Goal: Task Accomplishment & Management: Manage account settings

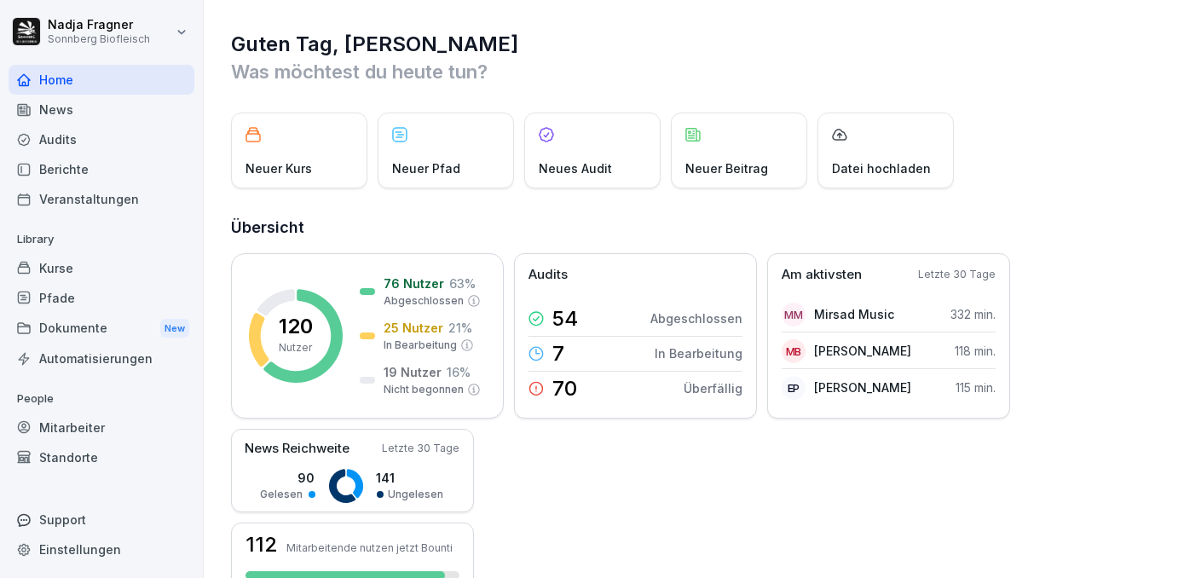
click at [59, 419] on div "Mitarbeiter" at bounding box center [102, 428] width 186 height 30
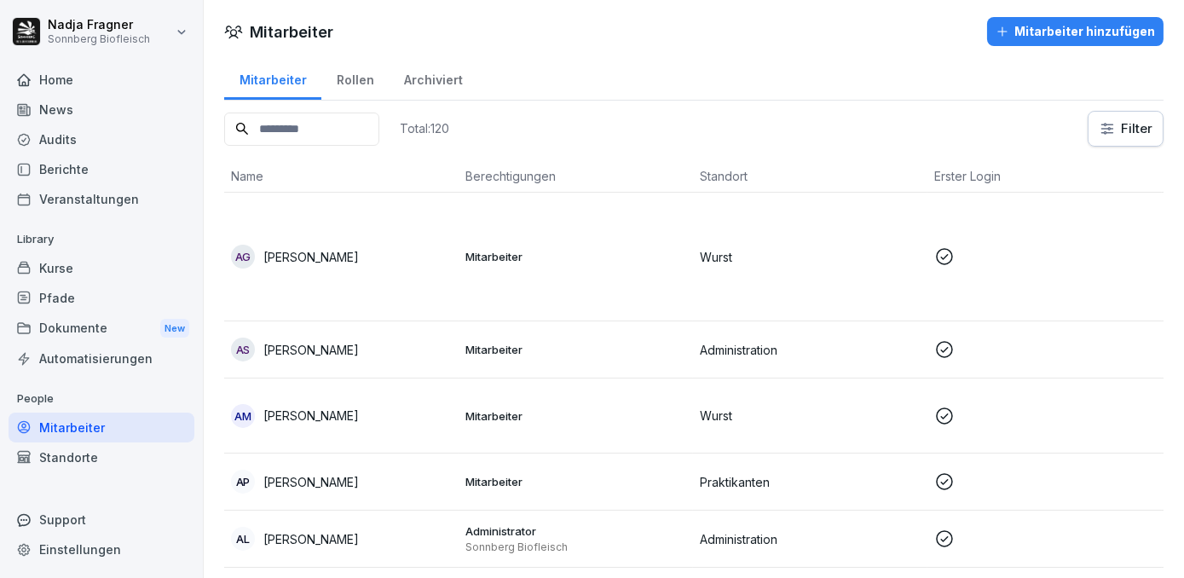
click at [1110, 132] on html "Nadja Fragner Sonnberg Biofleisch Home News Audits Berichte Veranstaltungen Lib…" at bounding box center [592, 289] width 1184 height 578
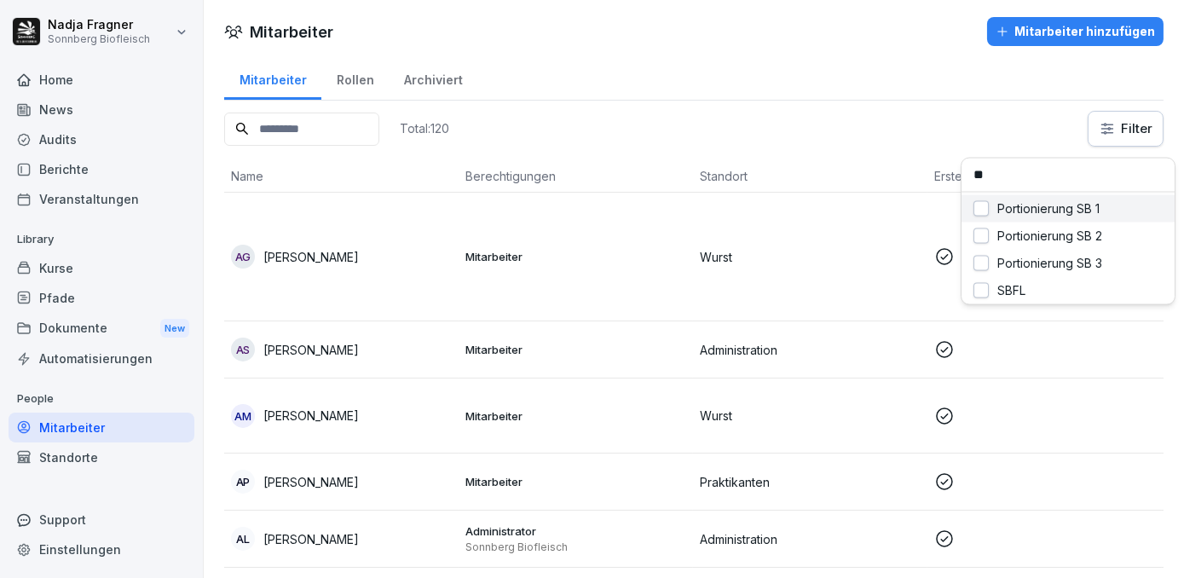
type input "***"
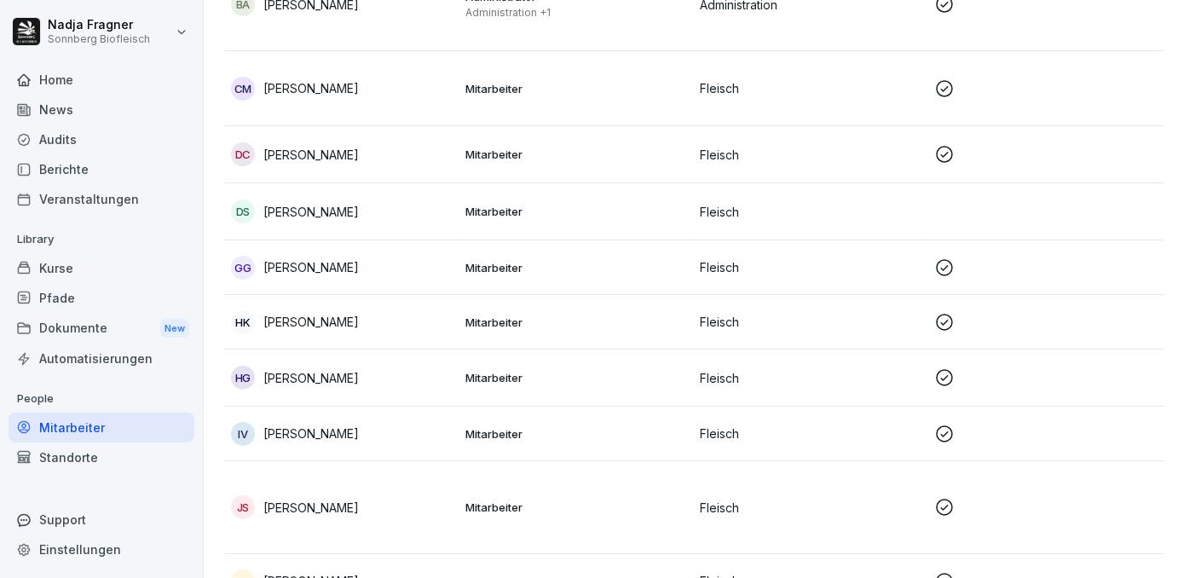
scroll to position [131, 0]
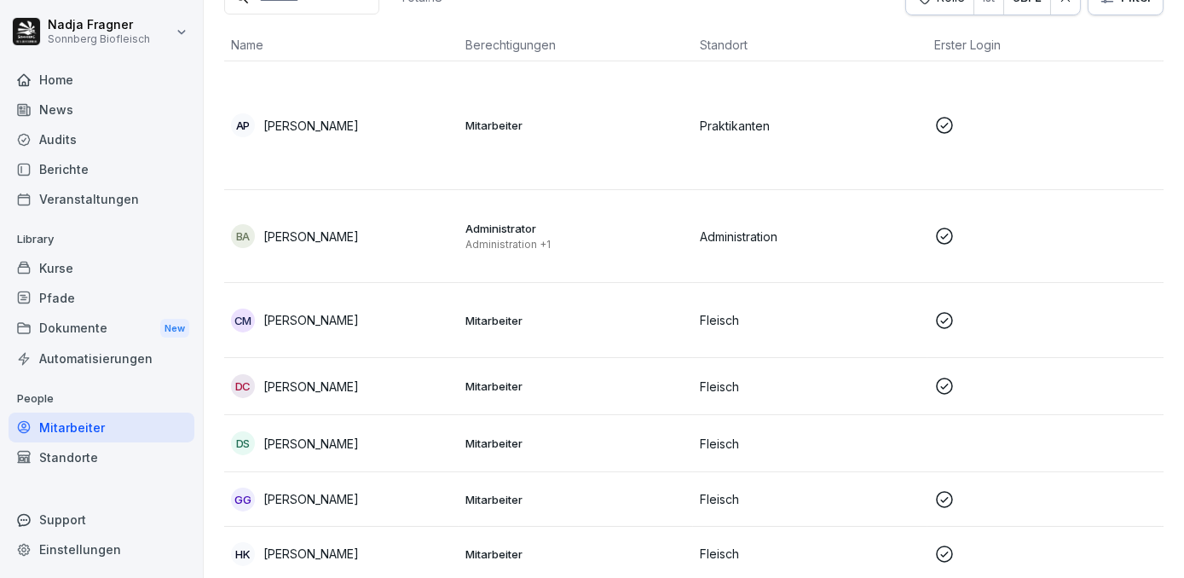
click at [443, 333] on td "CM Carla Siqueira Brito Mascato" at bounding box center [341, 320] width 234 height 75
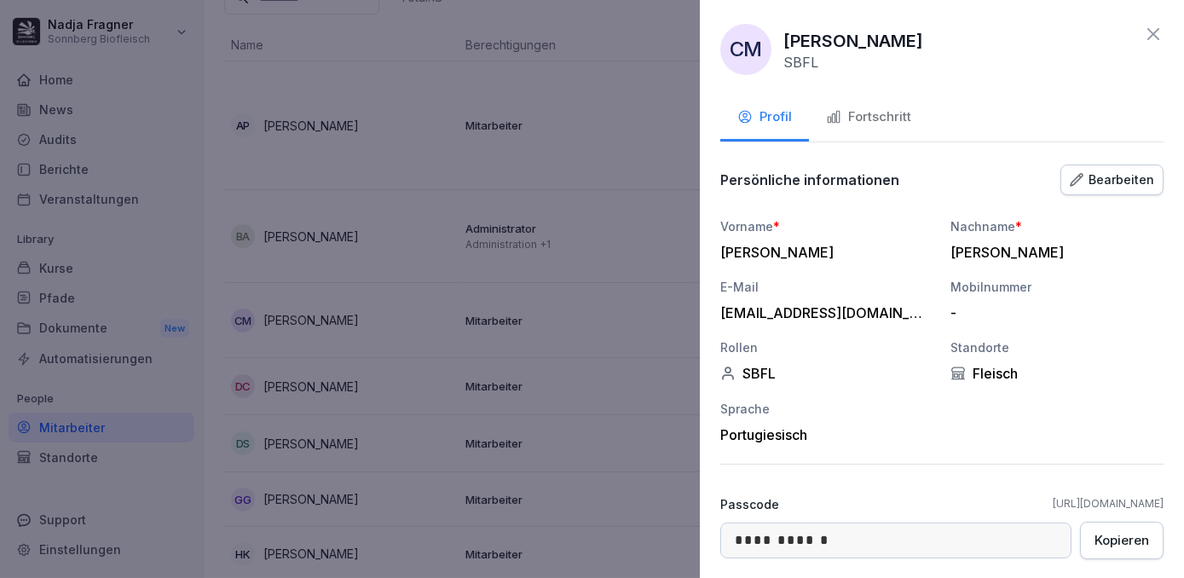
click at [1101, 189] on button "Bearbeiten" at bounding box center [1112, 180] width 103 height 31
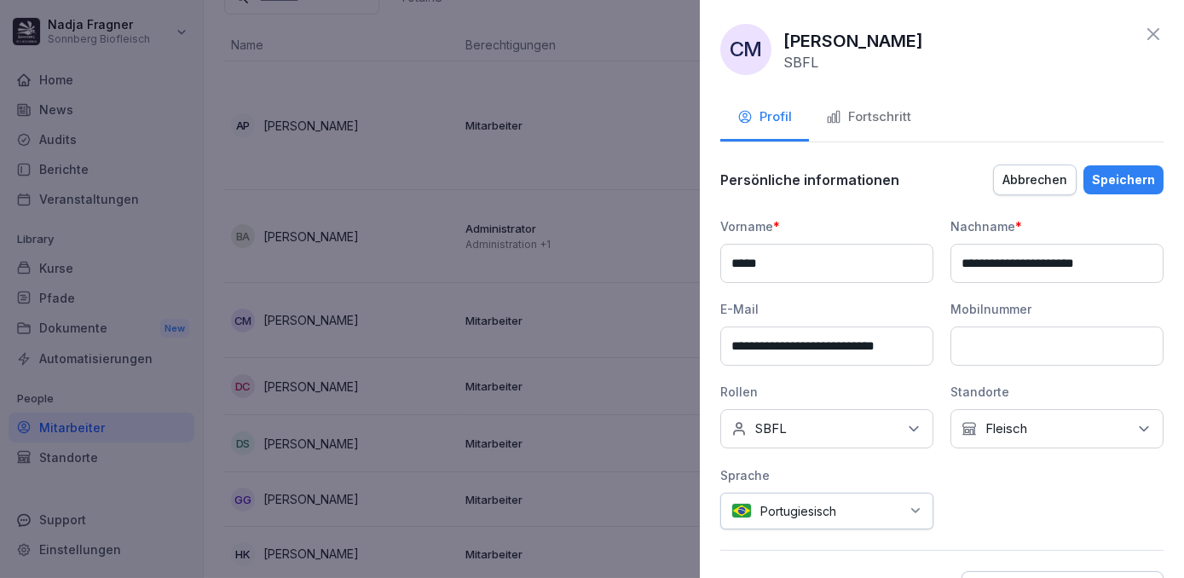
click at [911, 428] on icon at bounding box center [913, 428] width 17 height 17
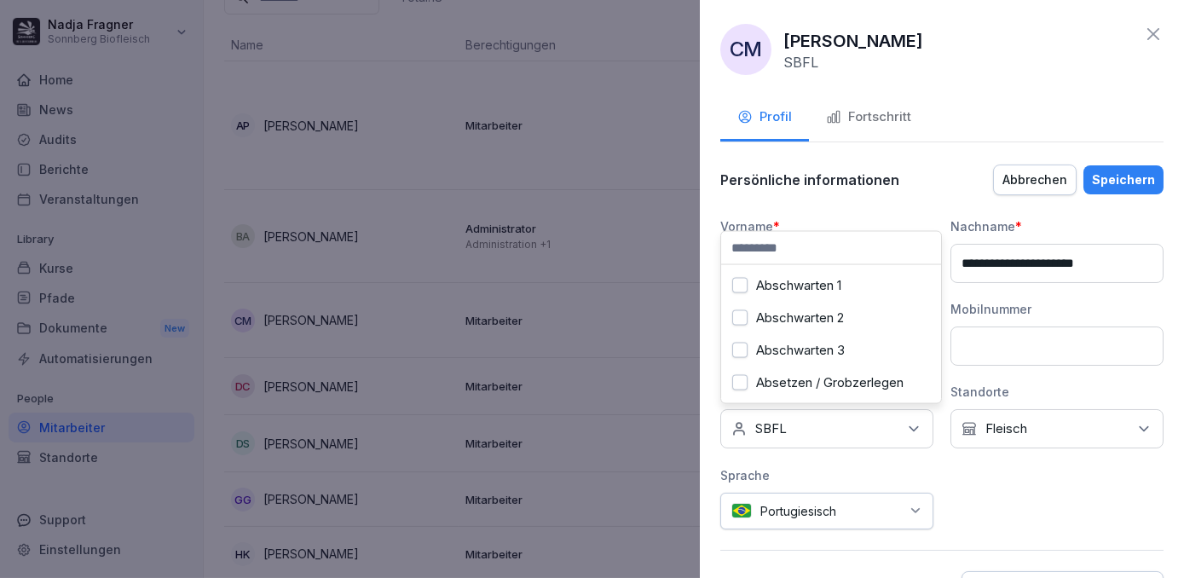
click at [825, 251] on input at bounding box center [831, 248] width 220 height 32
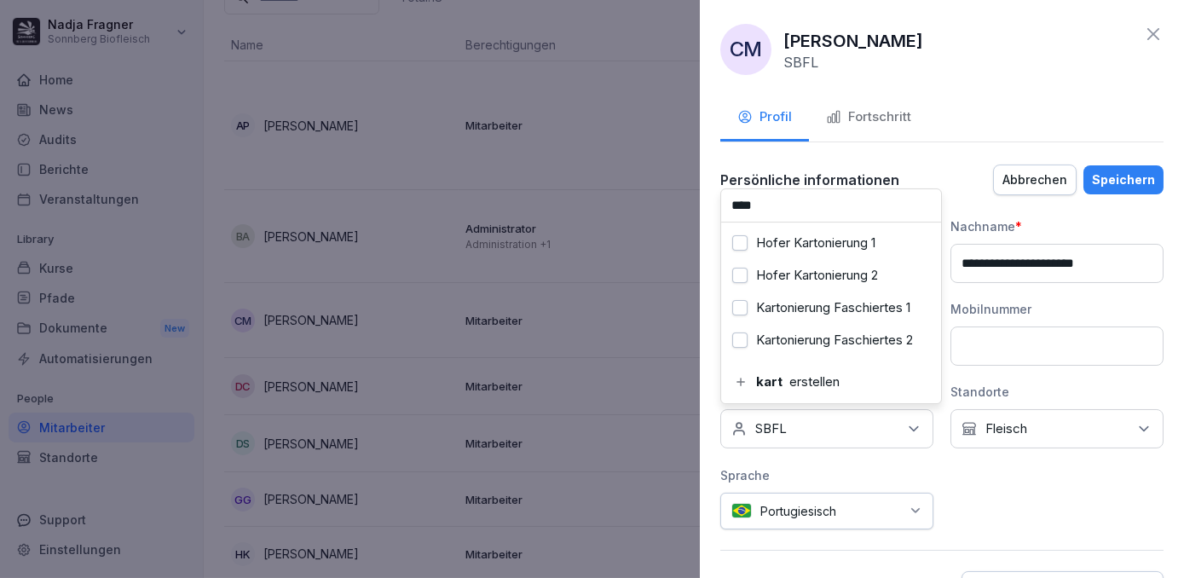
click at [812, 308] on label "Kartonierung Faschiertes 1" at bounding box center [833, 307] width 154 height 15
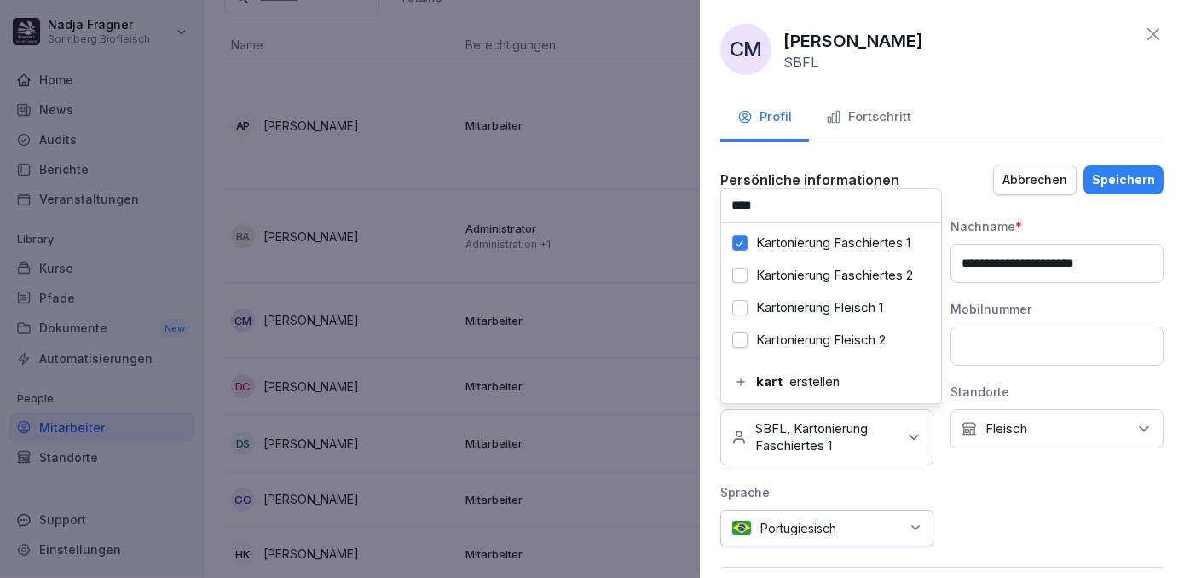
click at [812, 309] on label "Kartonierung Fleisch 1" at bounding box center [819, 307] width 127 height 15
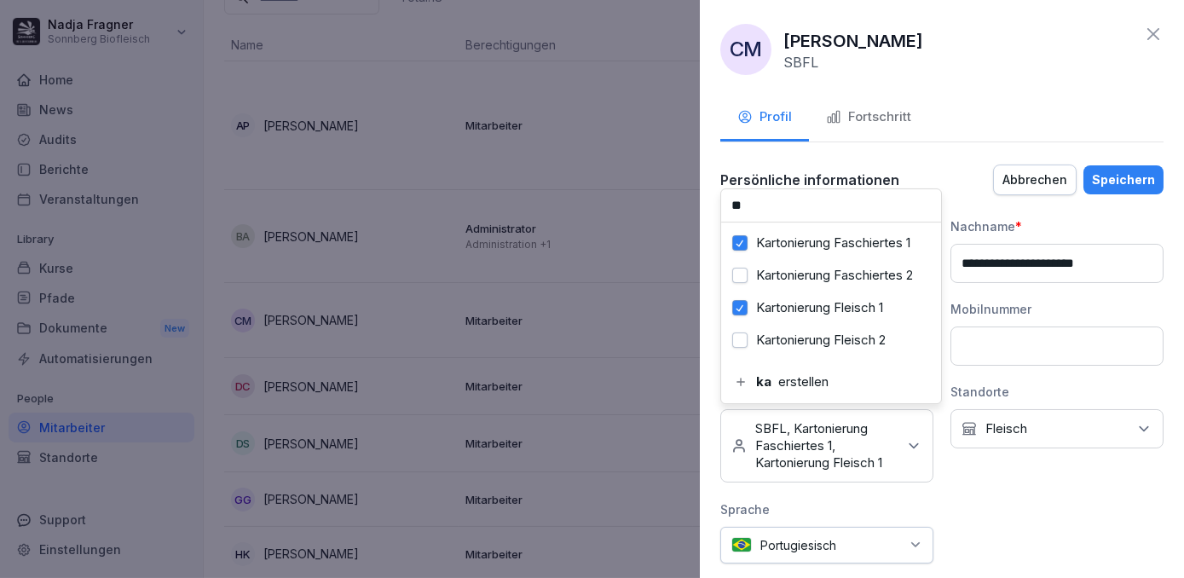
type input "*"
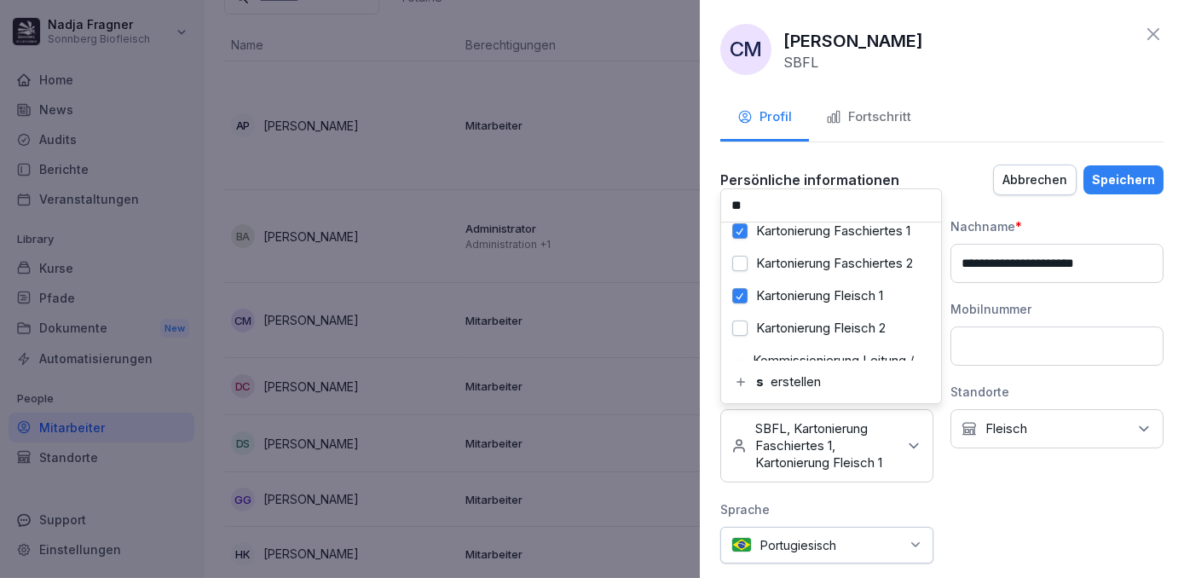
scroll to position [0, 0]
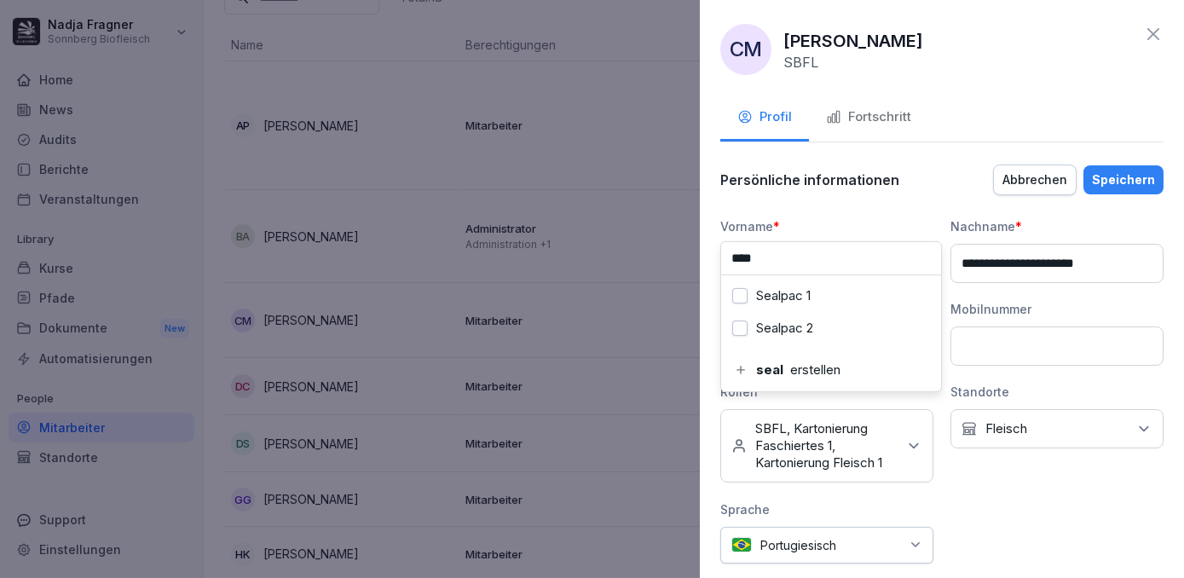
click at [782, 301] on label "Sealpac 1" at bounding box center [783, 295] width 55 height 15
click at [814, 256] on input "****" at bounding box center [831, 258] width 220 height 32
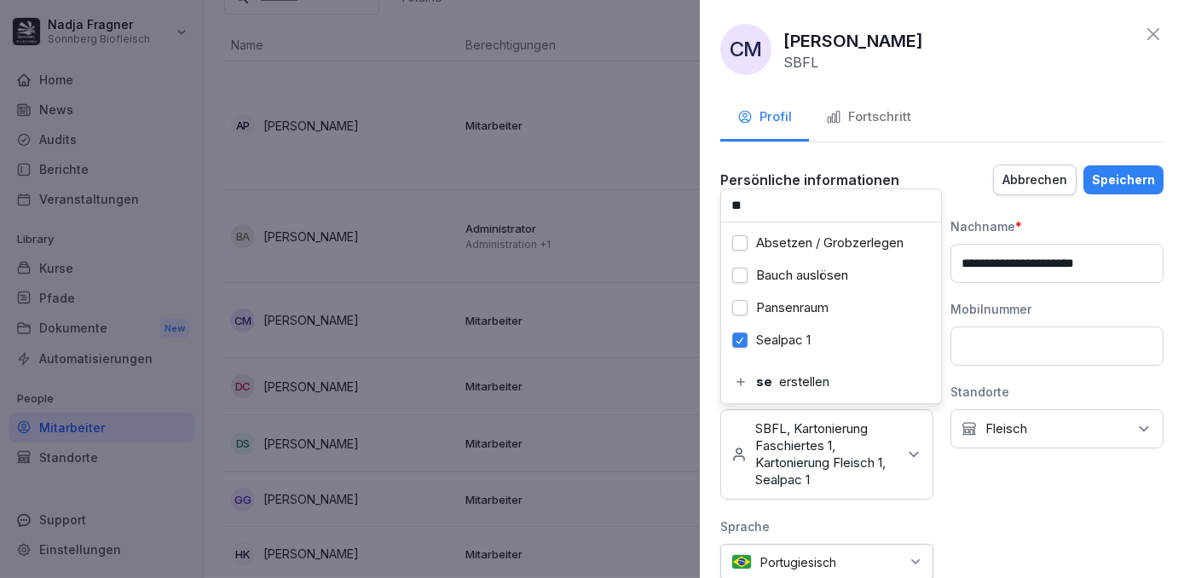
type input "*"
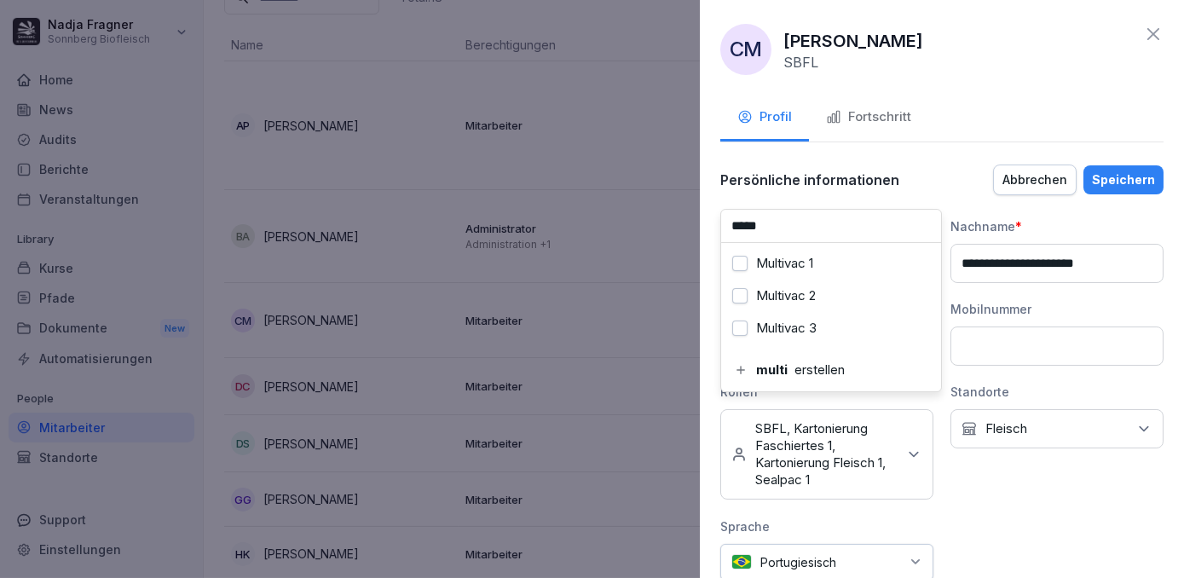
type input "*****"
click at [813, 256] on label "Multivac 1" at bounding box center [784, 263] width 57 height 15
click at [1122, 182] on div "Speichern" at bounding box center [1123, 180] width 63 height 19
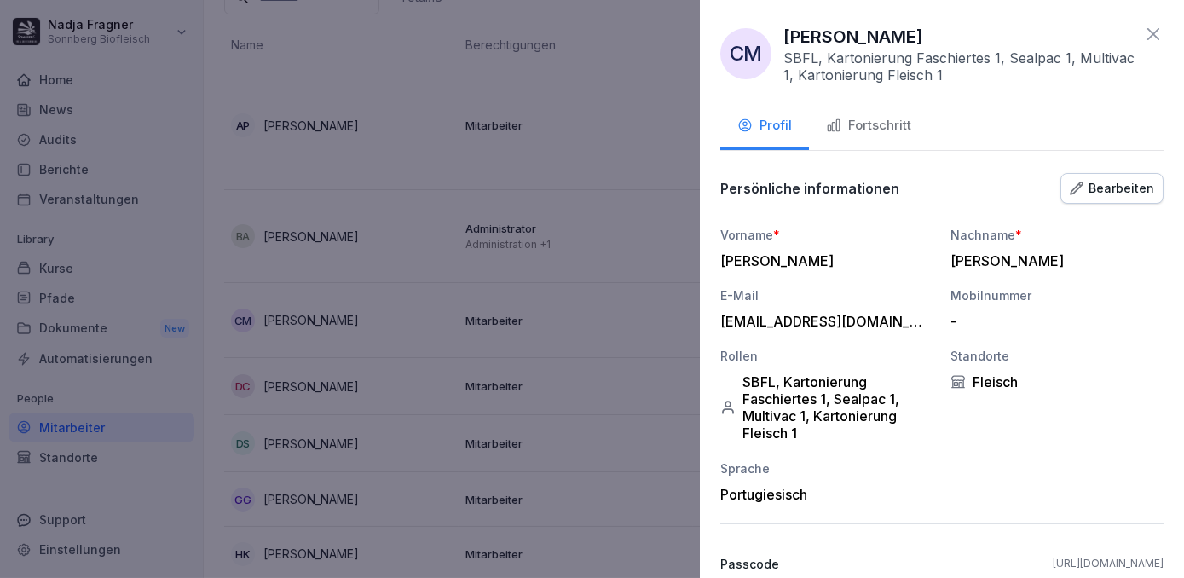
click at [1147, 38] on icon at bounding box center [1153, 34] width 12 height 12
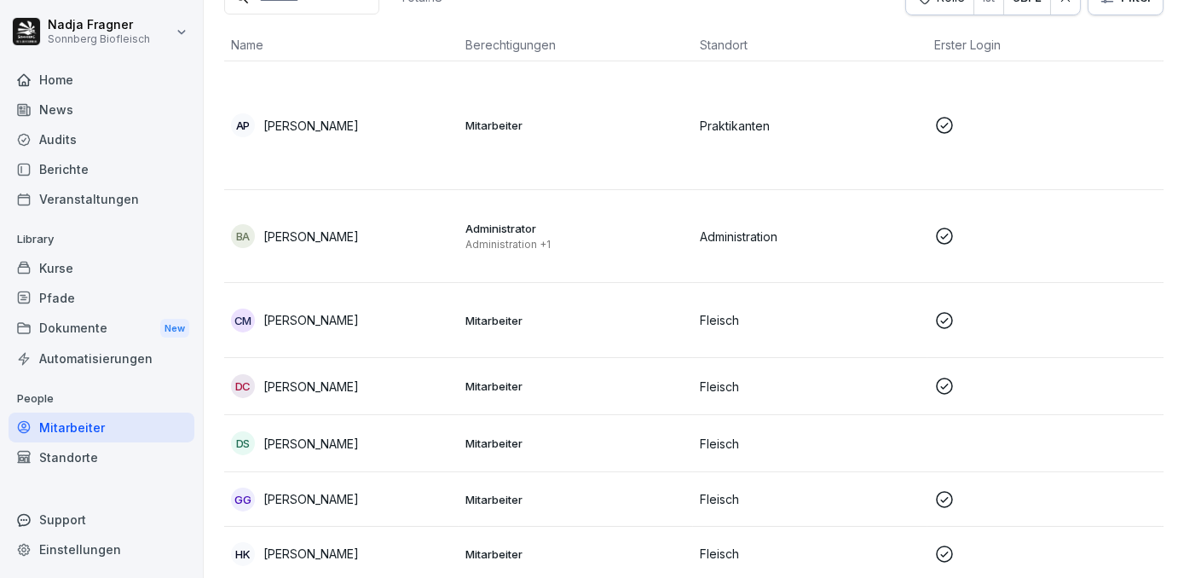
click at [621, 384] on p "Mitarbeiter" at bounding box center [575, 386] width 221 height 15
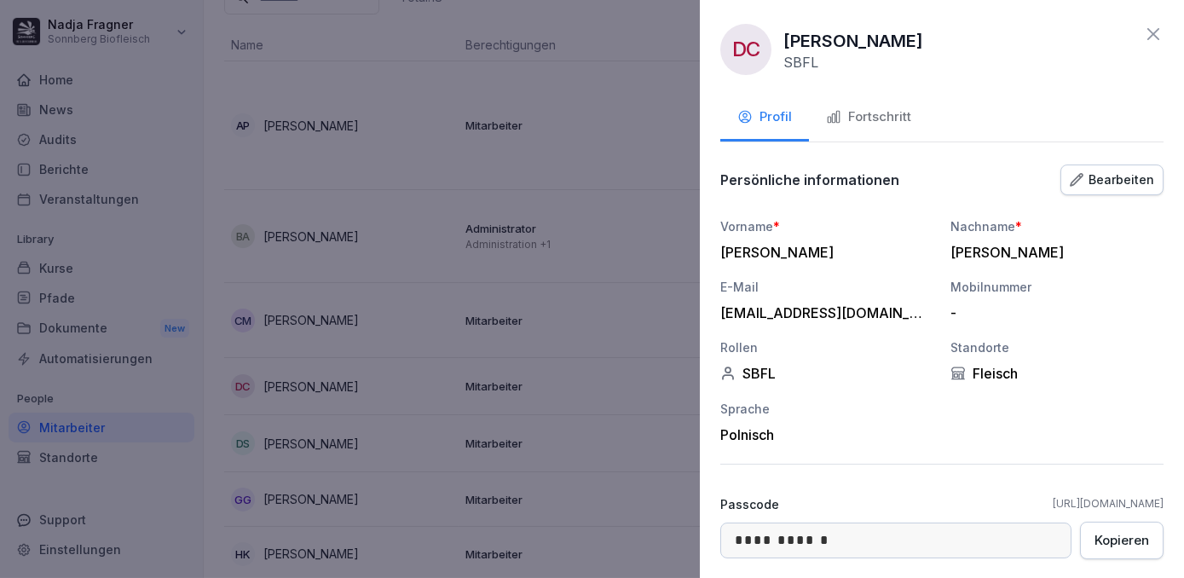
click at [1113, 186] on div "Bearbeiten" at bounding box center [1112, 180] width 84 height 19
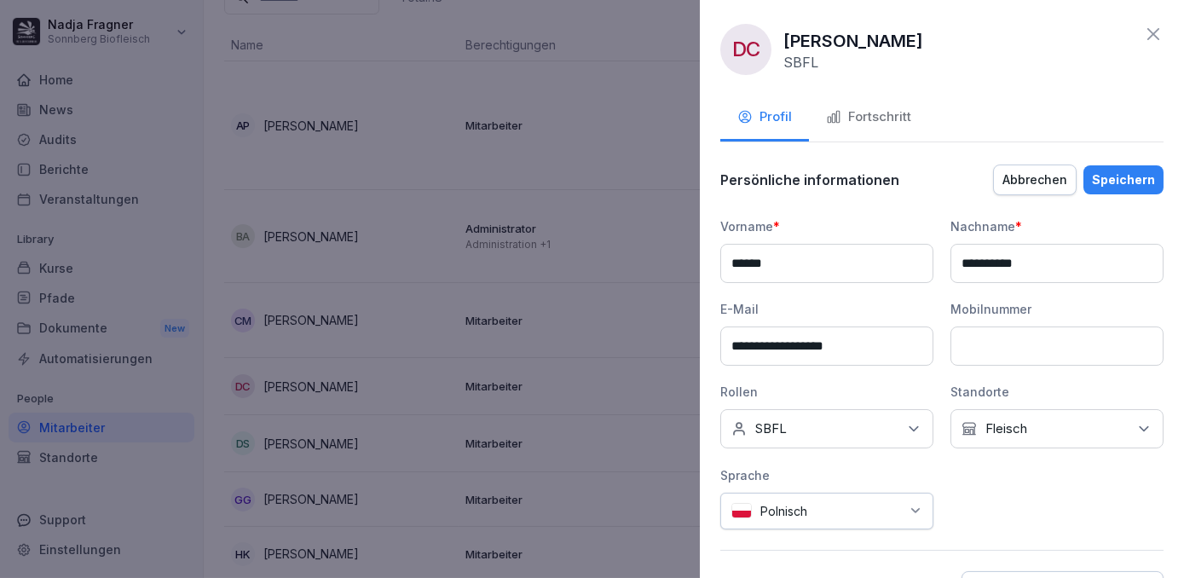
click at [891, 436] on div "Keine Rollen SBFL" at bounding box center [826, 428] width 213 height 39
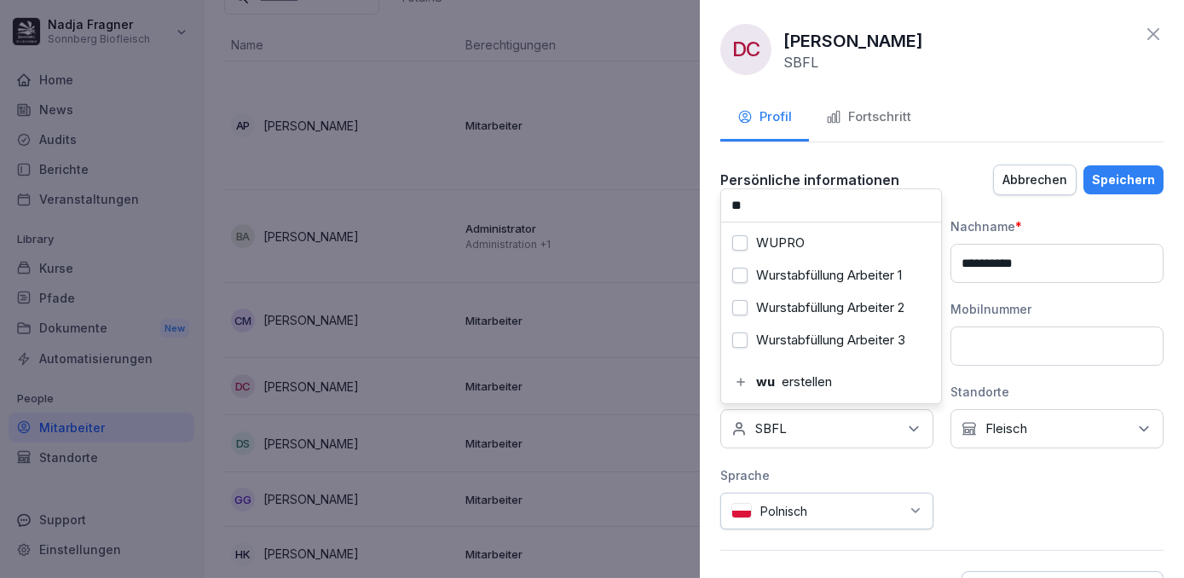
type input "**"
click at [825, 249] on div "WUPRO" at bounding box center [830, 243] width 211 height 32
click at [1126, 181] on div "Speichern" at bounding box center [1123, 180] width 63 height 19
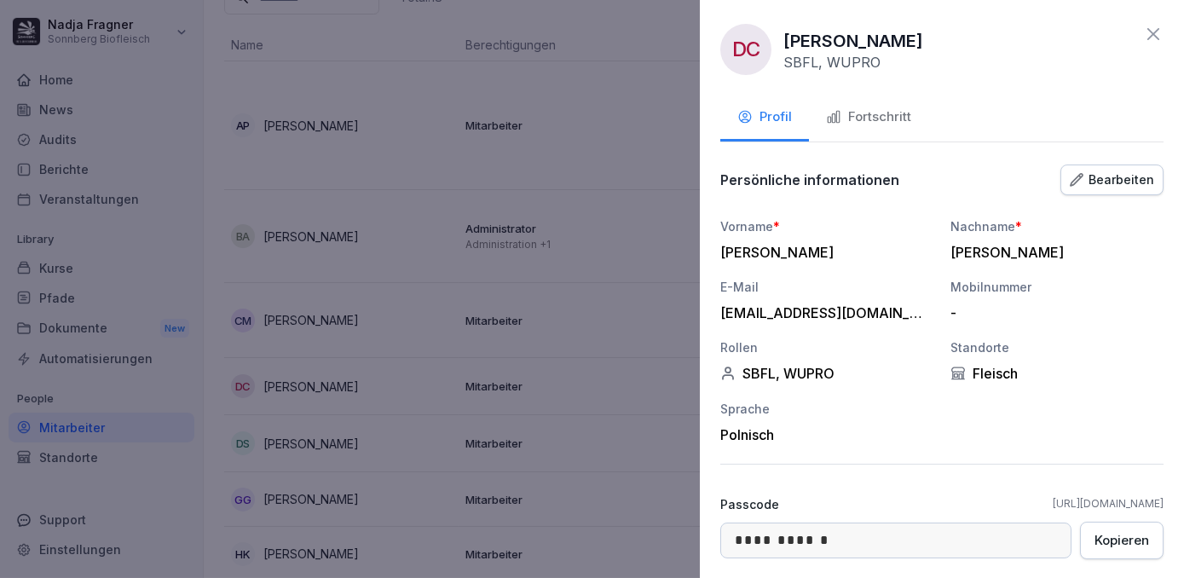
click at [1143, 32] on icon at bounding box center [1153, 34] width 20 height 20
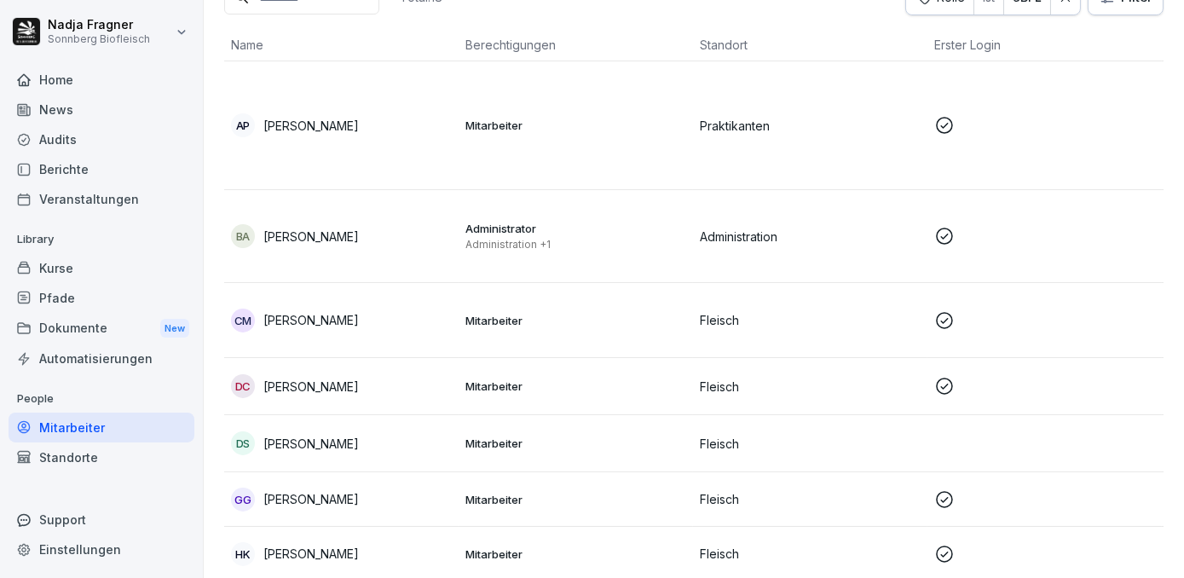
click at [604, 448] on p "Mitarbeiter" at bounding box center [575, 443] width 221 height 15
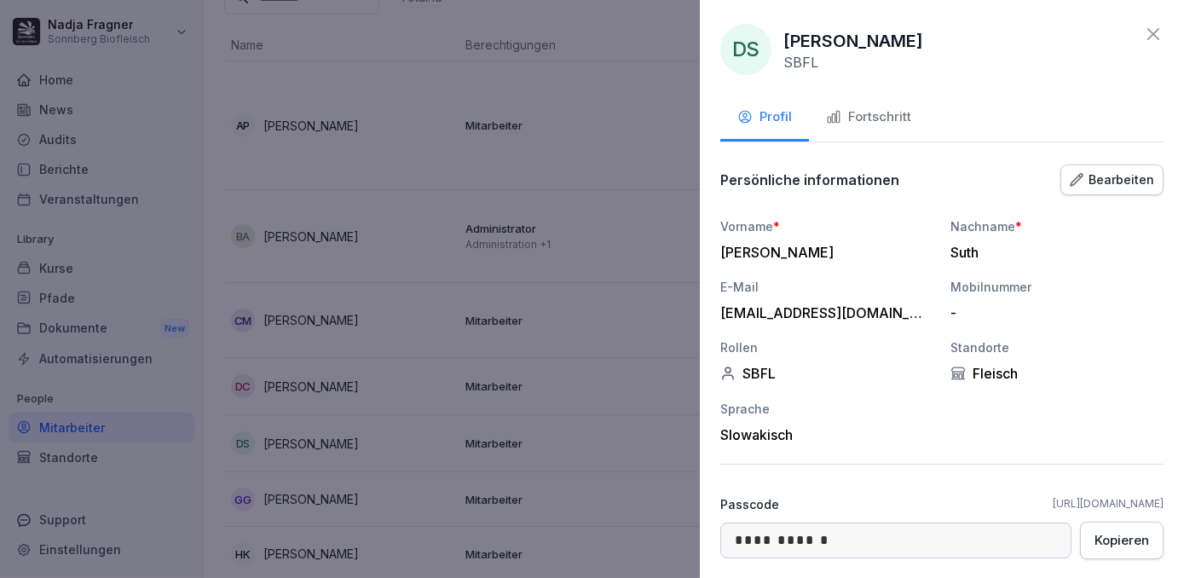
click at [1130, 179] on div "Bearbeiten" at bounding box center [1112, 180] width 84 height 19
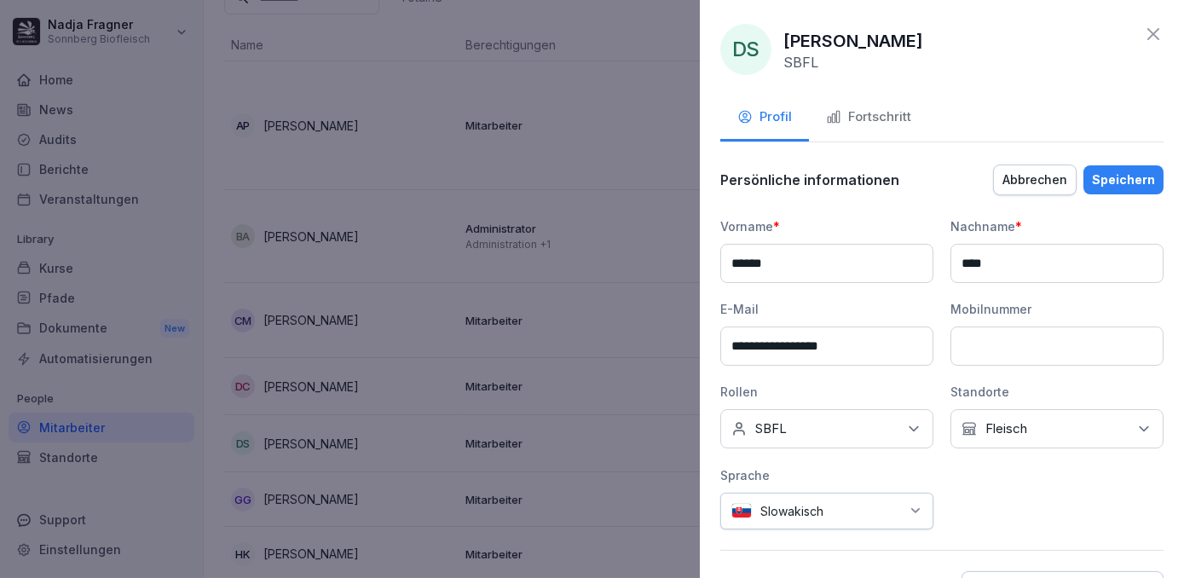
click at [905, 431] on icon at bounding box center [913, 428] width 17 height 17
click at [828, 315] on label "Chargierung und Fleischvobereitung" at bounding box center [842, 320] width 176 height 31
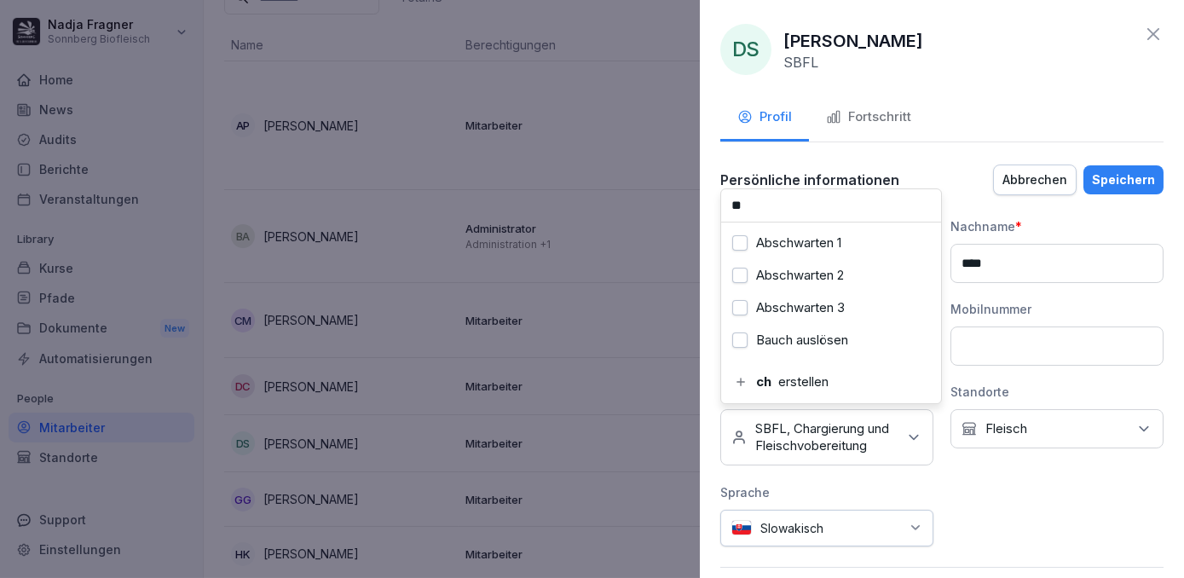
type input "*"
click at [834, 286] on div "Portionierung Faschiertes" at bounding box center [830, 275] width 211 height 32
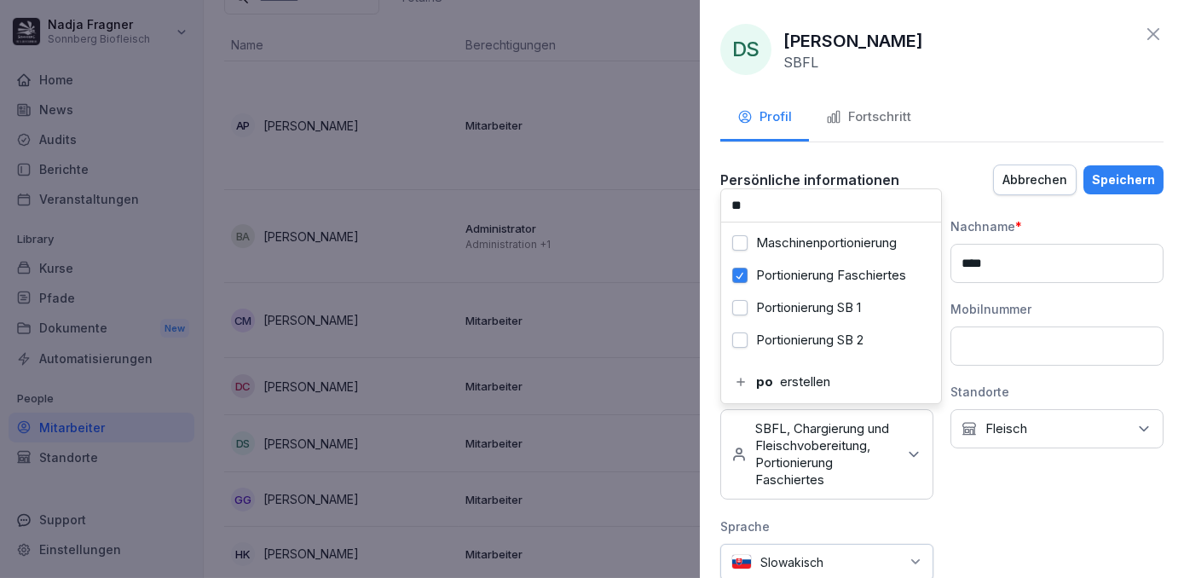
type input "*"
click at [822, 303] on label "Kartonierung Faschiertes 1" at bounding box center [833, 307] width 154 height 15
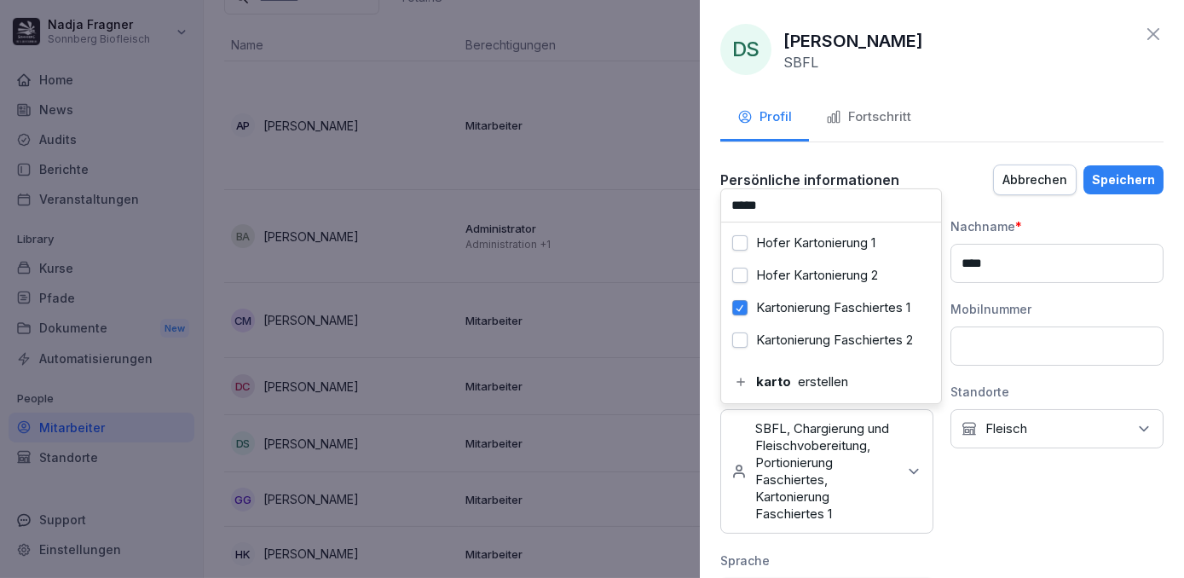
scroll to position [77, 0]
click at [812, 319] on div "Kartonierung Fleisch 1" at bounding box center [830, 308] width 211 height 32
type input "*"
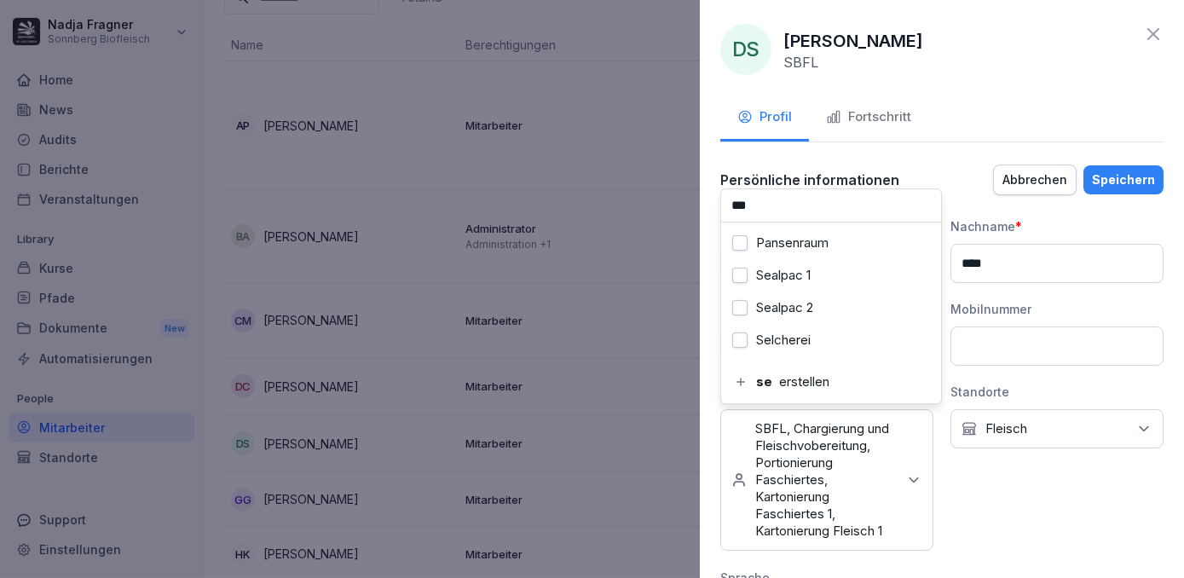
scroll to position [0, 0]
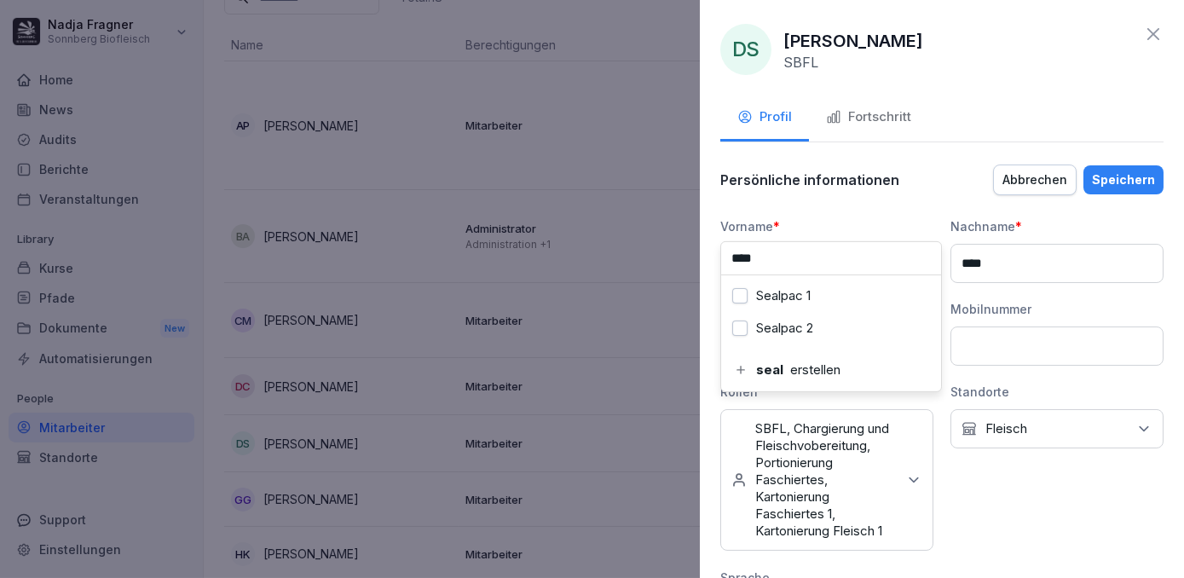
drag, startPoint x: 807, startPoint y: 298, endPoint x: 810, endPoint y: 285, distance: 13.9
click at [807, 298] on label "Sealpac 1" at bounding box center [783, 295] width 55 height 15
click at [818, 258] on input "****" at bounding box center [831, 258] width 220 height 32
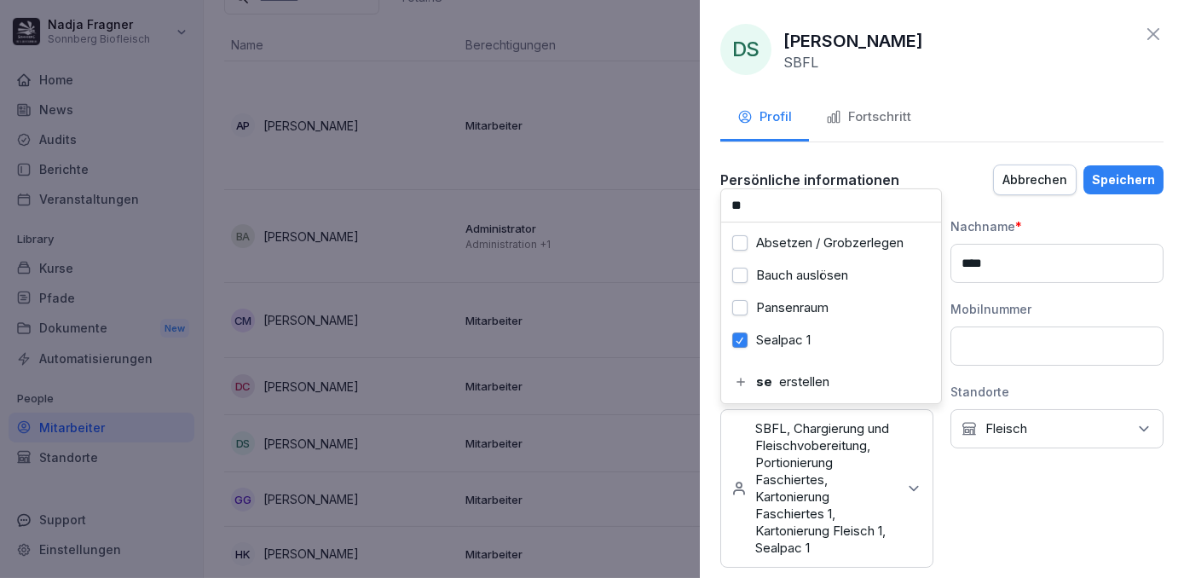
type input "*"
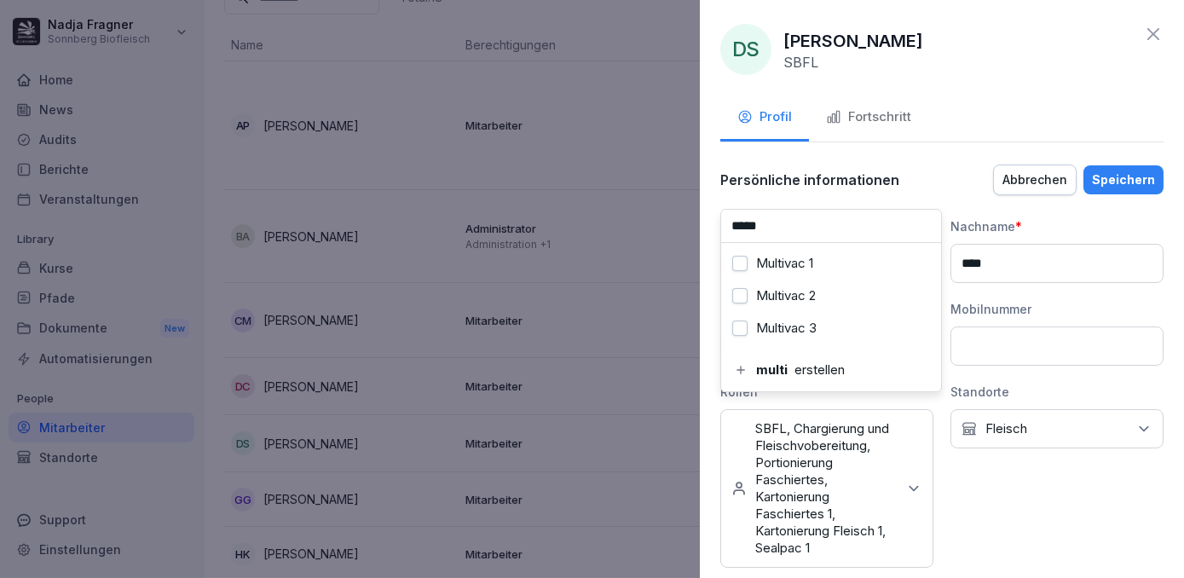
type input "*****"
click at [818, 258] on div "Multivac 1" at bounding box center [830, 263] width 211 height 32
click at [1100, 186] on div "Speichern" at bounding box center [1123, 180] width 63 height 19
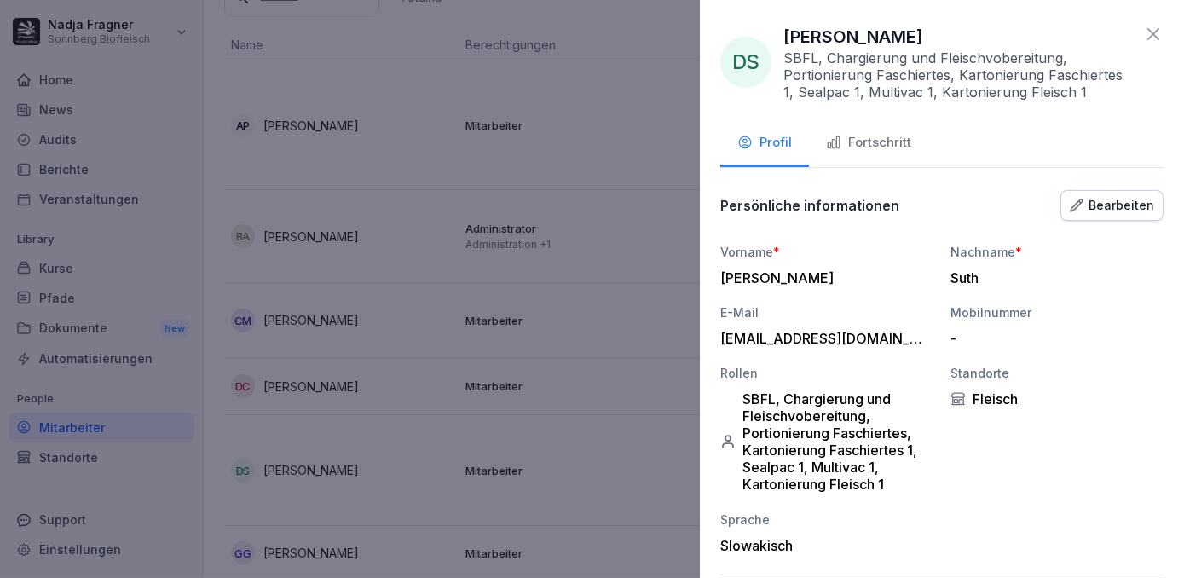
click at [1143, 37] on icon at bounding box center [1153, 34] width 20 height 20
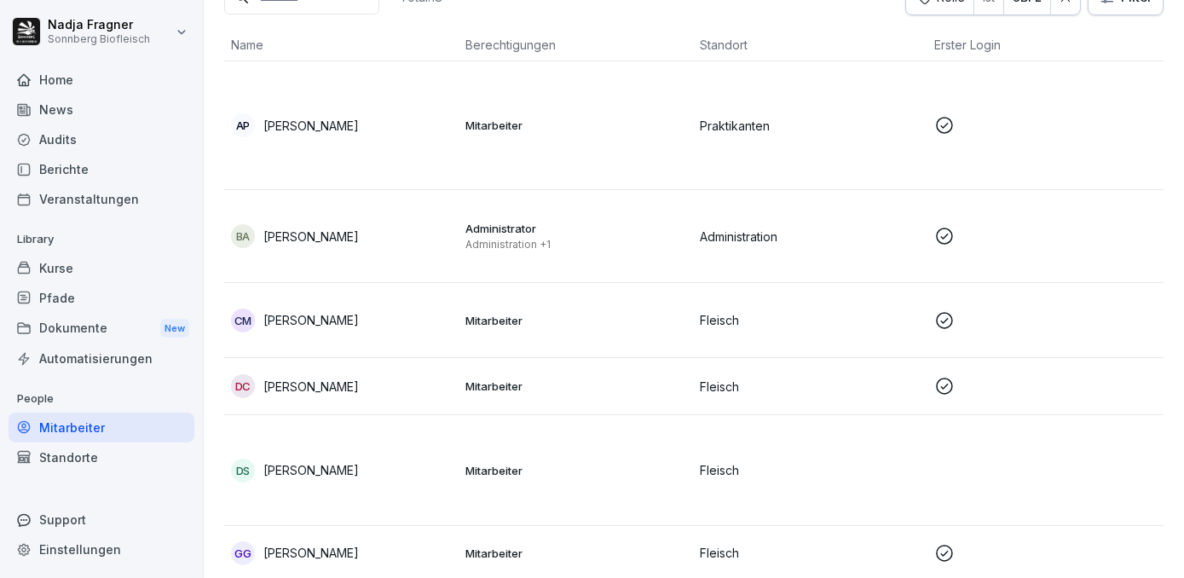
scroll to position [286, 0]
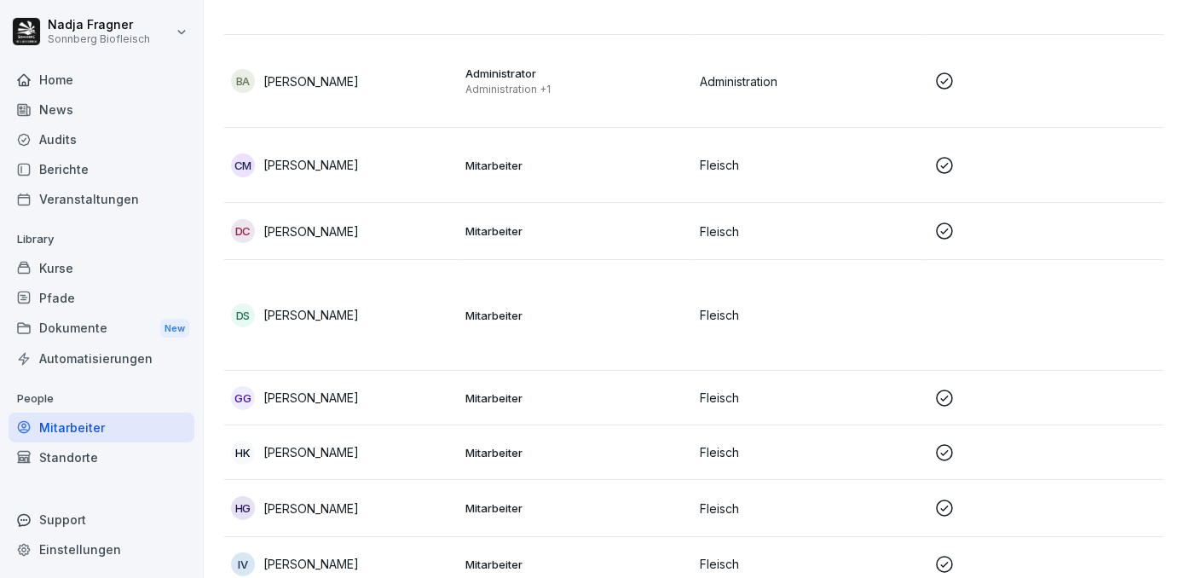
click at [650, 405] on td "Mitarbeiter" at bounding box center [576, 398] width 234 height 55
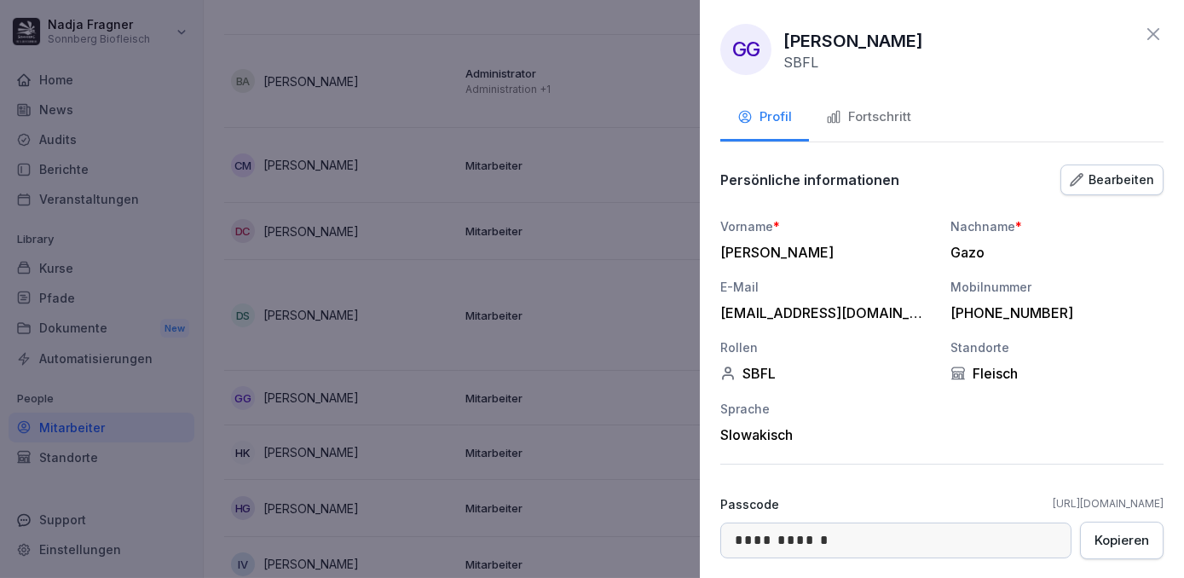
click at [1123, 189] on button "Bearbeiten" at bounding box center [1112, 180] width 103 height 31
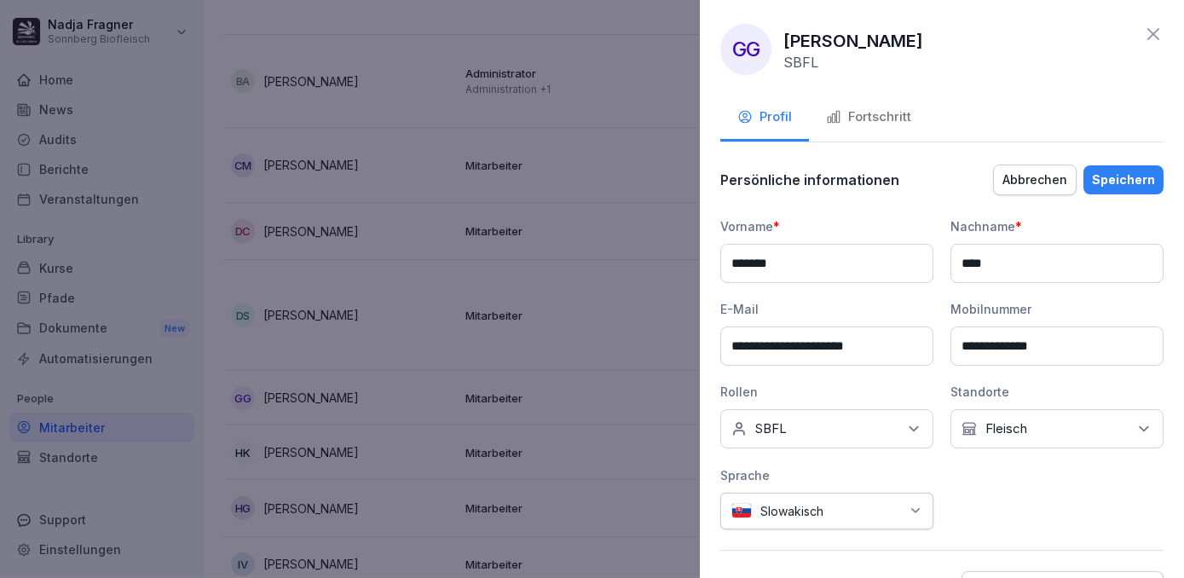
click at [909, 425] on icon at bounding box center [913, 428] width 17 height 17
click at [829, 310] on label "Chargierung und Fleischvobereitung" at bounding box center [842, 320] width 176 height 31
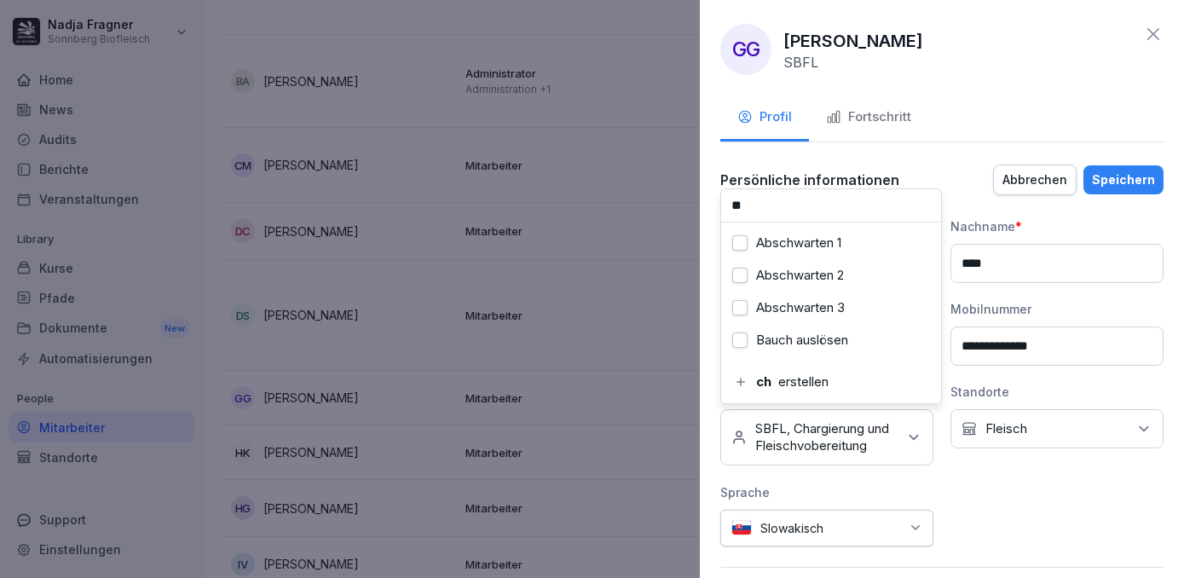
type input "*"
click at [838, 283] on div "Portionierung Faschiertes" at bounding box center [830, 275] width 211 height 32
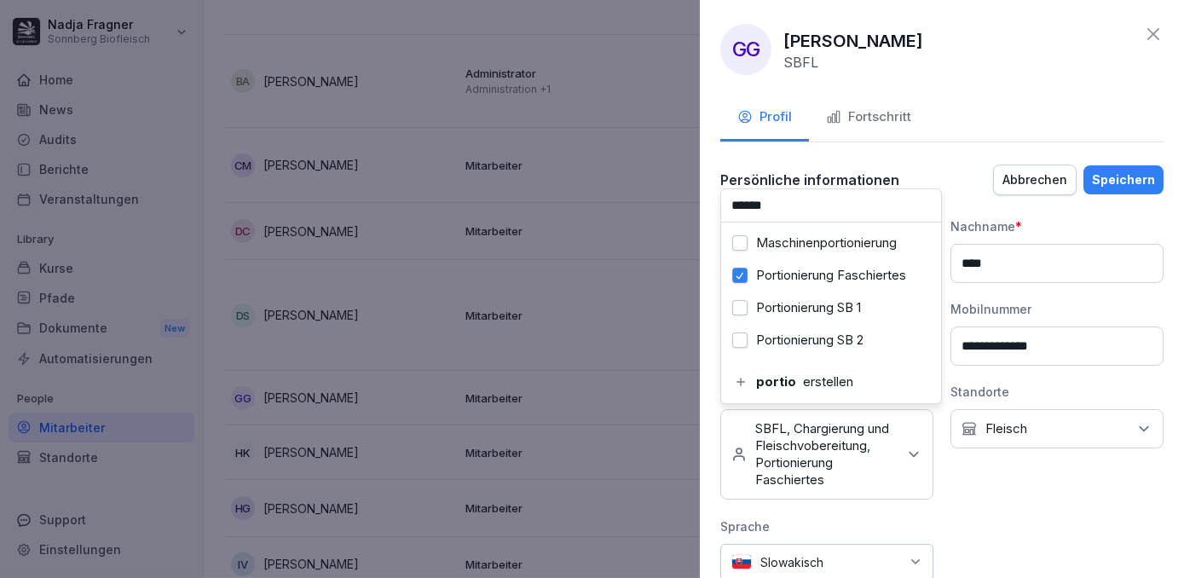
click at [818, 210] on input "******" at bounding box center [831, 205] width 220 height 32
type input "*"
click at [824, 301] on label "Kartonierung Faschiertes 1" at bounding box center [833, 307] width 154 height 15
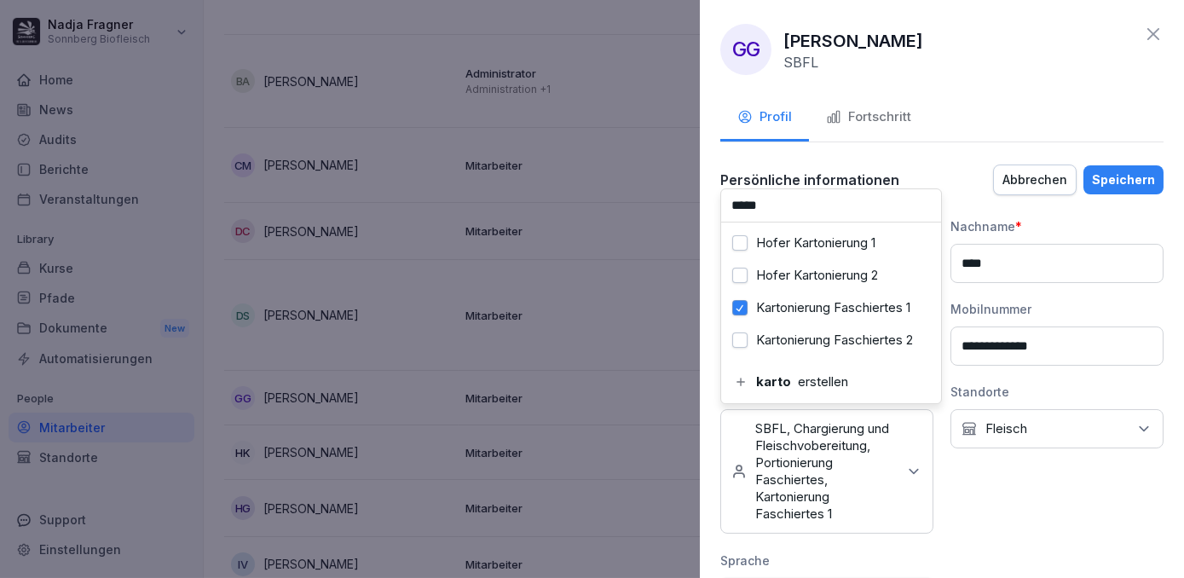
scroll to position [91, 0]
click at [827, 304] on div "Kartonierung Fleisch 1" at bounding box center [830, 308] width 211 height 32
click at [827, 206] on input "*****" at bounding box center [831, 205] width 220 height 32
type input "*"
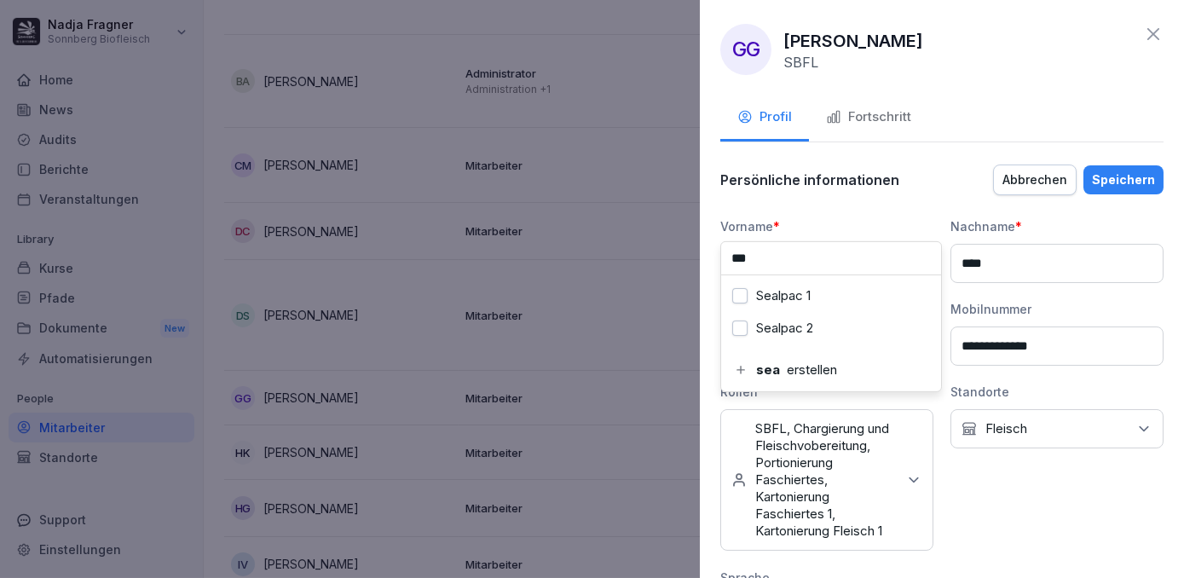
scroll to position [0, 0]
click at [813, 303] on div "Sealpac 1" at bounding box center [830, 296] width 211 height 32
click at [827, 256] on input "****" at bounding box center [831, 258] width 220 height 32
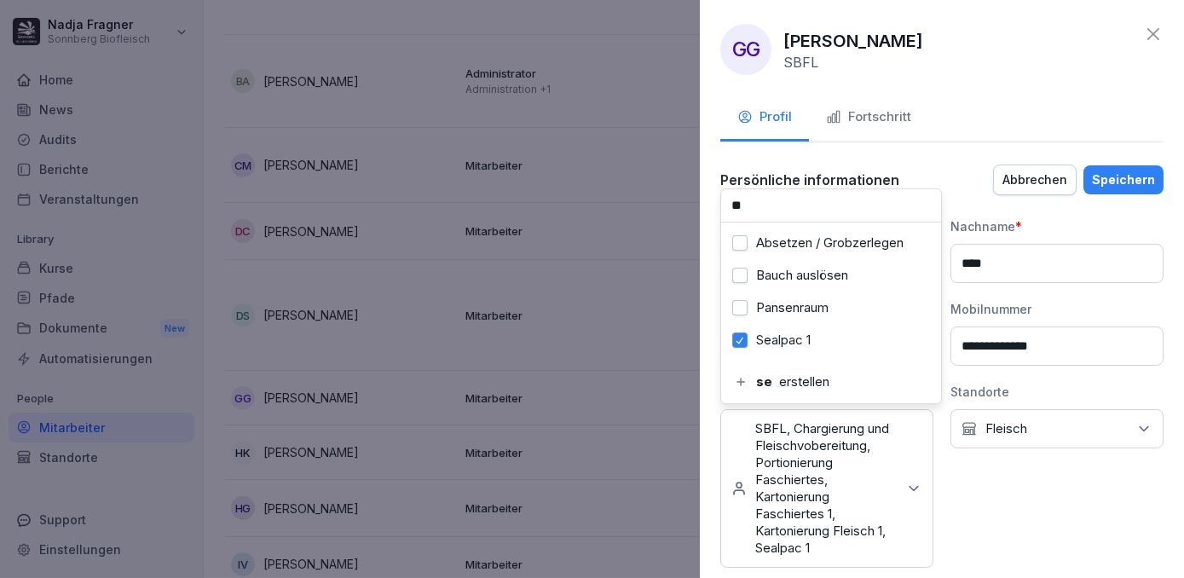
type input "*"
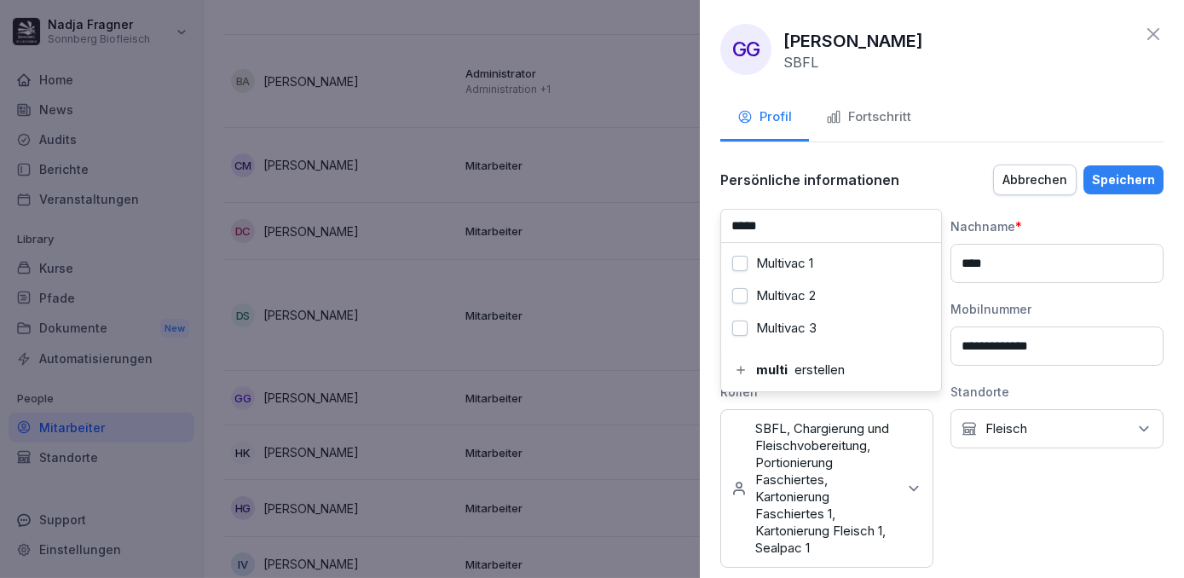
type input "*****"
click at [827, 256] on div "Multivac 1" at bounding box center [830, 263] width 211 height 32
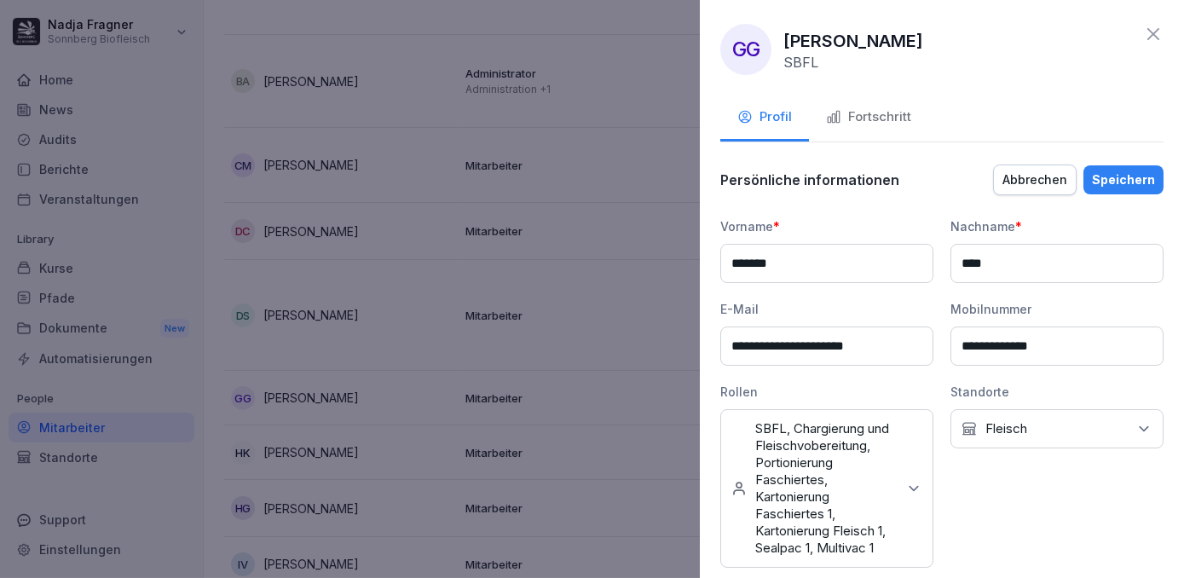
click at [1124, 172] on div "Speichern" at bounding box center [1123, 180] width 63 height 19
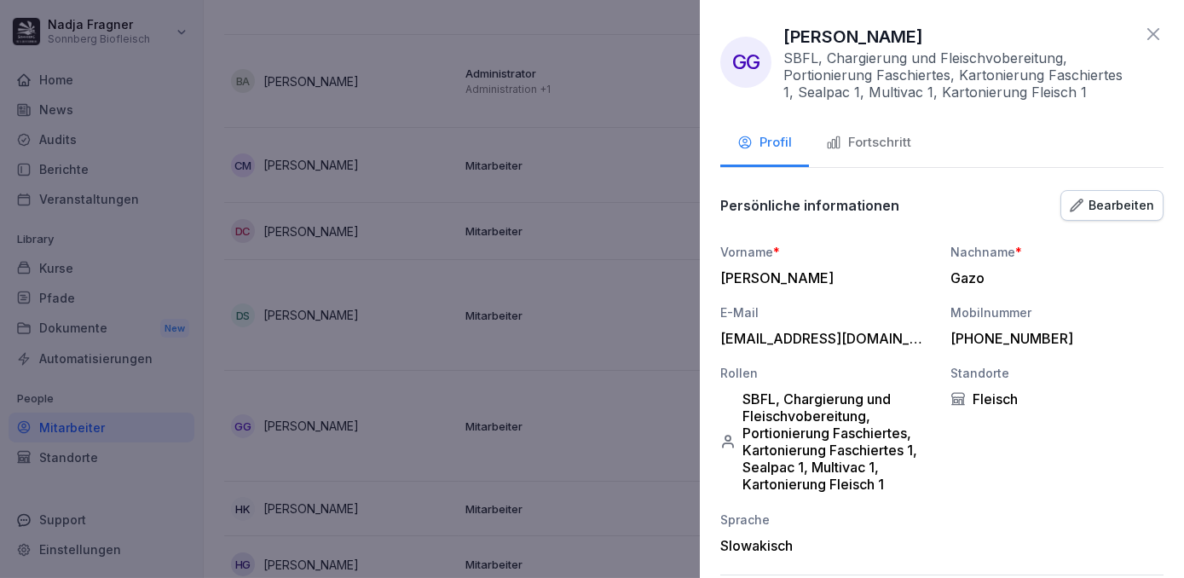
click at [1144, 38] on icon at bounding box center [1153, 34] width 20 height 20
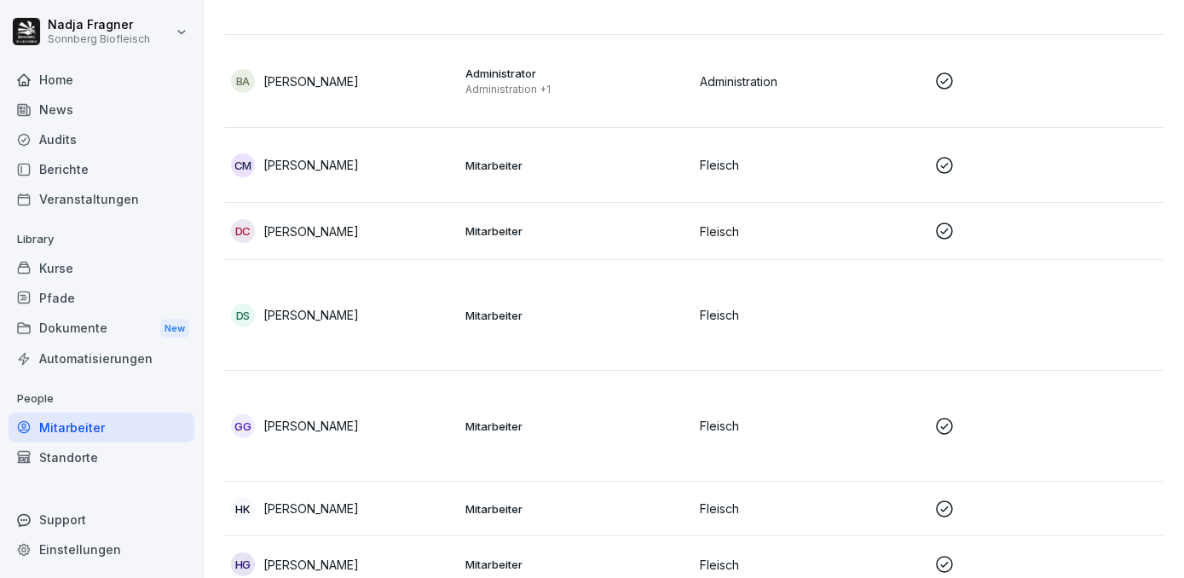
scroll to position [441, 0]
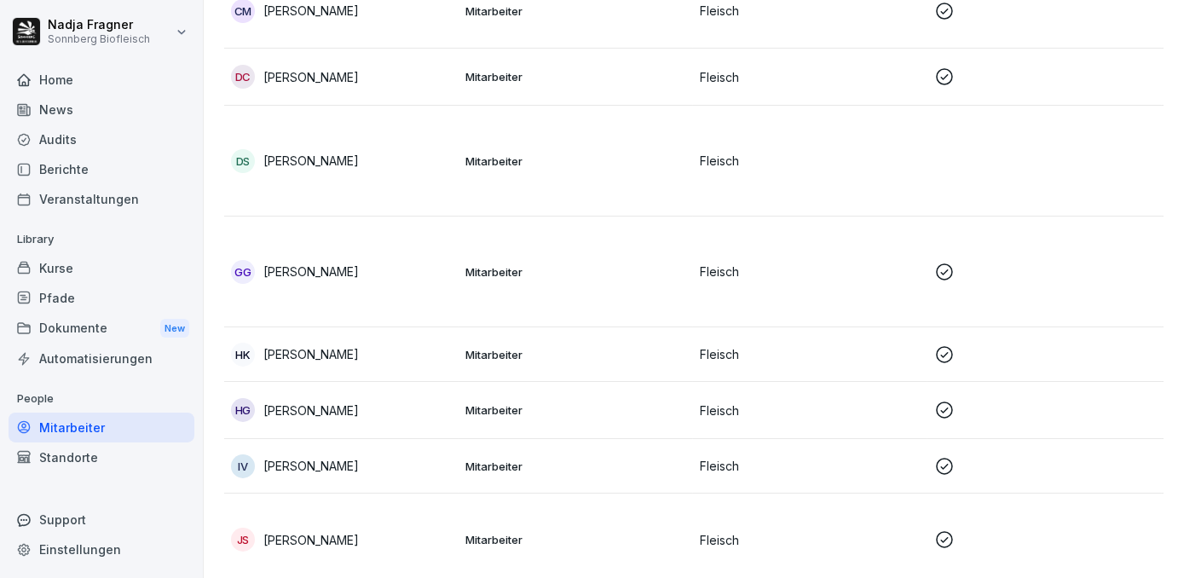
click at [615, 361] on td "Mitarbeiter" at bounding box center [576, 354] width 234 height 55
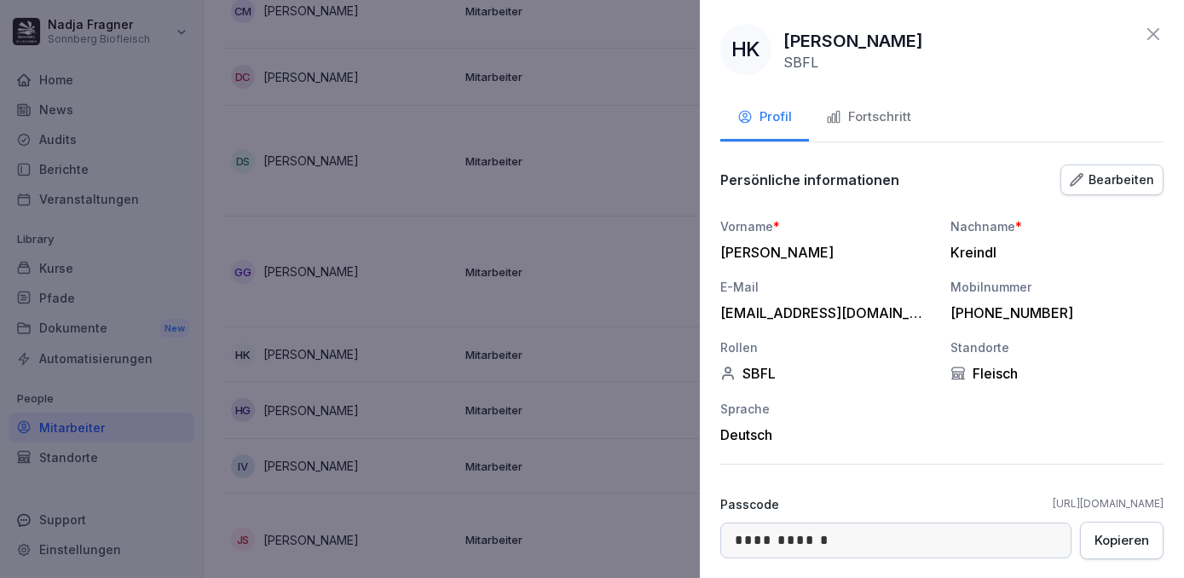
click at [1113, 181] on div "Bearbeiten" at bounding box center [1112, 180] width 84 height 19
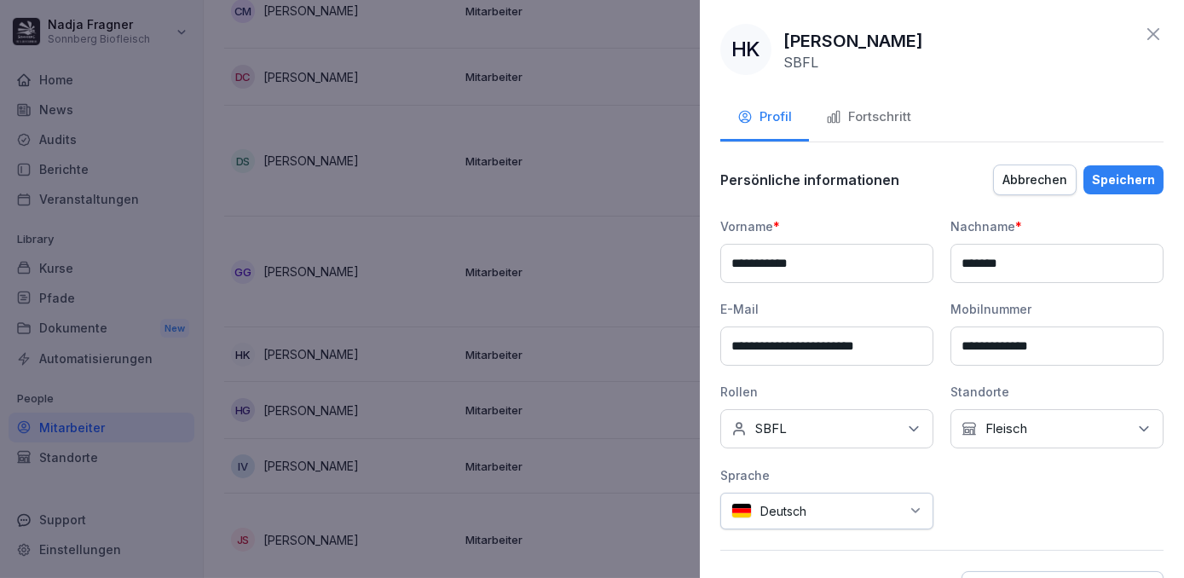
click at [864, 432] on div "Keine Rollen SBFL" at bounding box center [826, 428] width 213 height 39
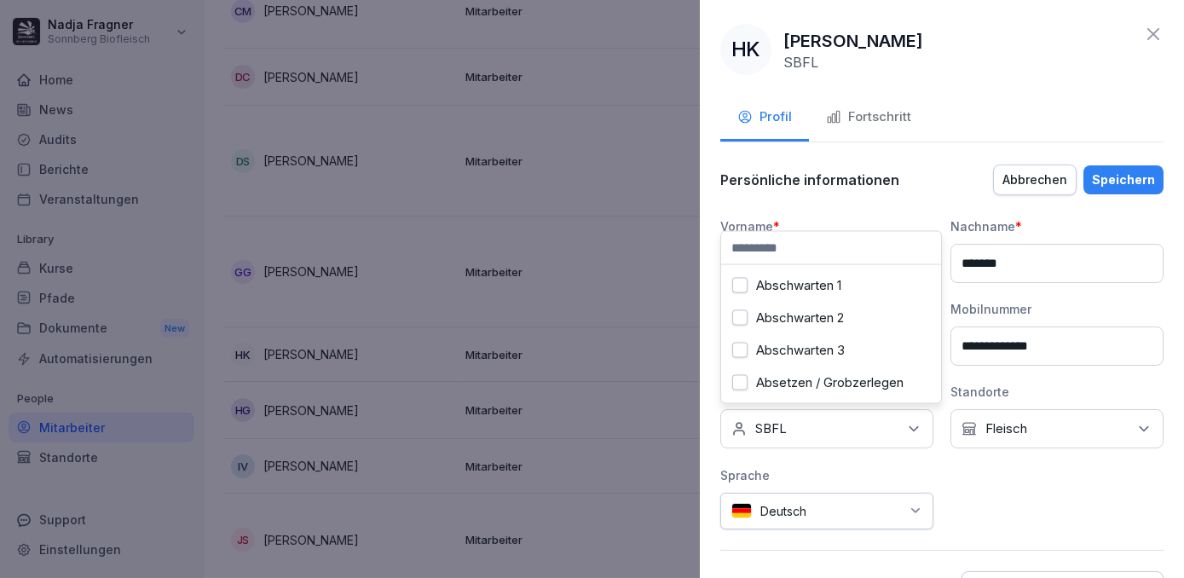
click at [785, 249] on input at bounding box center [831, 248] width 220 height 32
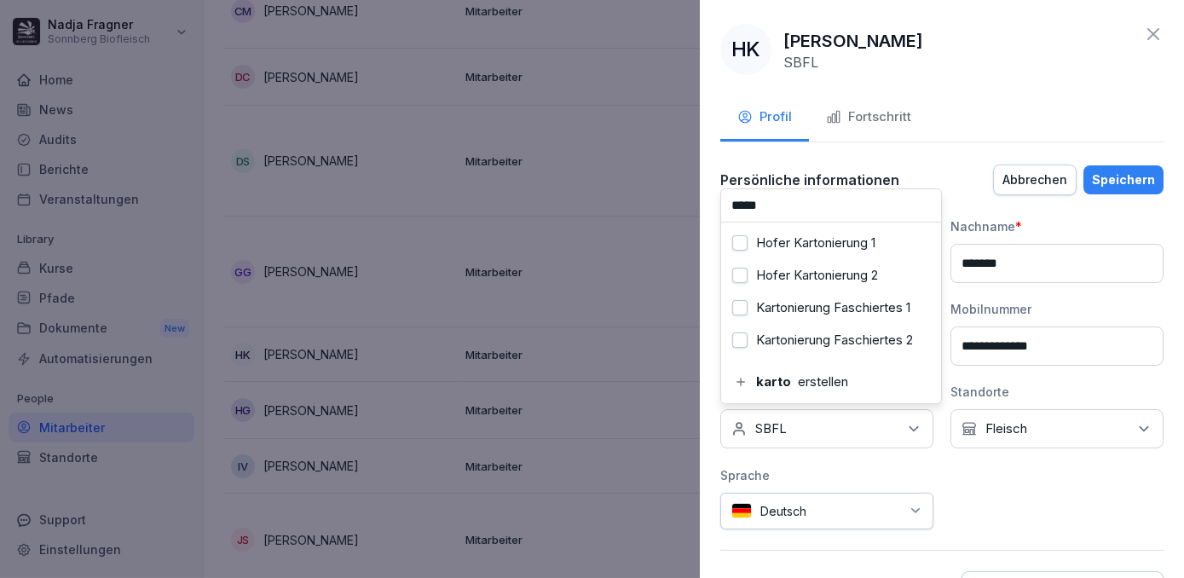
click at [793, 302] on label "Kartonierung Faschiertes 1" at bounding box center [833, 307] width 154 height 15
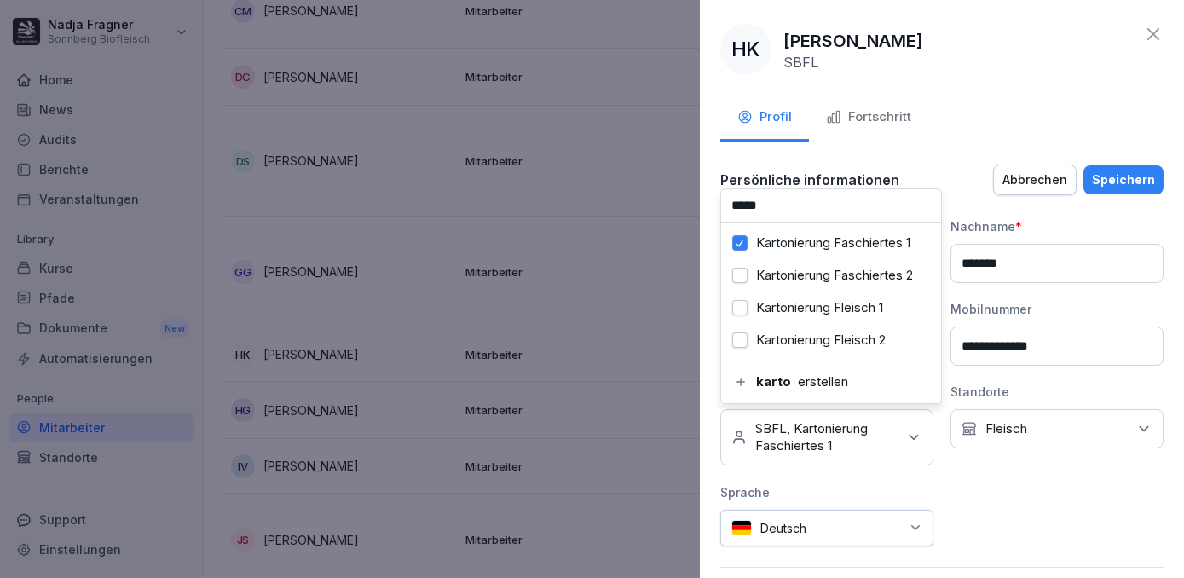
click at [795, 310] on label "Kartonierung Fleisch 1" at bounding box center [819, 307] width 127 height 15
click at [828, 211] on input "*****" at bounding box center [831, 205] width 220 height 32
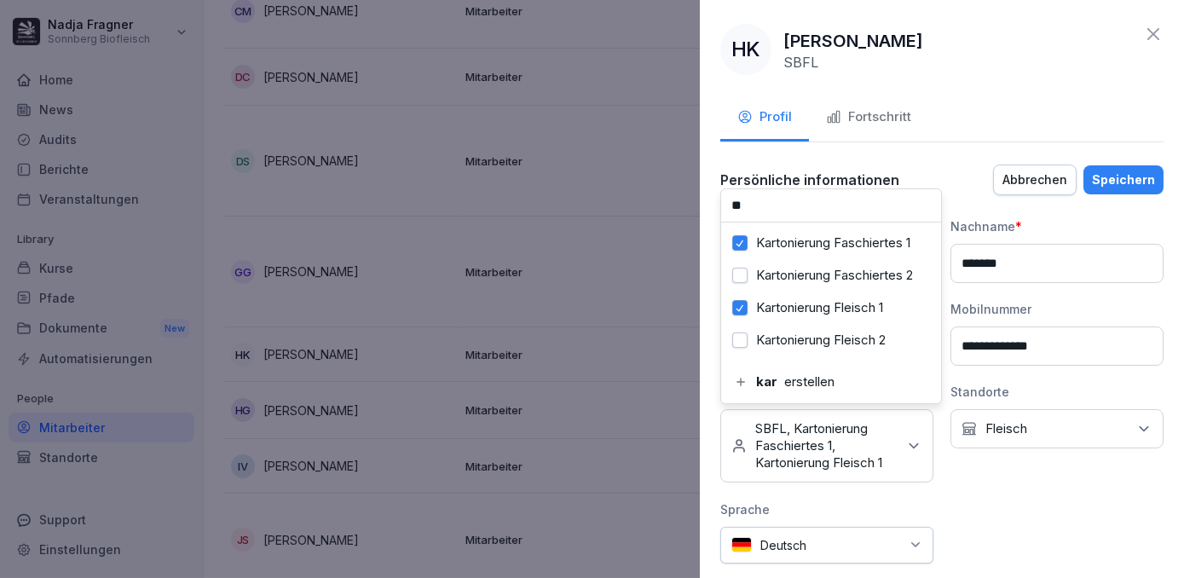
type input "*"
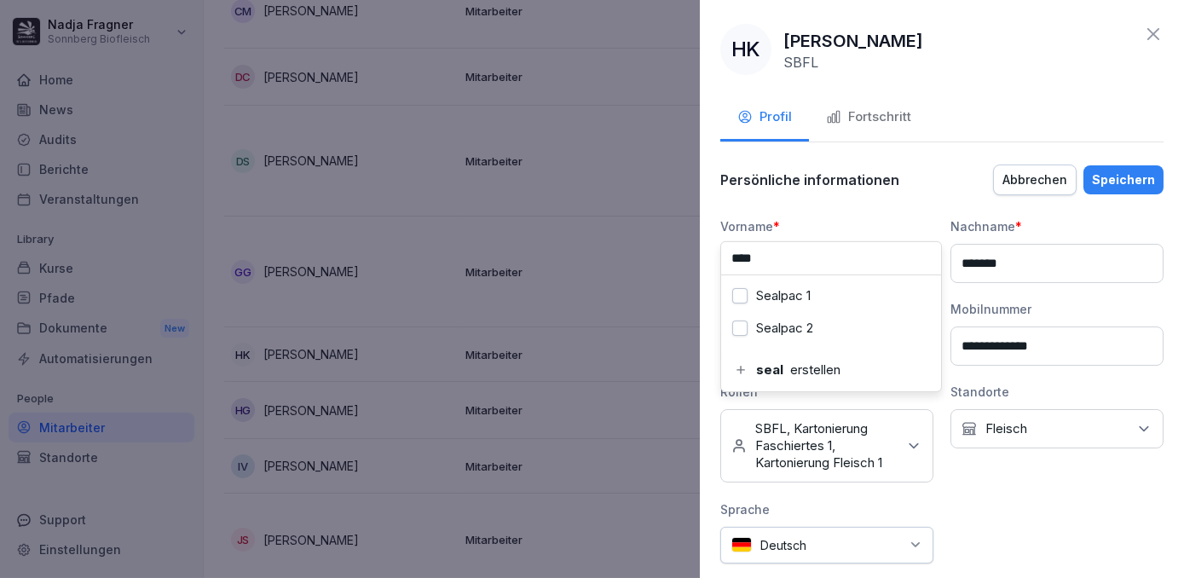
click at [795, 281] on div "Sealpac 1" at bounding box center [830, 296] width 211 height 32
click at [805, 257] on input "****" at bounding box center [831, 258] width 220 height 32
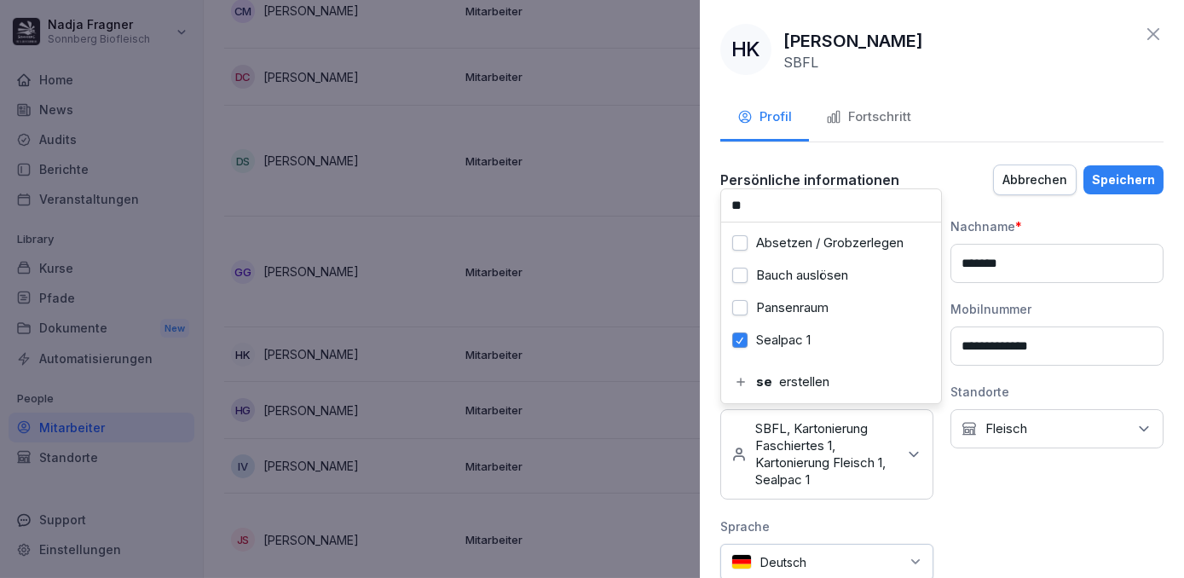
type input "*"
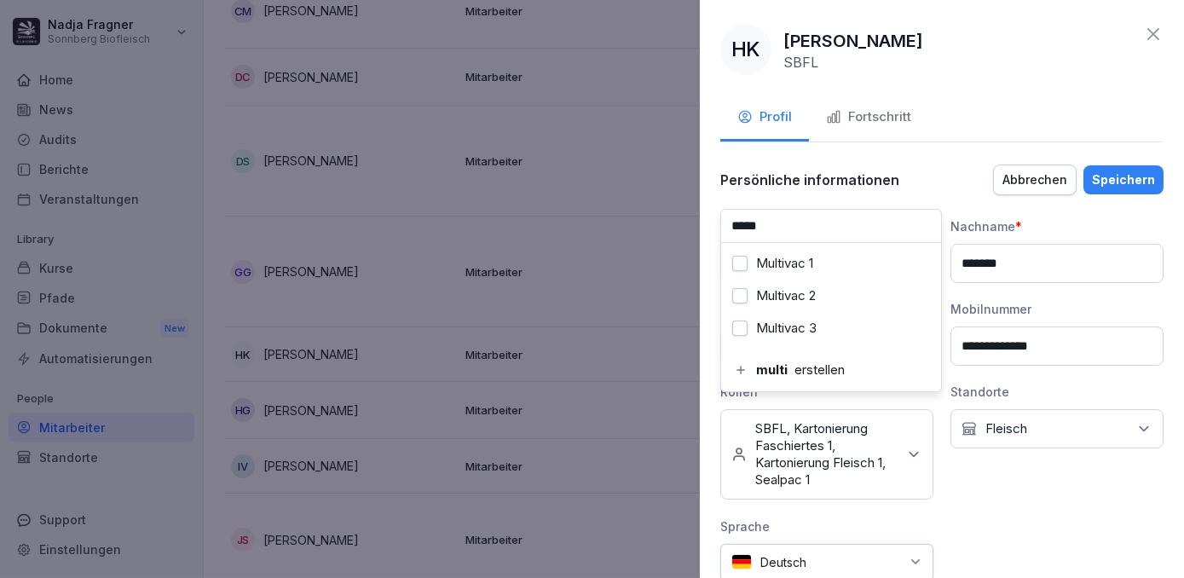
type input "*****"
click at [805, 257] on label "Multivac 1" at bounding box center [784, 263] width 57 height 15
click at [1114, 171] on div "Speichern" at bounding box center [1123, 180] width 63 height 19
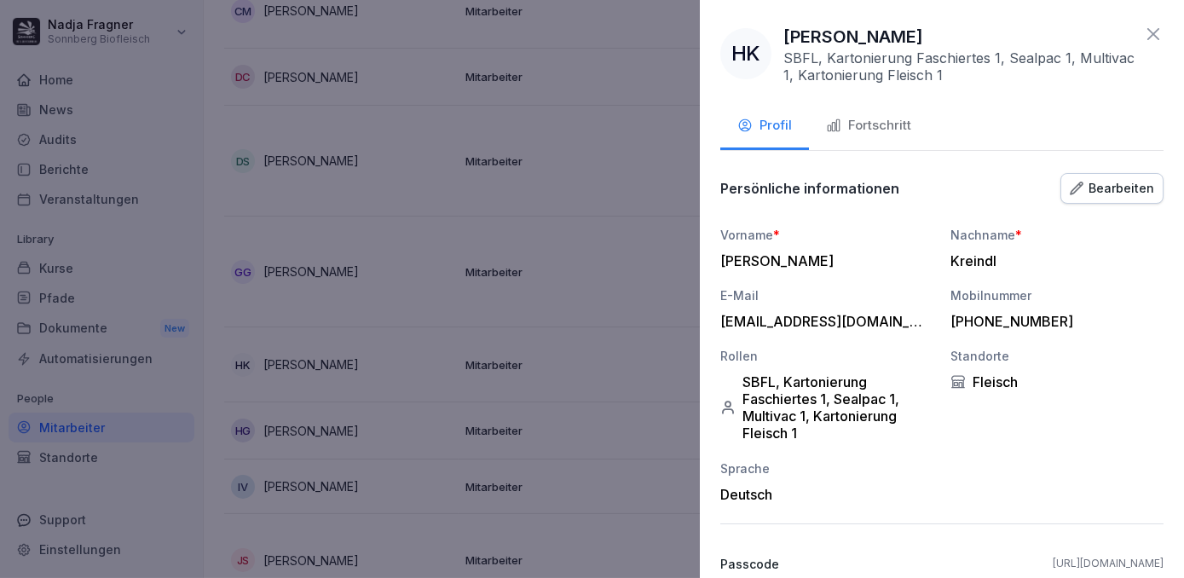
click at [1147, 38] on icon at bounding box center [1153, 34] width 12 height 12
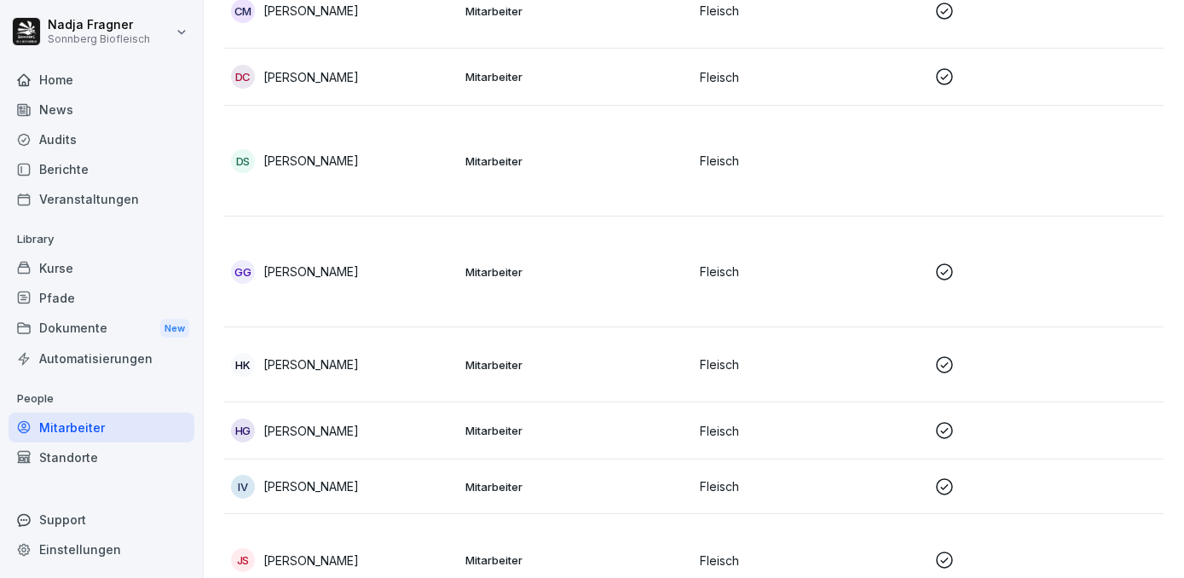
click at [604, 428] on p "Mitarbeiter" at bounding box center [575, 430] width 221 height 15
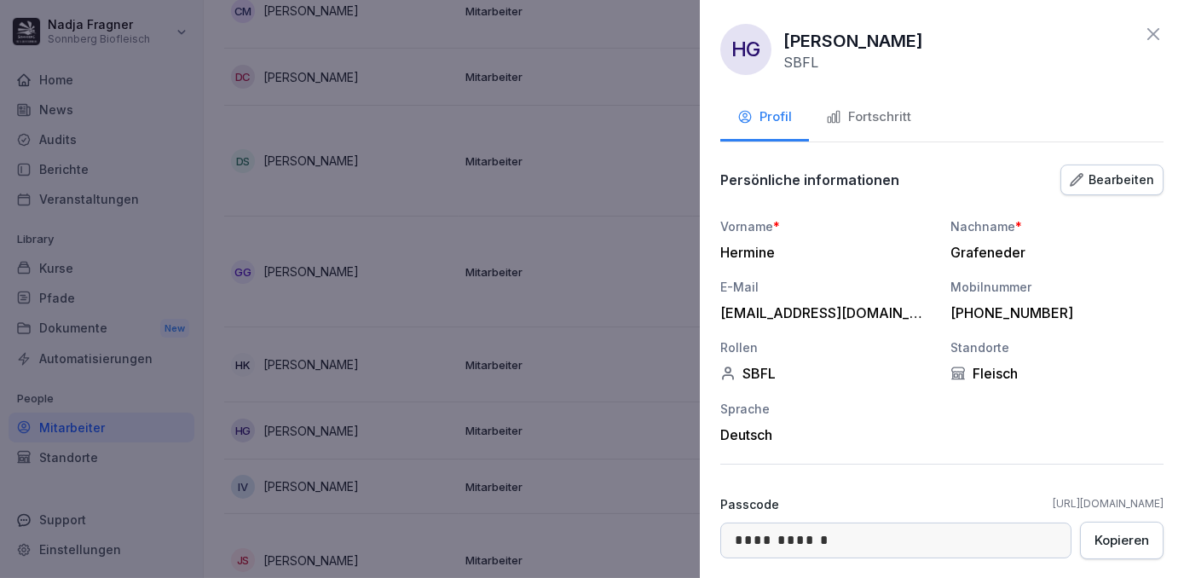
click at [1104, 171] on div "Bearbeiten" at bounding box center [1112, 180] width 84 height 19
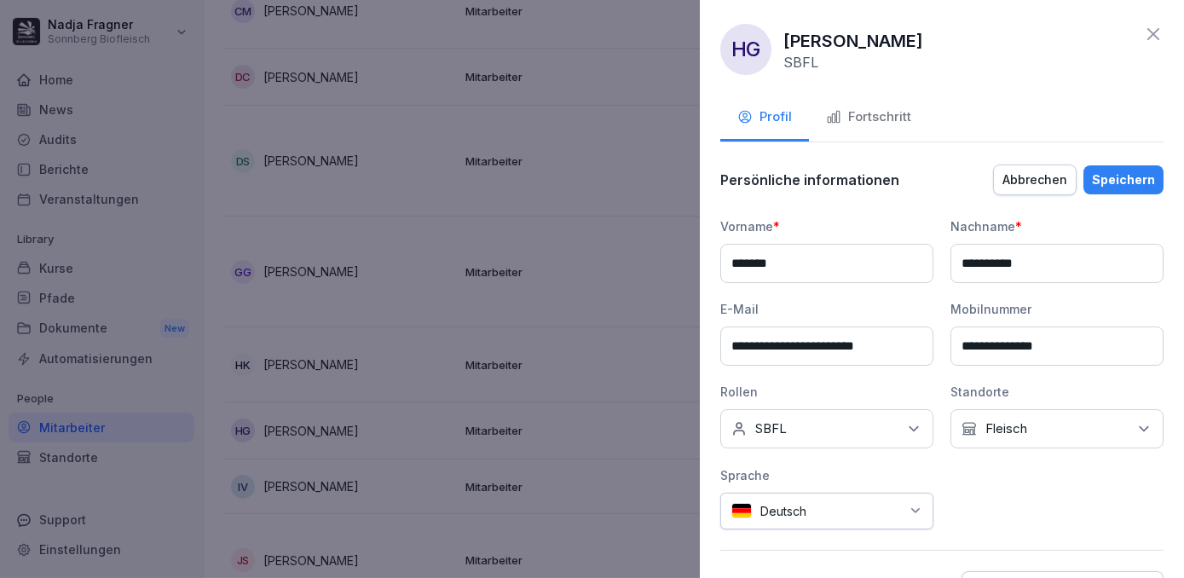
click at [882, 418] on div "Keine Rollen SBFL" at bounding box center [826, 428] width 213 height 39
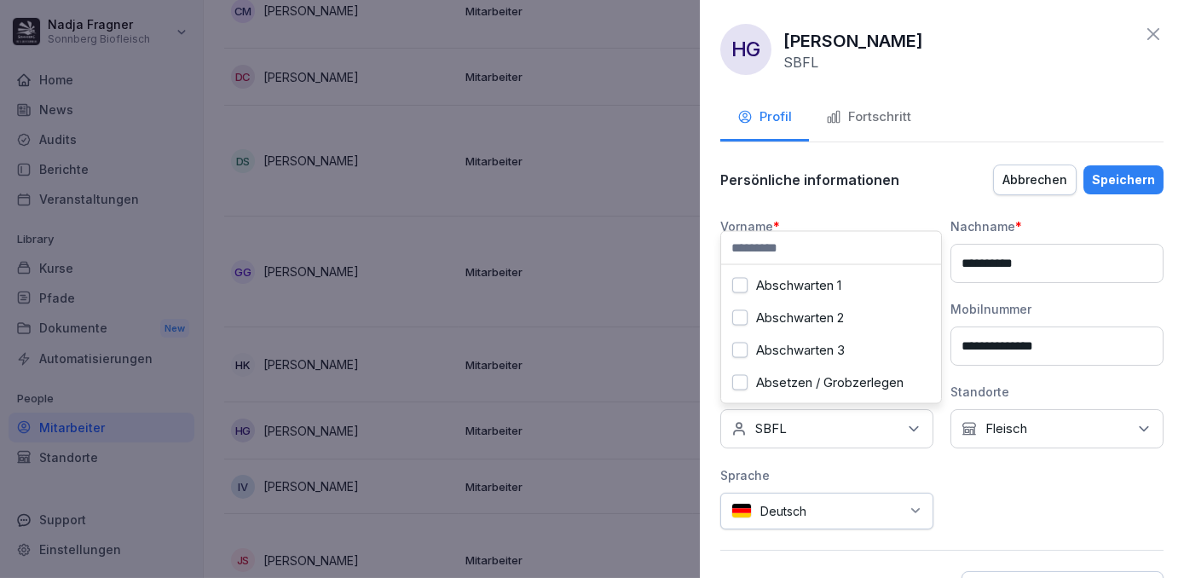
click at [830, 253] on input at bounding box center [831, 248] width 220 height 32
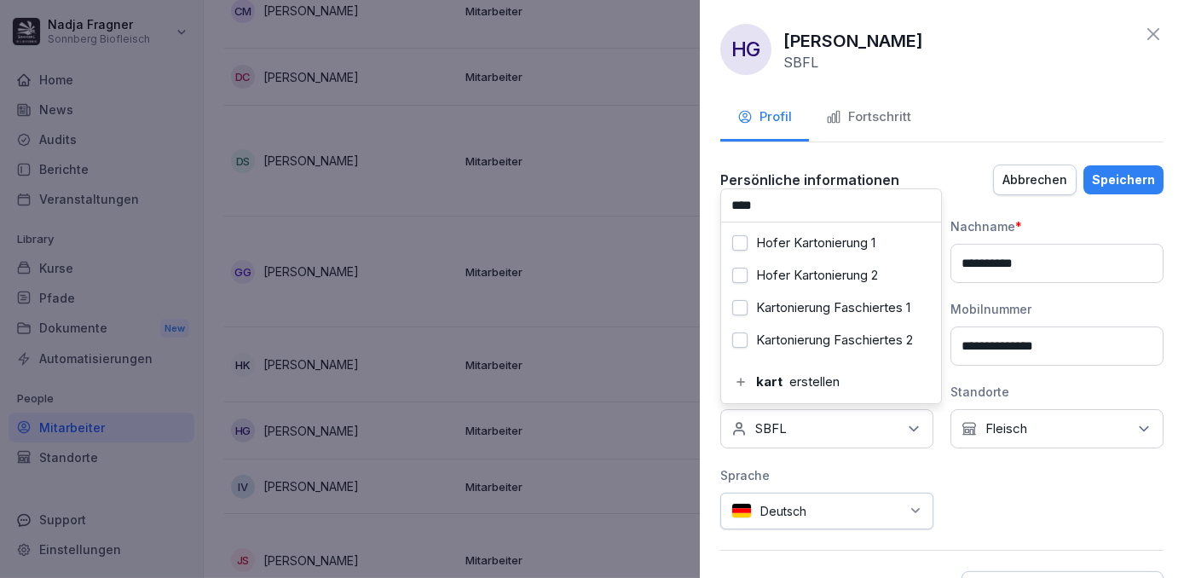
click at [816, 304] on label "Kartonierung Faschiertes 1" at bounding box center [833, 307] width 154 height 15
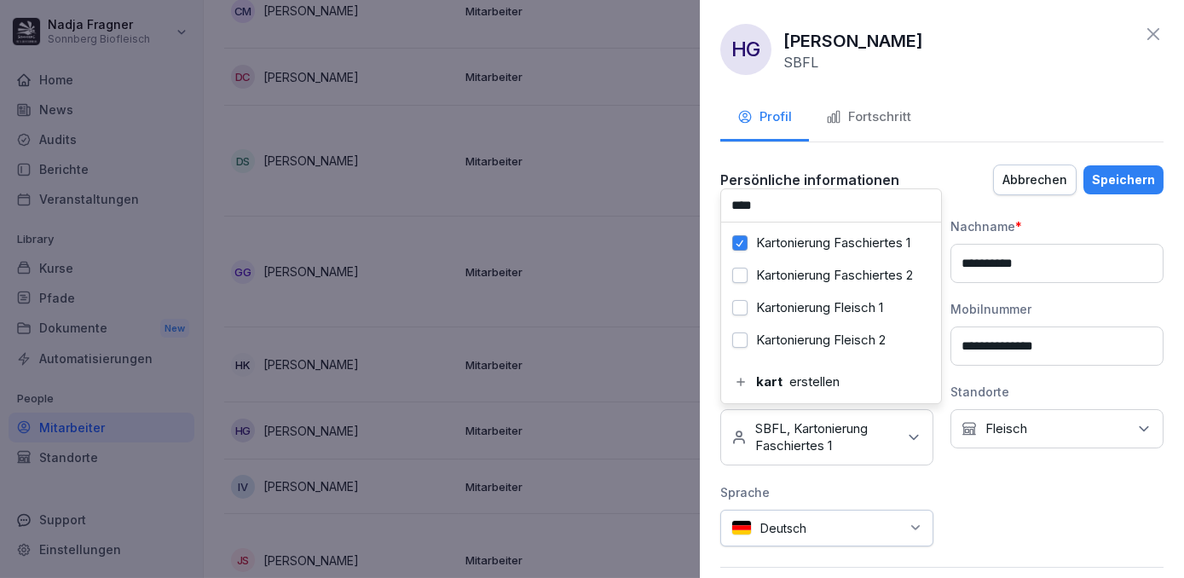
click at [816, 304] on div "Kartonierung Fleisch 1" at bounding box center [830, 308] width 211 height 32
click at [823, 206] on input "****" at bounding box center [831, 205] width 220 height 32
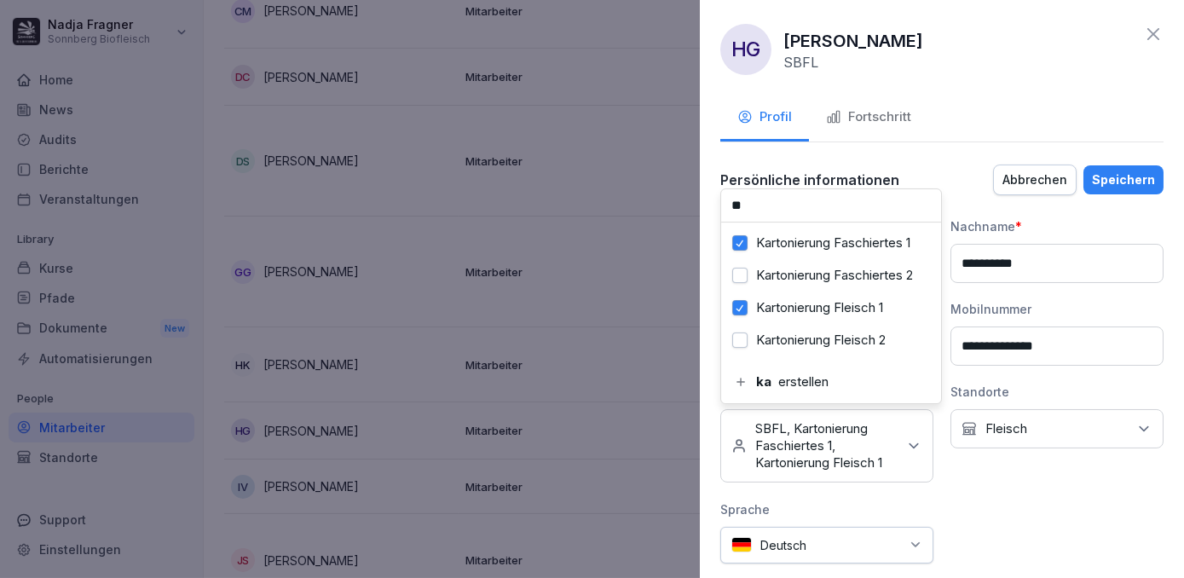
type input "*"
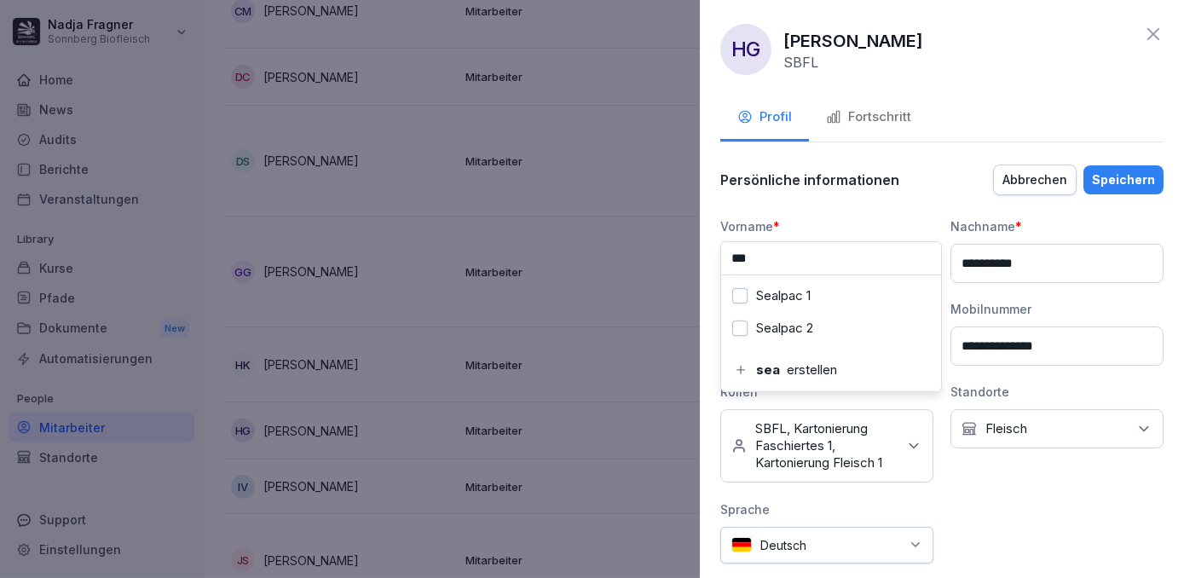
click at [799, 302] on label "Sealpac 1" at bounding box center [783, 295] width 55 height 15
click at [816, 266] on input "***" at bounding box center [831, 258] width 220 height 32
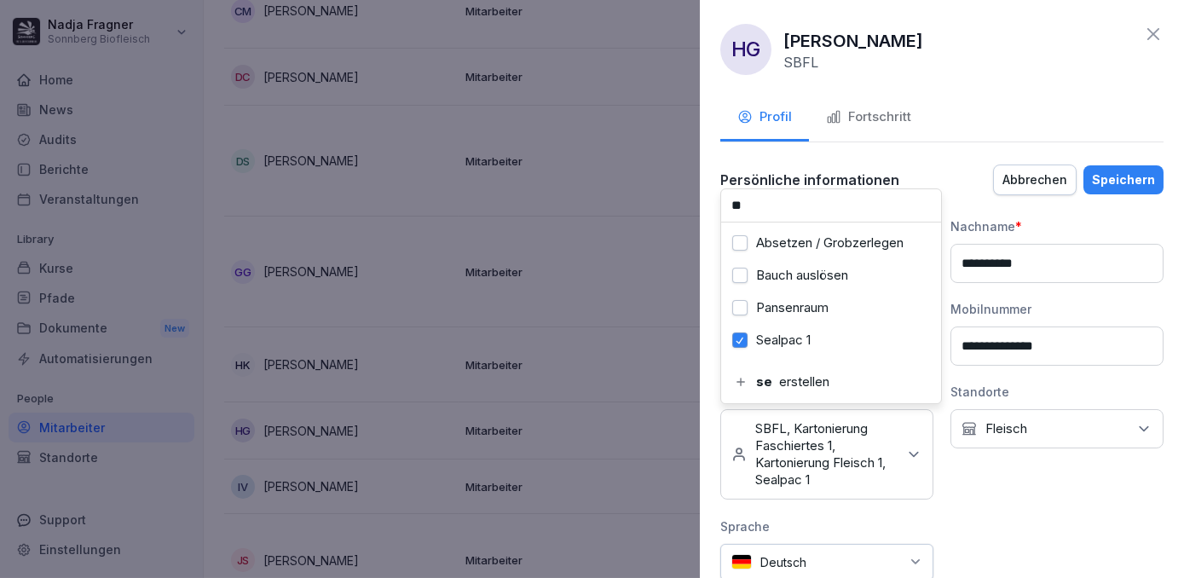
type input "*"
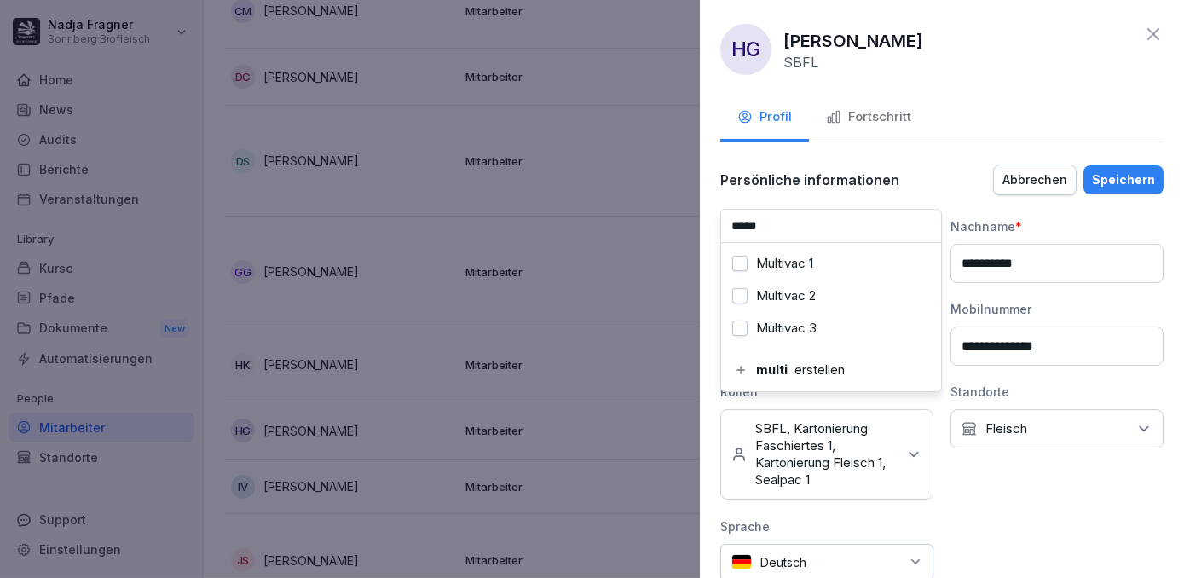
type input "*****"
click at [813, 266] on label "Multivac 1" at bounding box center [784, 263] width 57 height 15
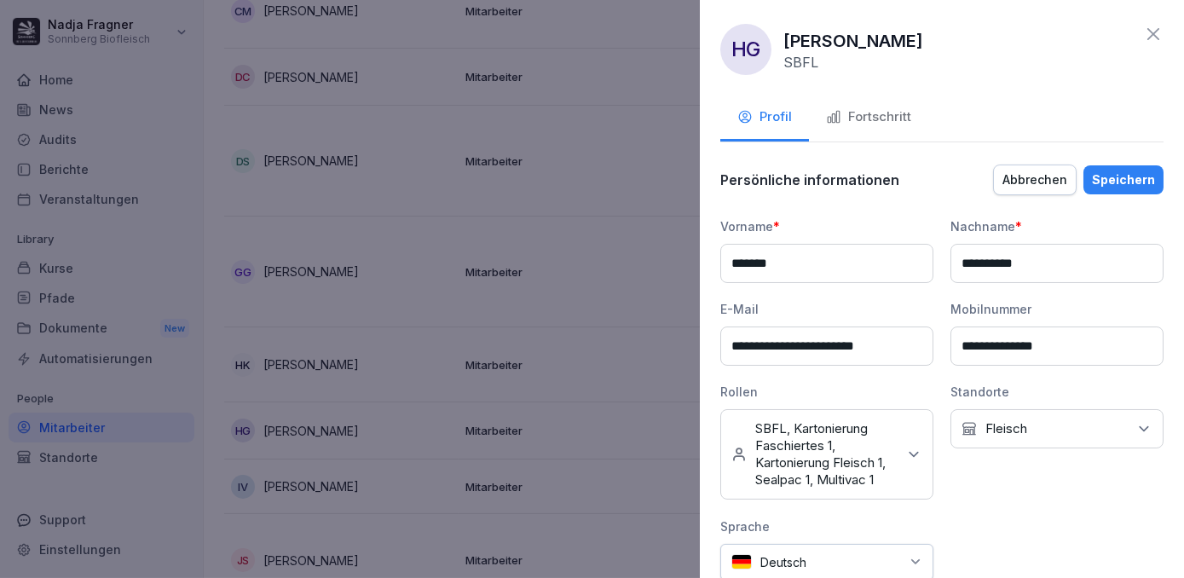
drag, startPoint x: 956, startPoint y: 187, endPoint x: 1055, endPoint y: 203, distance: 101.1
click at [957, 186] on div "Persönliche informationen Abbrechen Speichern" at bounding box center [941, 180] width 443 height 34
click at [1109, 182] on div "Speichern" at bounding box center [1123, 180] width 63 height 19
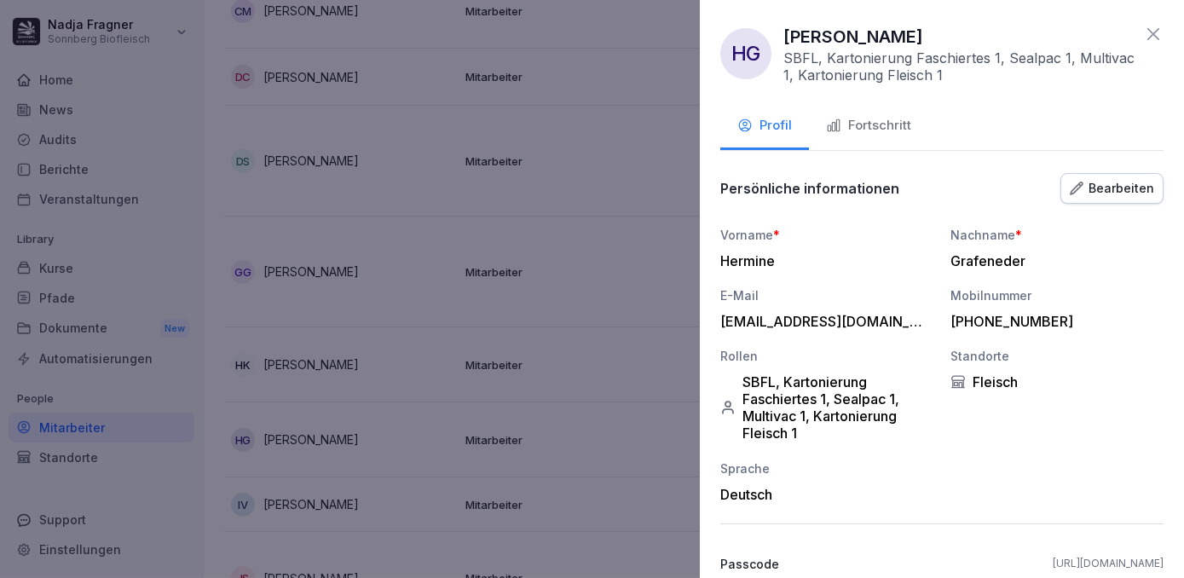
click at [1143, 43] on icon at bounding box center [1153, 34] width 20 height 20
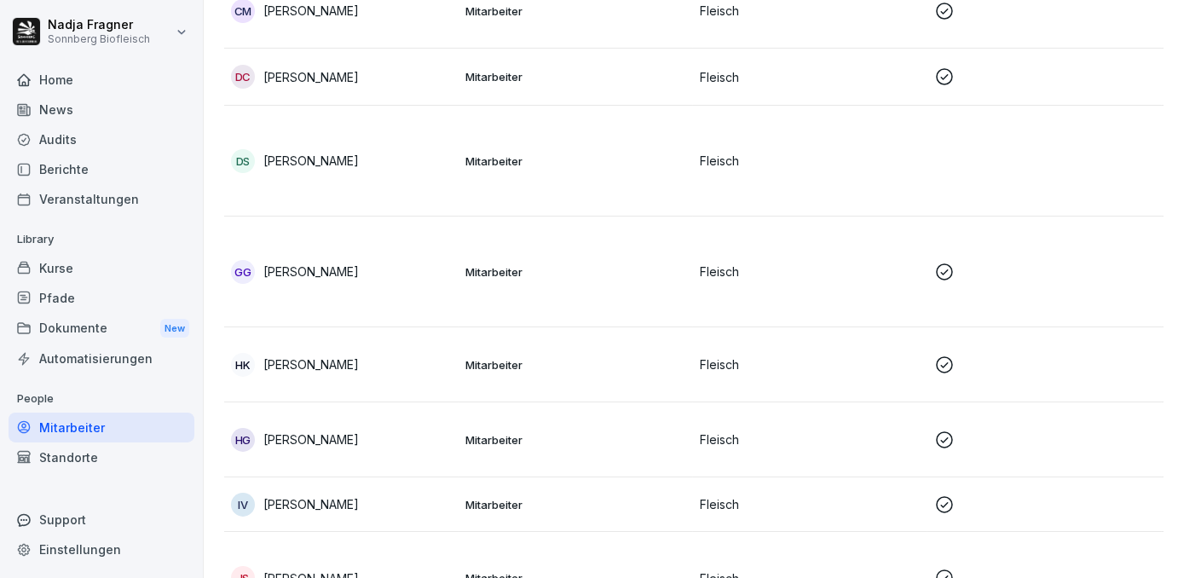
scroll to position [596, 0]
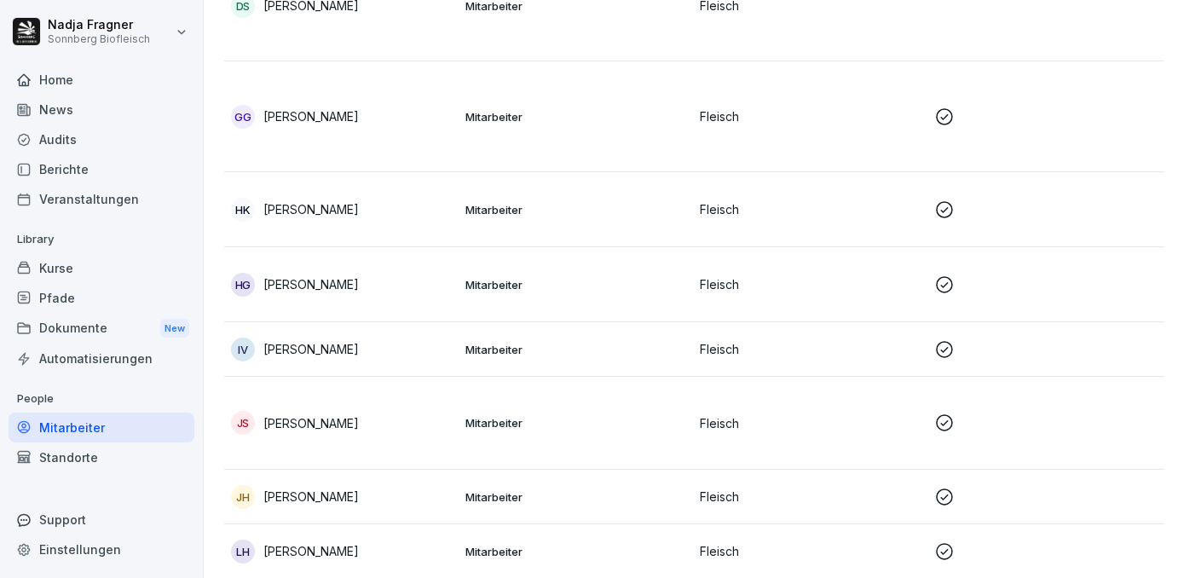
click at [587, 352] on p "Mitarbeiter" at bounding box center [575, 349] width 221 height 15
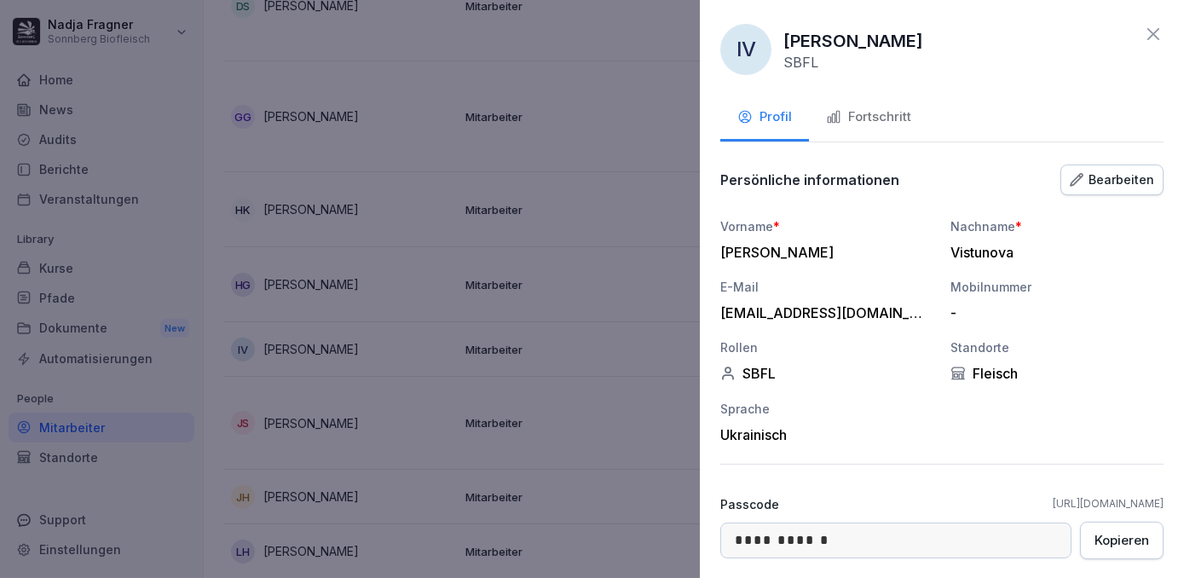
click at [1124, 173] on div "Bearbeiten" at bounding box center [1112, 180] width 84 height 19
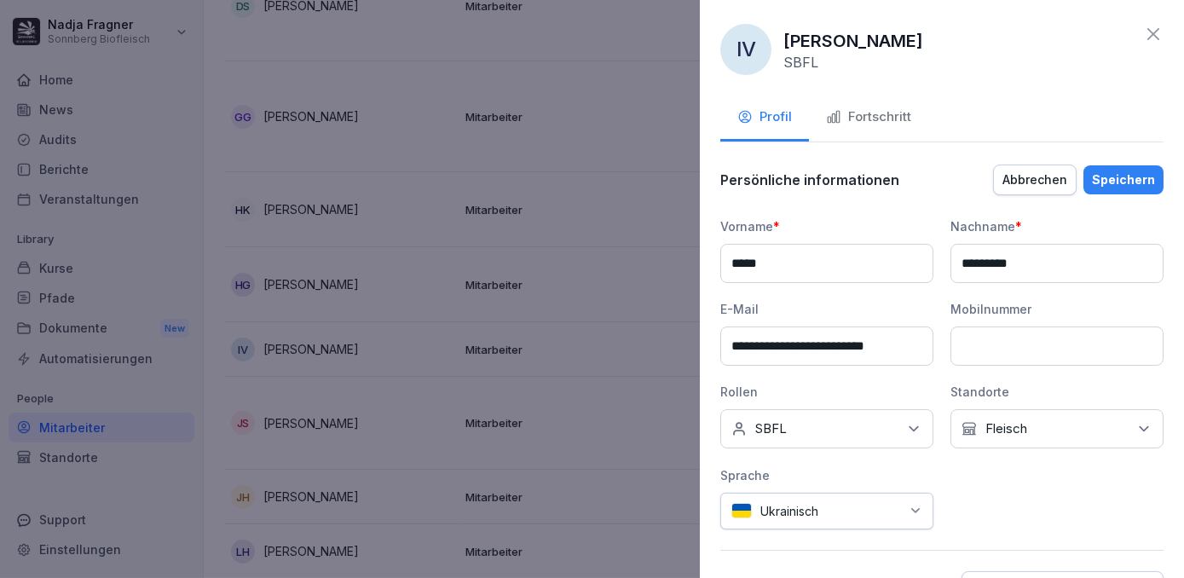
click at [883, 431] on div "Keine Rollen SBFL" at bounding box center [826, 428] width 213 height 39
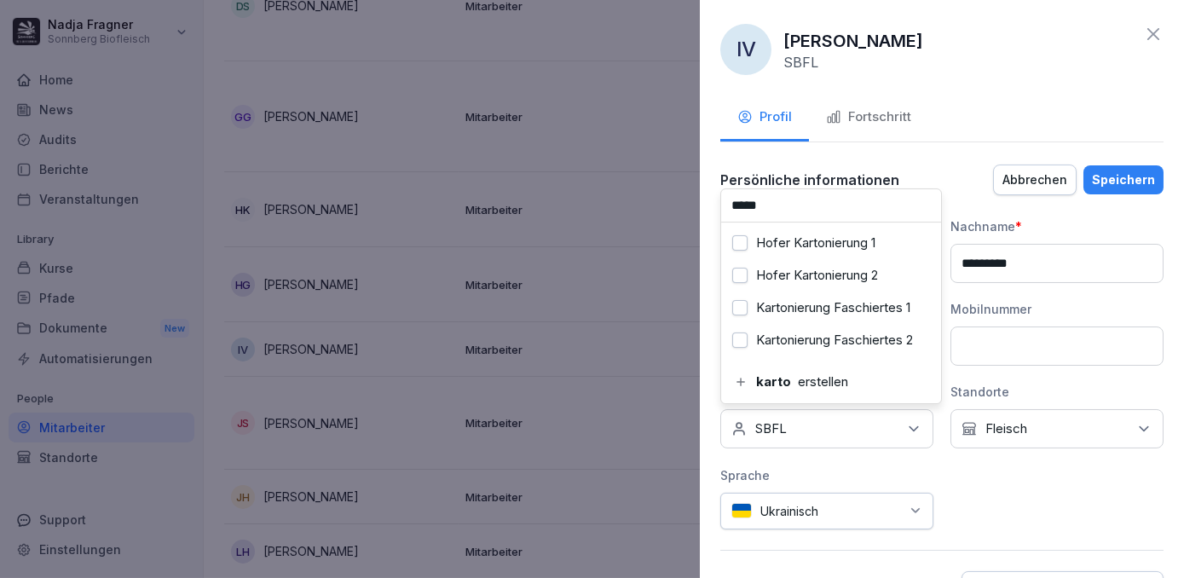
click at [788, 315] on div "Kartonierung Faschiertes 1" at bounding box center [830, 308] width 211 height 32
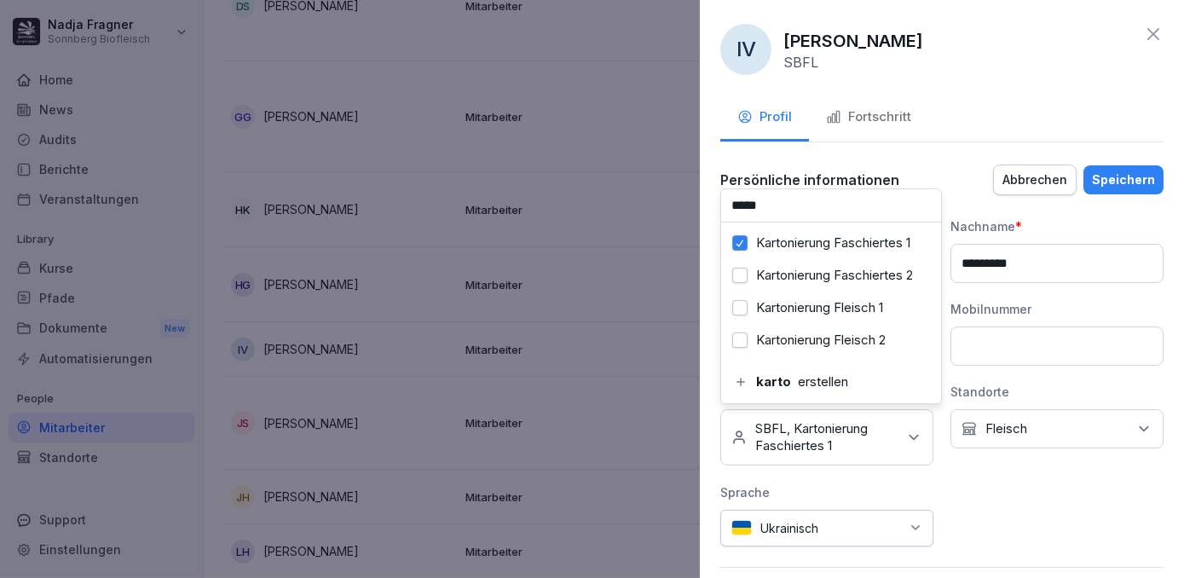
click at [788, 315] on label "Kartonierung Fleisch 1" at bounding box center [819, 307] width 127 height 15
click at [809, 210] on input "*****" at bounding box center [831, 205] width 220 height 32
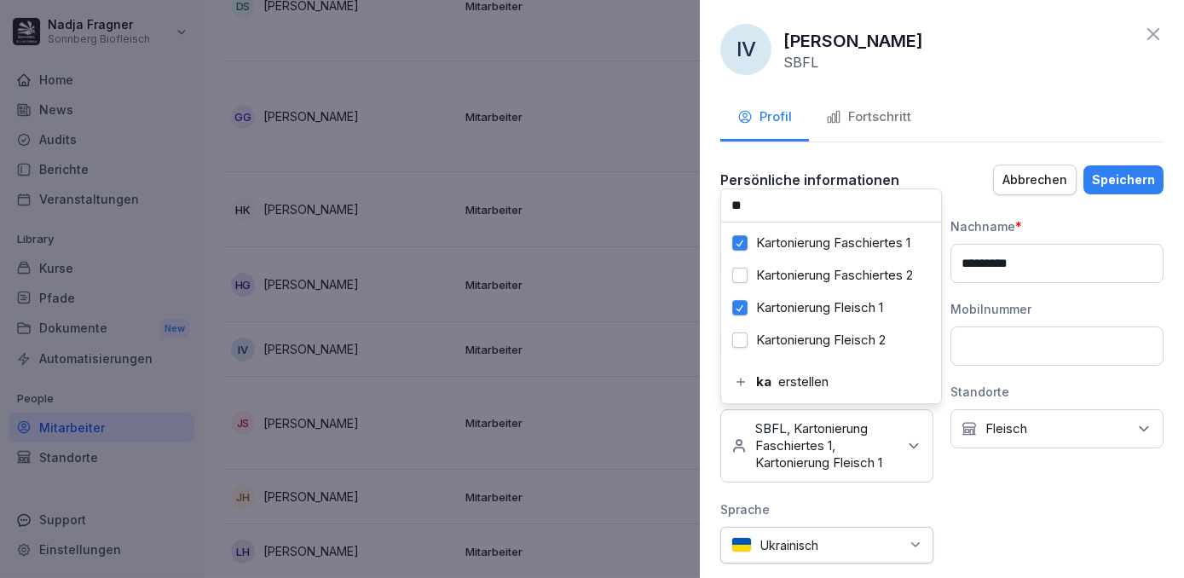
type input "*"
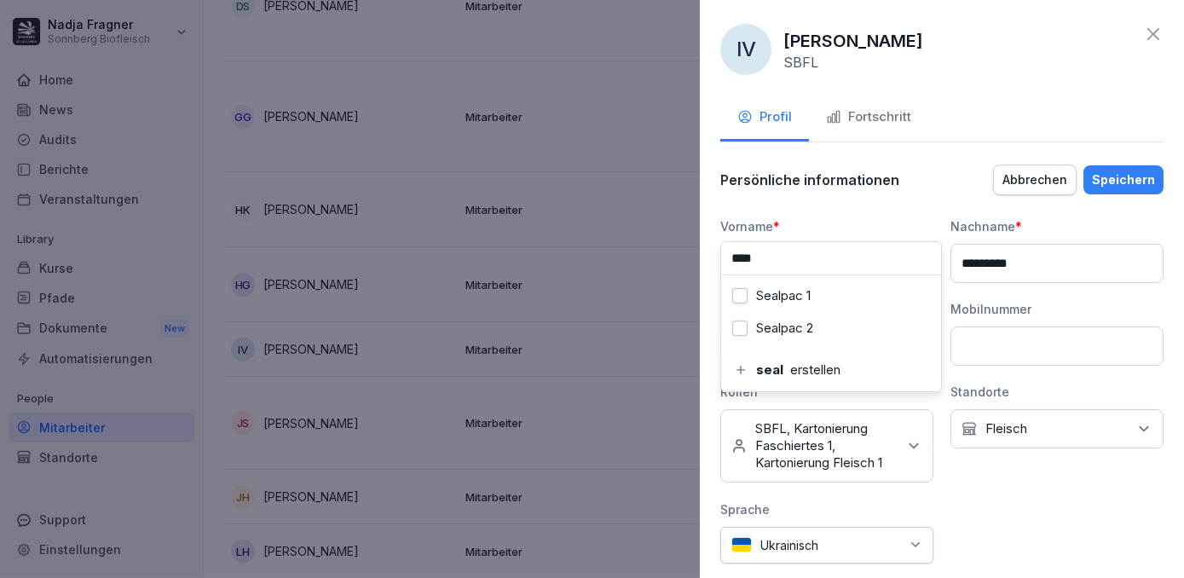
click at [797, 301] on label "Sealpac 1" at bounding box center [783, 295] width 55 height 15
click at [806, 256] on input "****" at bounding box center [831, 258] width 220 height 32
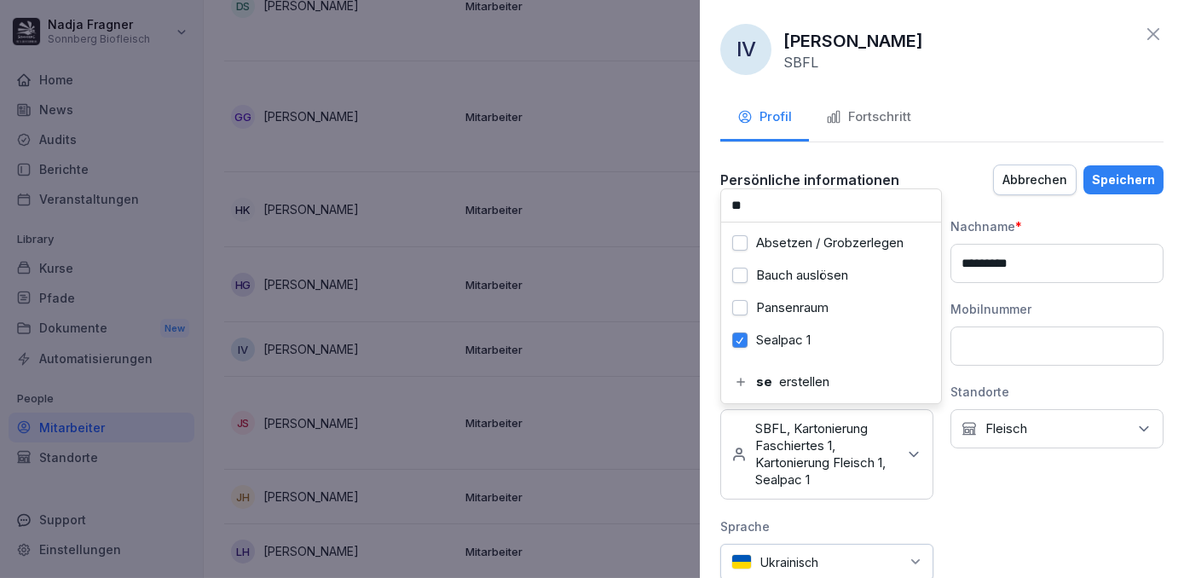
type input "*"
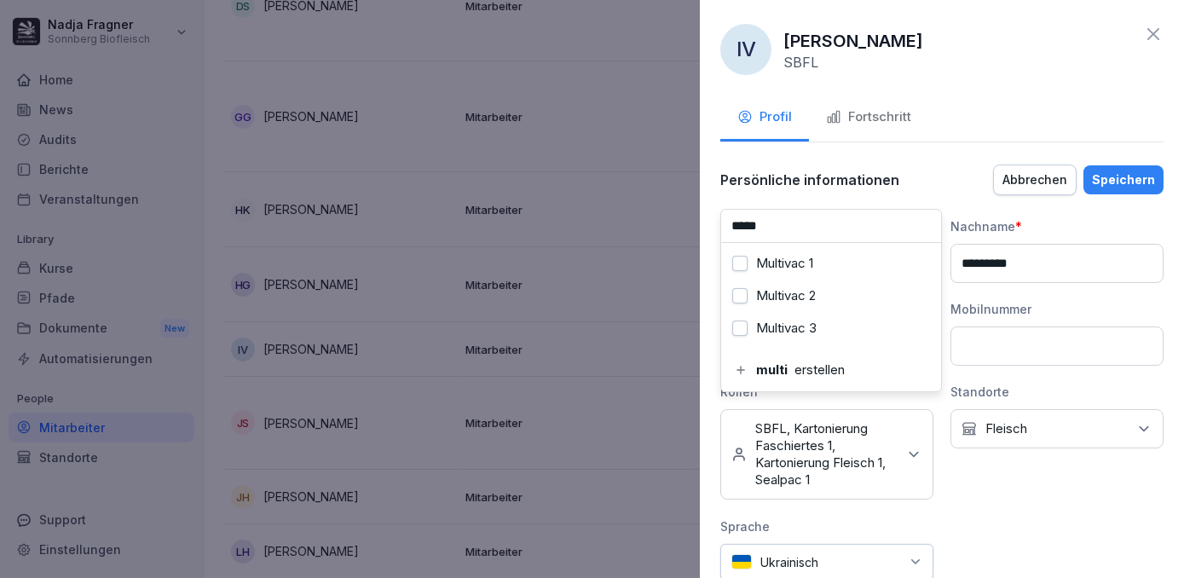
type input "*****"
click at [806, 256] on label "Multivac 1" at bounding box center [784, 263] width 57 height 15
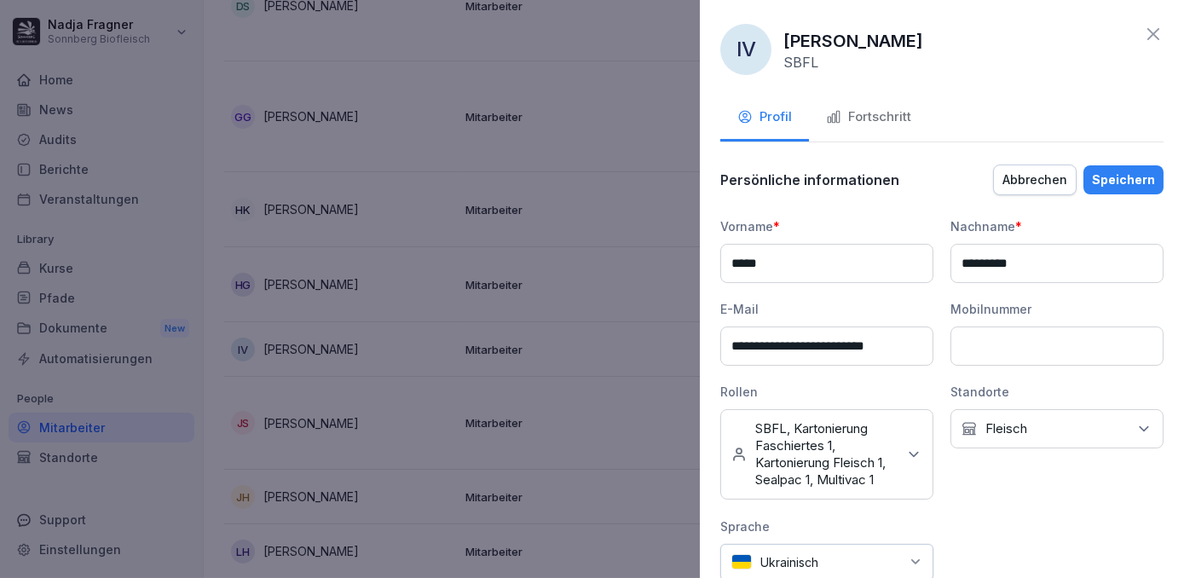
click at [1124, 185] on div "Speichern" at bounding box center [1123, 180] width 63 height 19
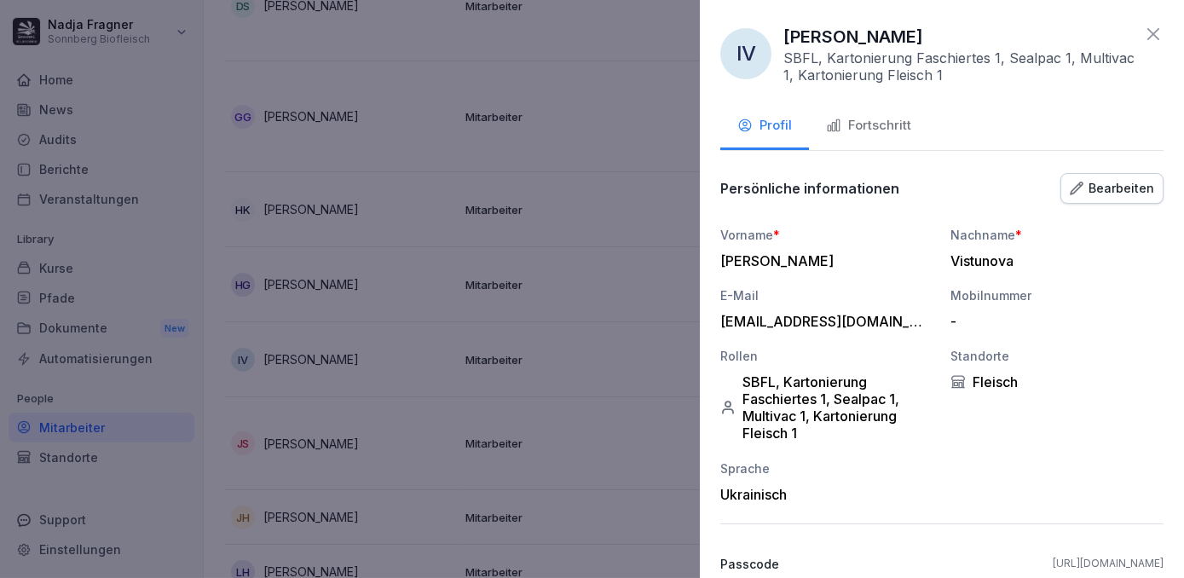
click at [1144, 32] on icon at bounding box center [1153, 34] width 20 height 20
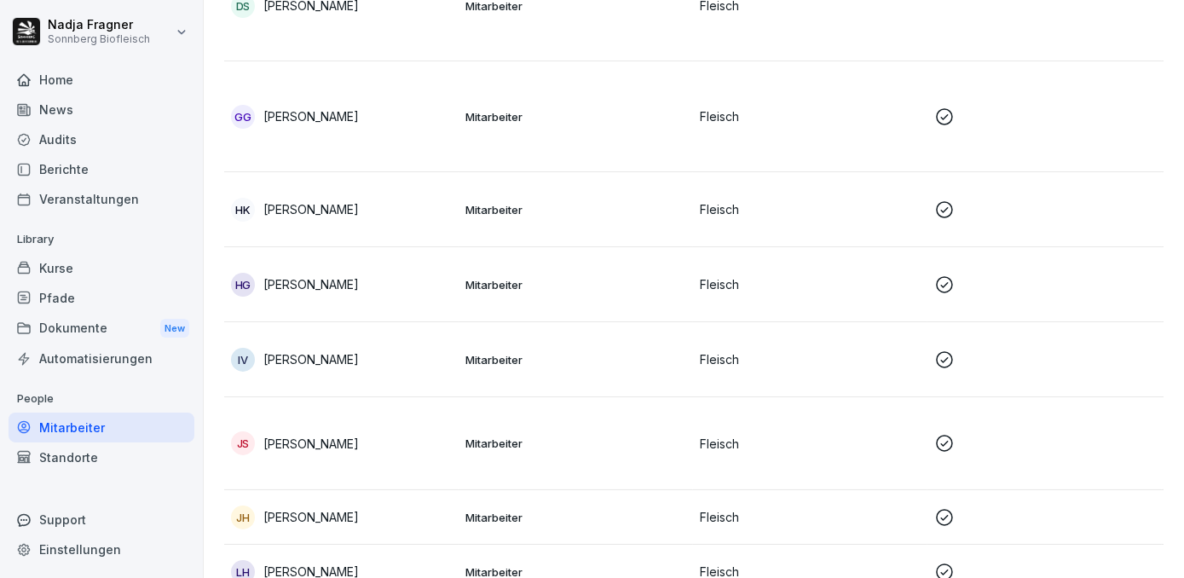
click at [575, 444] on p "Mitarbeiter" at bounding box center [575, 443] width 221 height 15
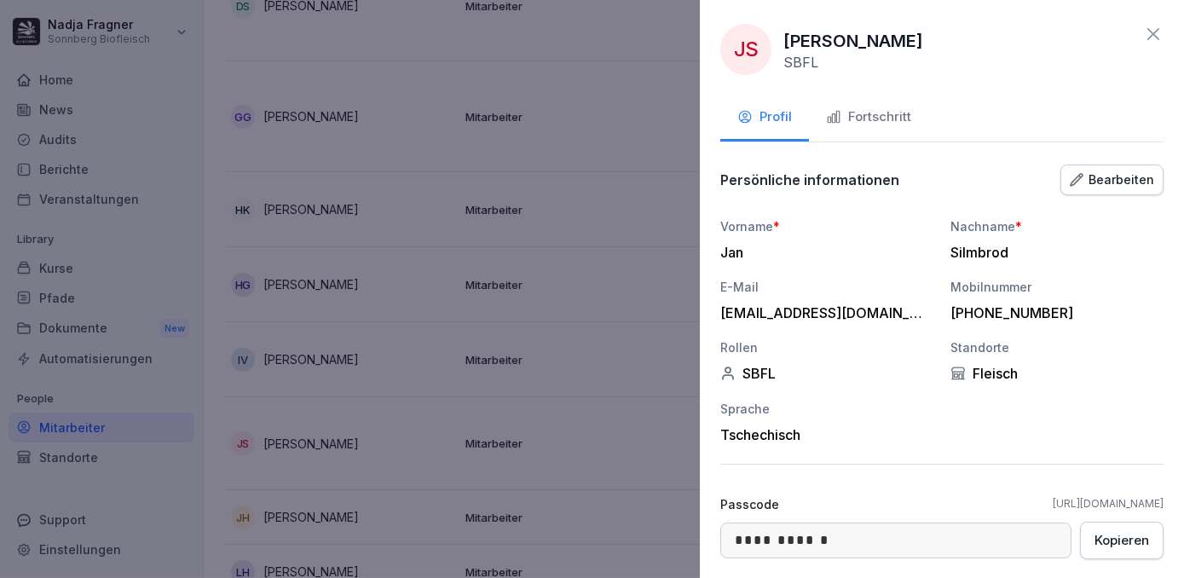
click at [1123, 186] on div "Bearbeiten" at bounding box center [1112, 180] width 84 height 19
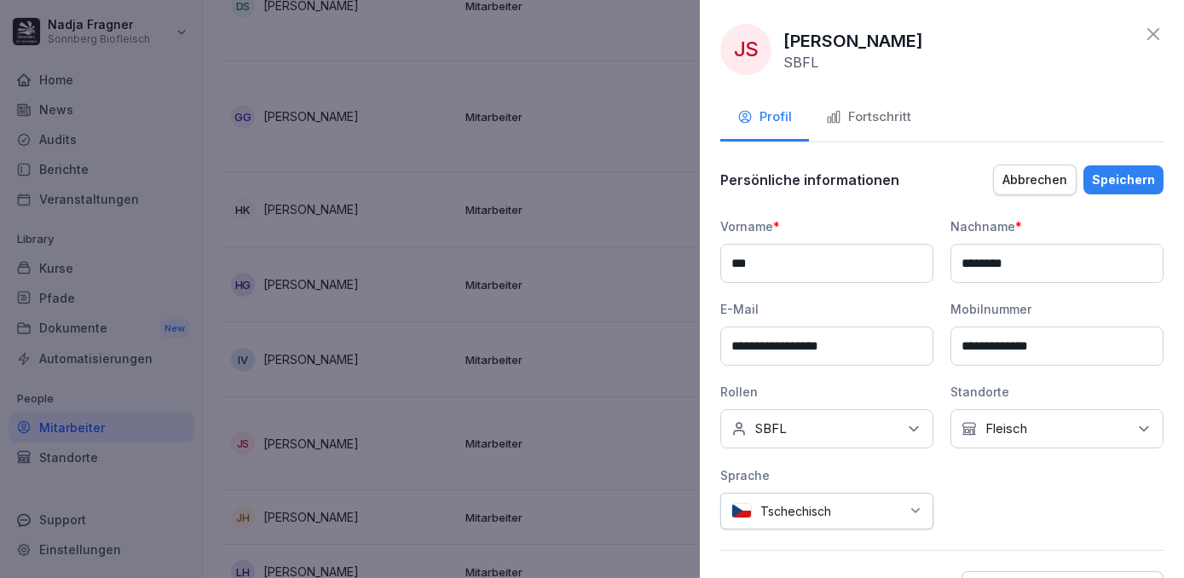
click at [801, 424] on div "Keine Rollen SBFL" at bounding box center [826, 428] width 213 height 39
click at [791, 319] on label "Chargierung und Fleischvobereitung" at bounding box center [842, 320] width 176 height 31
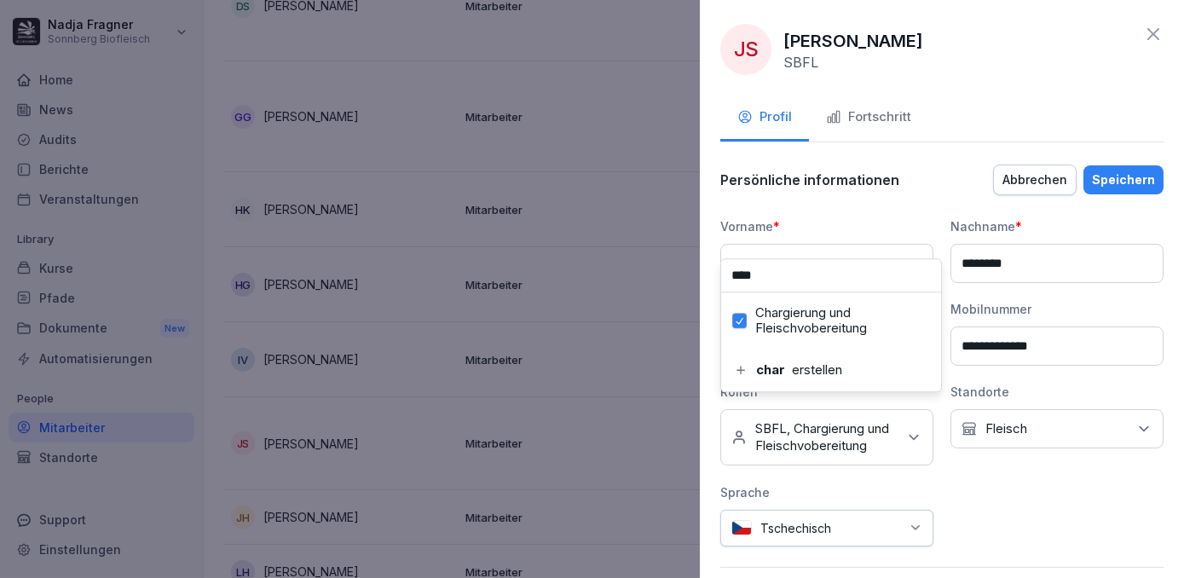
click at [810, 275] on input "****" at bounding box center [831, 275] width 220 height 32
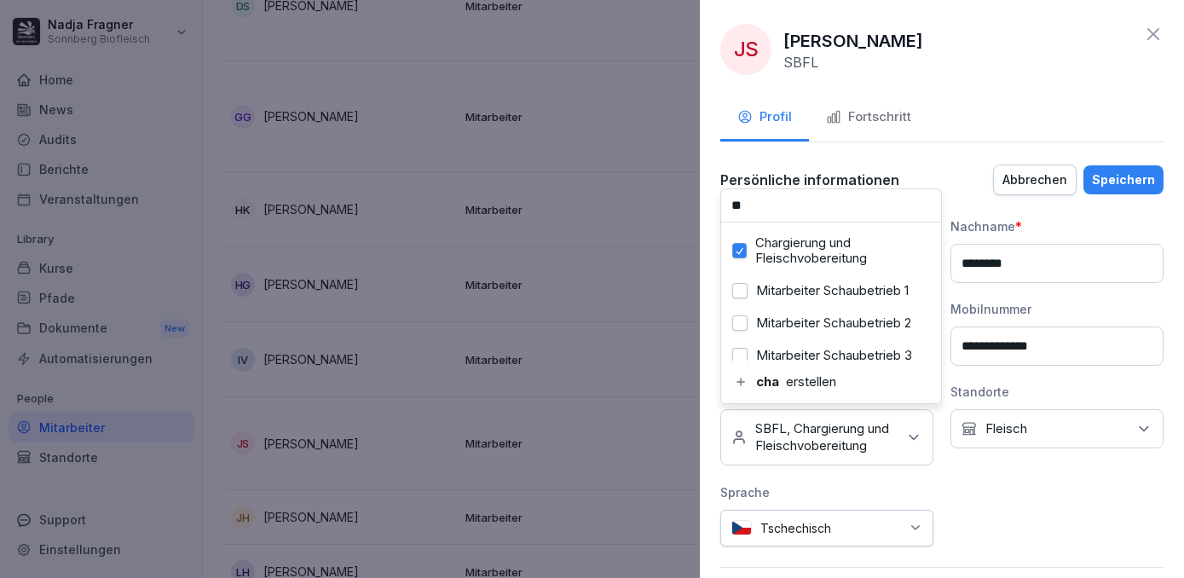
type input "*"
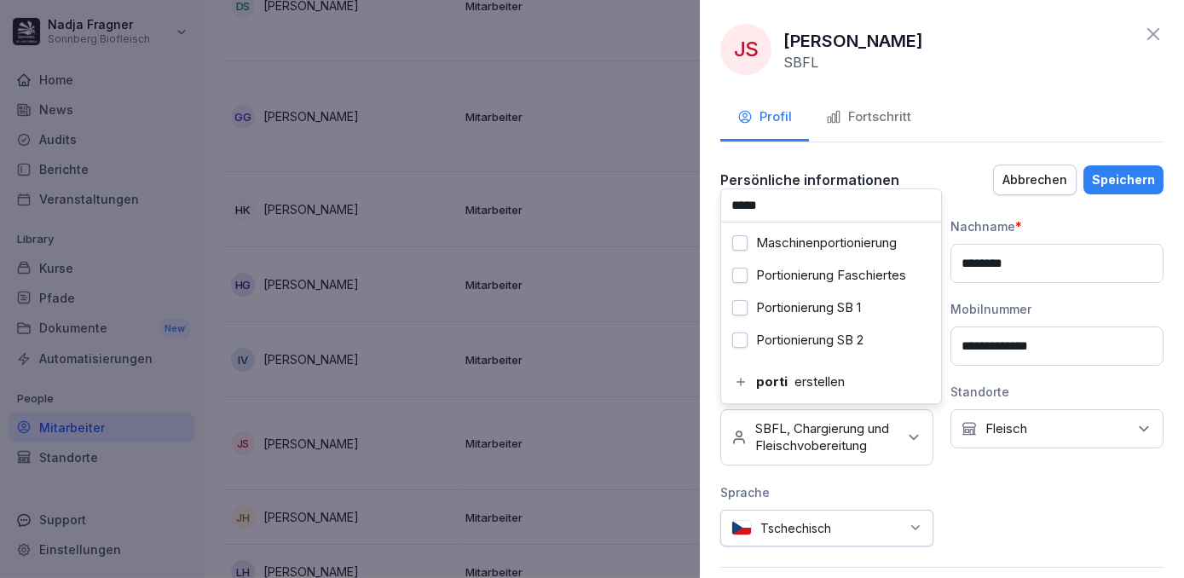
click at [810, 274] on label "Portionierung Faschiertes" at bounding box center [831, 275] width 150 height 15
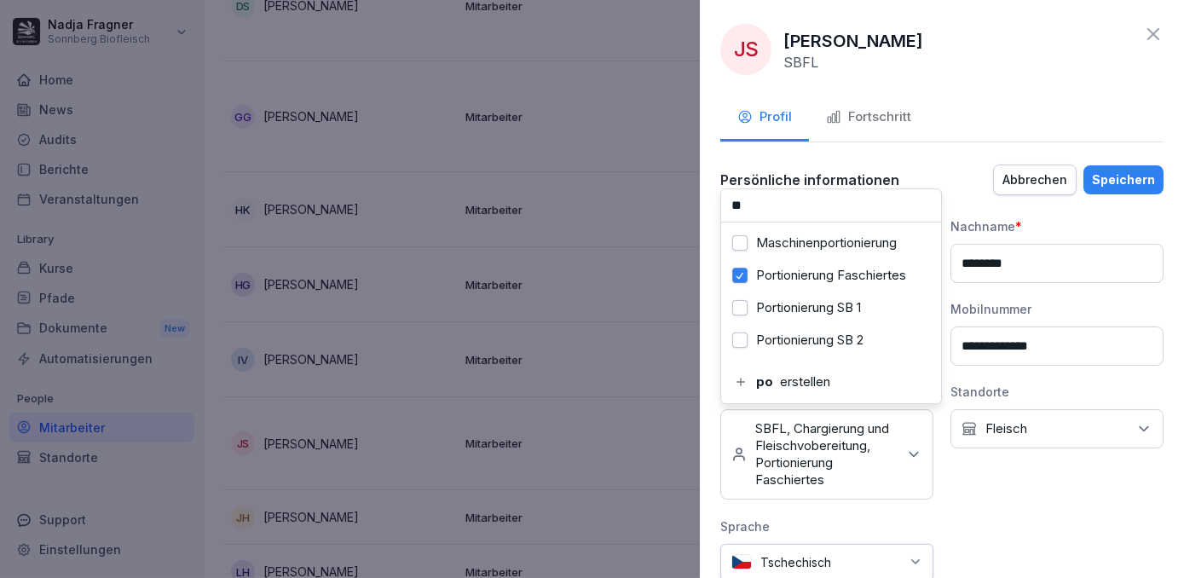
type input "*"
click at [827, 318] on div "Kartonierung Faschiertes 1" at bounding box center [830, 308] width 211 height 32
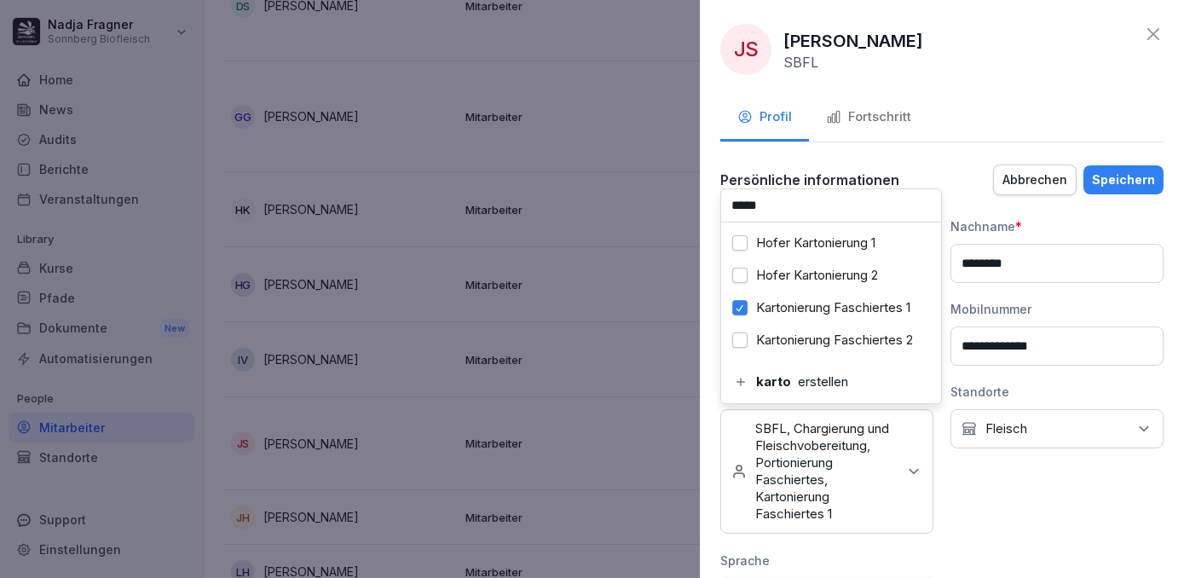
scroll to position [77, 0]
click at [827, 318] on div "Kartonierung Fleisch 1" at bounding box center [830, 308] width 211 height 32
click at [811, 205] on input "*****" at bounding box center [831, 205] width 220 height 32
type input "*"
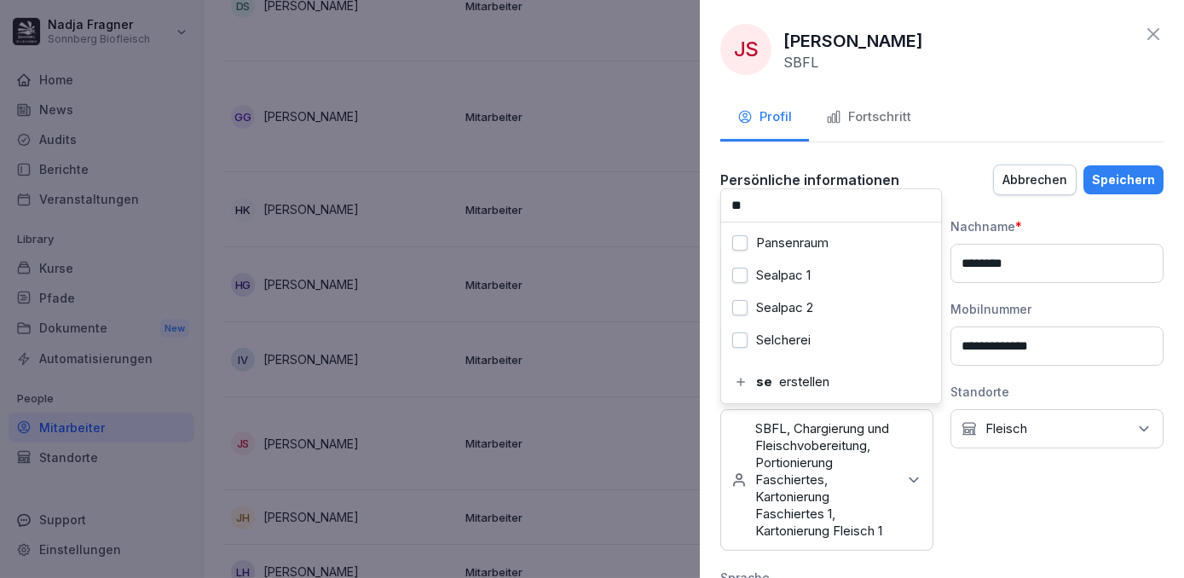
scroll to position [0, 0]
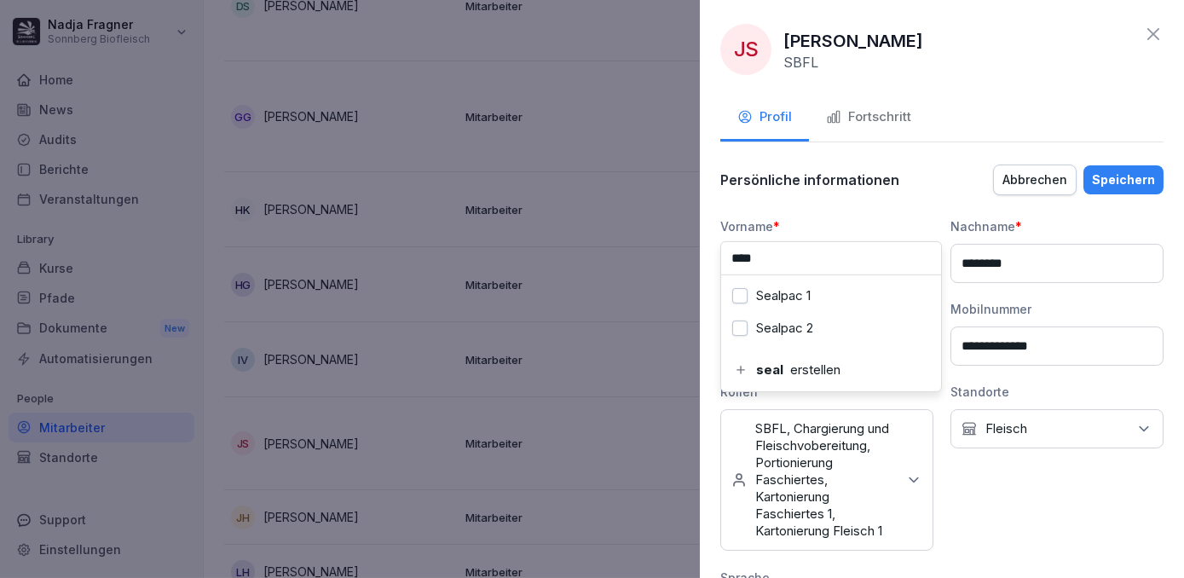
click at [789, 297] on label "Sealpac 1" at bounding box center [783, 295] width 55 height 15
click at [801, 257] on input "****" at bounding box center [831, 258] width 220 height 32
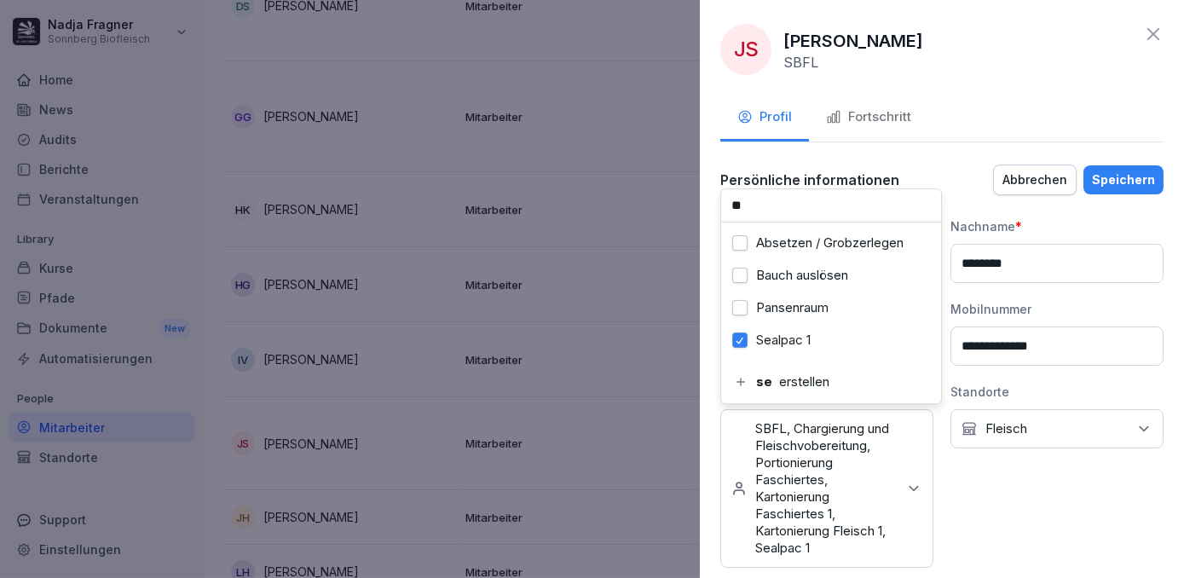
type input "*"
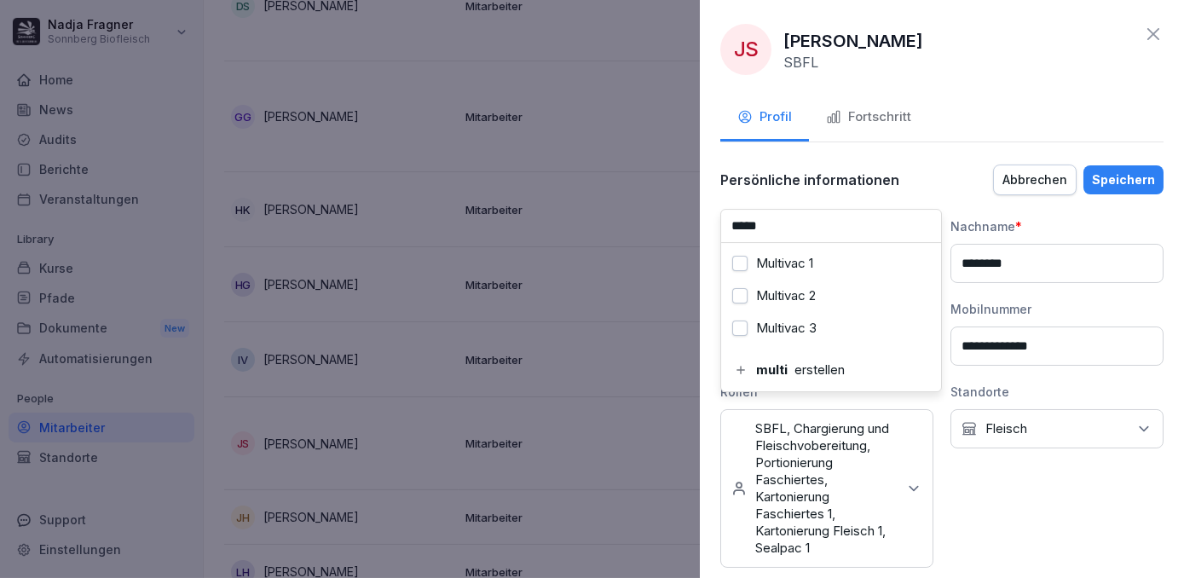
type input "*****"
click at [801, 257] on label "Multivac 1" at bounding box center [784, 263] width 57 height 15
click at [1123, 177] on div "Speichern" at bounding box center [1123, 180] width 63 height 19
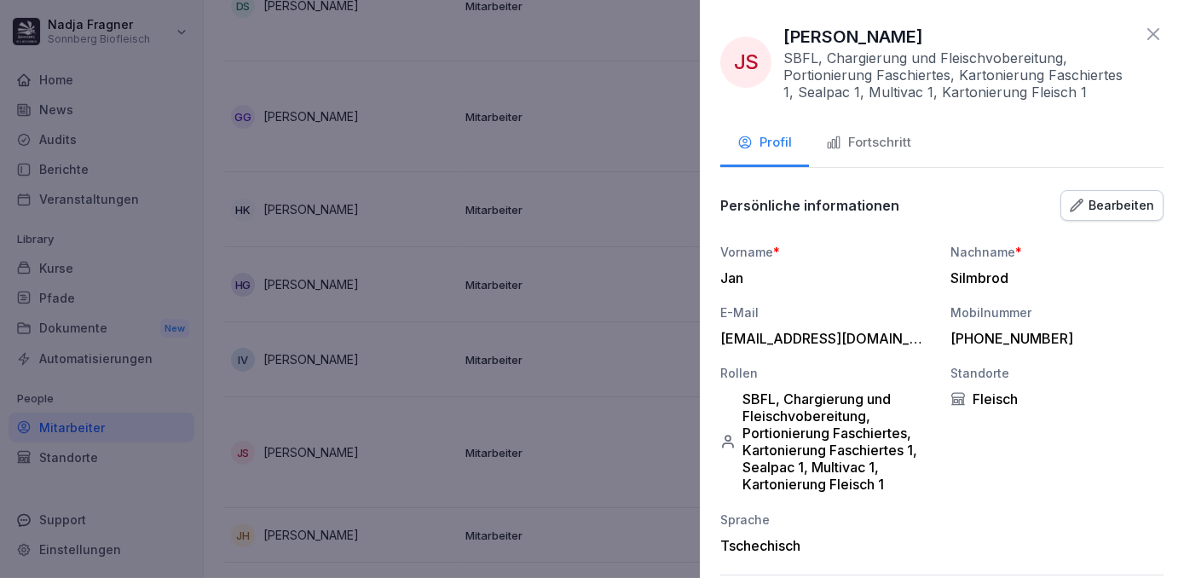
click at [1147, 35] on icon at bounding box center [1153, 34] width 12 height 12
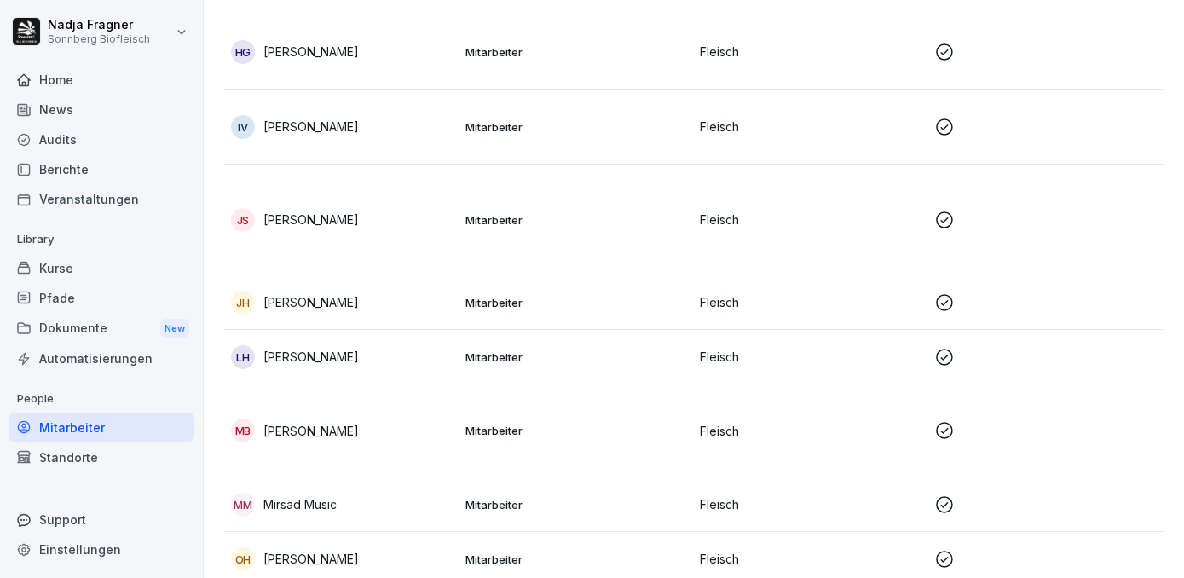
scroll to position [906, 0]
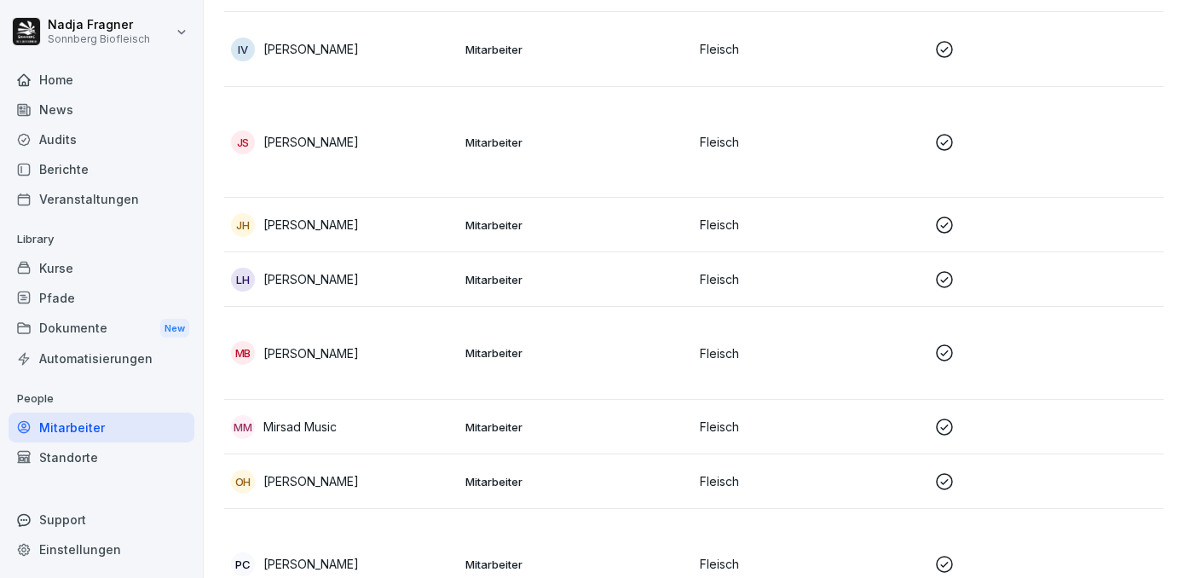
click at [573, 215] on td "Mitarbeiter" at bounding box center [576, 225] width 234 height 55
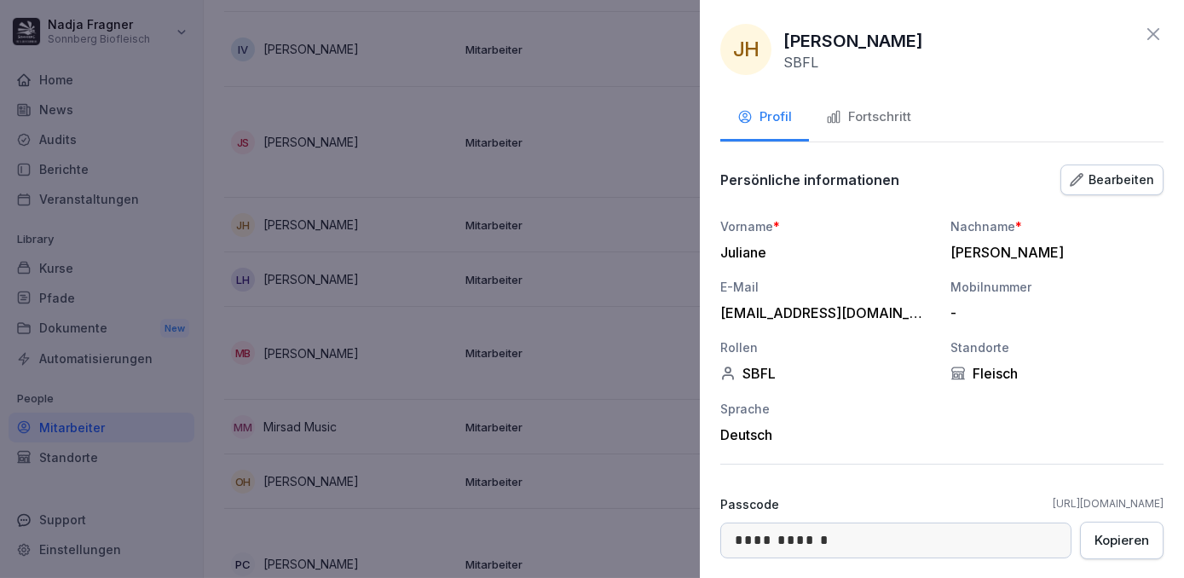
click at [1116, 185] on div "Bearbeiten" at bounding box center [1112, 180] width 84 height 19
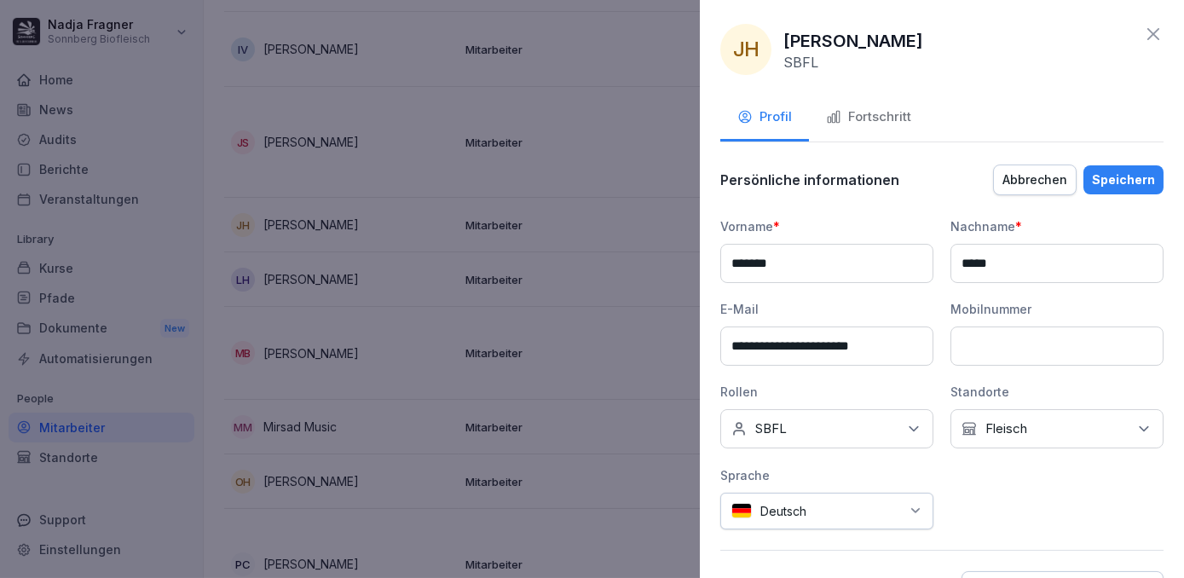
click at [892, 425] on div "Keine Rollen SBFL" at bounding box center [826, 428] width 213 height 39
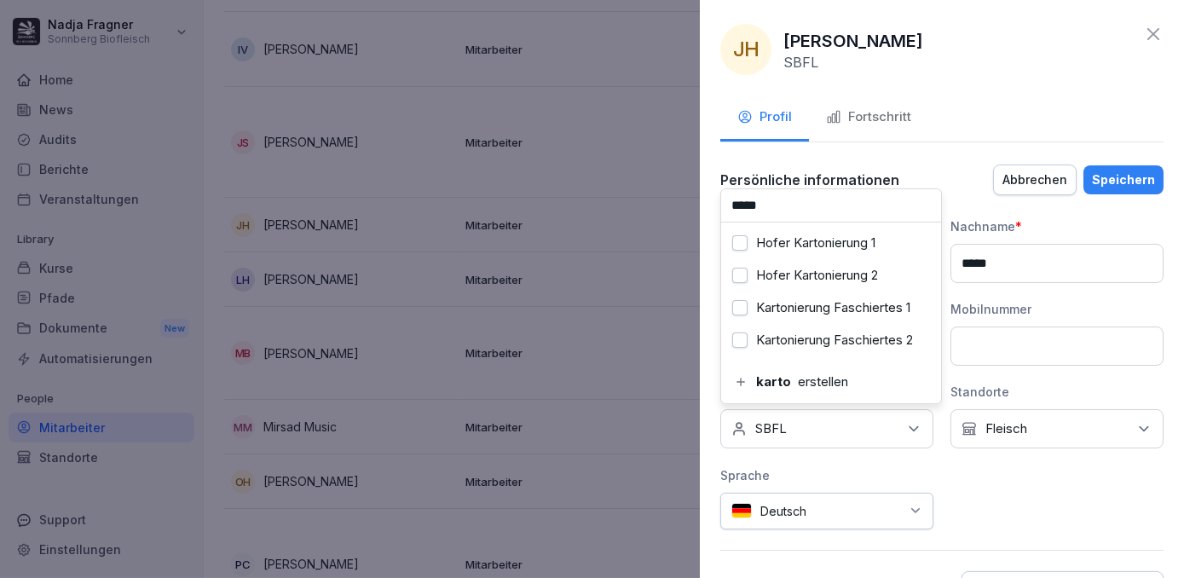
click at [812, 313] on label "Kartonierung Faschiertes 1" at bounding box center [833, 307] width 154 height 15
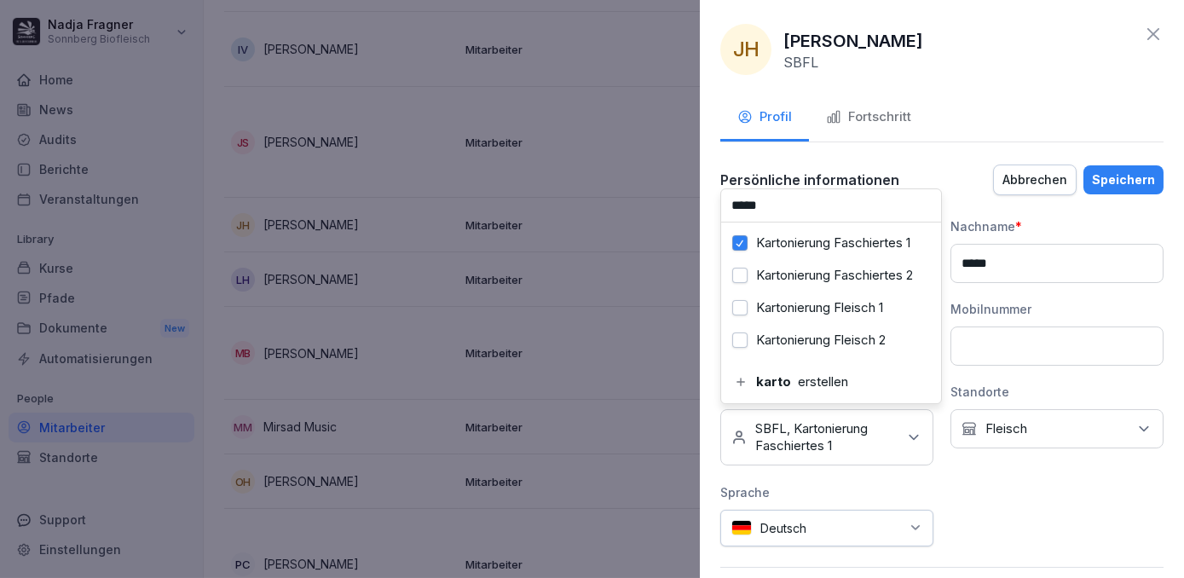
click at [815, 305] on div "Kartonierung Fleisch 1" at bounding box center [830, 308] width 211 height 32
click at [839, 196] on input "*****" at bounding box center [831, 205] width 220 height 32
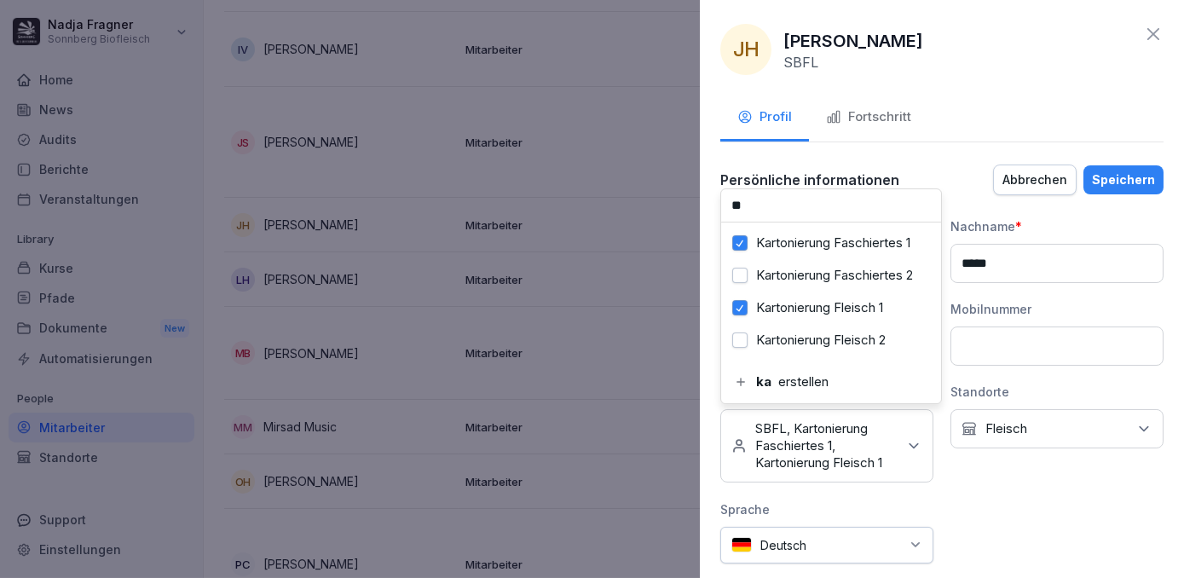
type input "*"
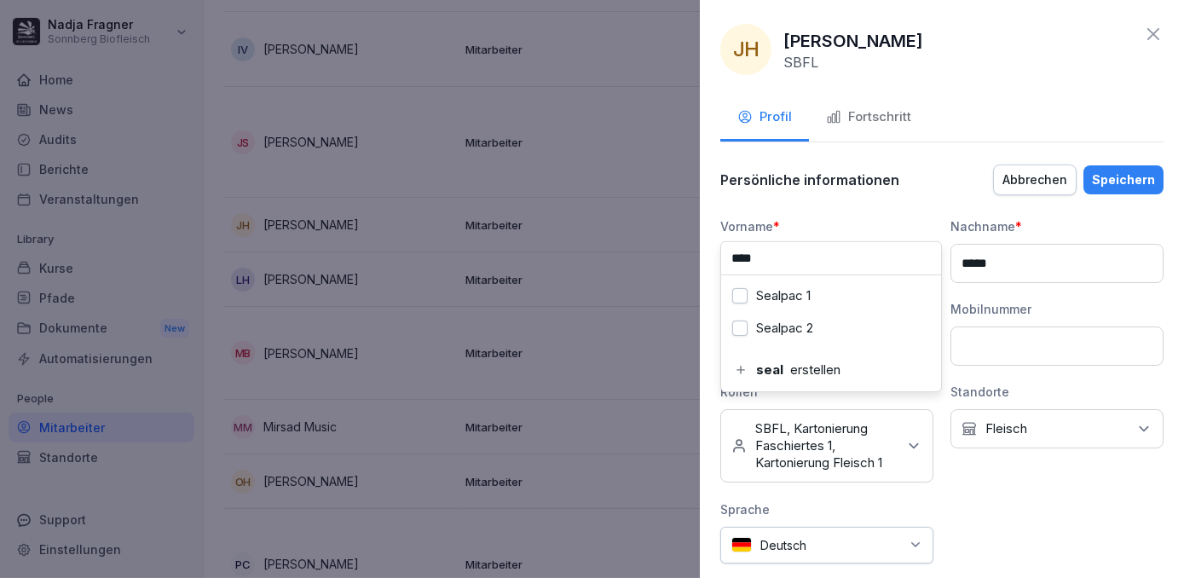
click at [802, 298] on label "Sealpac 1" at bounding box center [783, 295] width 55 height 15
click at [829, 263] on input "****" at bounding box center [831, 258] width 220 height 32
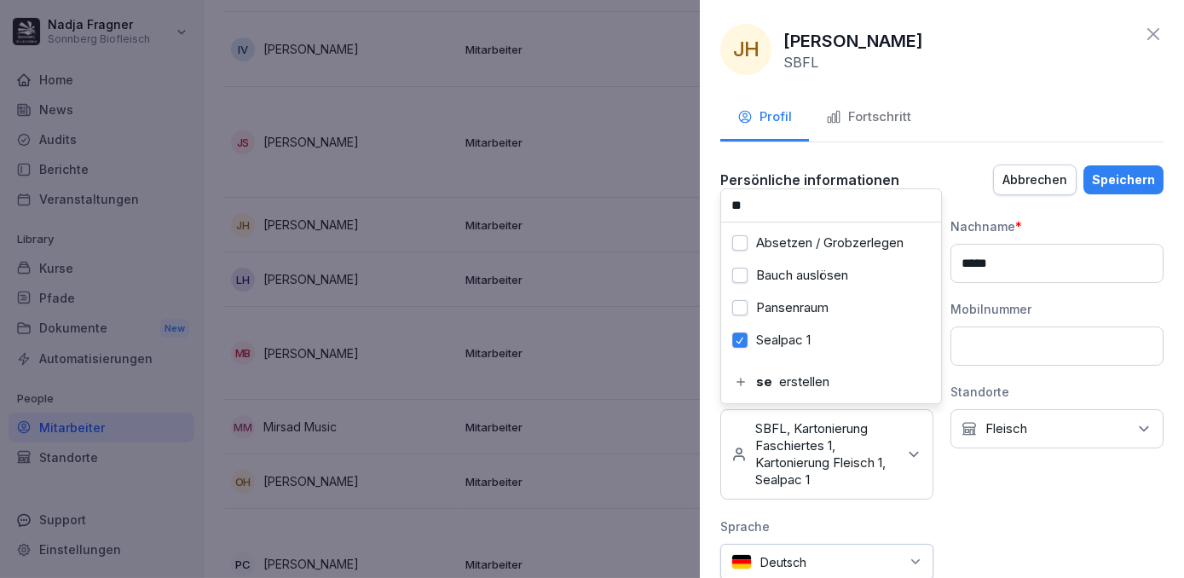
type input "*"
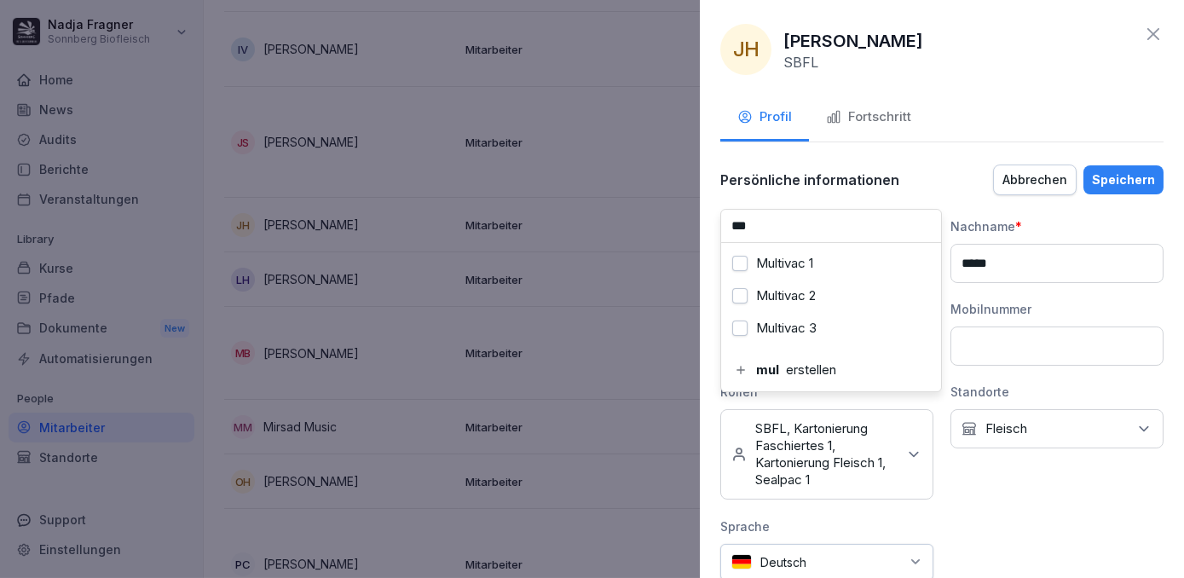
type input "***"
click at [830, 263] on div "Multivac 1" at bounding box center [830, 263] width 211 height 32
click at [1129, 180] on div "Speichern" at bounding box center [1123, 180] width 63 height 19
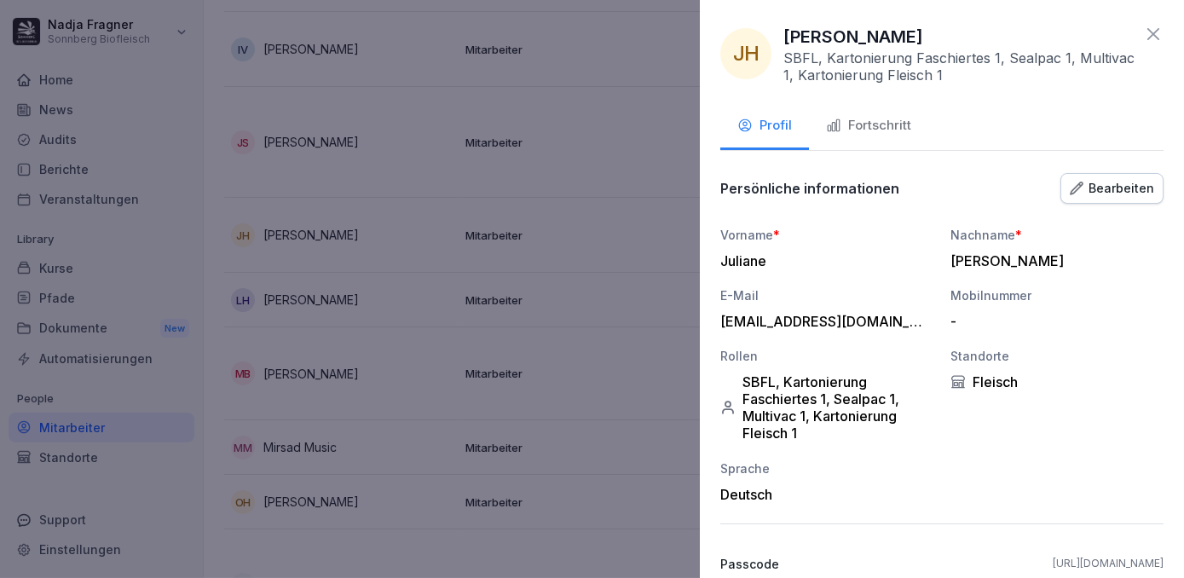
click at [1143, 39] on icon at bounding box center [1153, 34] width 20 height 20
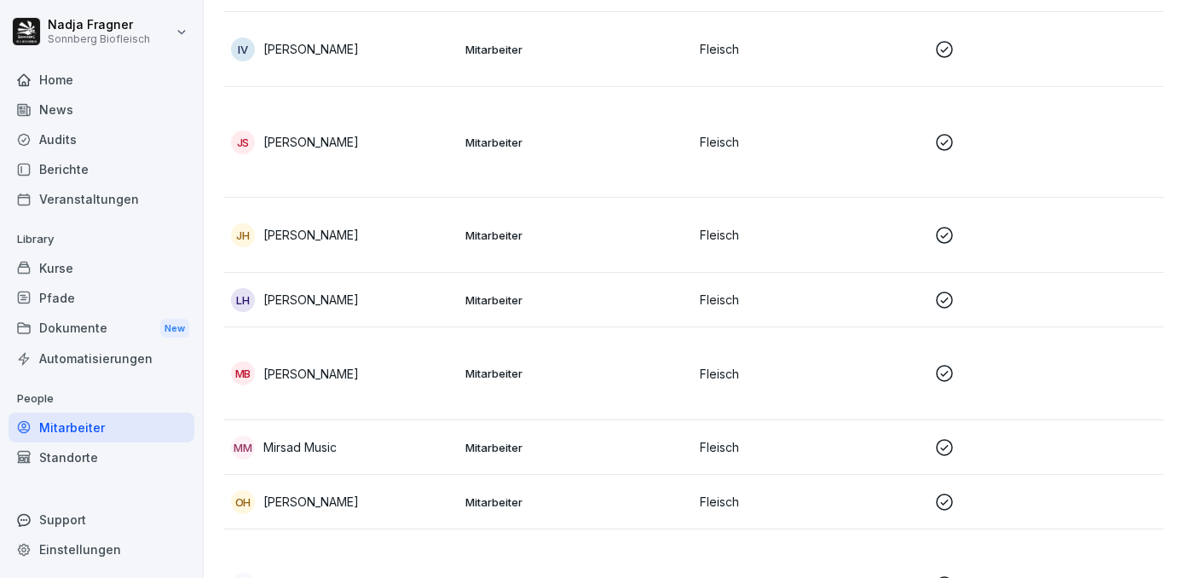
click at [432, 292] on div "LH Laszlo Levente Huszak" at bounding box center [341, 300] width 221 height 24
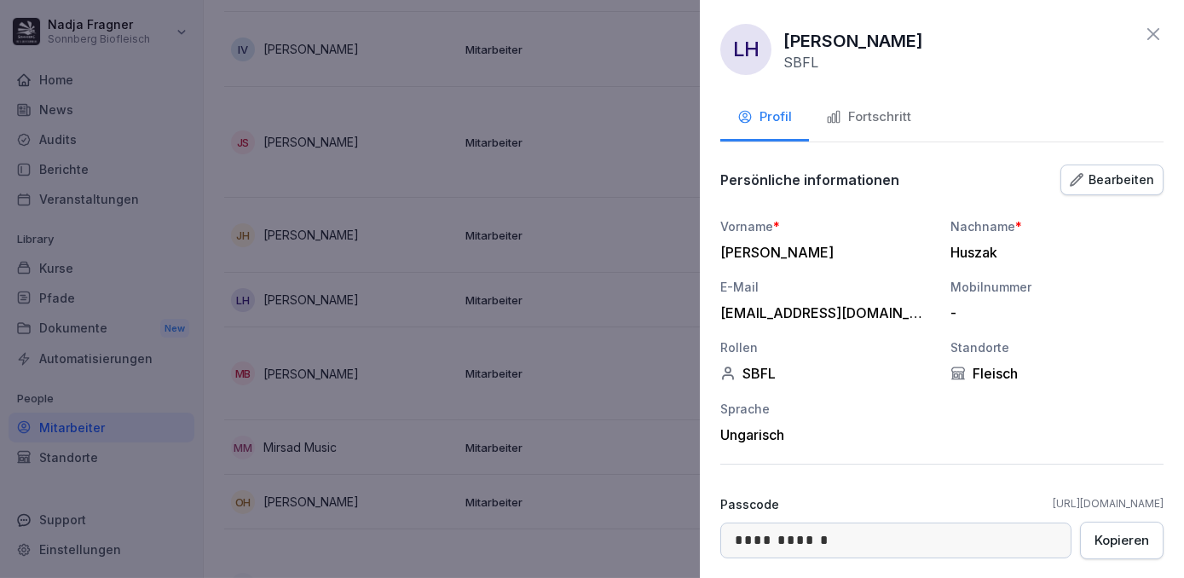
click at [1124, 182] on div "Bearbeiten" at bounding box center [1112, 180] width 84 height 19
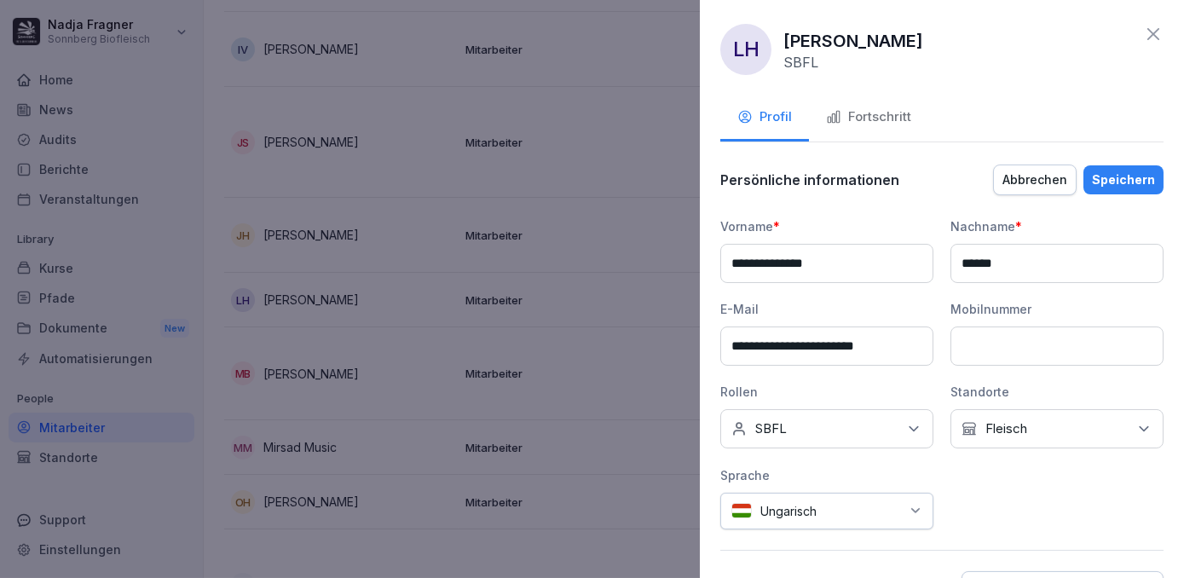
click at [848, 425] on div "Keine Rollen SBFL" at bounding box center [826, 428] width 213 height 39
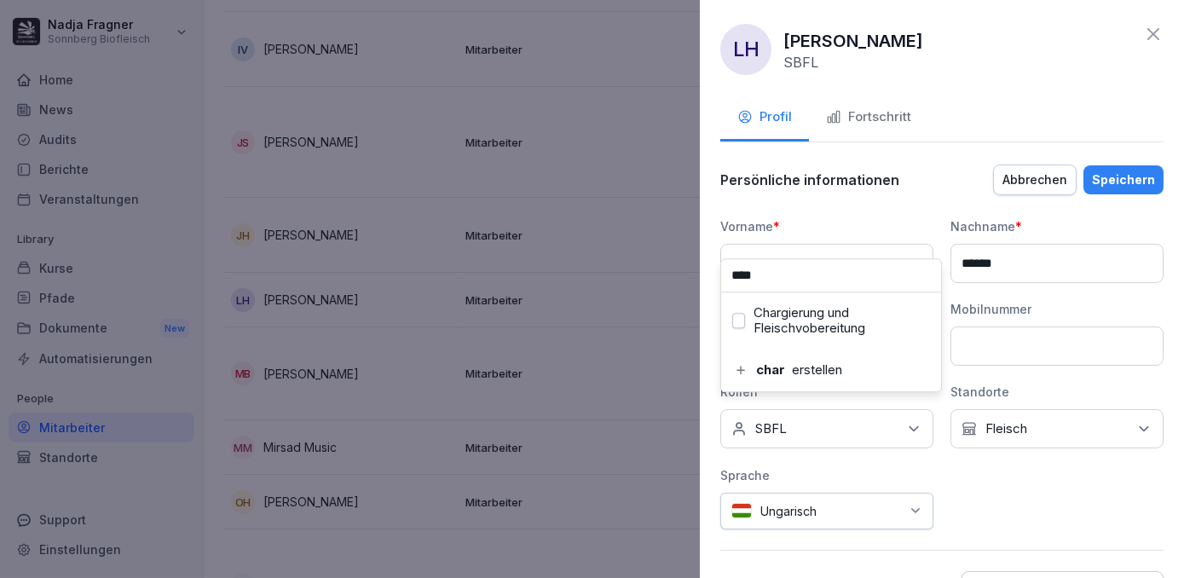
click at [857, 326] on label "Chargierung und Fleischvobereitung" at bounding box center [842, 320] width 176 height 31
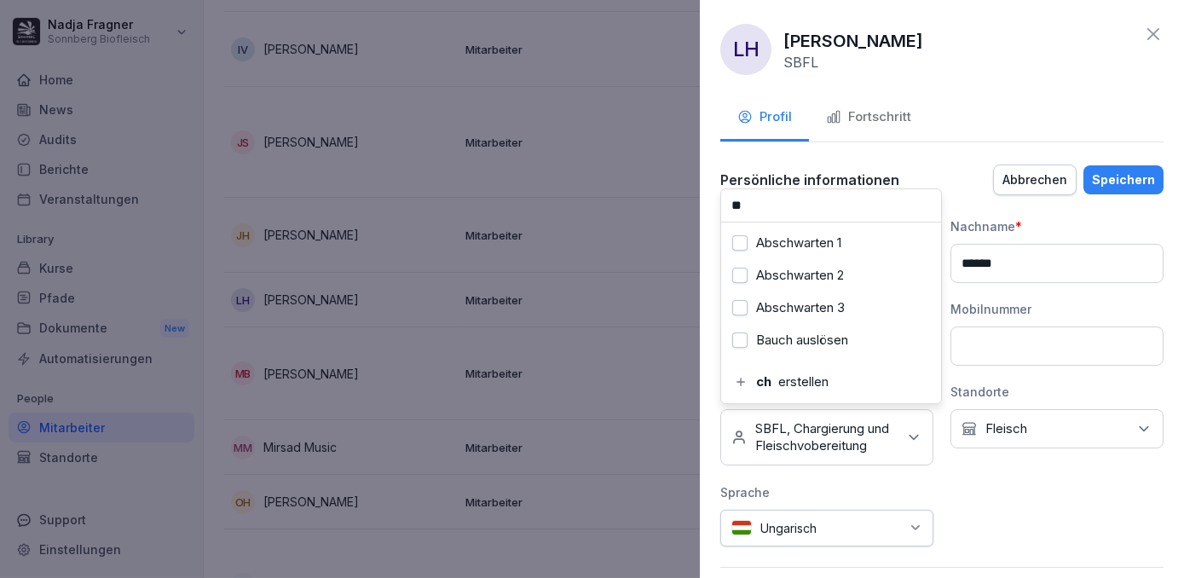
type input "*"
click at [852, 280] on label "Portionierung Faschiertes" at bounding box center [831, 275] width 150 height 15
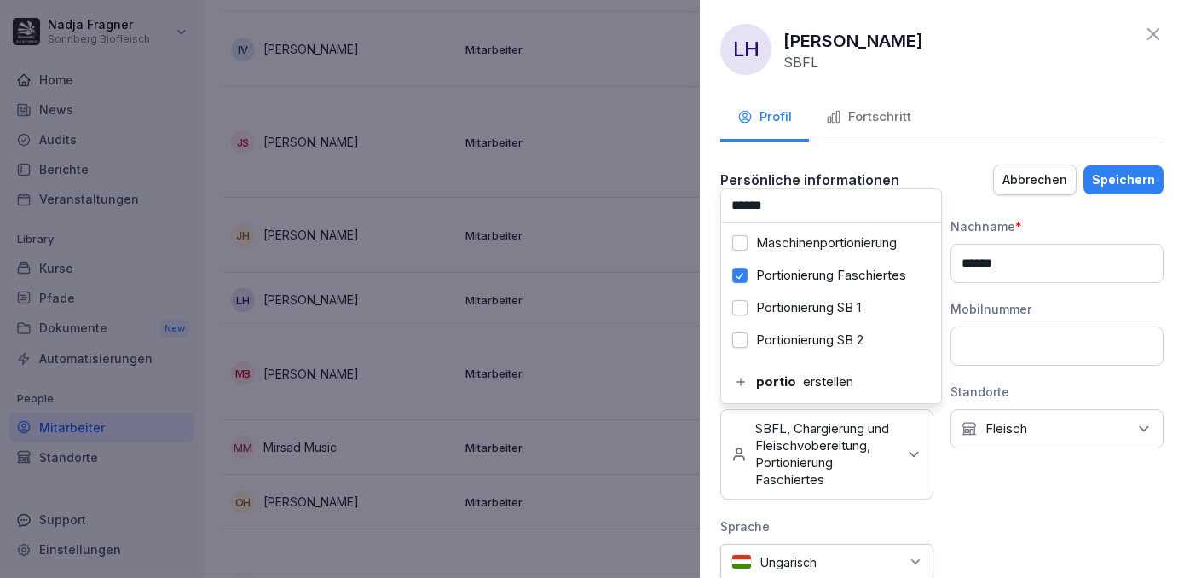
click at [833, 208] on input "******" at bounding box center [831, 205] width 220 height 32
type input "*"
click at [825, 306] on label "Kartonierung Faschiertes 1" at bounding box center [833, 307] width 154 height 15
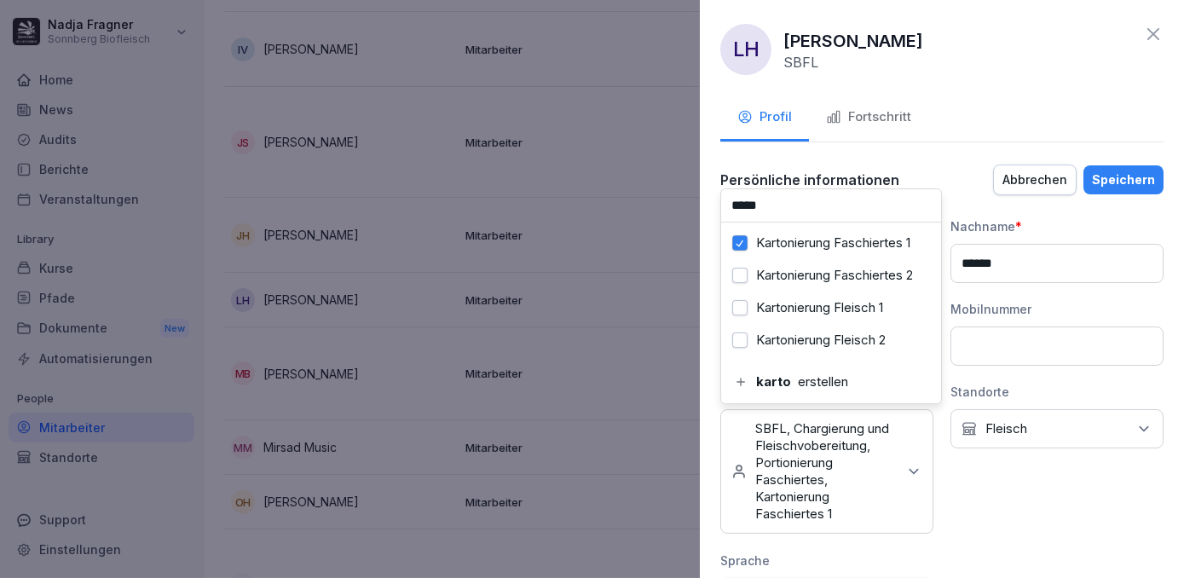
scroll to position [91, 0]
click at [827, 300] on label "Kartonierung Fleisch 1" at bounding box center [819, 307] width 127 height 15
click at [815, 194] on input "*****" at bounding box center [831, 205] width 220 height 32
type input "*"
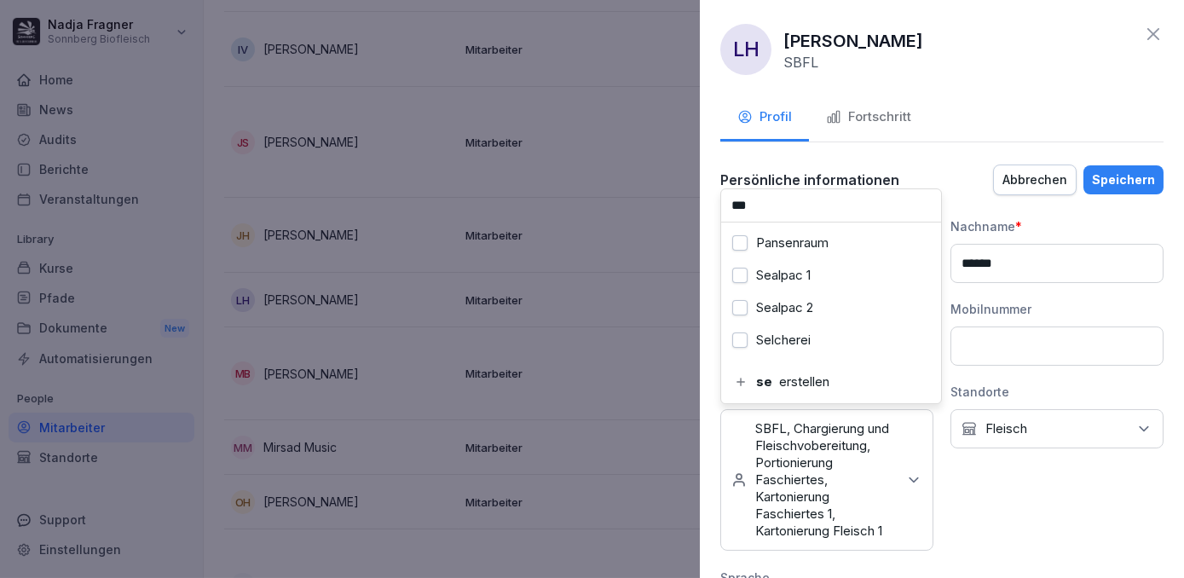
scroll to position [0, 0]
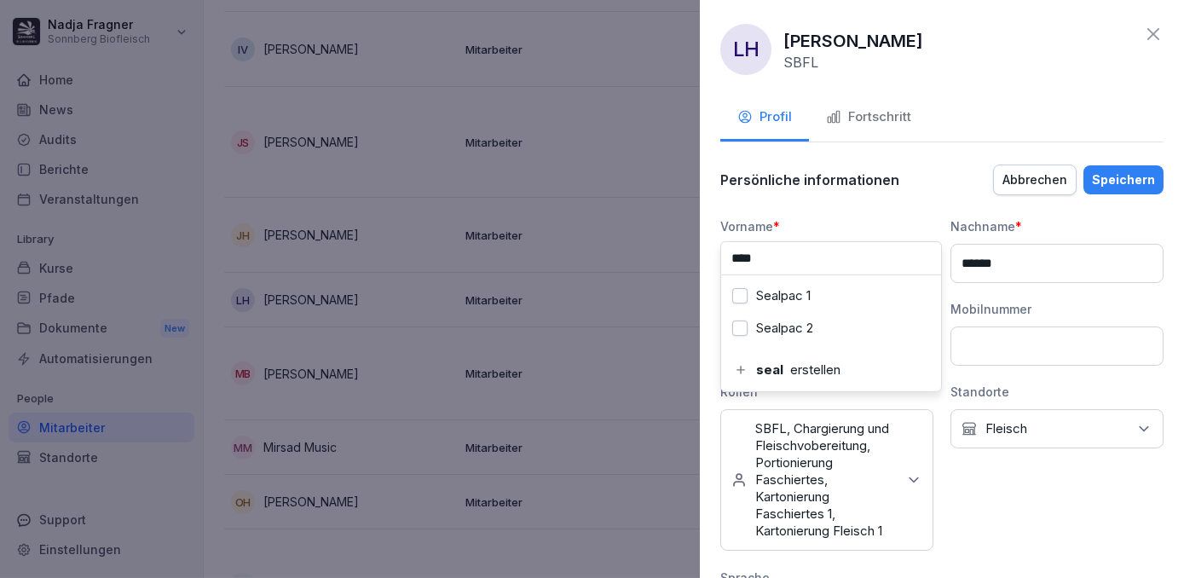
click at [789, 292] on label "Sealpac 1" at bounding box center [783, 295] width 55 height 15
click at [802, 256] on input "****" at bounding box center [831, 258] width 220 height 32
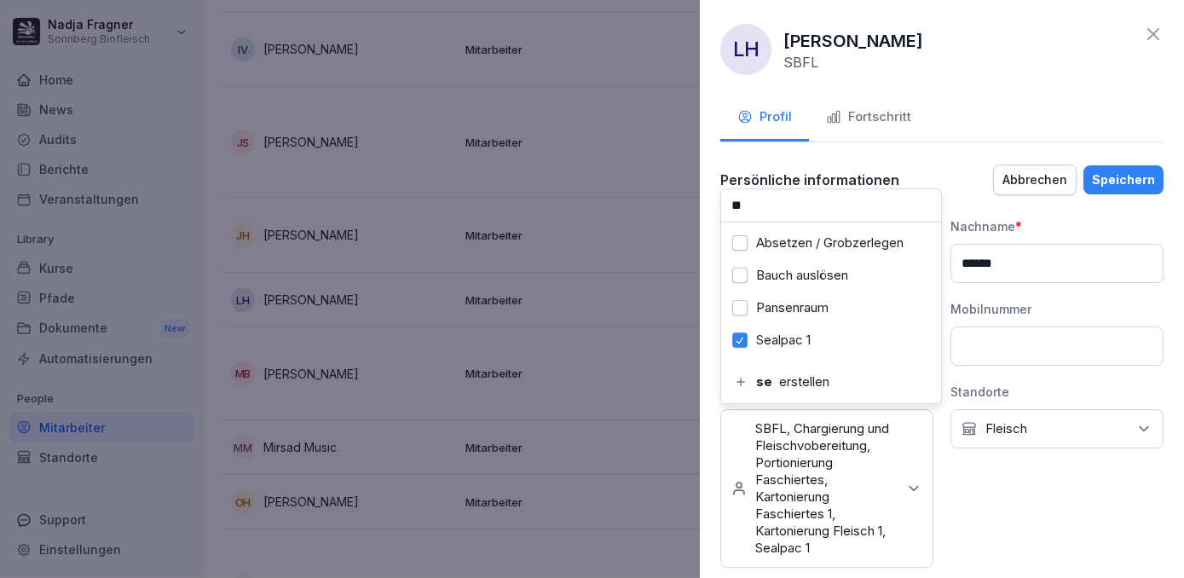
type input "*"
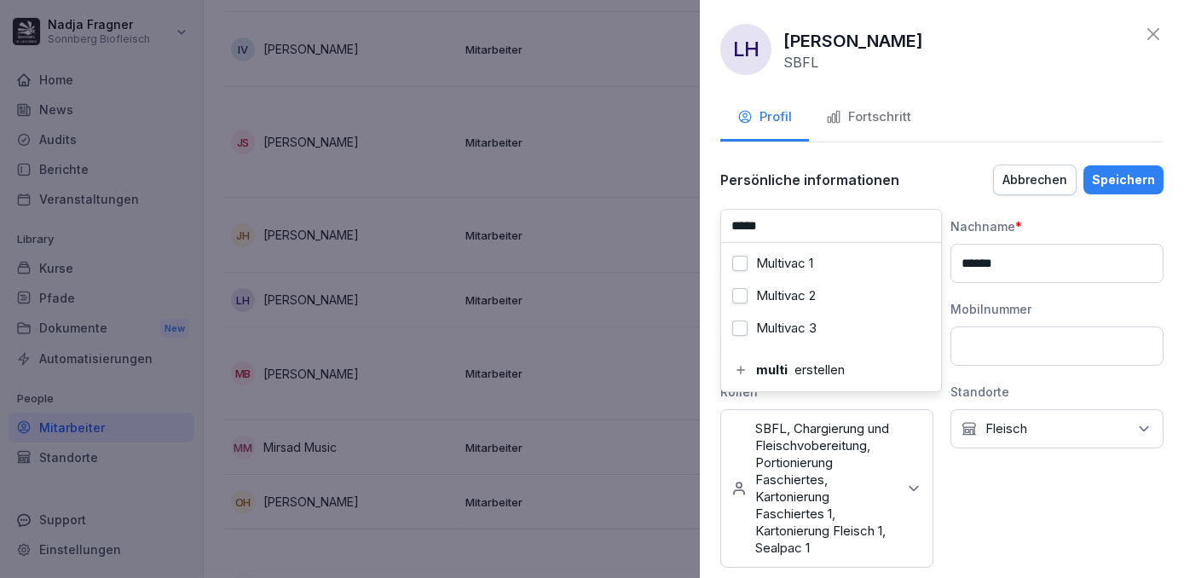
type input "*****"
click at [802, 256] on label "Multivac 1" at bounding box center [784, 263] width 57 height 15
click at [1109, 182] on div "Speichern" at bounding box center [1123, 180] width 63 height 19
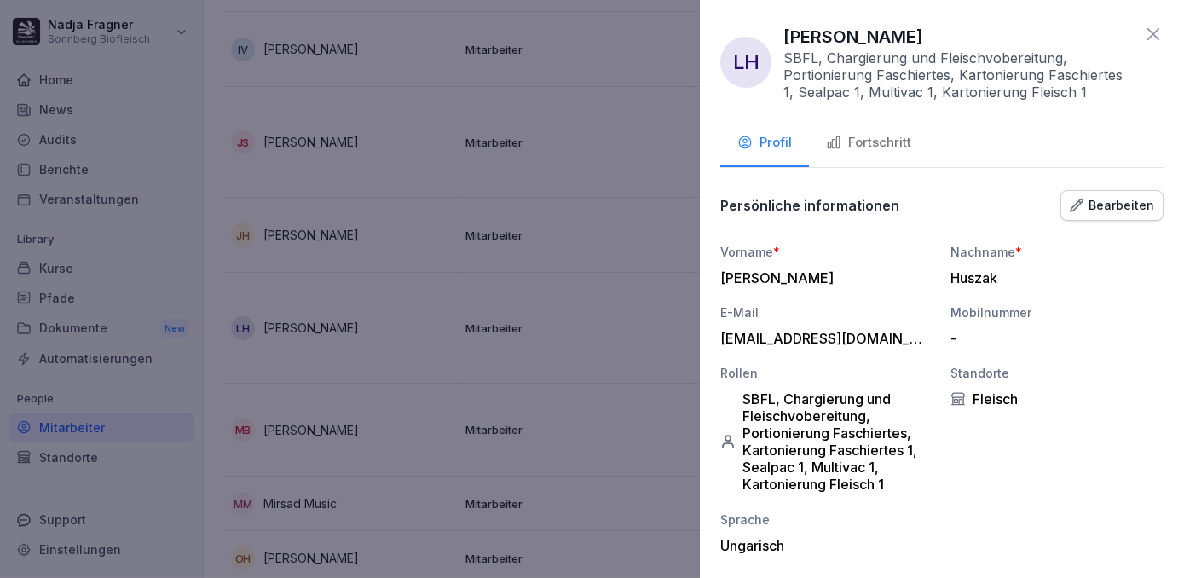
click at [1143, 38] on icon at bounding box center [1153, 34] width 20 height 20
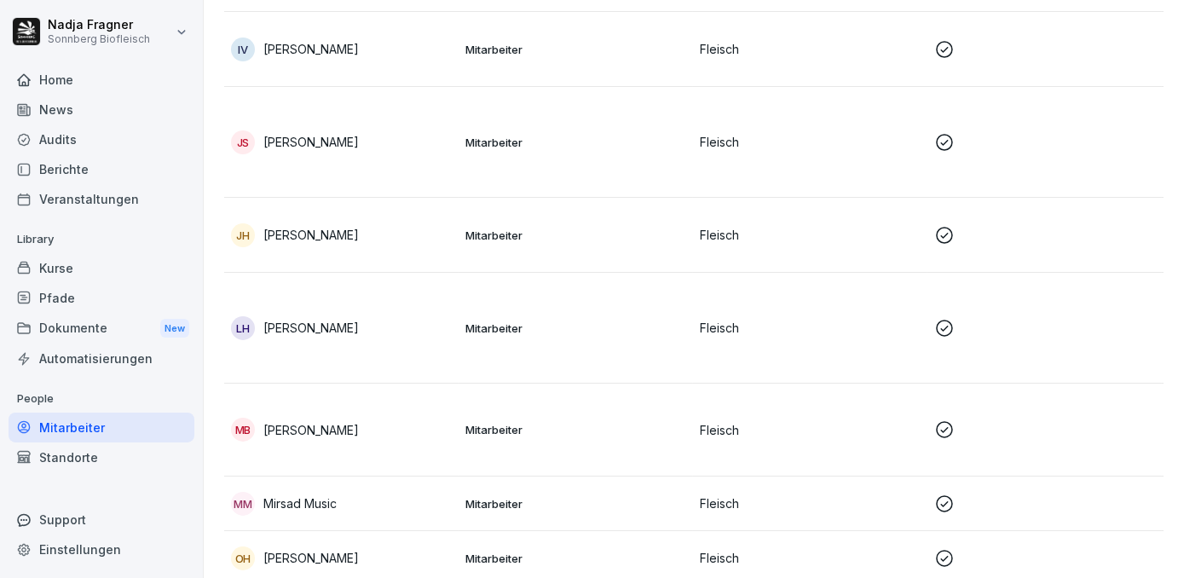
click at [577, 436] on td "Mitarbeiter" at bounding box center [576, 430] width 234 height 93
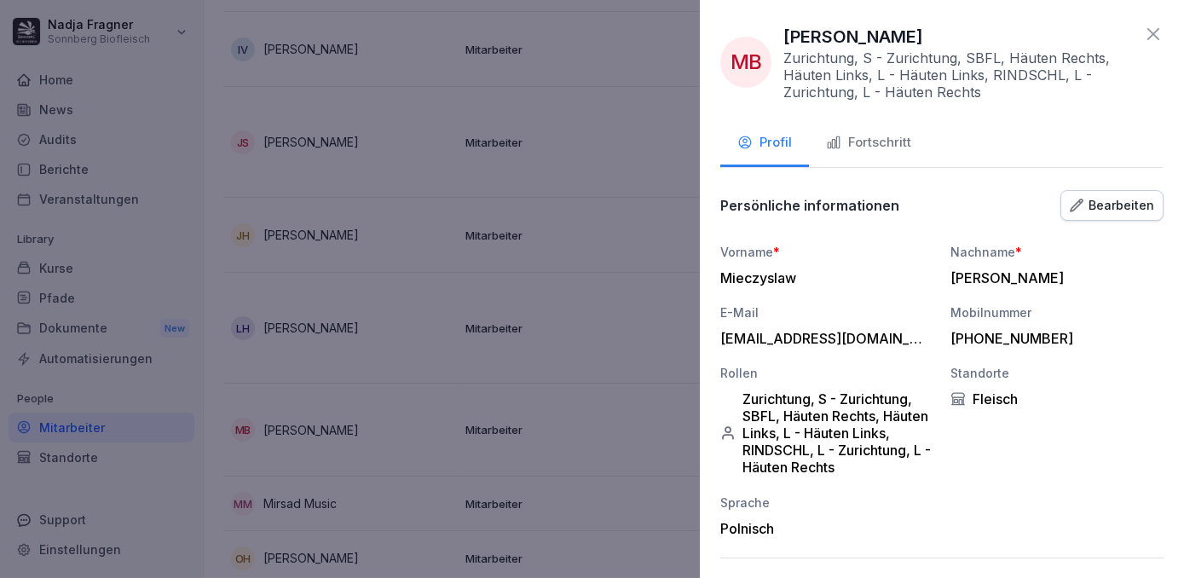
click at [1120, 208] on div "Bearbeiten" at bounding box center [1112, 205] width 84 height 19
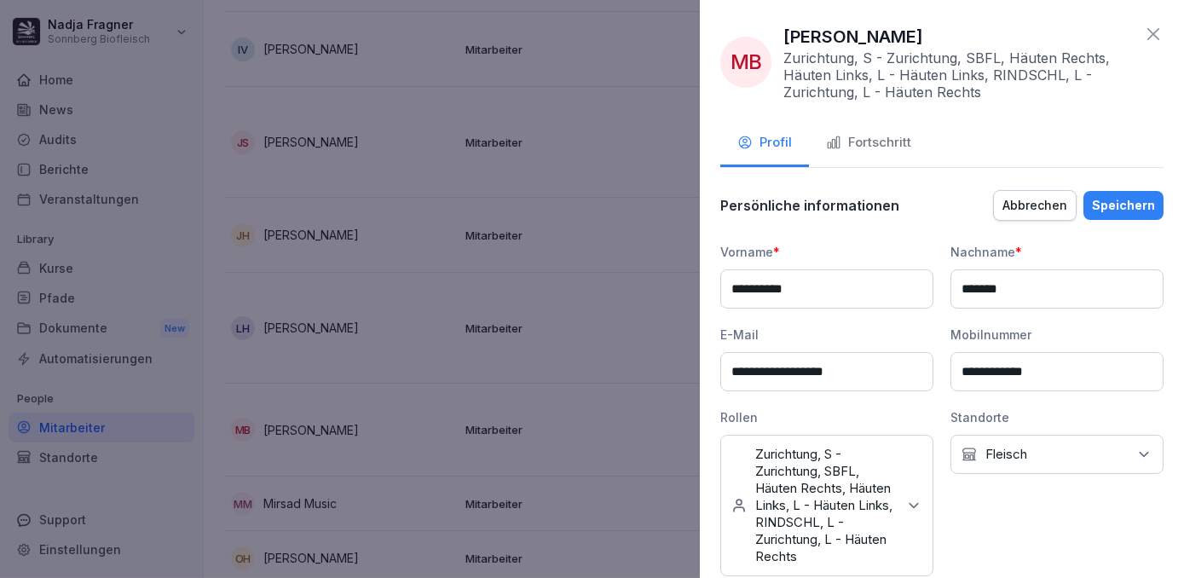
click at [912, 508] on icon at bounding box center [913, 505] width 17 height 17
click at [790, 356] on label "Chargierung und Fleischvobereitung" at bounding box center [842, 346] width 176 height 31
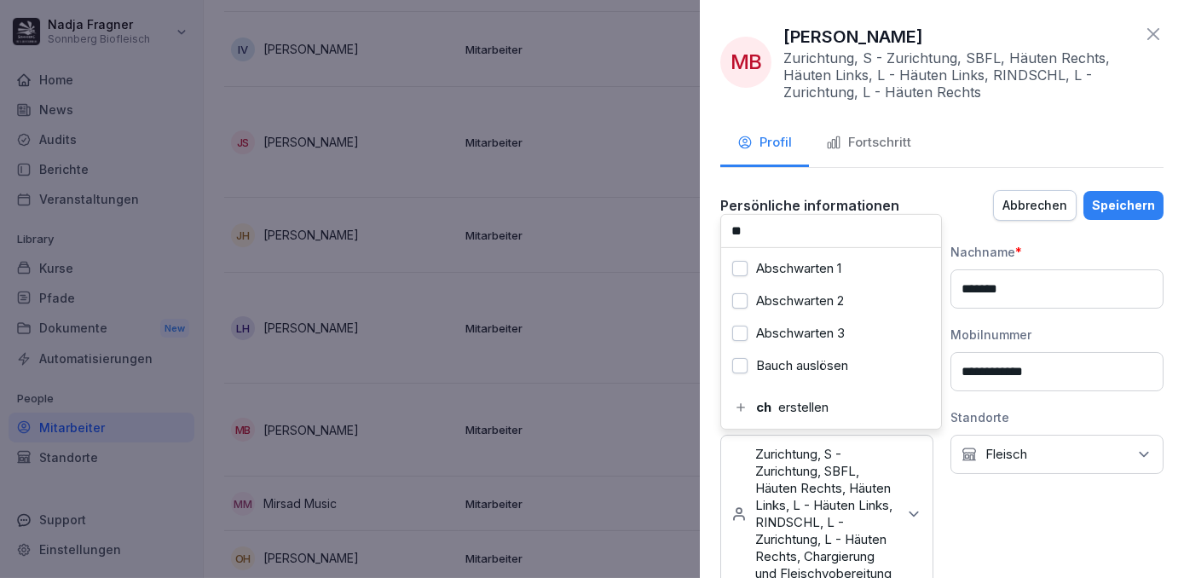
type input "*"
click at [796, 326] on label "Portionierung SB 1" at bounding box center [808, 333] width 105 height 15
drag, startPoint x: 814, startPoint y: 228, endPoint x: 690, endPoint y: 234, distance: 124.7
click at [690, 234] on body "Nadja Fragner Sonnberg Biofleisch Home News Audits Berichte Veranstaltungen Lib…" at bounding box center [592, 289] width 1184 height 578
type input "*"
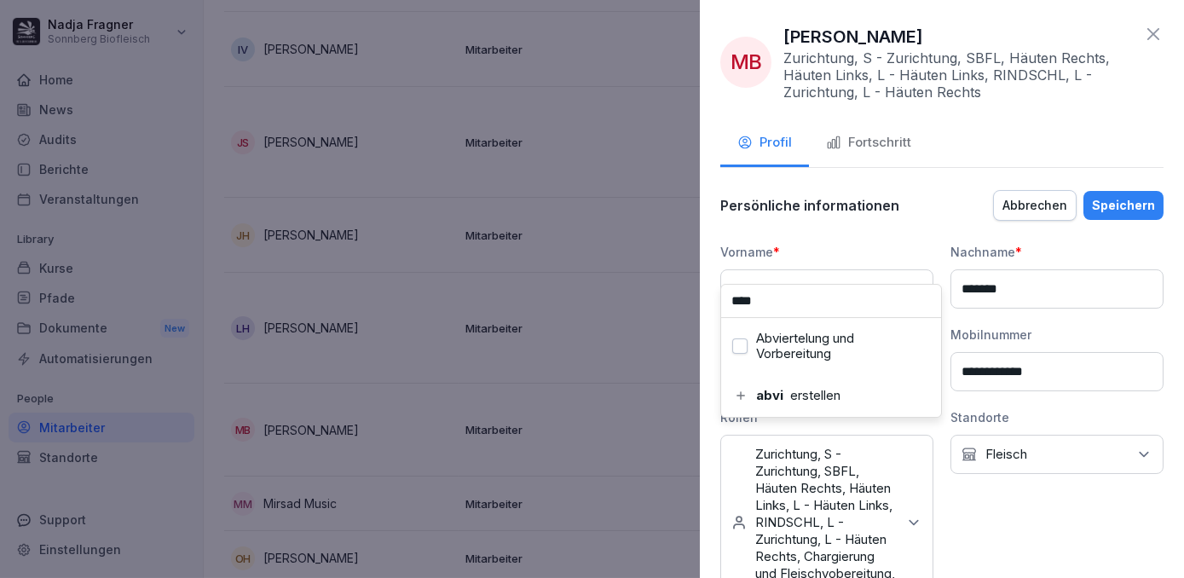
click at [825, 339] on label "Abviertelung und Vorbereitung" at bounding box center [843, 346] width 174 height 31
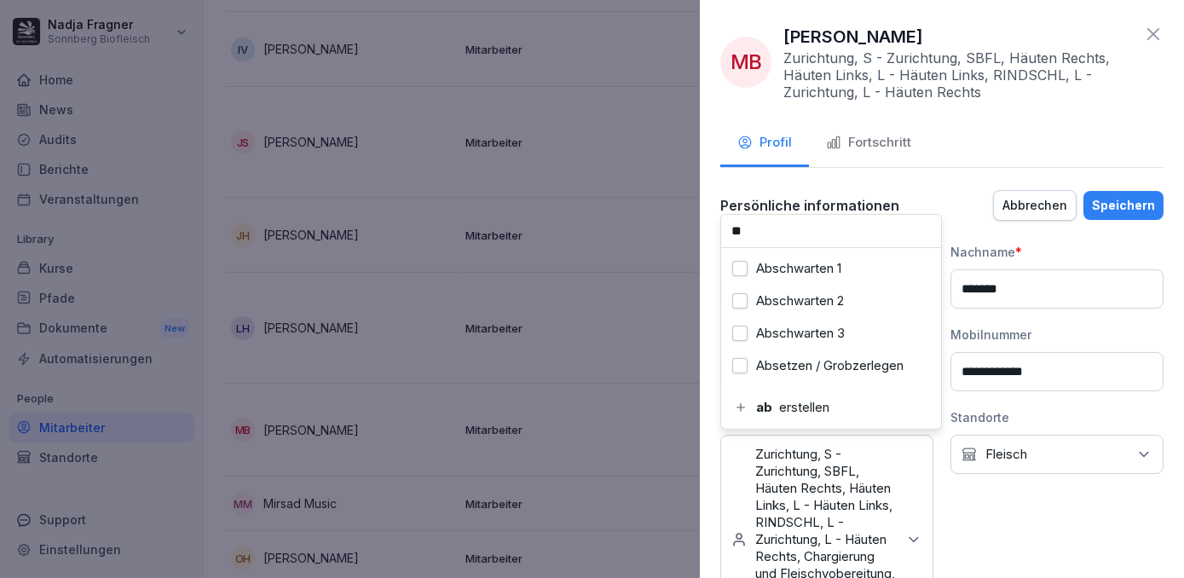
type input "*"
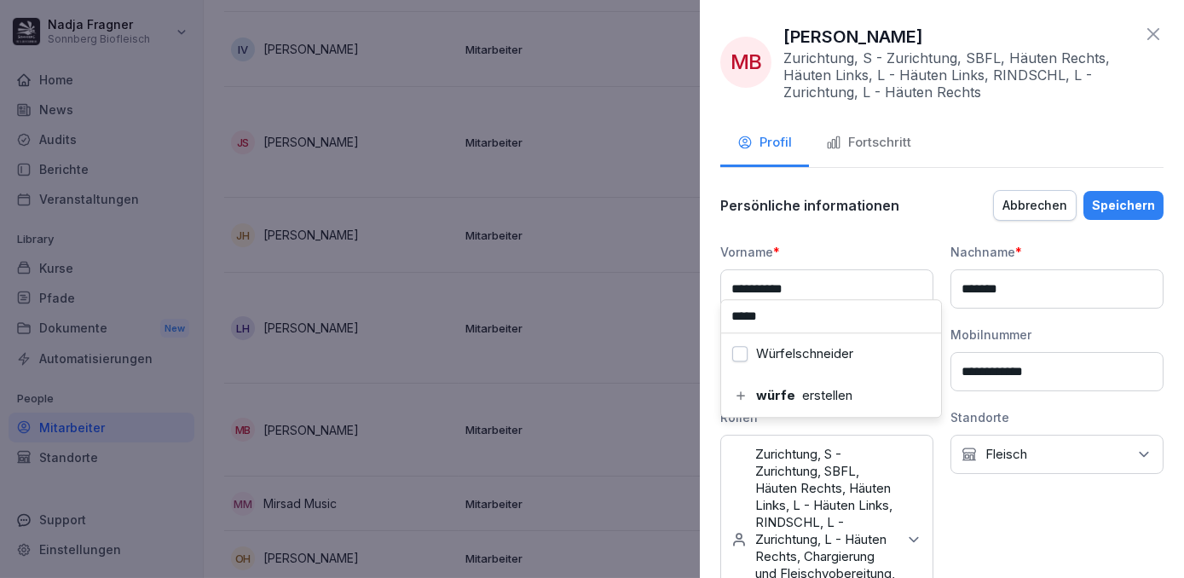
click at [823, 347] on label "Würfelschneider" at bounding box center [804, 353] width 97 height 15
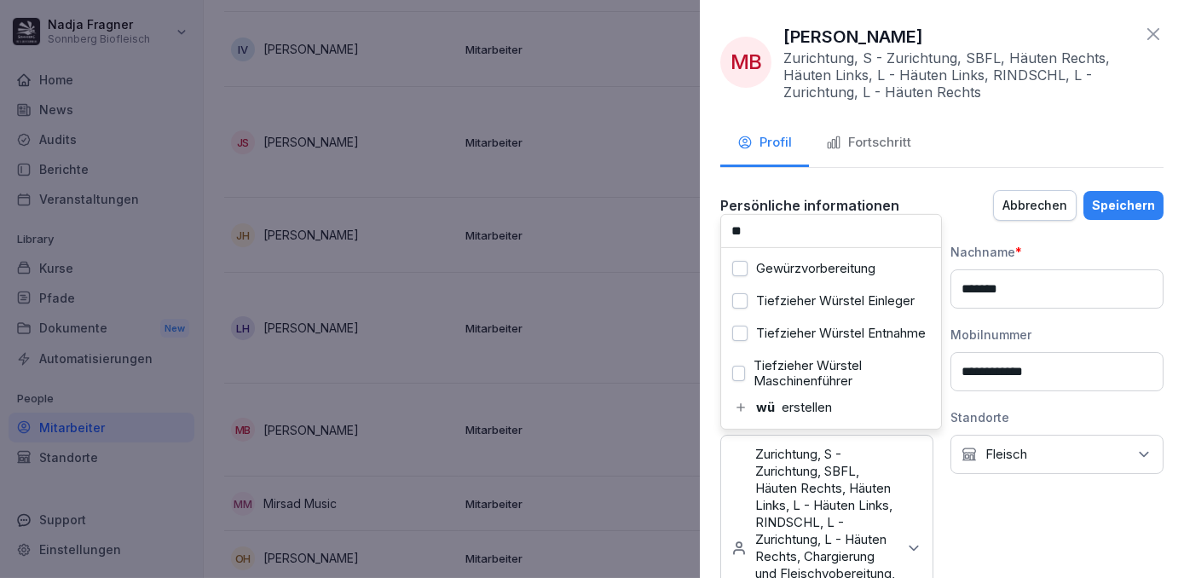
type input "*"
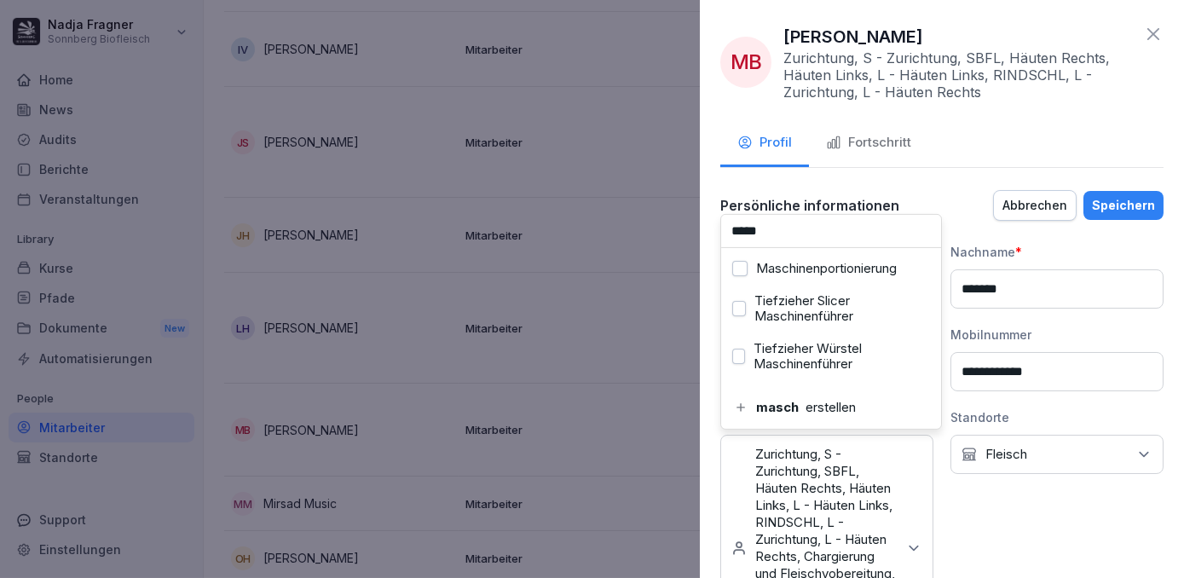
click at [823, 269] on label "Maschinenportionierung" at bounding box center [826, 268] width 141 height 15
type input "*"
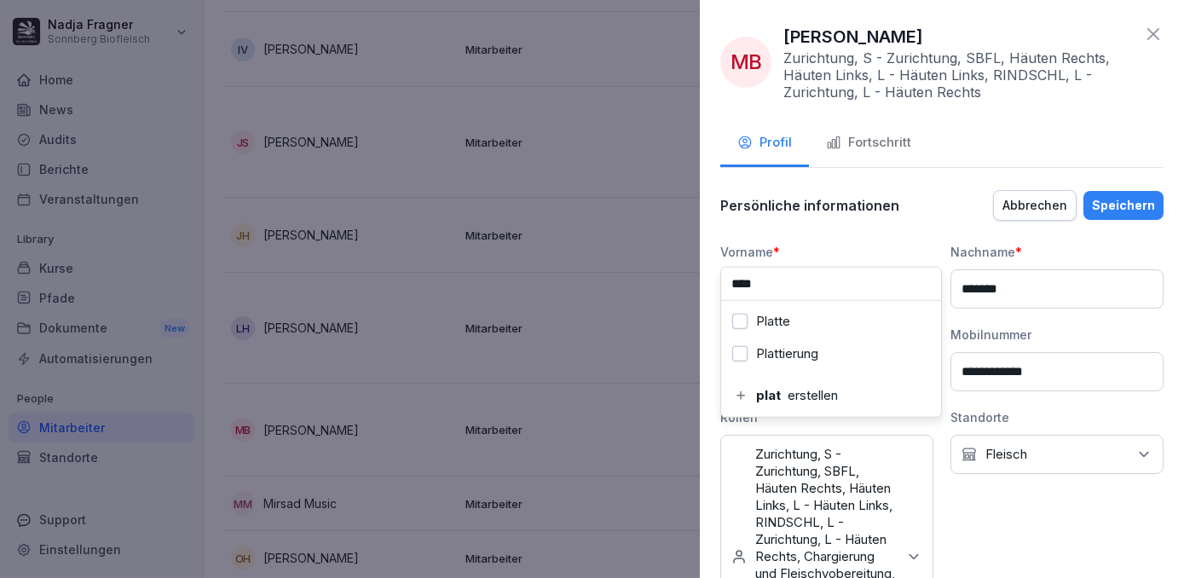
type input "****"
click at [811, 351] on label "Plattierung" at bounding box center [787, 353] width 62 height 15
click at [1118, 208] on div "Speichern" at bounding box center [1123, 205] width 63 height 19
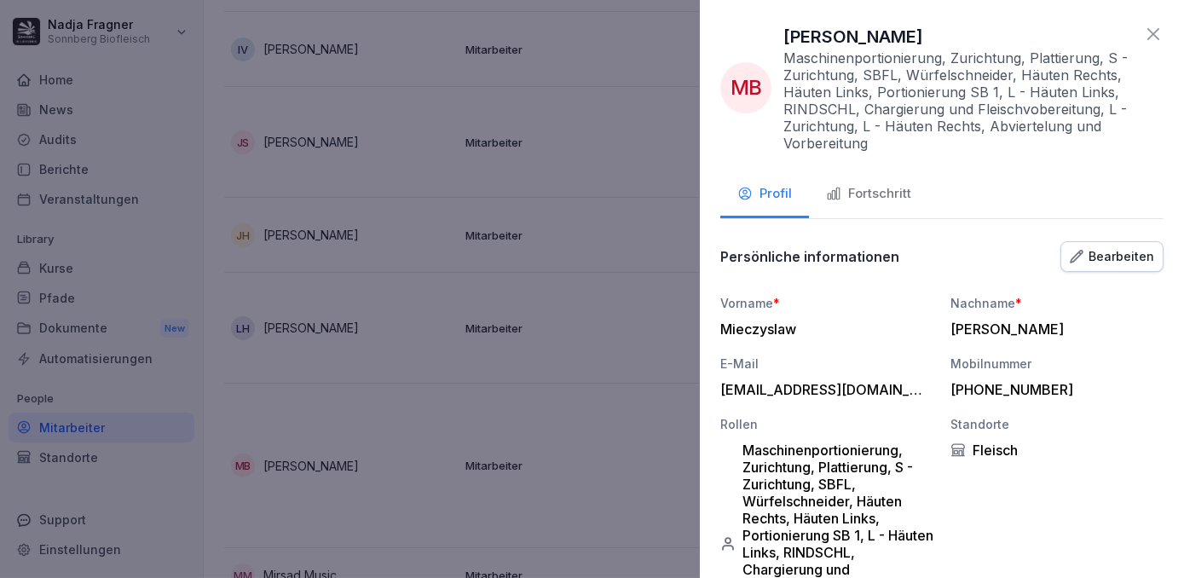
click at [1147, 34] on icon at bounding box center [1153, 34] width 20 height 20
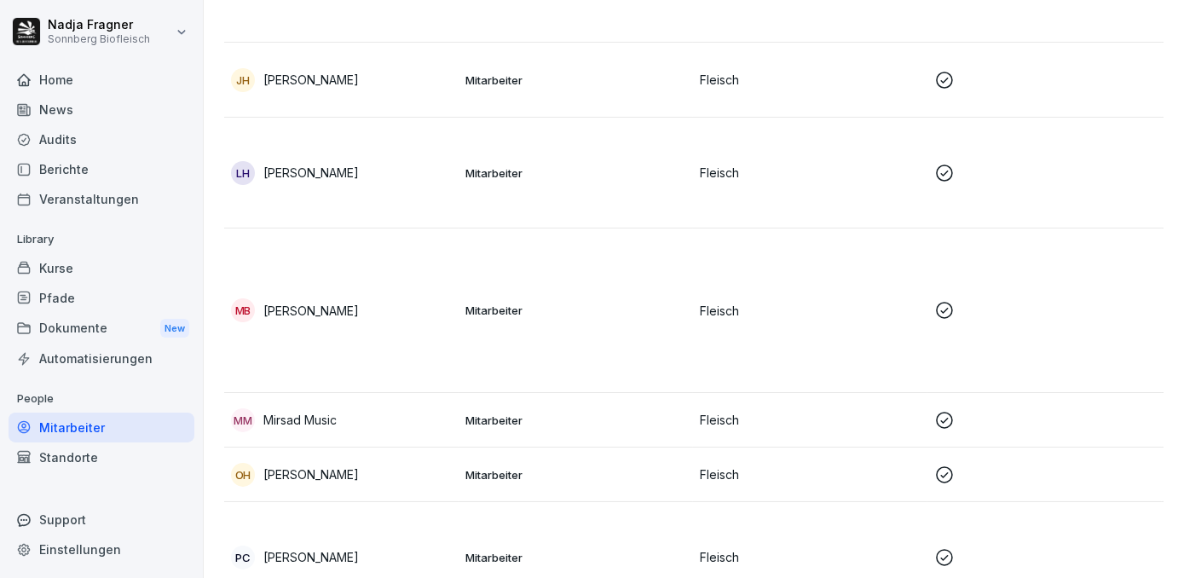
scroll to position [1139, 0]
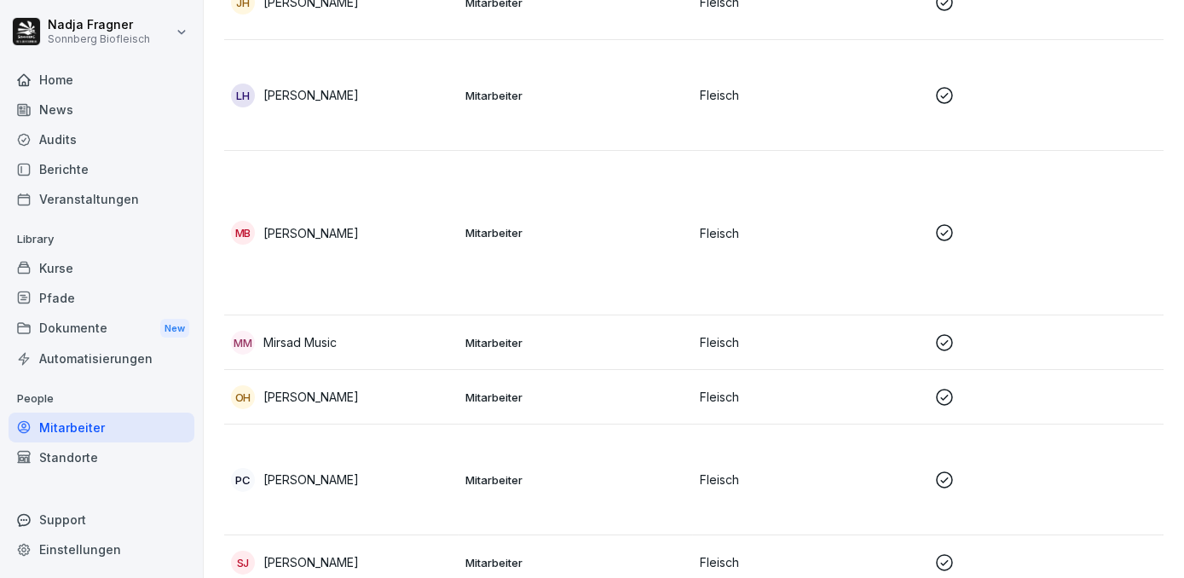
click at [489, 342] on p "Mitarbeiter" at bounding box center [575, 342] width 221 height 15
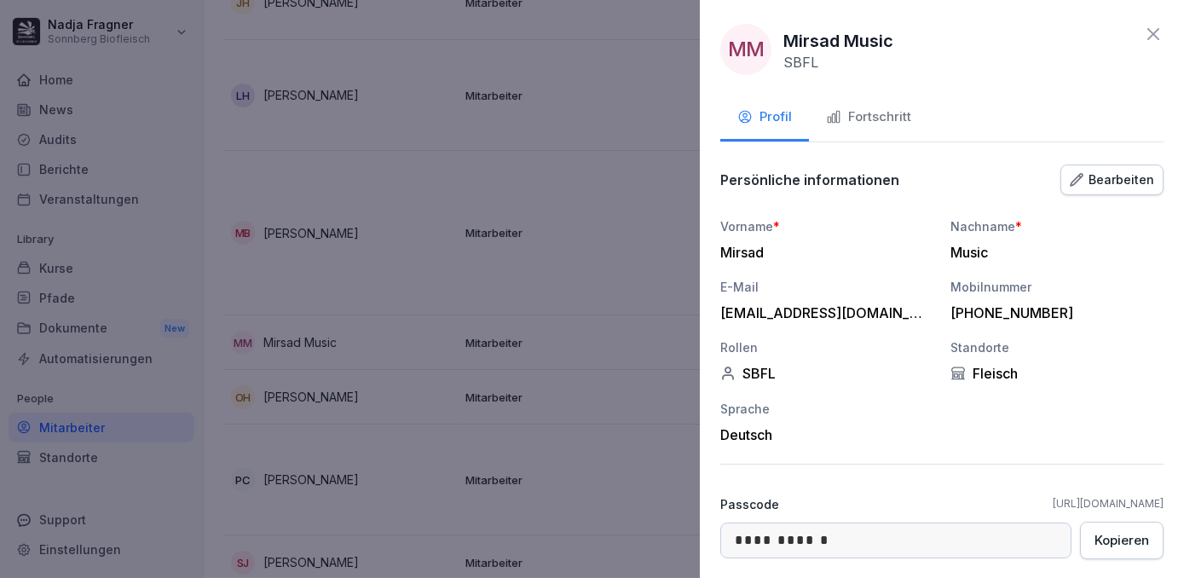
click at [650, 422] on div at bounding box center [592, 289] width 1184 height 578
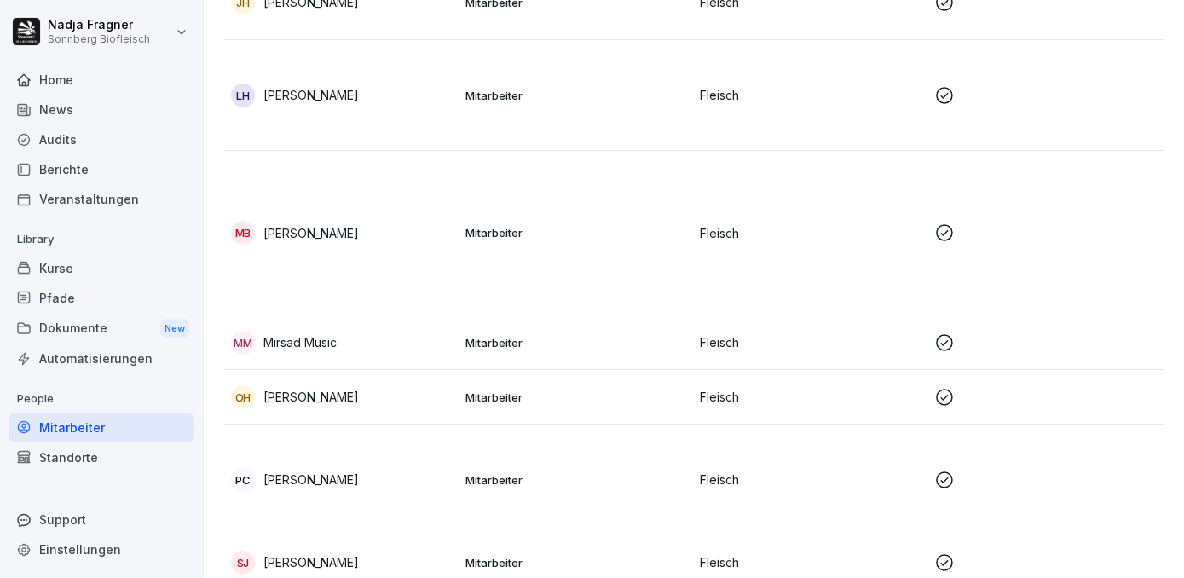
scroll to position [1216, 0]
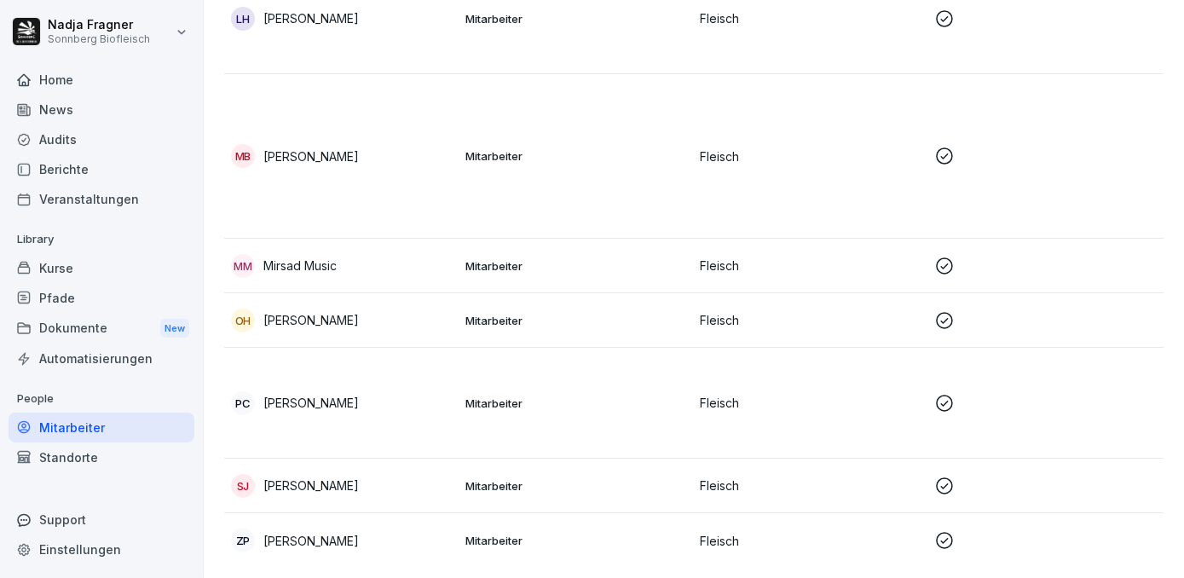
click at [569, 326] on p "Mitarbeiter" at bounding box center [575, 320] width 221 height 15
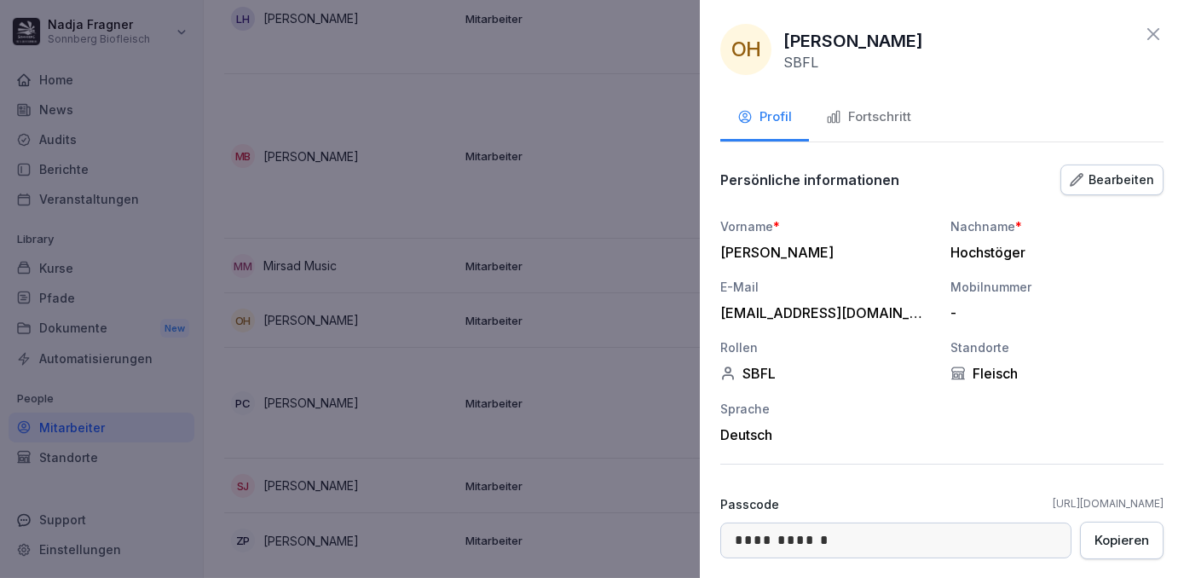
click at [1100, 176] on div "Bearbeiten" at bounding box center [1112, 180] width 84 height 19
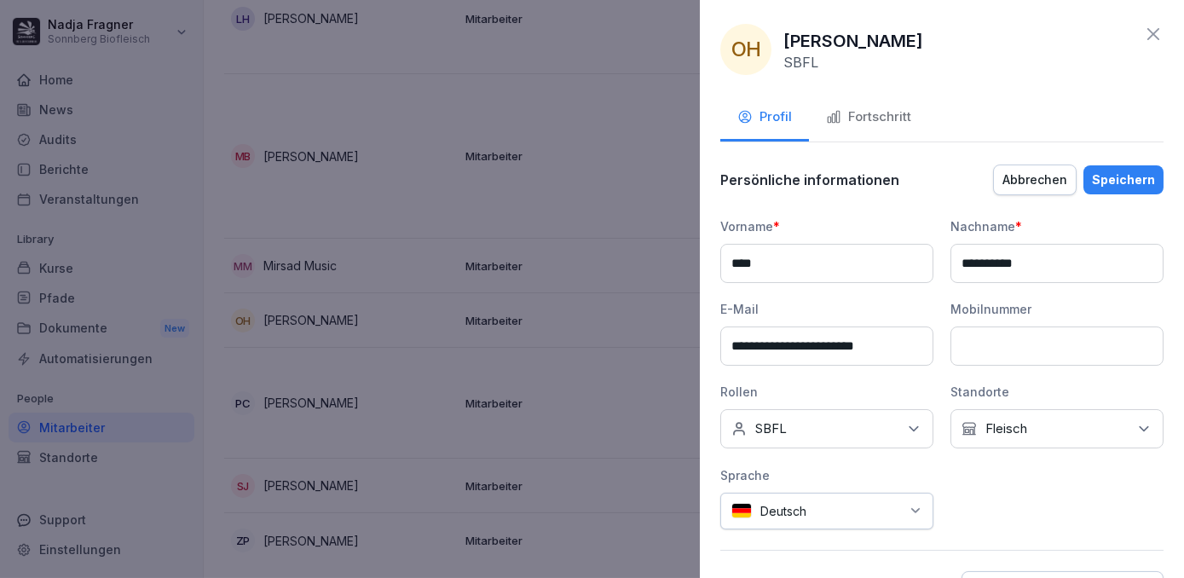
click at [884, 433] on div "Keine Rollen SBFL" at bounding box center [826, 428] width 213 height 39
click at [827, 321] on label "Chargierung und Fleischvobereitung" at bounding box center [842, 320] width 176 height 31
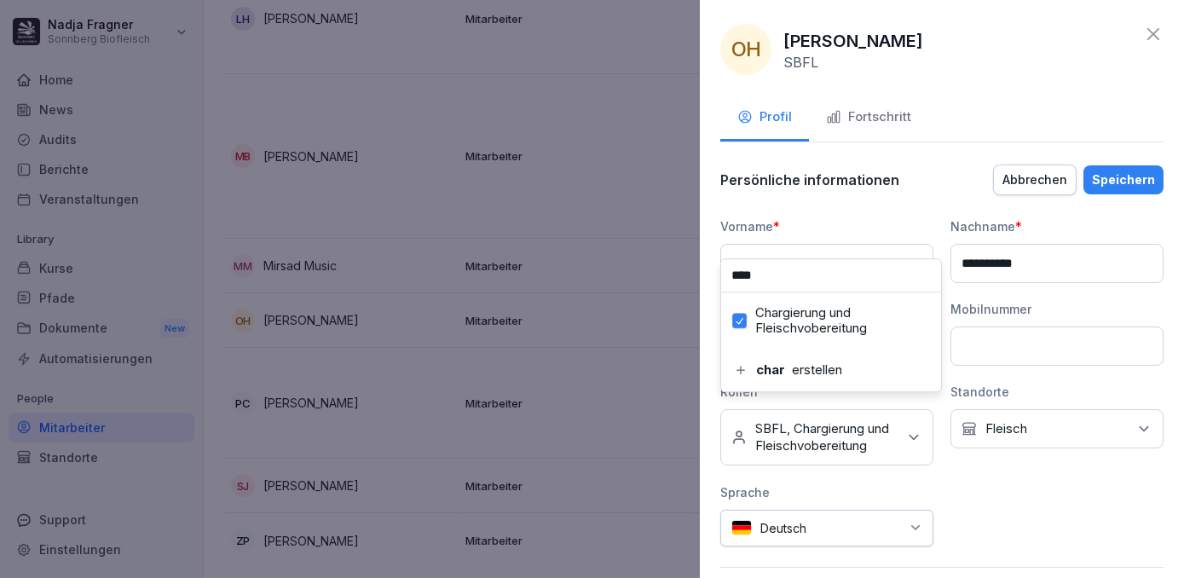
click at [844, 280] on input "****" at bounding box center [831, 275] width 220 height 32
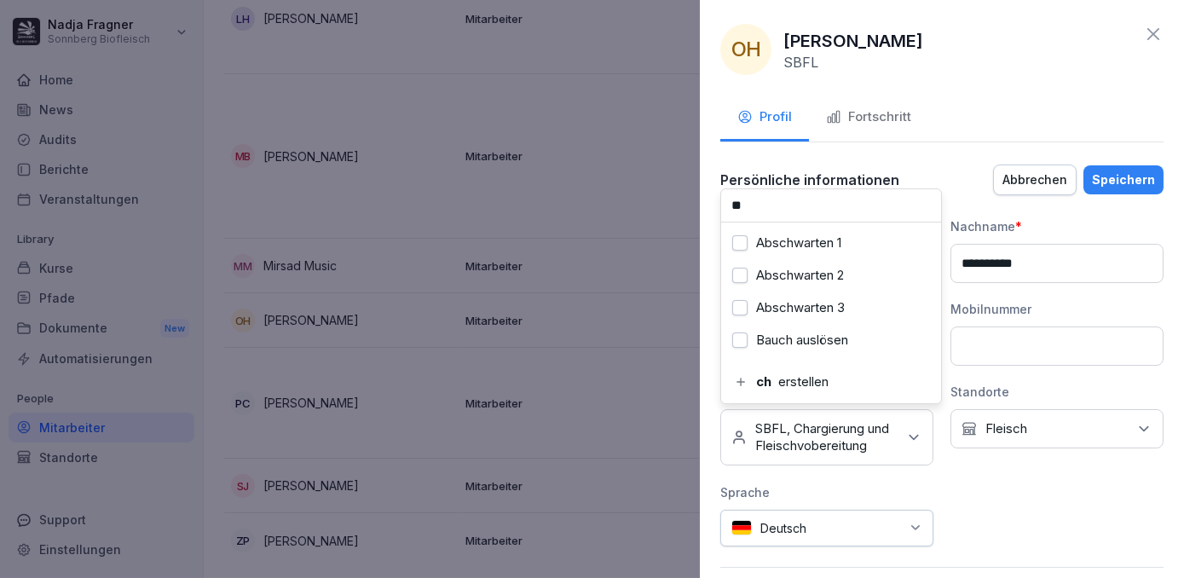
type input "*"
click at [852, 311] on label "Portionierung SB 1" at bounding box center [808, 307] width 105 height 15
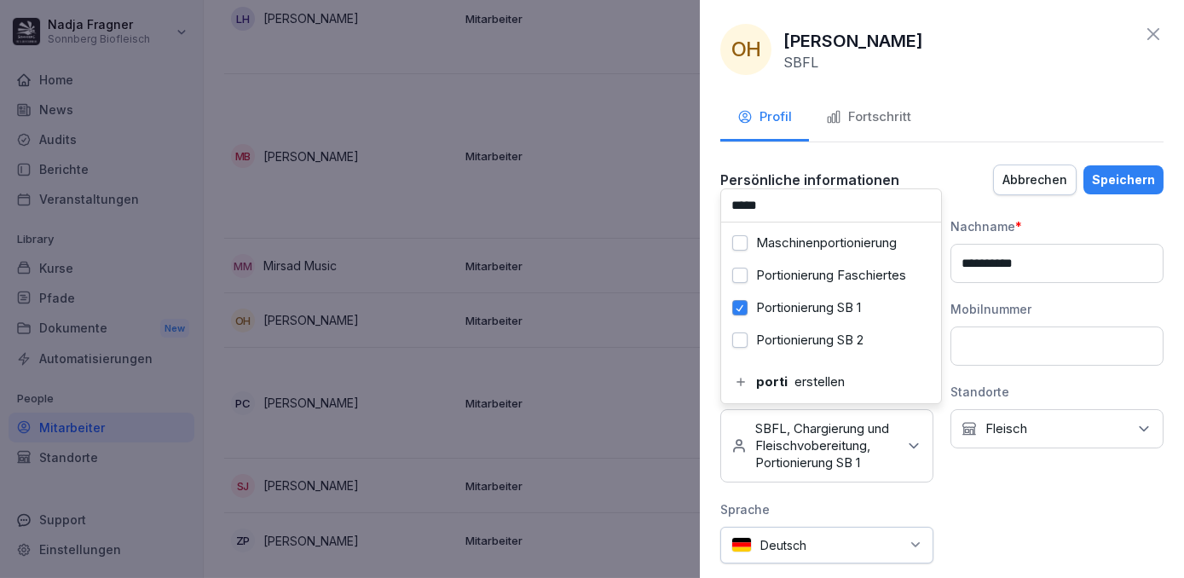
drag, startPoint x: 748, startPoint y: 204, endPoint x: 730, endPoint y: 204, distance: 17.9
click at [730, 204] on input "*****" at bounding box center [831, 205] width 220 height 32
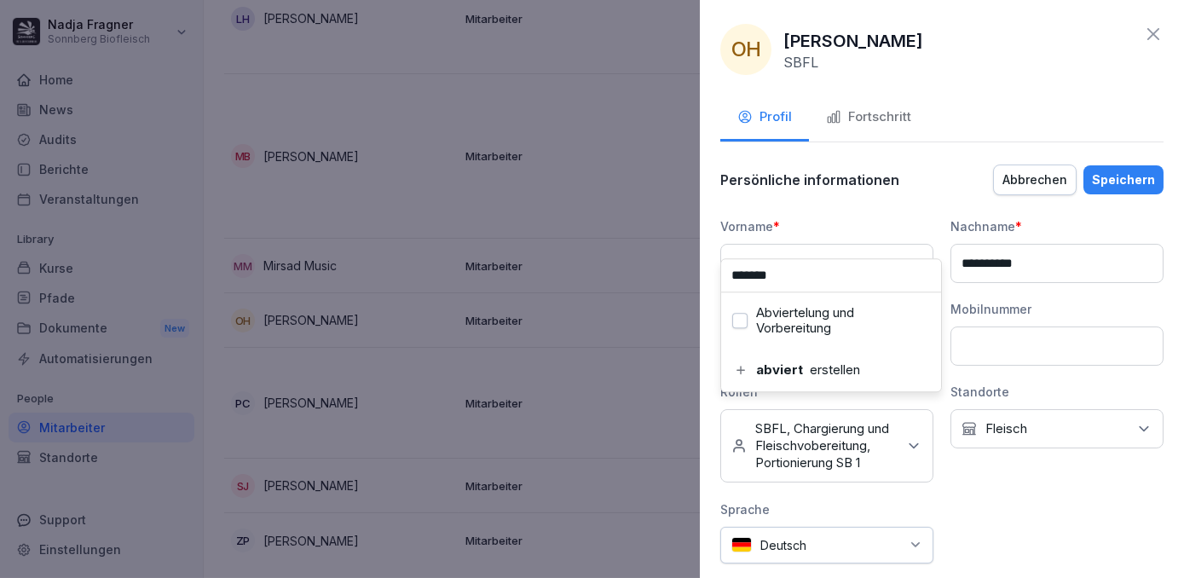
click at [782, 321] on label "Abviertelung und Vorbereitung" at bounding box center [843, 320] width 174 height 31
drag, startPoint x: 805, startPoint y: 278, endPoint x: 726, endPoint y: 279, distance: 78.4
click at [726, 279] on input "*******" at bounding box center [831, 275] width 220 height 32
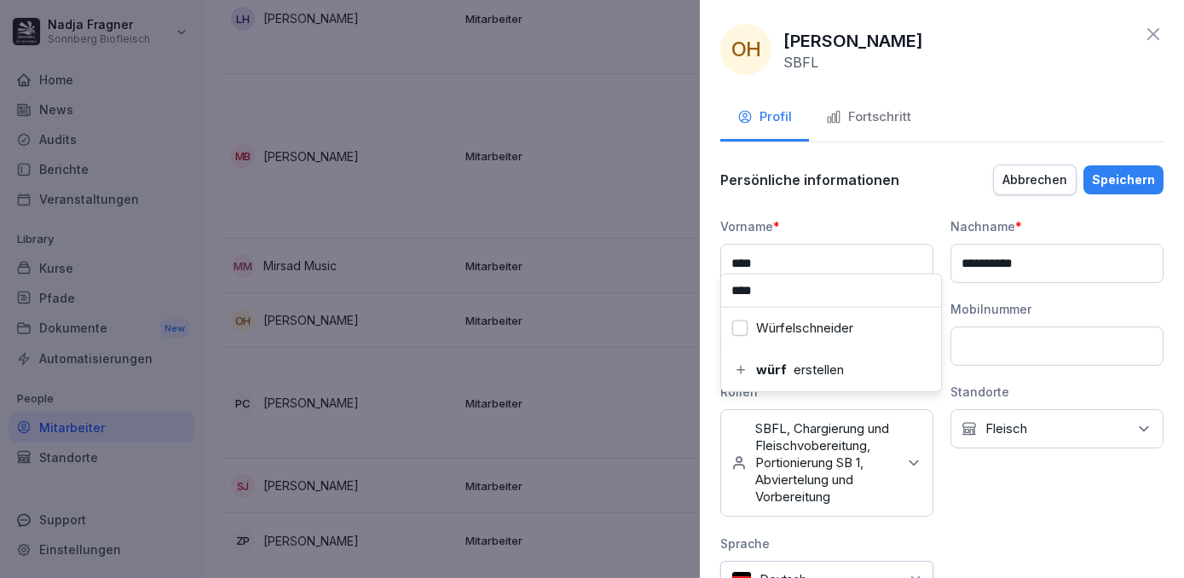
click at [759, 327] on label "Würfelschneider" at bounding box center [804, 328] width 97 height 15
drag, startPoint x: 778, startPoint y: 290, endPoint x: 729, endPoint y: 292, distance: 48.6
click at [729, 292] on input "****" at bounding box center [831, 291] width 220 height 32
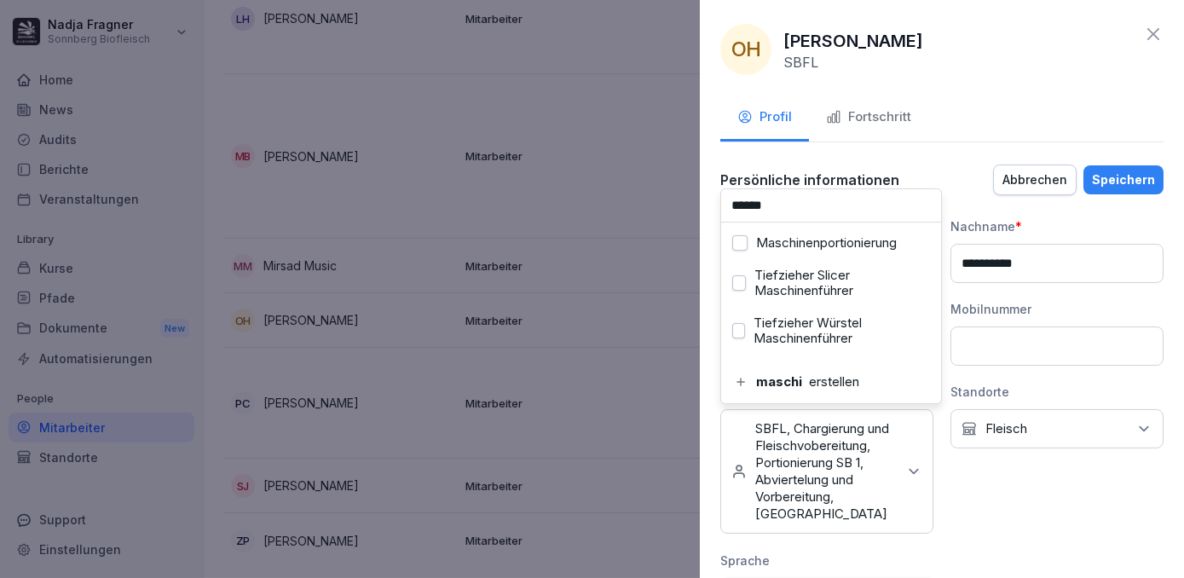
click at [792, 233] on div "Maschinenportionierung" at bounding box center [830, 243] width 211 height 32
drag, startPoint x: 819, startPoint y: 200, endPoint x: 725, endPoint y: 205, distance: 94.8
click at [725, 205] on input "******" at bounding box center [831, 205] width 220 height 32
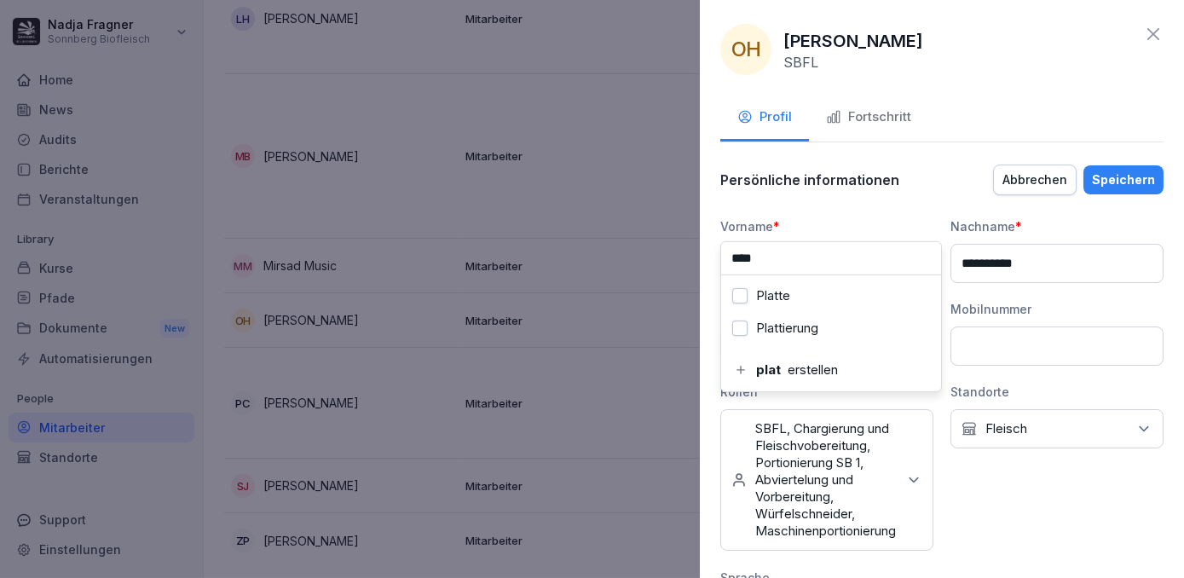
type input "****"
click at [837, 325] on div "Plattierung" at bounding box center [830, 328] width 211 height 32
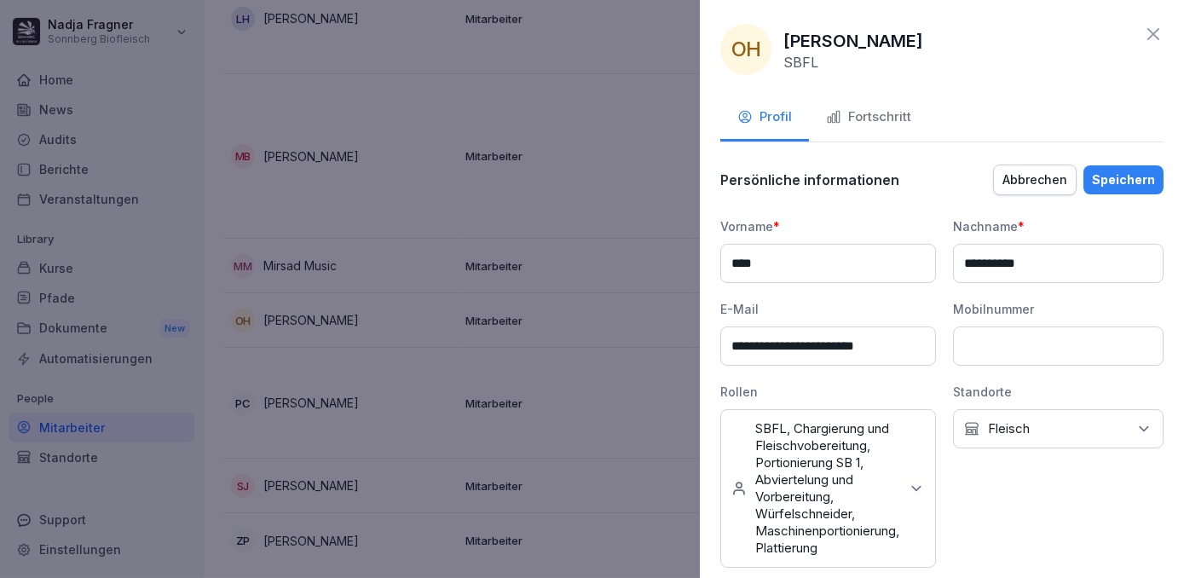
click at [1127, 175] on div "Speichern" at bounding box center [1123, 180] width 63 height 19
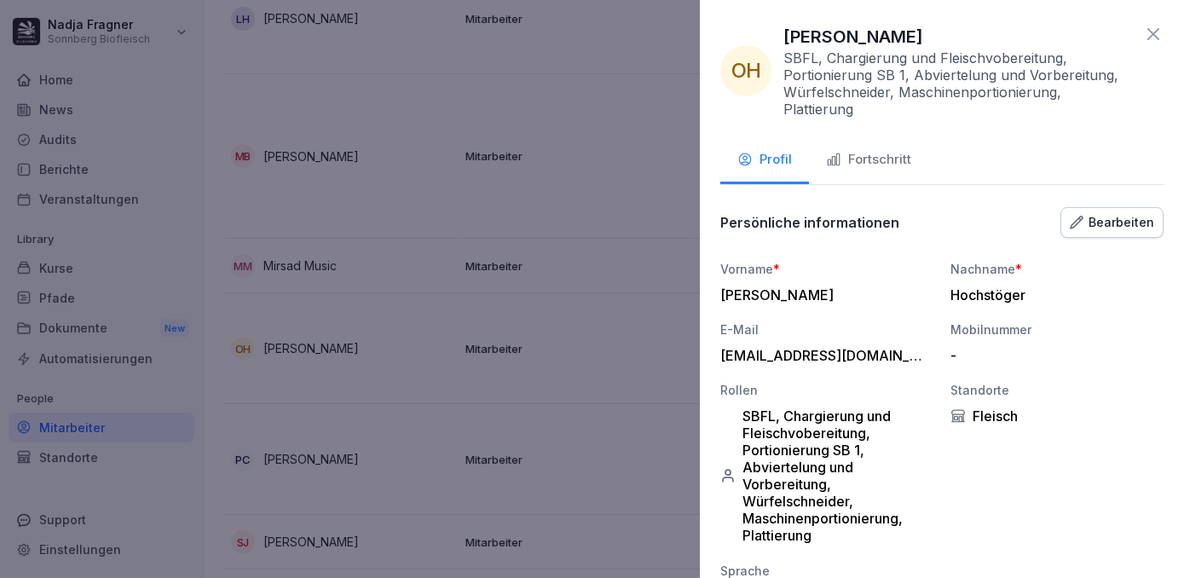
click at [1143, 31] on icon at bounding box center [1153, 34] width 20 height 20
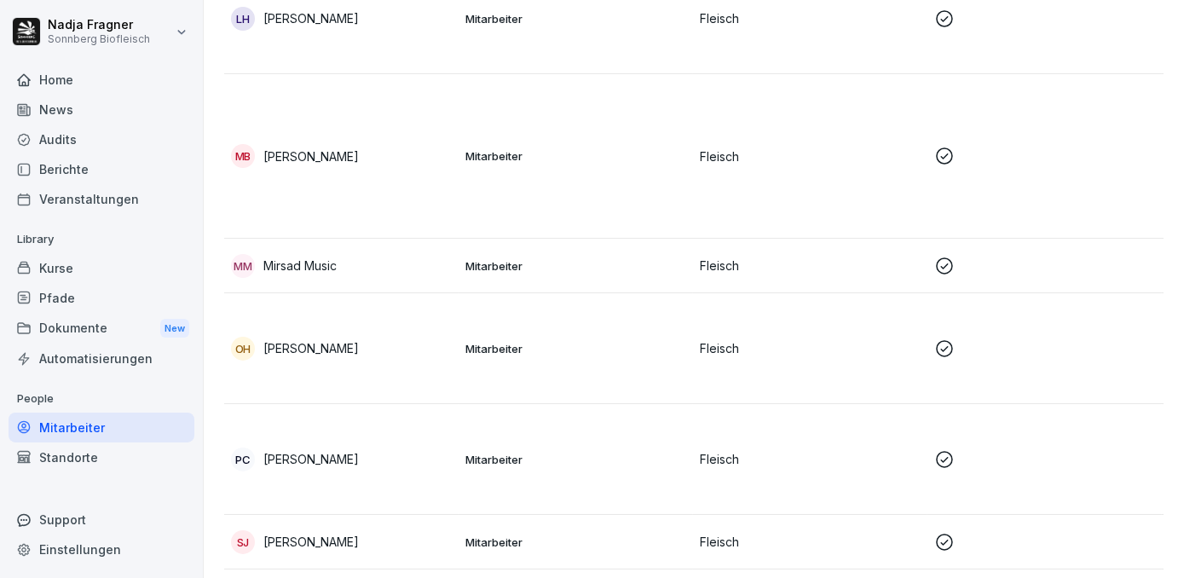
click at [769, 441] on td "Fleisch" at bounding box center [810, 459] width 234 height 111
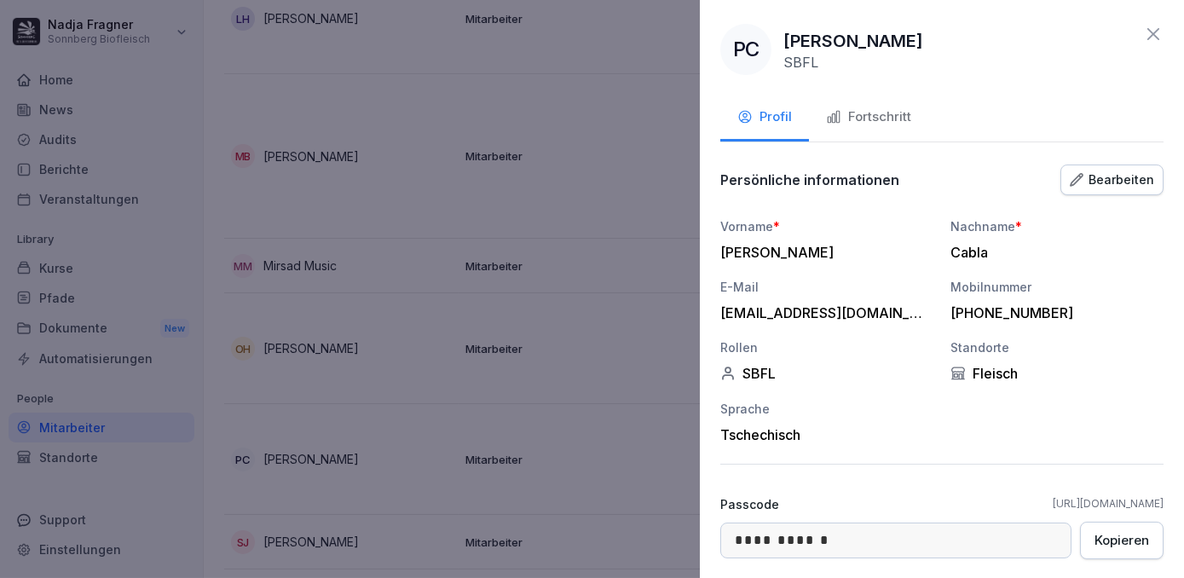
click at [880, 119] on div "Fortschritt" at bounding box center [868, 117] width 85 height 20
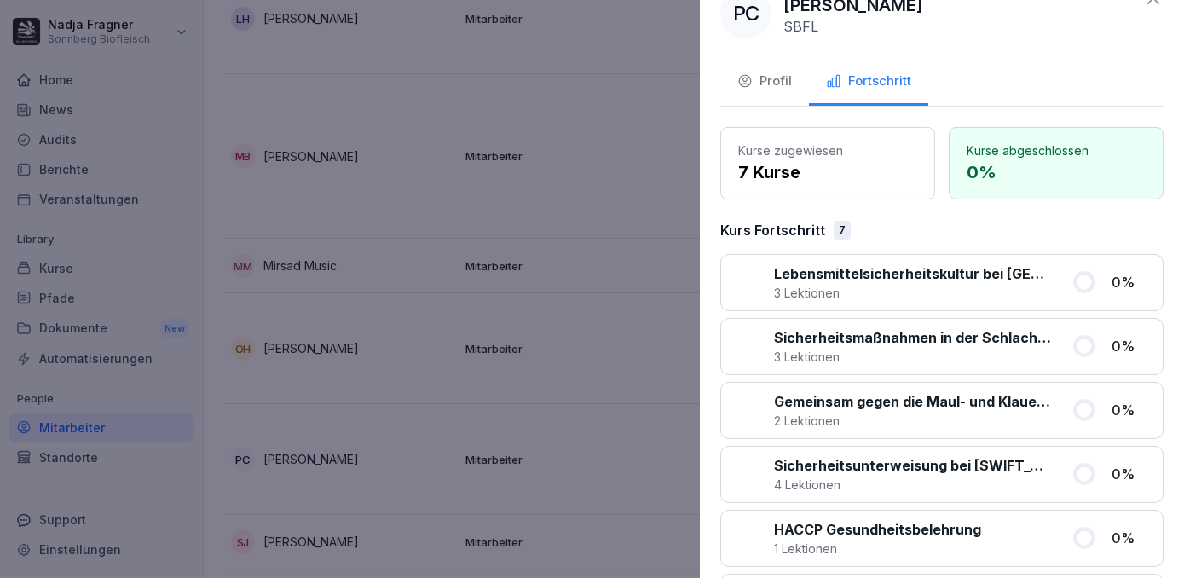
scroll to position [0, 0]
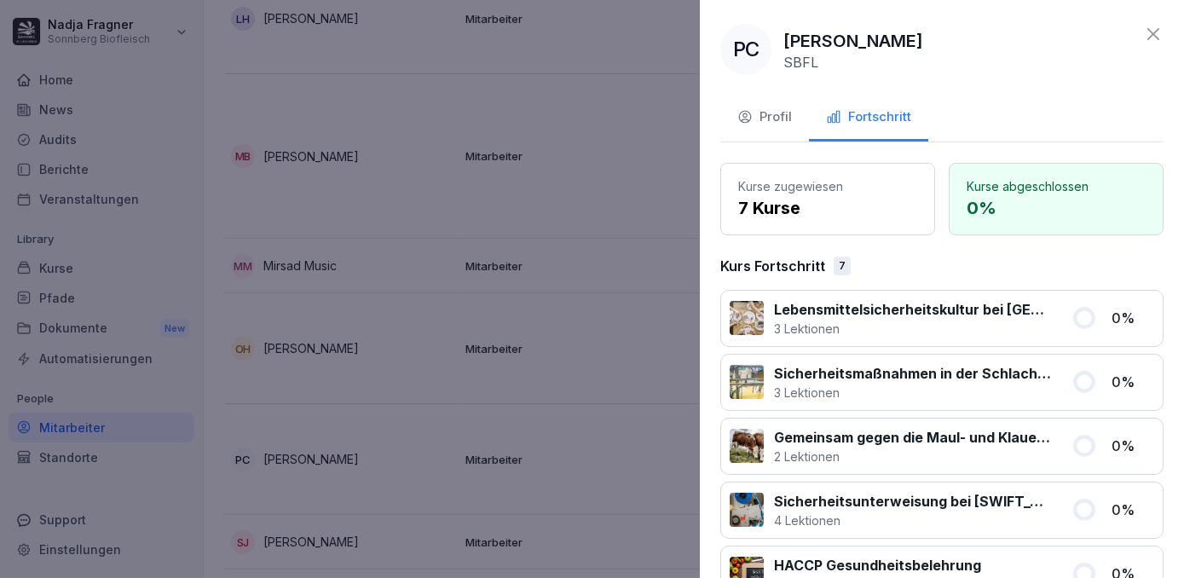
click at [760, 116] on div "Profil" at bounding box center [764, 117] width 55 height 20
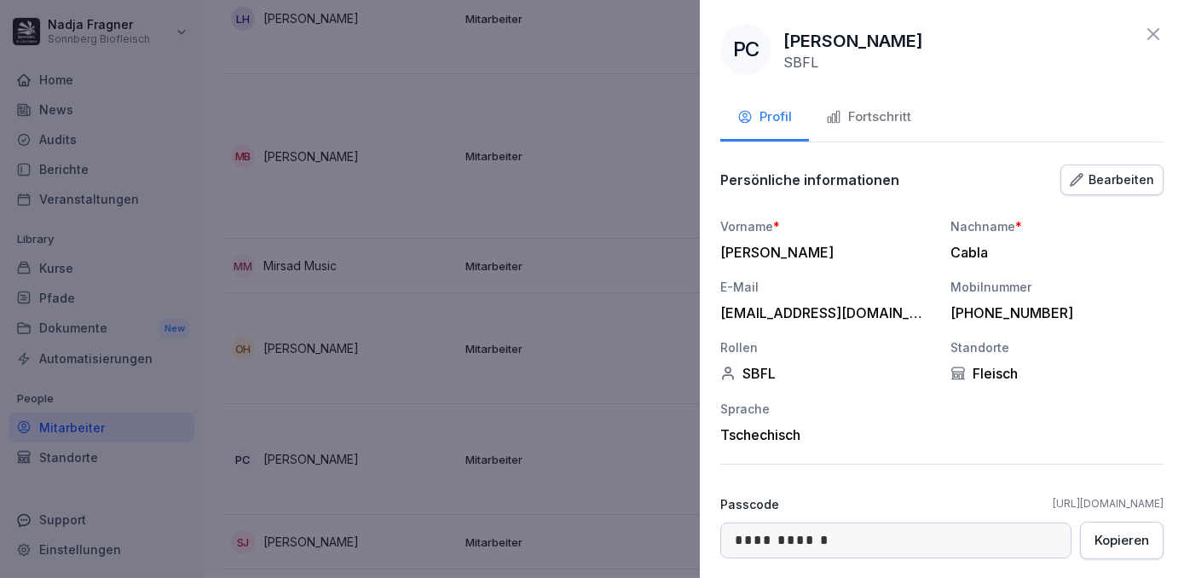
click at [1118, 184] on div "Bearbeiten" at bounding box center [1112, 180] width 84 height 19
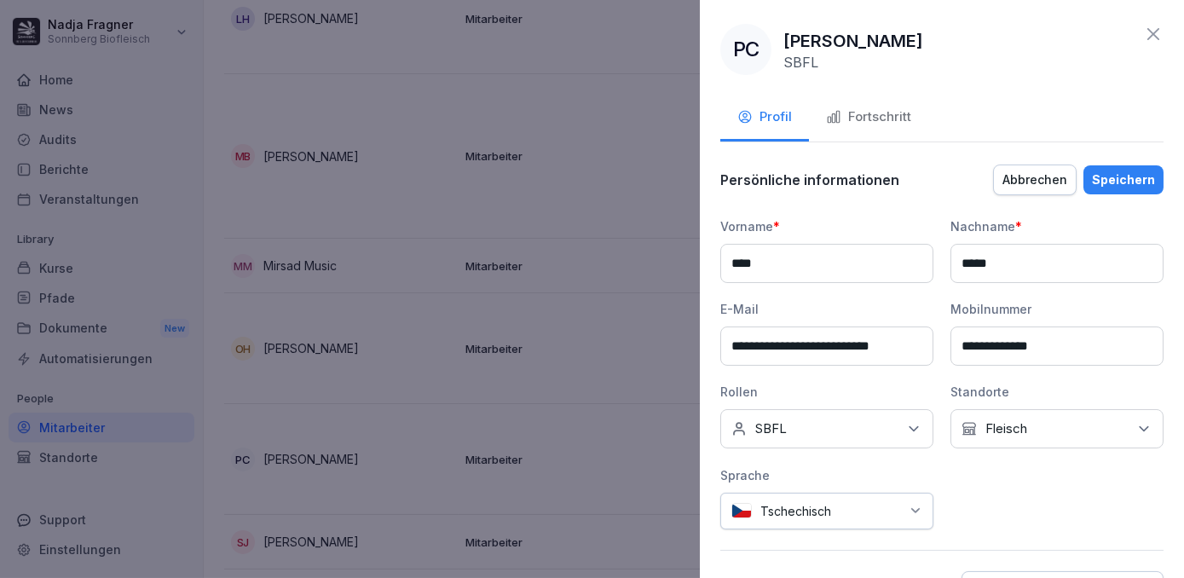
click at [888, 421] on div "Keine Rollen SBFL" at bounding box center [826, 428] width 213 height 39
click at [801, 320] on label "Chargierung und Fleischvobereitung" at bounding box center [842, 320] width 176 height 31
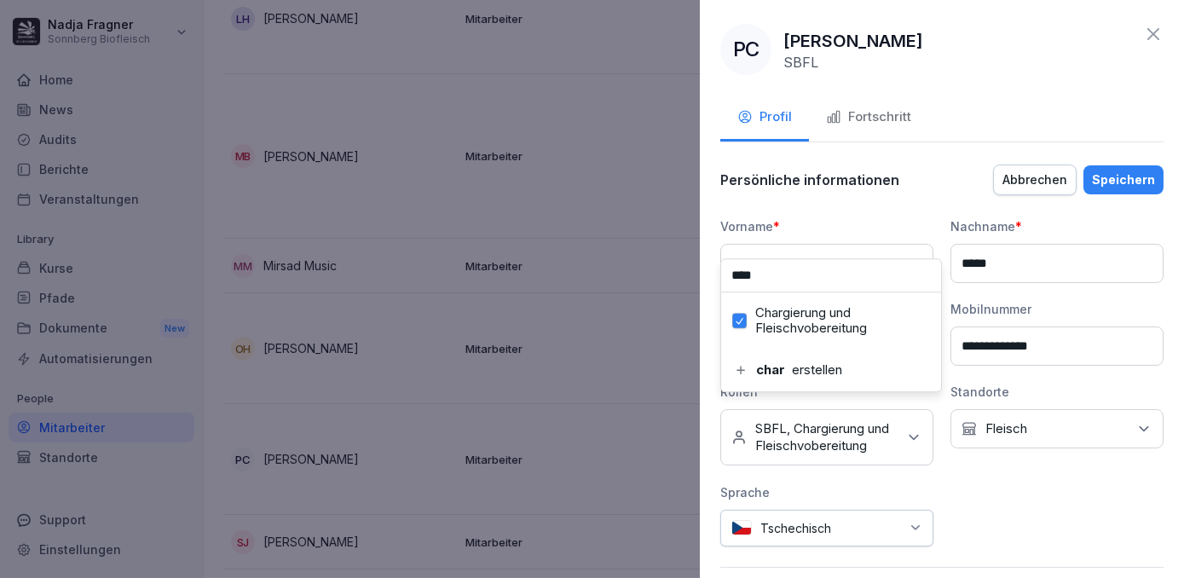
drag, startPoint x: 758, startPoint y: 278, endPoint x: 727, endPoint y: 273, distance: 31.1
click at [727, 273] on input "****" at bounding box center [831, 275] width 220 height 32
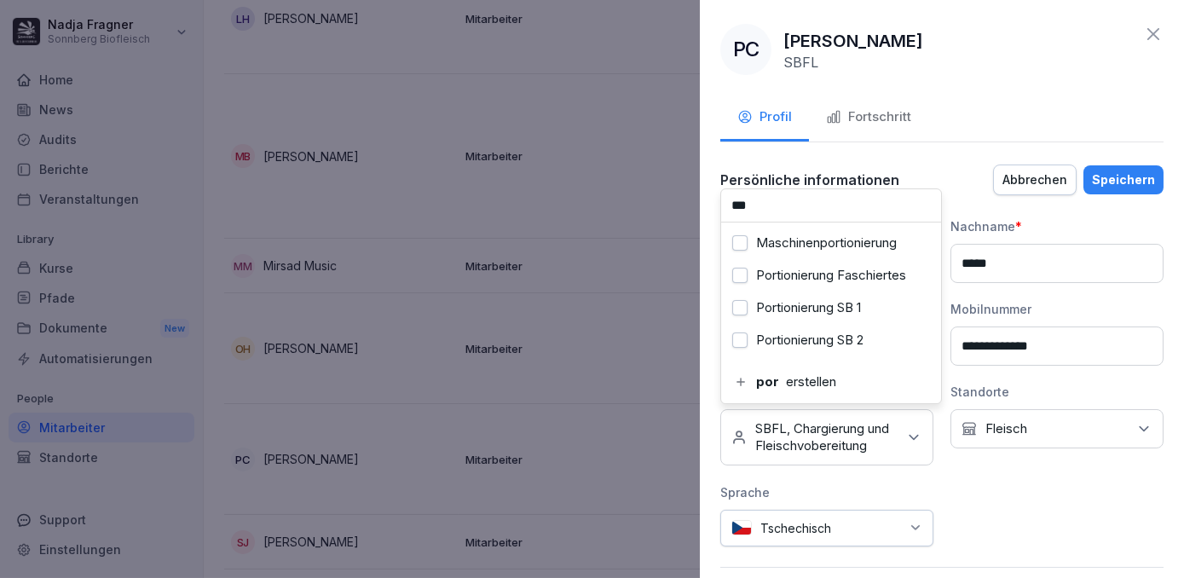
click at [764, 301] on label "Portionierung SB 1" at bounding box center [808, 307] width 105 height 15
drag, startPoint x: 809, startPoint y: 195, endPoint x: 734, endPoint y: 206, distance: 75.8
click at [734, 206] on input "***" at bounding box center [831, 205] width 220 height 32
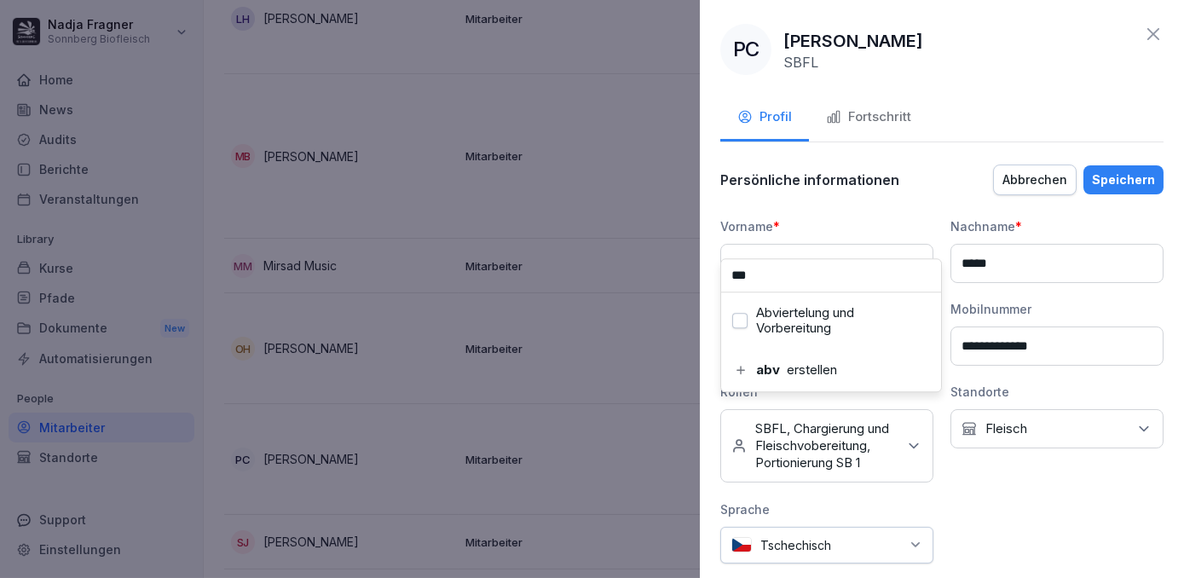
click at [797, 309] on label "Abviertelung und Vorbereitung" at bounding box center [843, 320] width 174 height 31
drag, startPoint x: 797, startPoint y: 275, endPoint x: 708, endPoint y: 275, distance: 89.5
click at [708, 275] on div "**********" at bounding box center [942, 289] width 484 height 578
drag, startPoint x: 775, startPoint y: 277, endPoint x: 720, endPoint y: 280, distance: 55.5
click at [720, 280] on div "**********" at bounding box center [942, 289] width 484 height 578
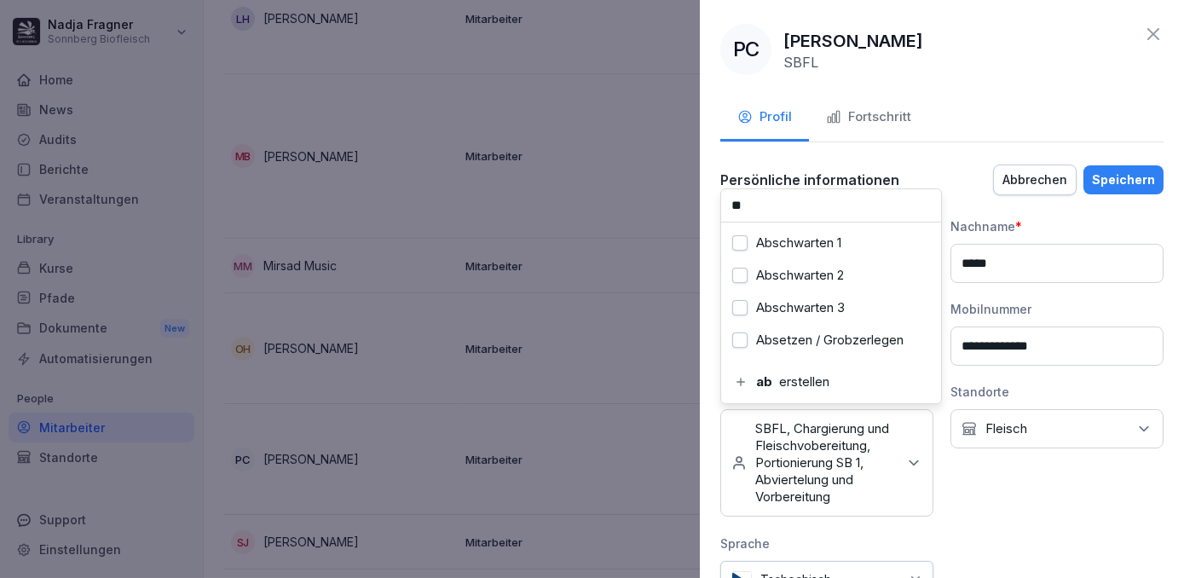
type input "*"
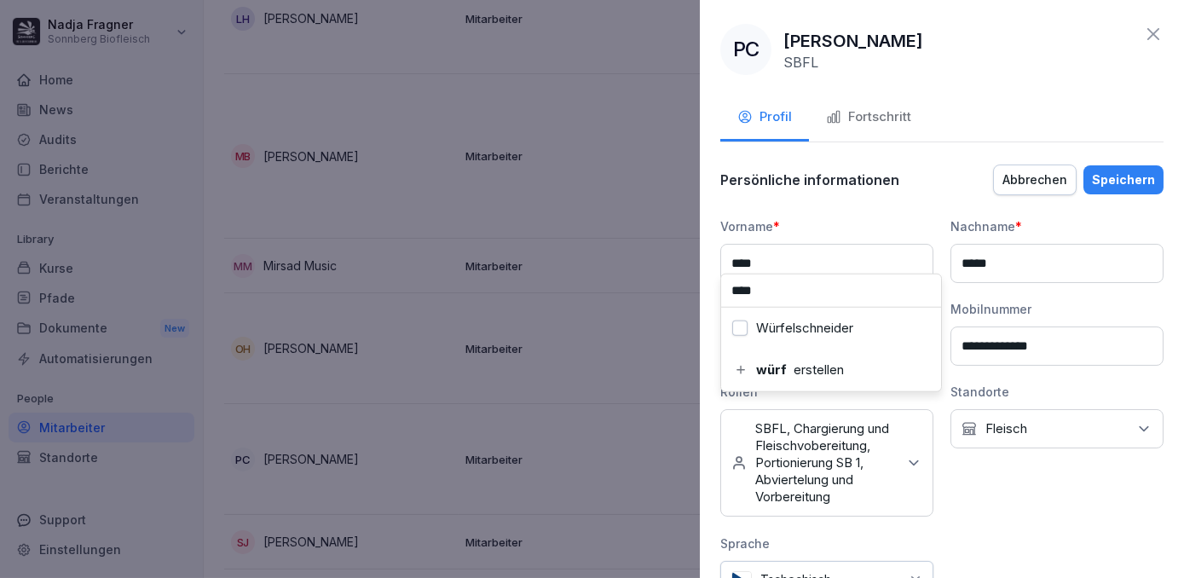
click at [778, 328] on label "Würfelschneider" at bounding box center [804, 328] width 97 height 15
drag, startPoint x: 772, startPoint y: 298, endPoint x: 731, endPoint y: 294, distance: 42.0
click at [731, 294] on input "****" at bounding box center [831, 291] width 220 height 32
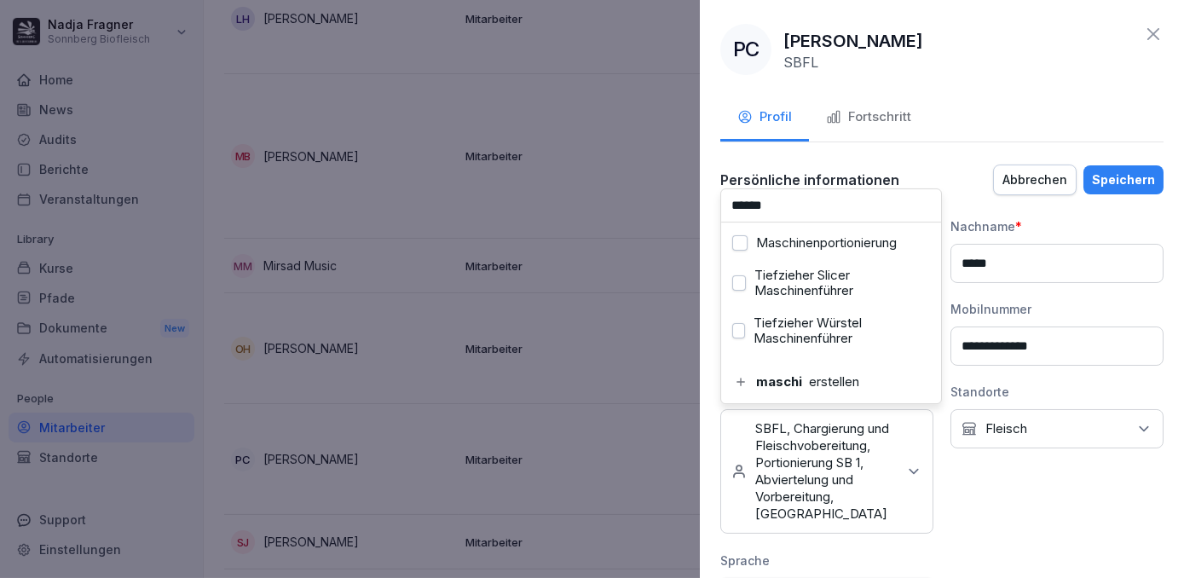
click at [782, 240] on label "Maschinenportionierung" at bounding box center [826, 242] width 141 height 15
drag, startPoint x: 812, startPoint y: 213, endPoint x: 732, endPoint y: 211, distance: 80.2
click at [732, 211] on input "******" at bounding box center [831, 205] width 220 height 32
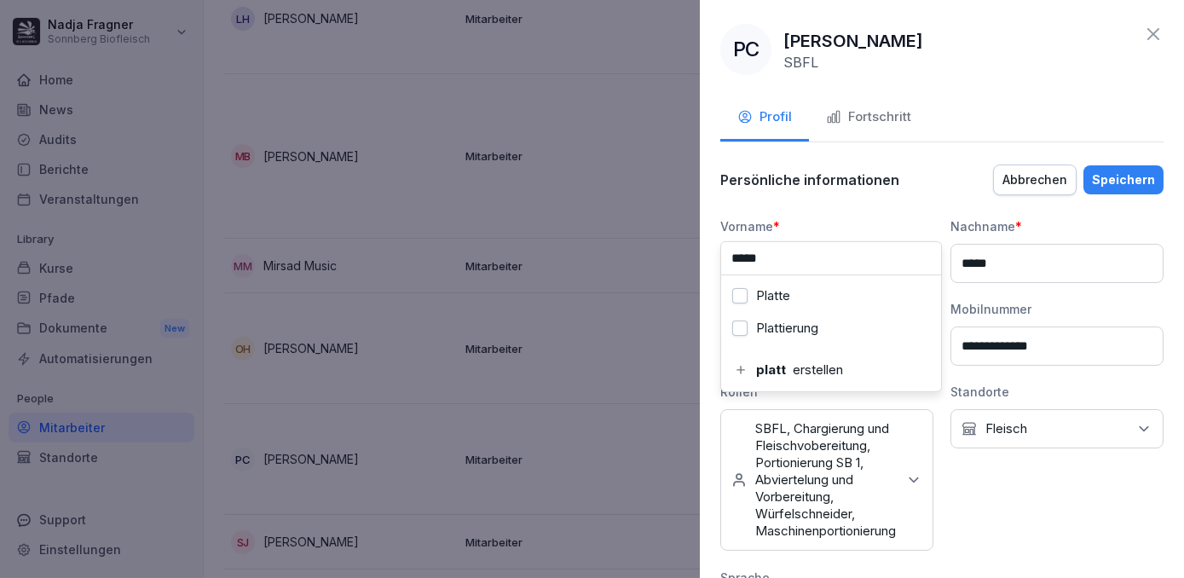
type input "*****"
click at [795, 324] on label "Plattierung" at bounding box center [787, 328] width 62 height 15
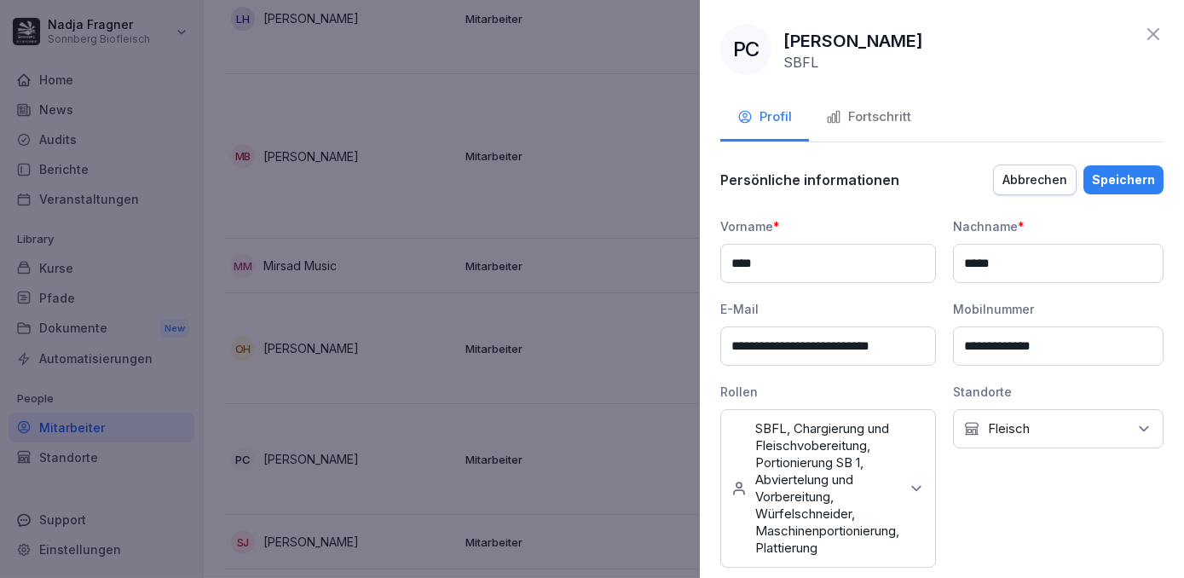
click at [1103, 176] on div "Speichern" at bounding box center [1123, 180] width 63 height 19
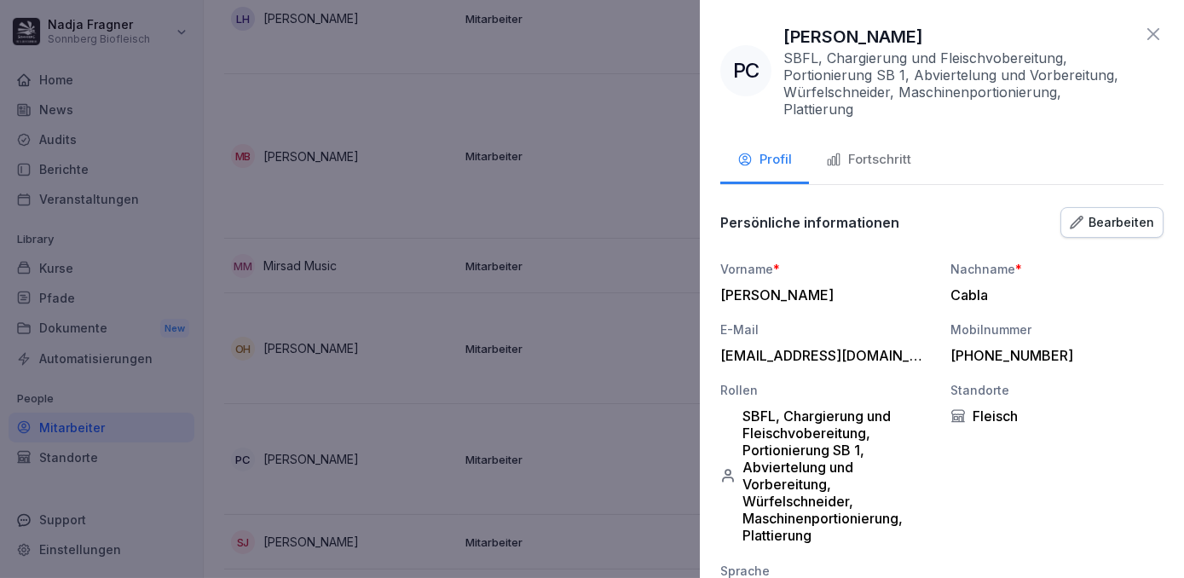
click at [650, 438] on div at bounding box center [592, 289] width 1184 height 578
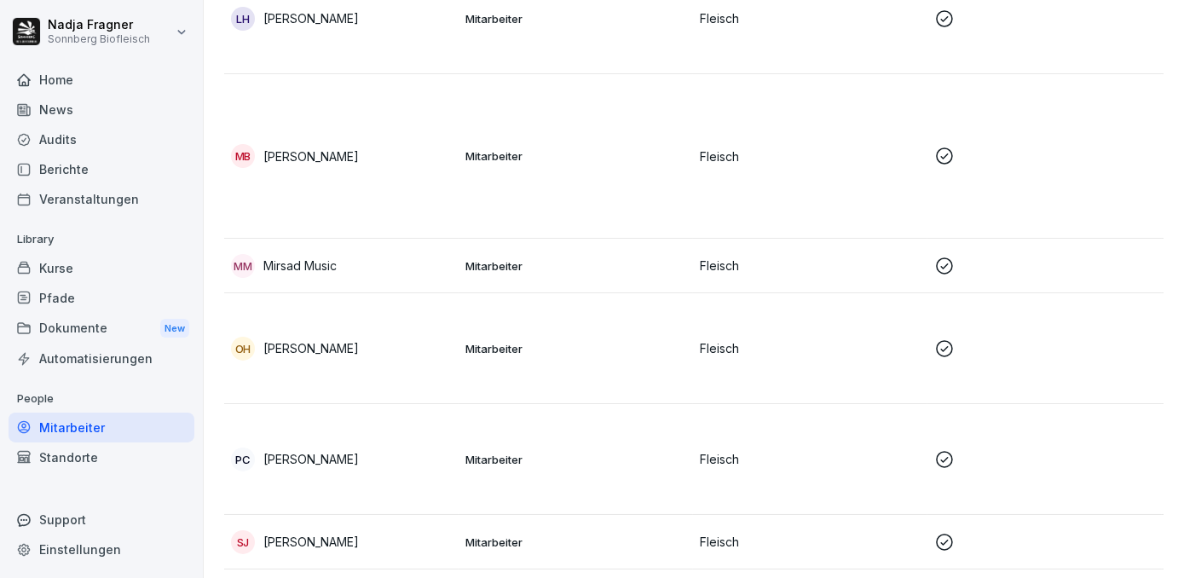
scroll to position [1298, 0]
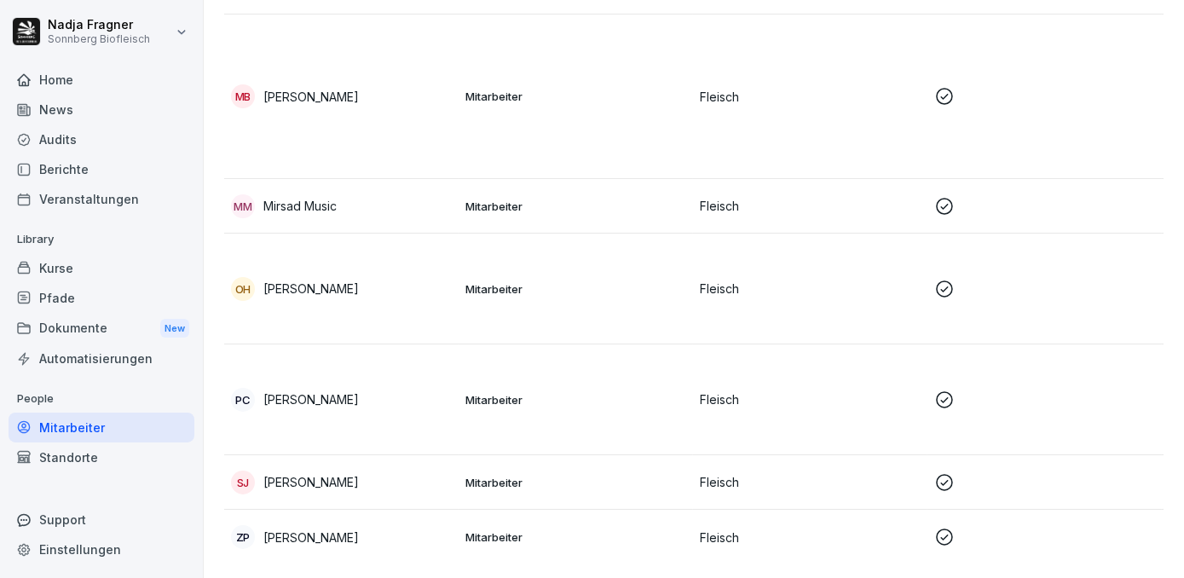
click at [602, 475] on p "Mitarbeiter" at bounding box center [575, 482] width 221 height 15
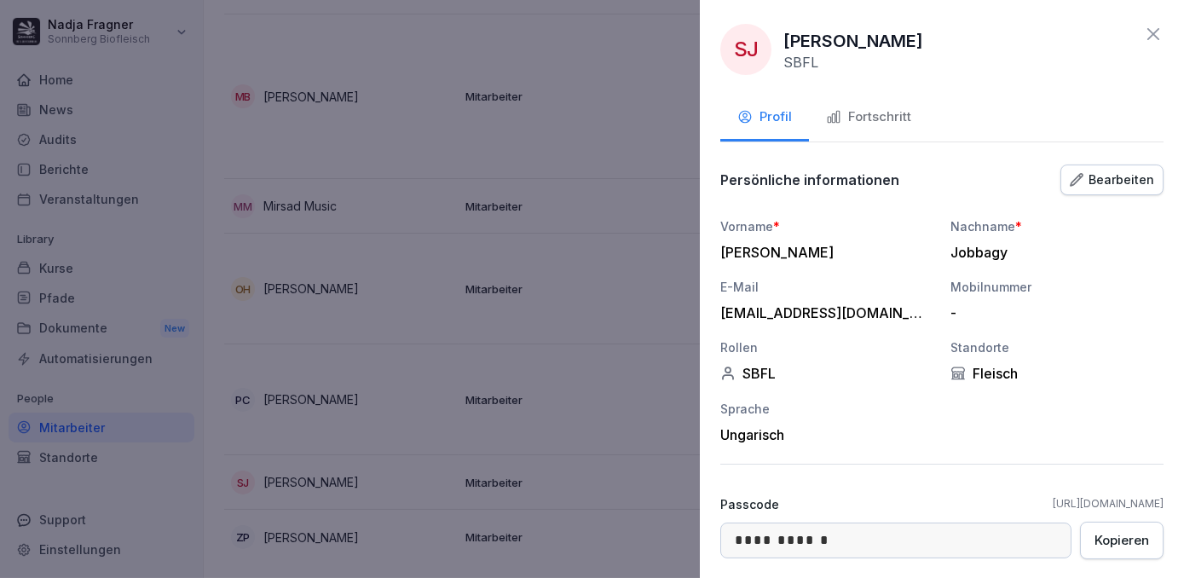
click at [1119, 183] on div "Bearbeiten" at bounding box center [1112, 180] width 84 height 19
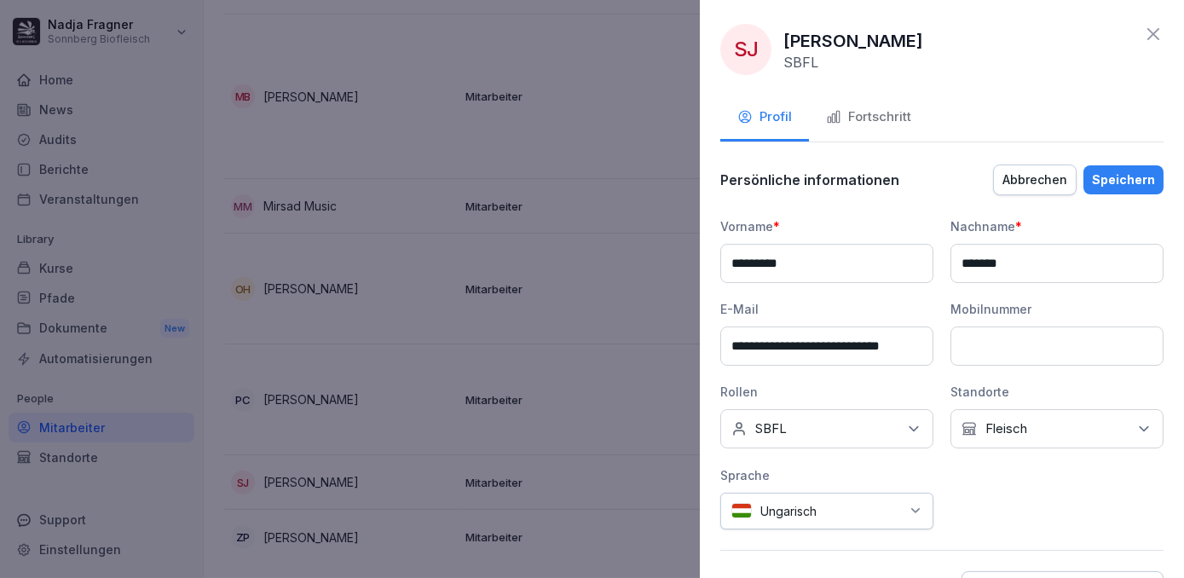
click at [857, 432] on div "Keine Rollen SBFL" at bounding box center [826, 428] width 213 height 39
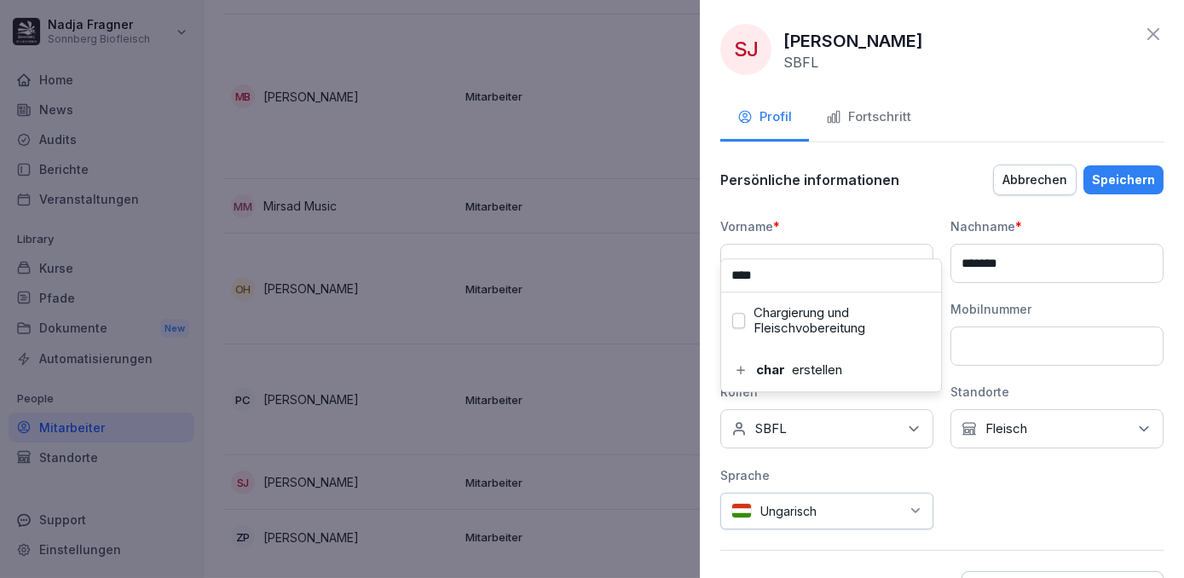
click at [774, 316] on label "Chargierung und Fleischvobereitung" at bounding box center [842, 320] width 176 height 31
drag, startPoint x: 754, startPoint y: 280, endPoint x: 729, endPoint y: 283, distance: 25.7
click at [729, 283] on input "****" at bounding box center [831, 275] width 220 height 32
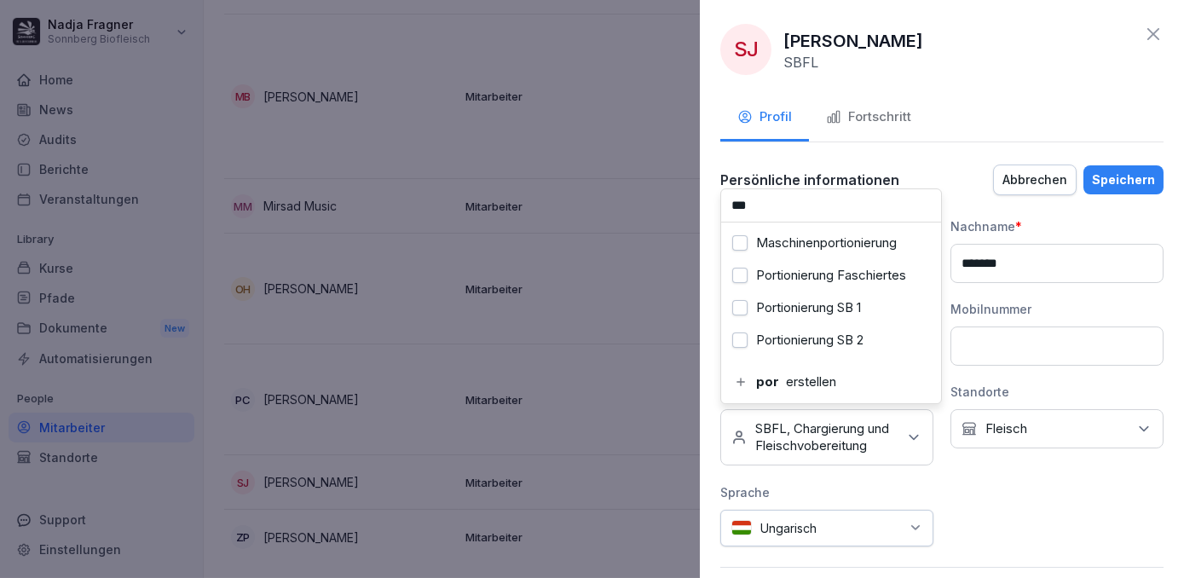
click at [741, 287] on div "Portionierung Faschiertes" at bounding box center [830, 275] width 211 height 32
drag, startPoint x: 815, startPoint y: 204, endPoint x: 718, endPoint y: 205, distance: 97.2
click at [718, 205] on div "**********" at bounding box center [942, 289] width 484 height 578
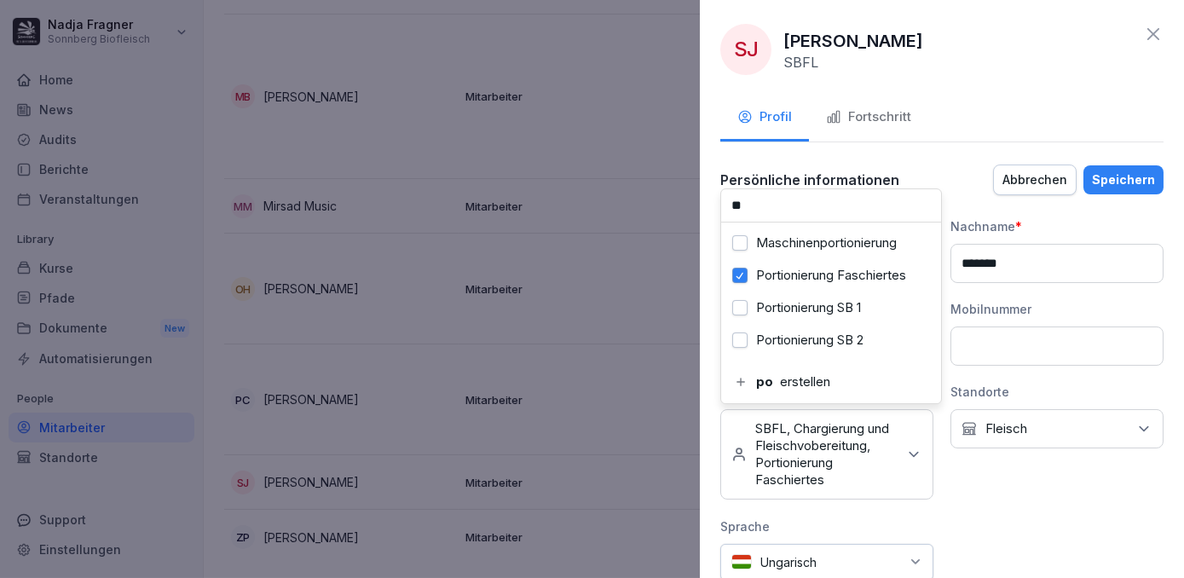
type input "*"
click at [790, 303] on label "Kartonierung Faschiertes 1" at bounding box center [833, 307] width 154 height 15
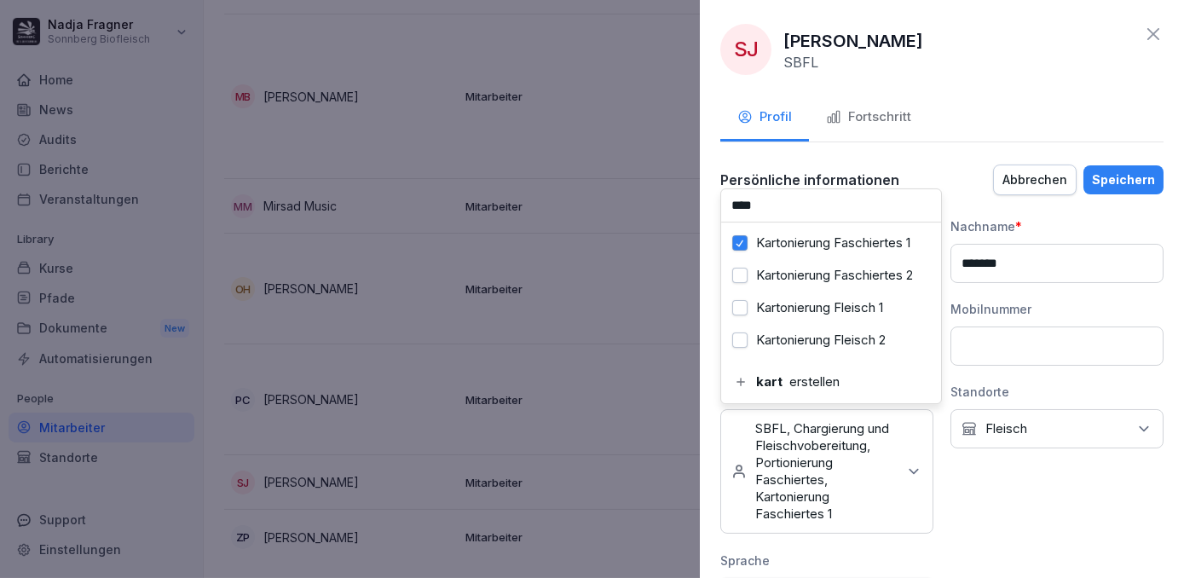
scroll to position [91, 0]
click at [790, 303] on label "Kartonierung Fleisch 1" at bounding box center [819, 307] width 127 height 15
drag, startPoint x: 774, startPoint y: 211, endPoint x: 723, endPoint y: 207, distance: 51.3
click at [723, 207] on input "****" at bounding box center [831, 205] width 220 height 32
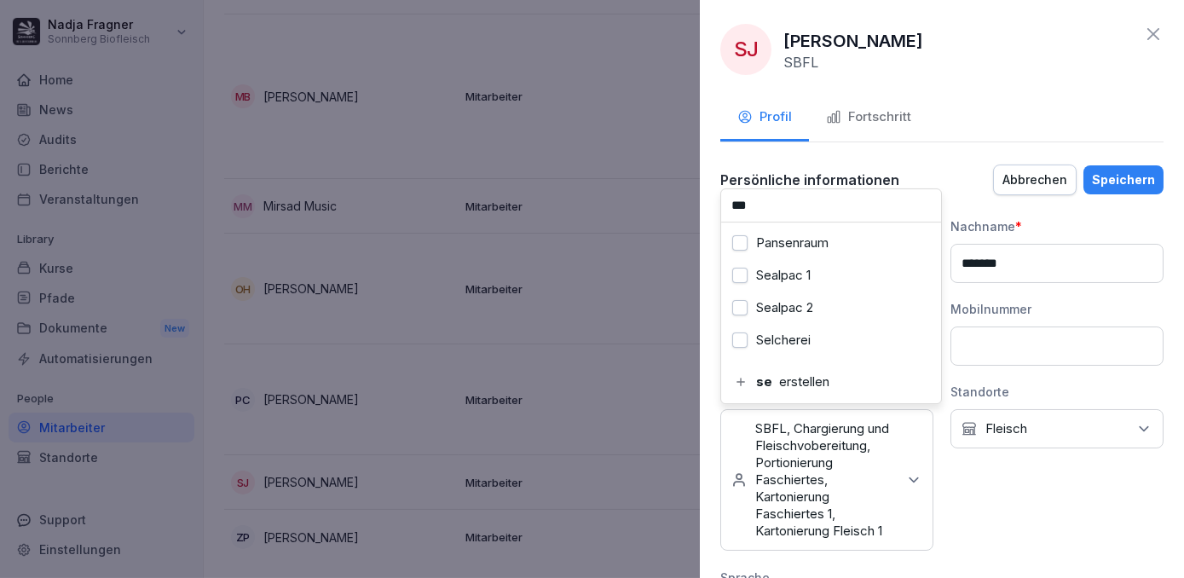
scroll to position [0, 0]
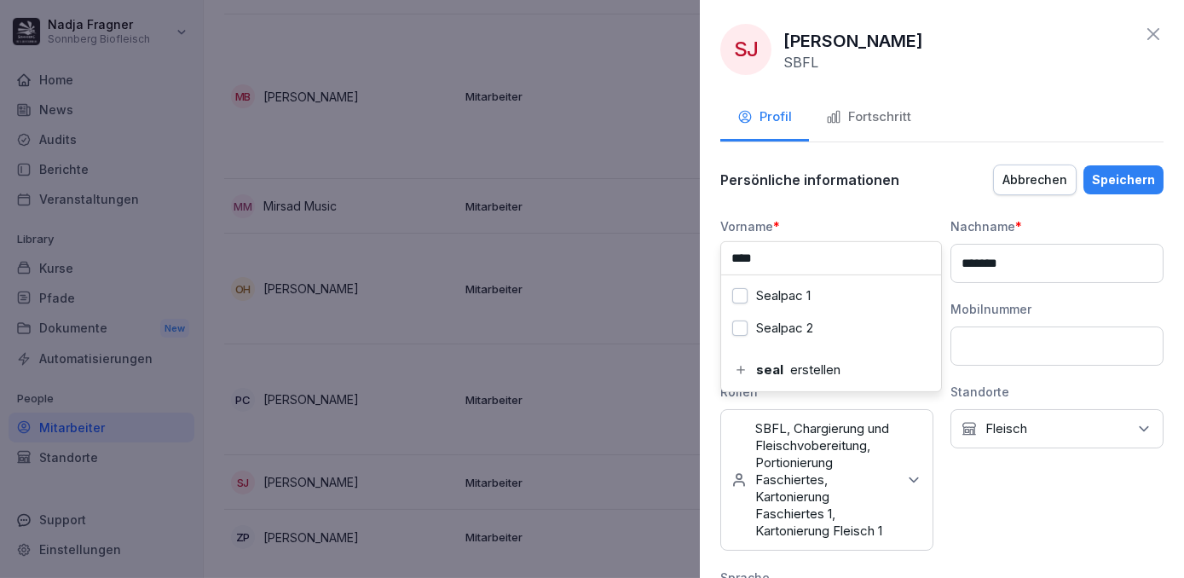
click at [772, 285] on div "Sealpac 1" at bounding box center [830, 296] width 211 height 32
drag, startPoint x: 778, startPoint y: 253, endPoint x: 731, endPoint y: 253, distance: 47.7
click at [731, 253] on input "****" at bounding box center [831, 258] width 220 height 32
type input "***"
click at [735, 252] on div "Multivac 1" at bounding box center [830, 263] width 211 height 32
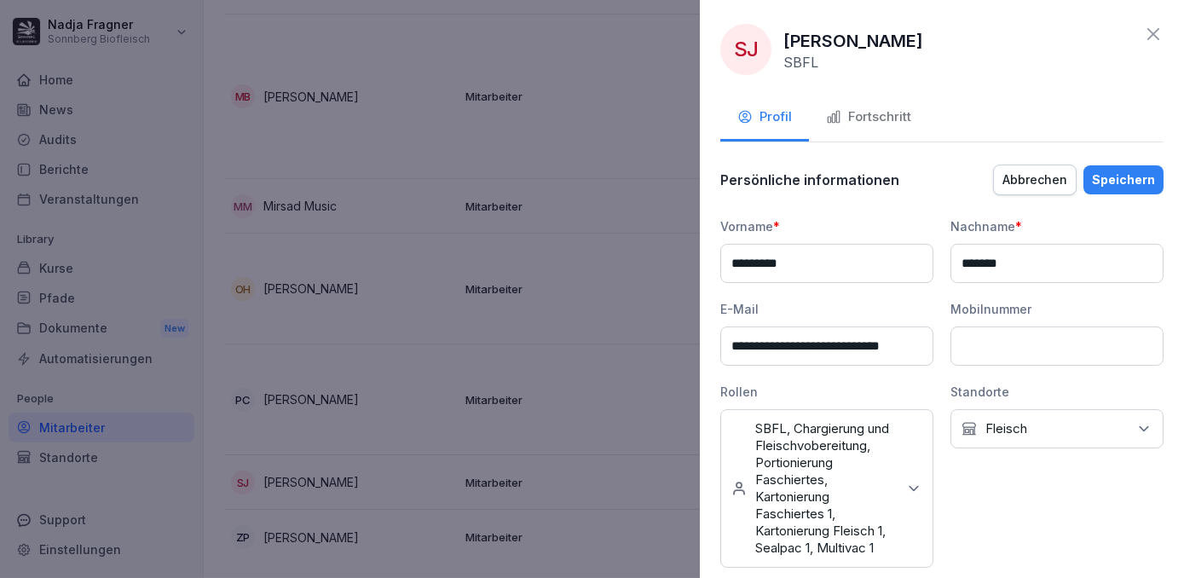
click at [1123, 183] on div "Speichern" at bounding box center [1123, 180] width 63 height 19
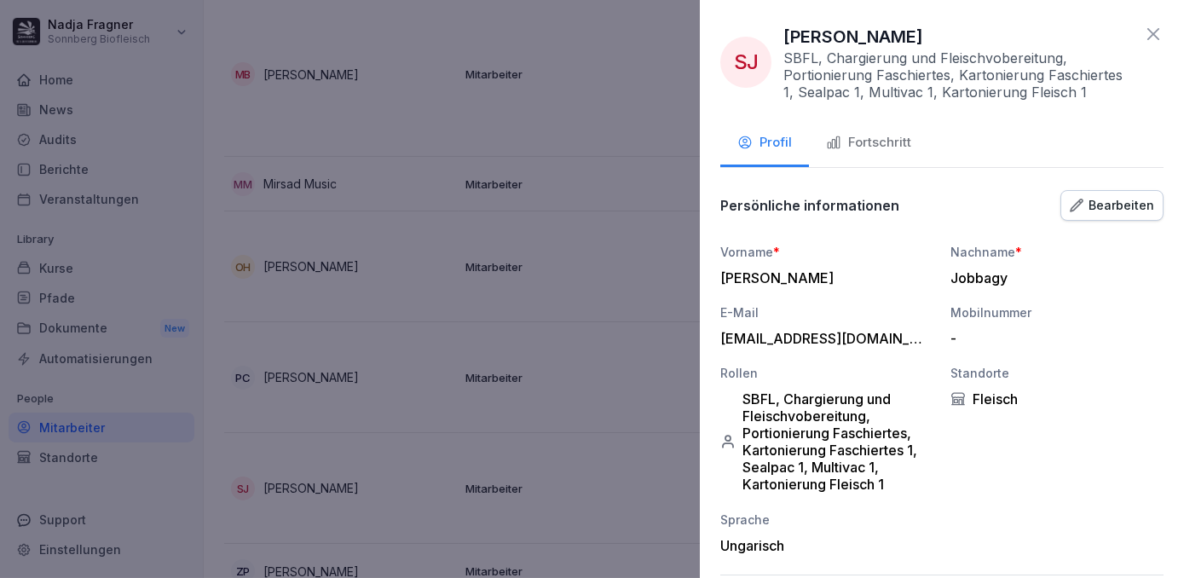
click at [621, 335] on div at bounding box center [592, 289] width 1184 height 578
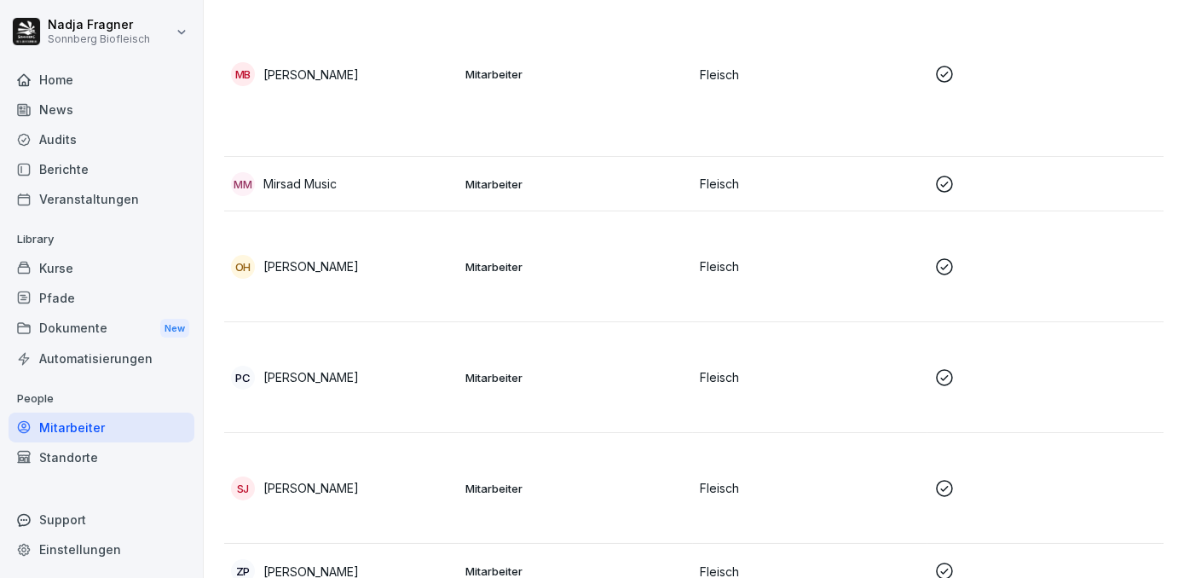
scroll to position [1353, 0]
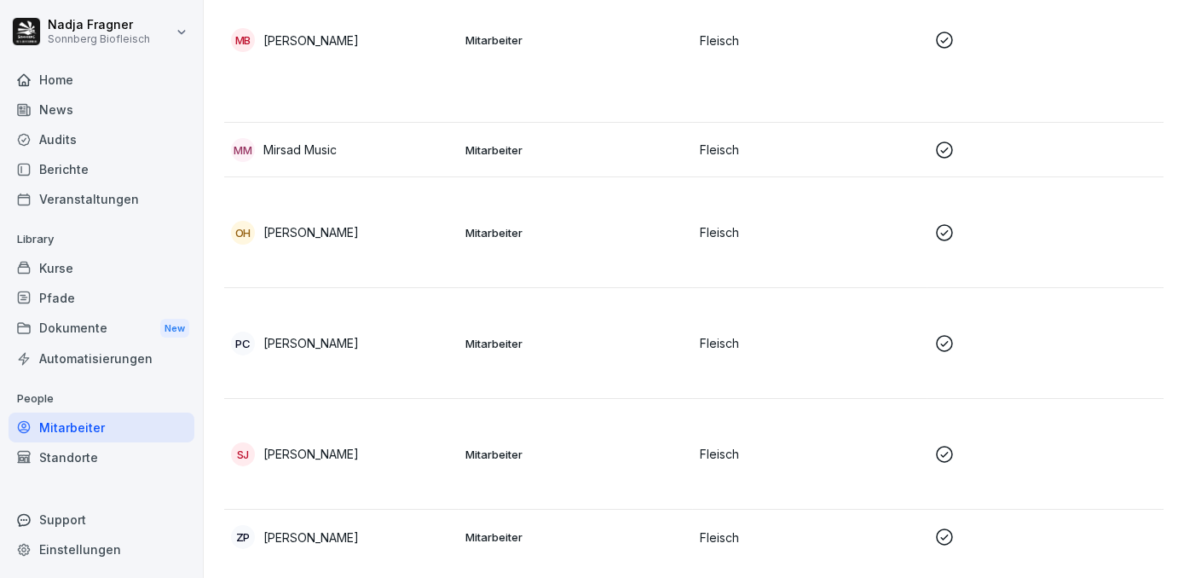
click at [552, 529] on p "Mitarbeiter" at bounding box center [575, 536] width 221 height 15
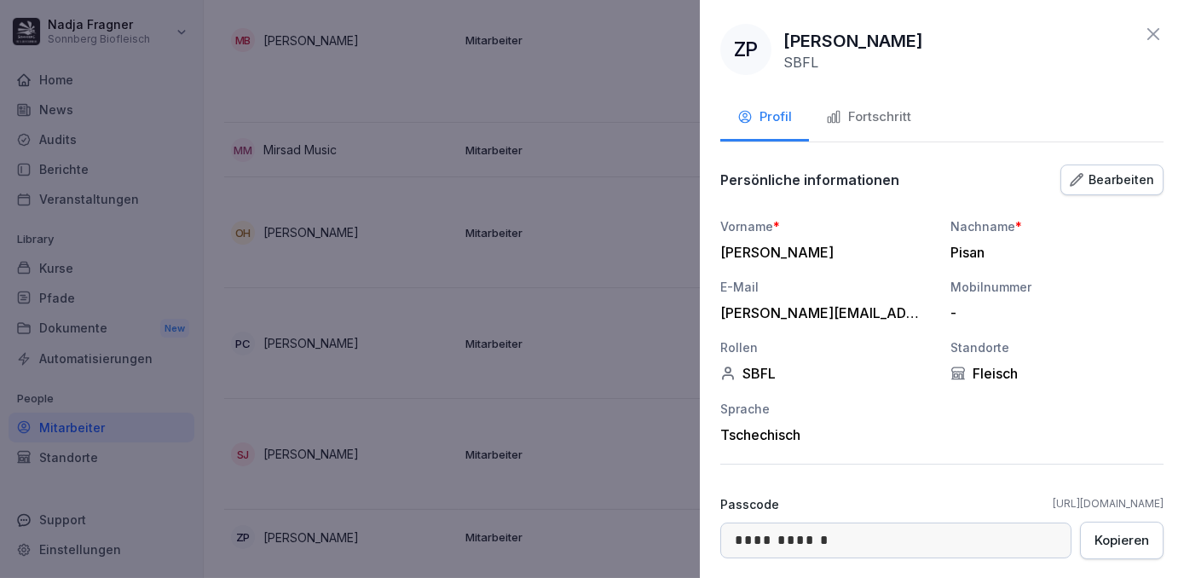
click at [1113, 183] on div "Bearbeiten" at bounding box center [1112, 180] width 84 height 19
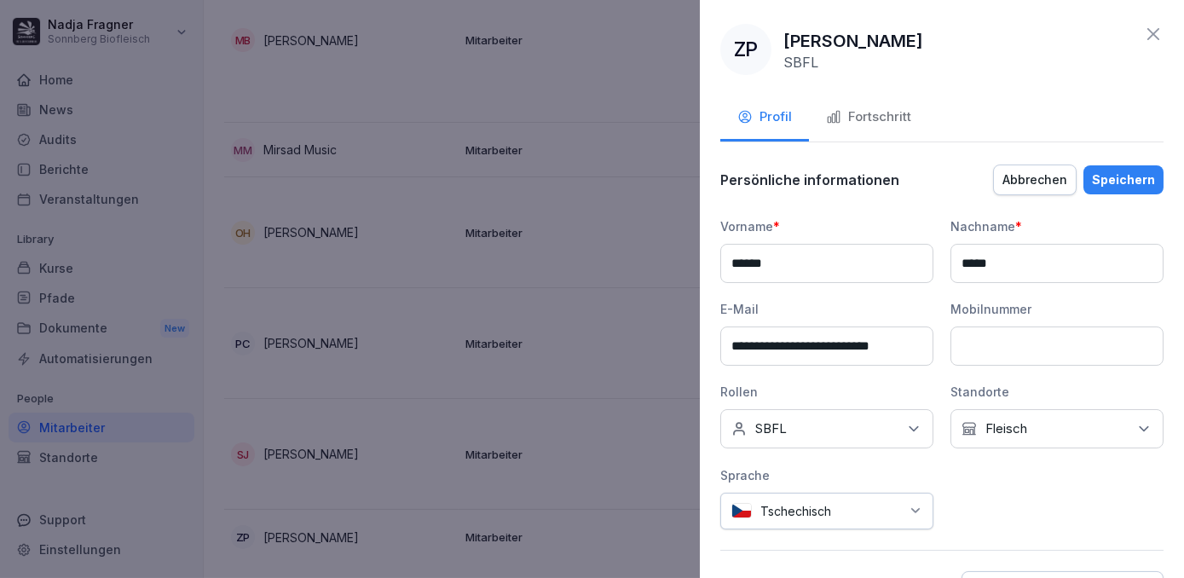
click at [800, 413] on div "Keine Rollen SBFL" at bounding box center [826, 428] width 213 height 39
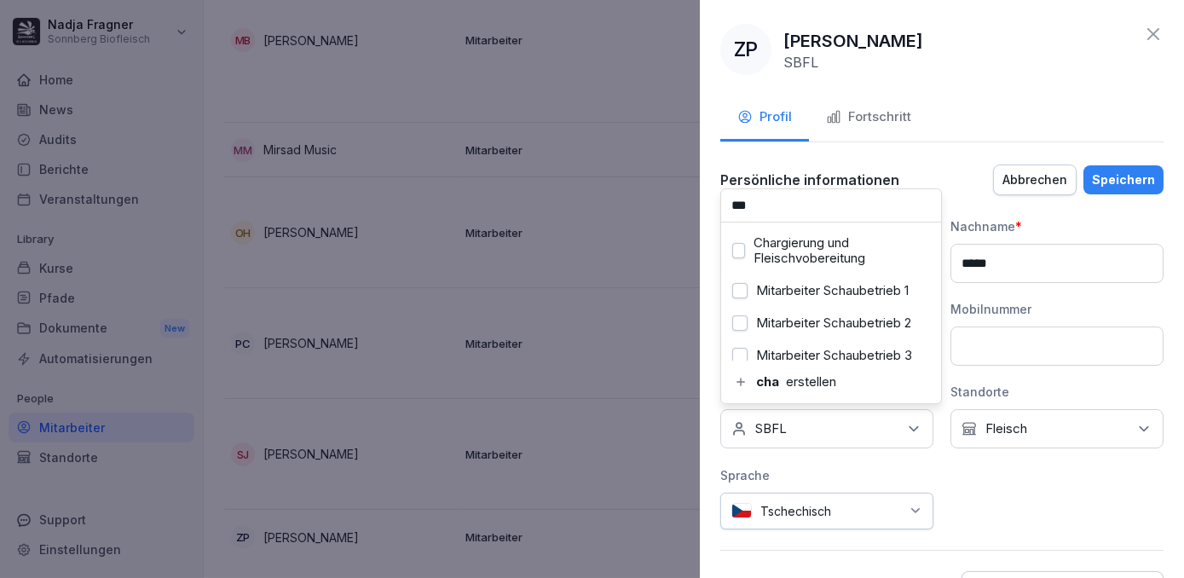
click at [805, 249] on label "Chargierung und Fleischvobereitung" at bounding box center [842, 250] width 176 height 31
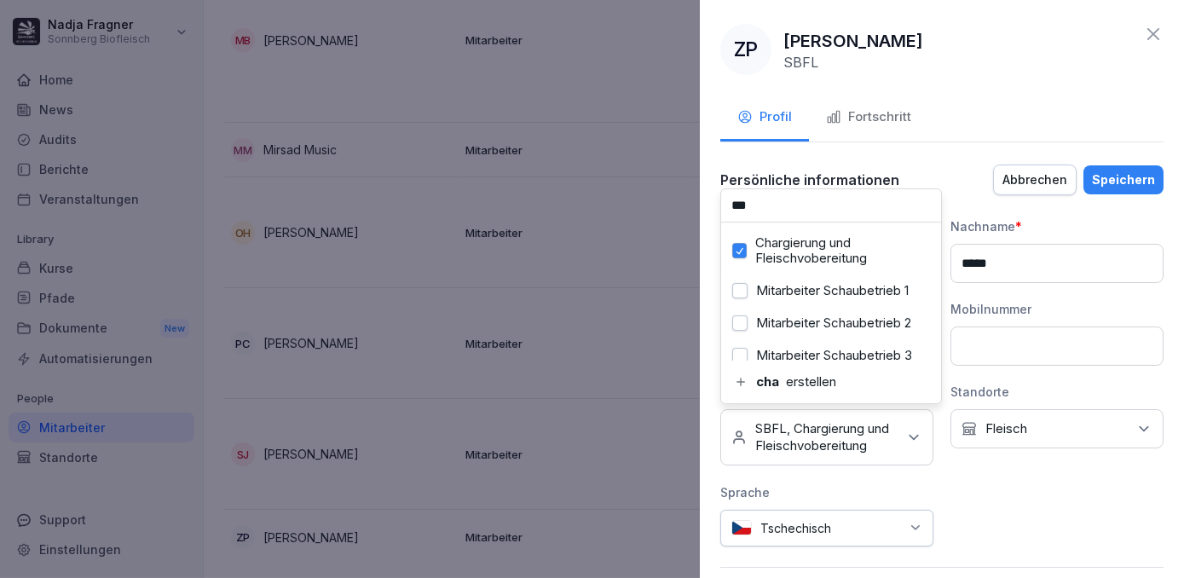
drag, startPoint x: 800, startPoint y: 201, endPoint x: 725, endPoint y: 201, distance: 75.0
click at [725, 201] on input "***" at bounding box center [831, 205] width 220 height 32
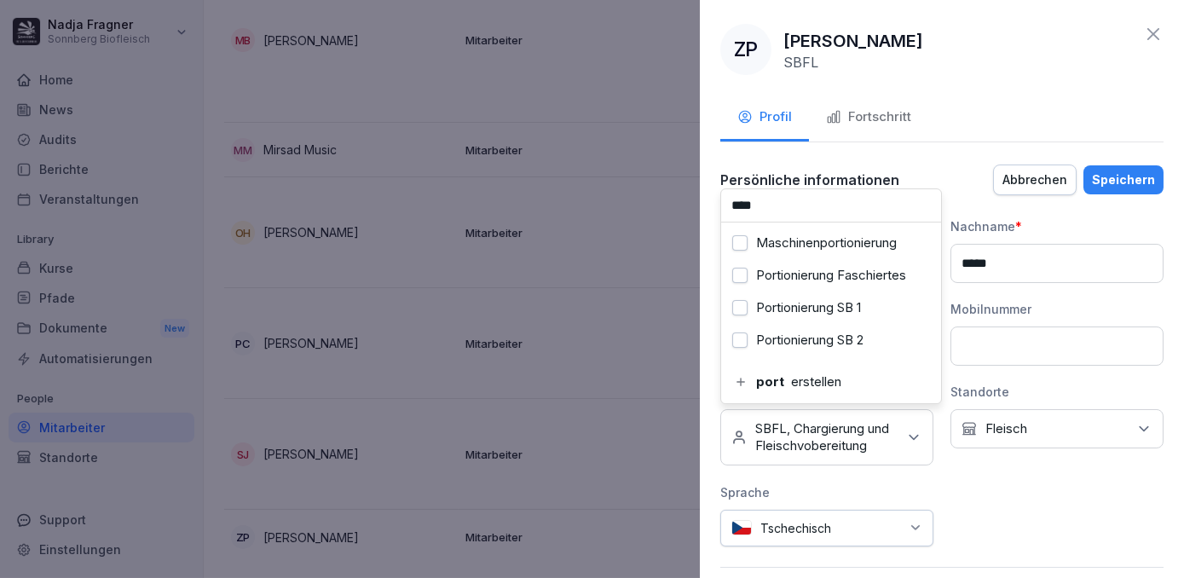
click at [764, 275] on label "Portionierung Faschiertes" at bounding box center [831, 275] width 150 height 15
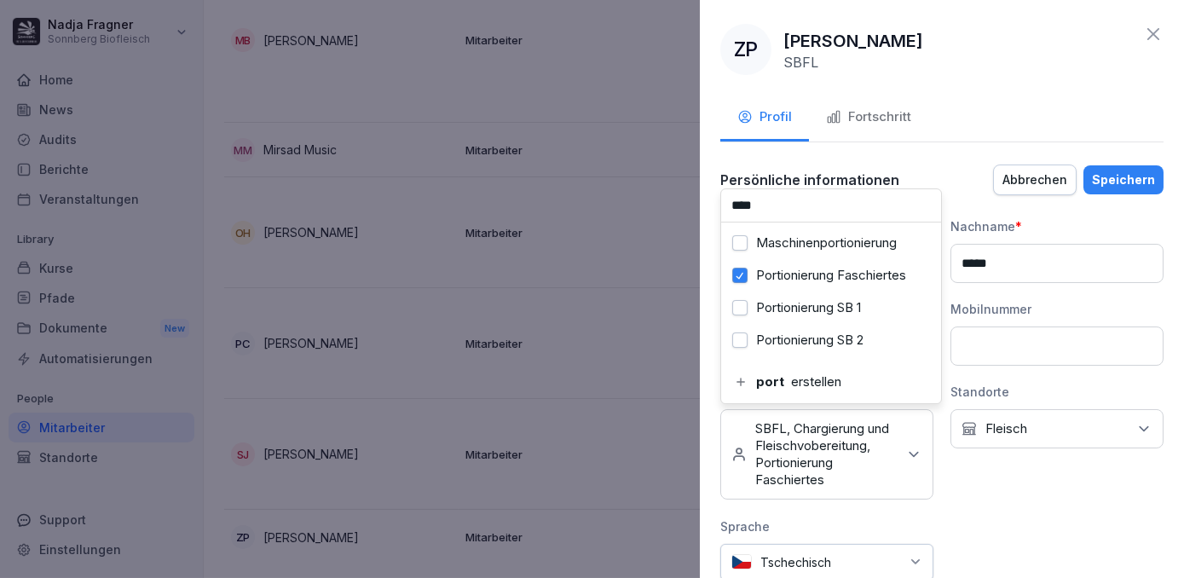
drag, startPoint x: 784, startPoint y: 208, endPoint x: 718, endPoint y: 203, distance: 66.7
click at [718, 203] on div "**********" at bounding box center [942, 289] width 484 height 578
type input "*"
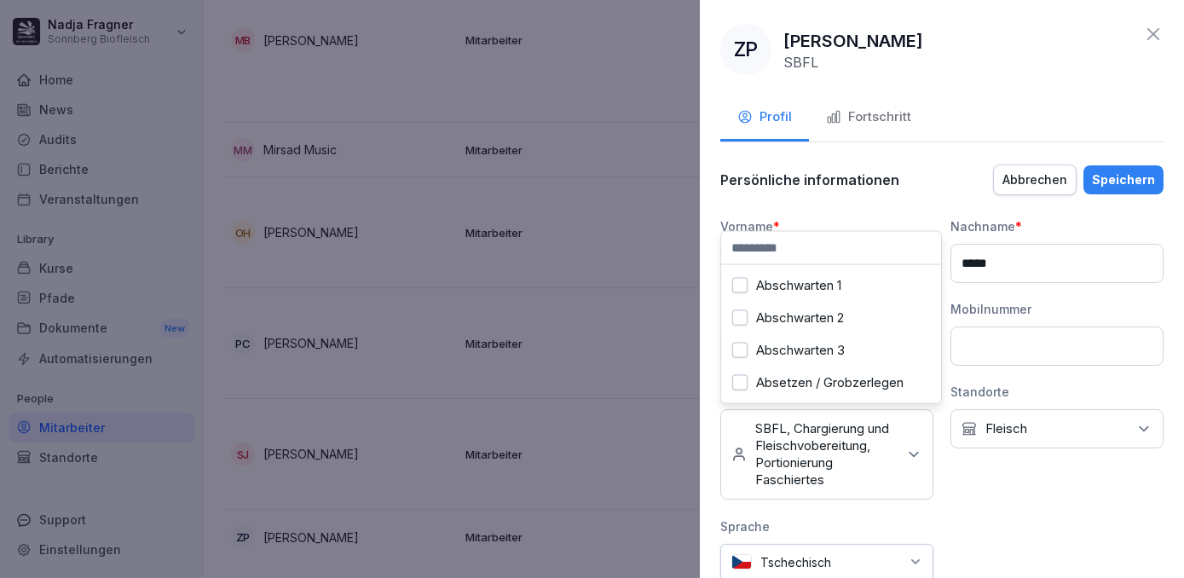
type input "*"
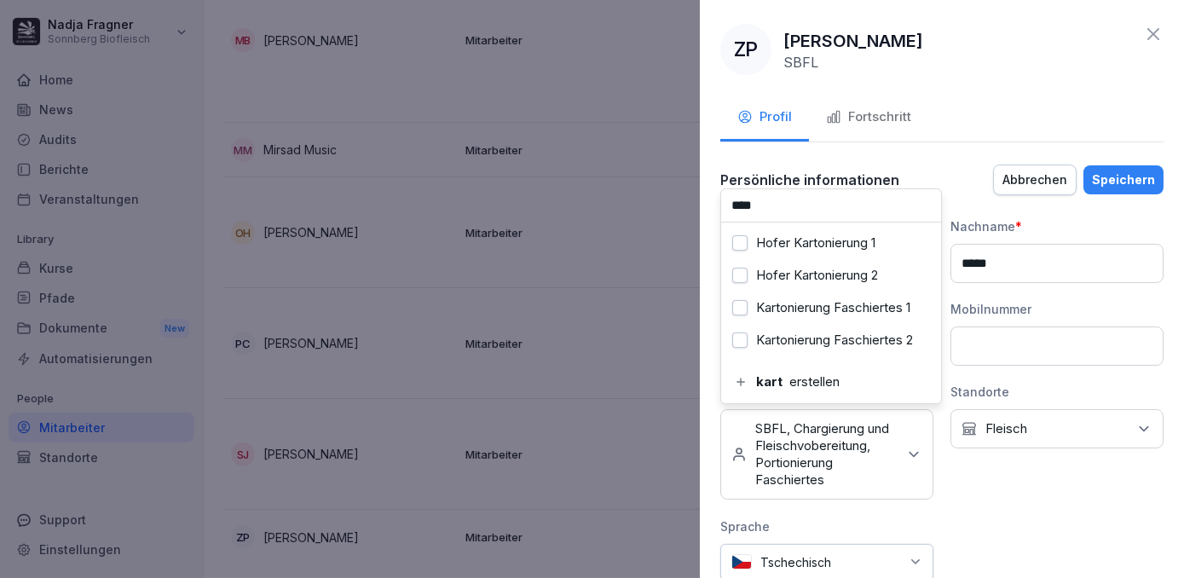
click at [828, 312] on label "Kartonierung Faschiertes 1" at bounding box center [833, 307] width 154 height 15
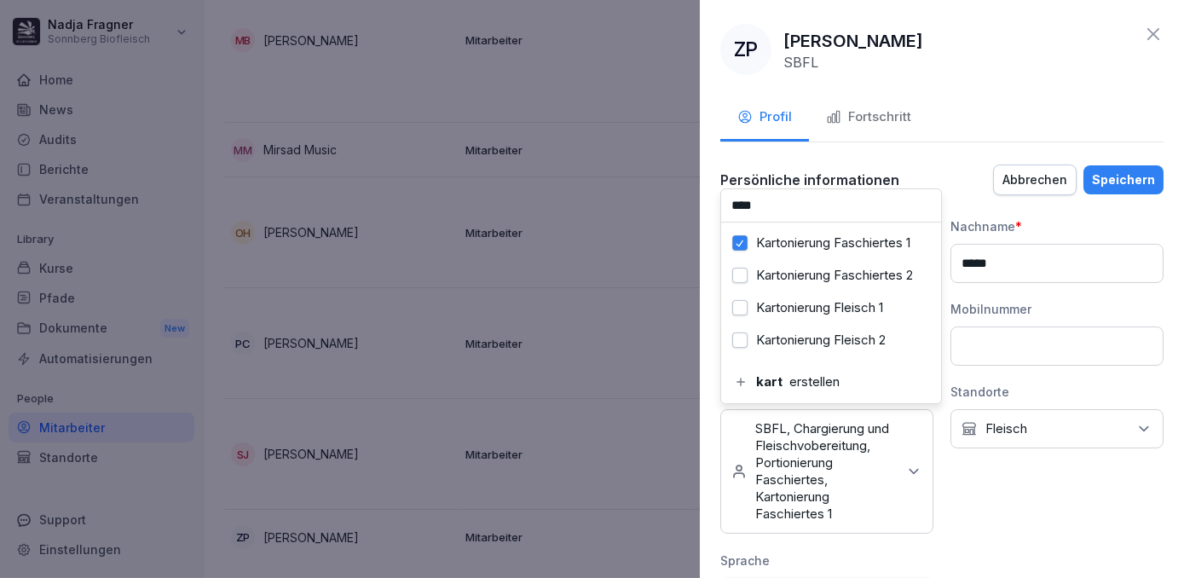
click at [828, 312] on label "Kartonierung Fleisch 1" at bounding box center [819, 307] width 127 height 15
drag, startPoint x: 798, startPoint y: 195, endPoint x: 703, endPoint y: 201, distance: 94.8
click at [703, 201] on div "**********" at bounding box center [942, 289] width 484 height 578
type input "*"
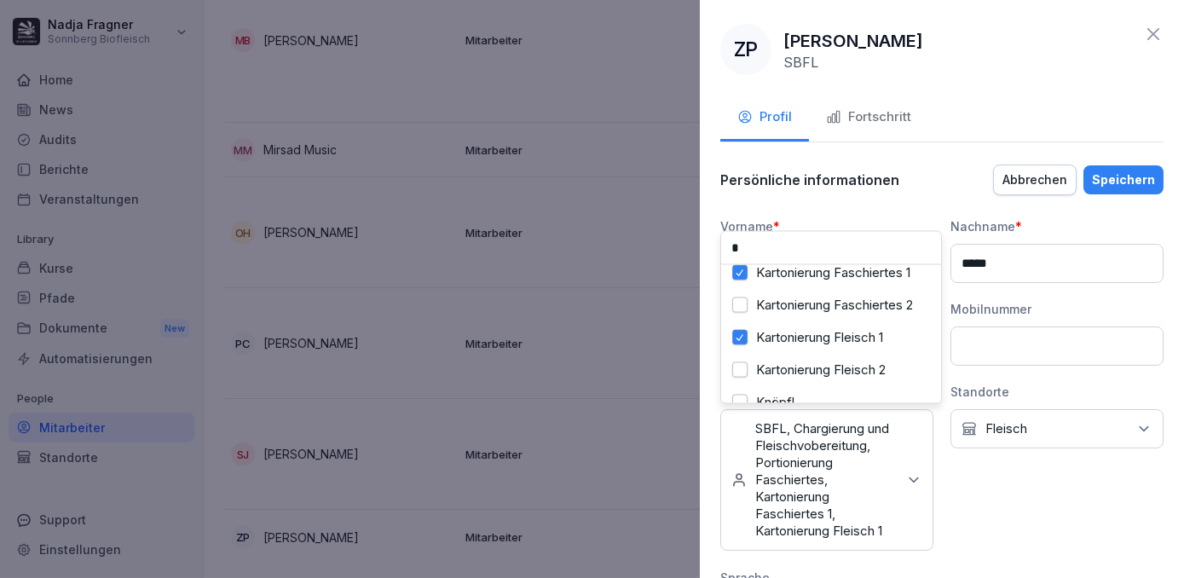
scroll to position [76, 0]
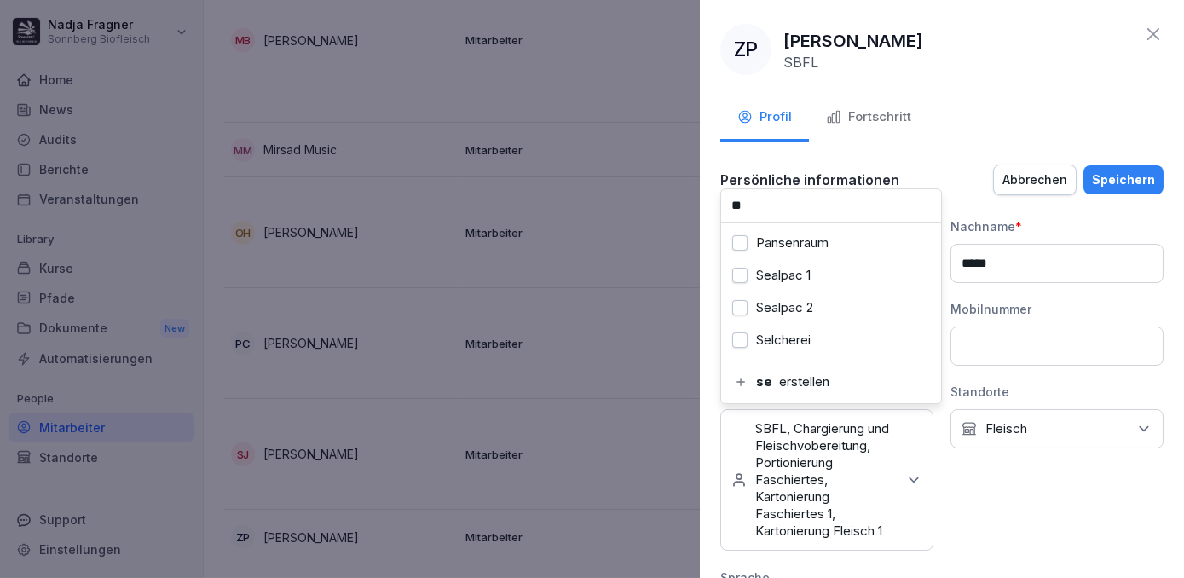
click at [766, 268] on label "Sealpac 1" at bounding box center [783, 275] width 55 height 15
drag, startPoint x: 771, startPoint y: 205, endPoint x: 734, endPoint y: 205, distance: 36.7
click at [734, 205] on input "**" at bounding box center [831, 205] width 220 height 32
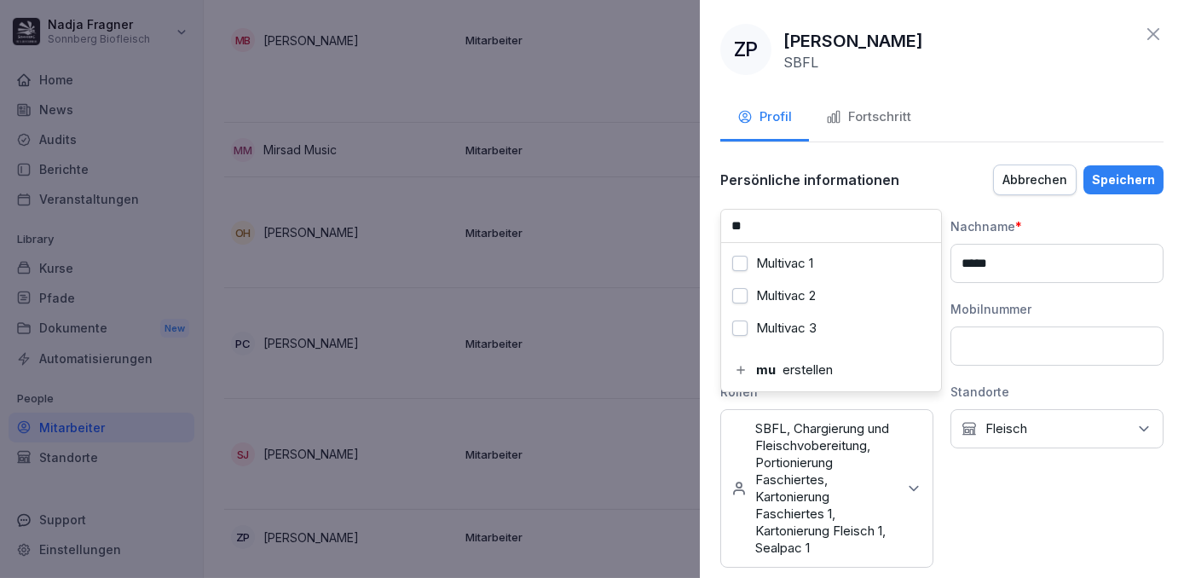
scroll to position [0, 0]
type input "***"
click at [772, 266] on label "Multivac 1" at bounding box center [784, 263] width 57 height 15
click at [1103, 178] on div "Speichern" at bounding box center [1123, 180] width 63 height 19
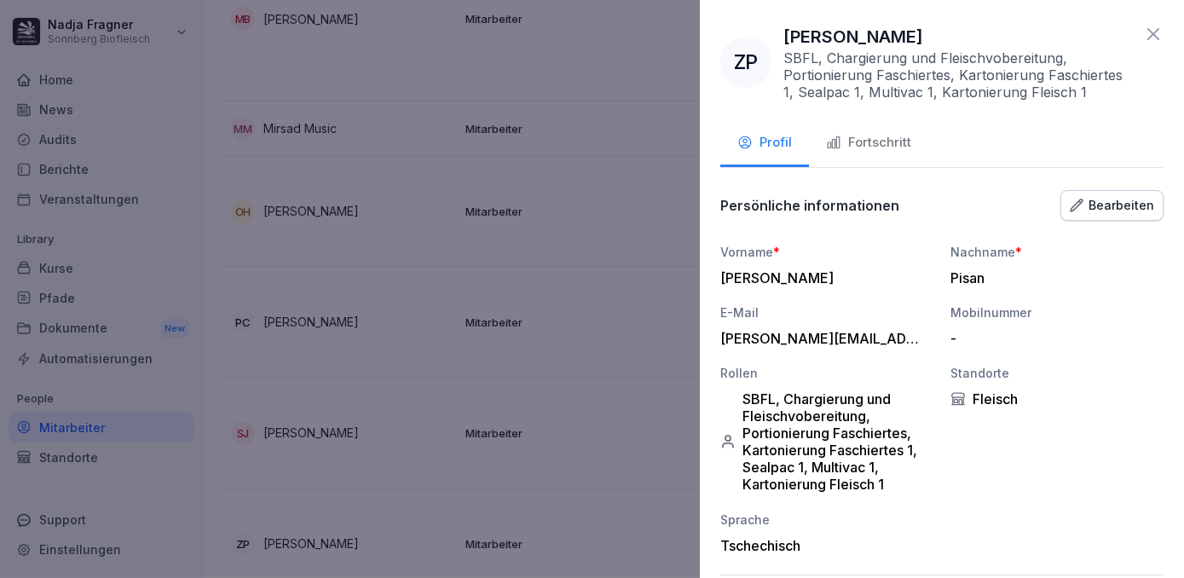
click at [661, 433] on div at bounding box center [592, 289] width 1184 height 578
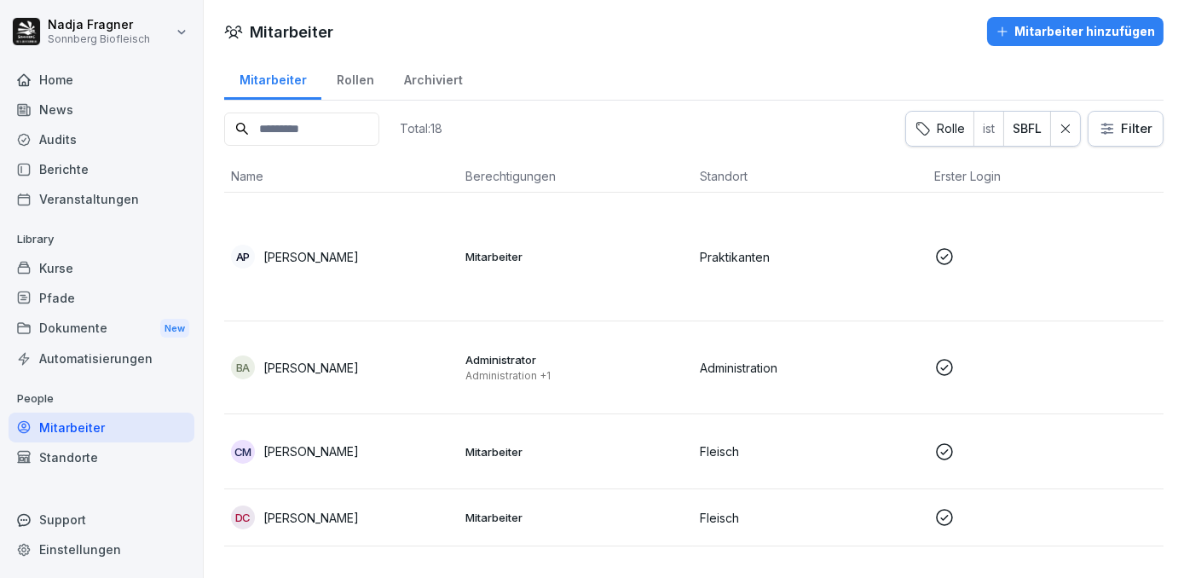
click at [616, 251] on p "Mitarbeiter" at bounding box center [575, 256] width 221 height 15
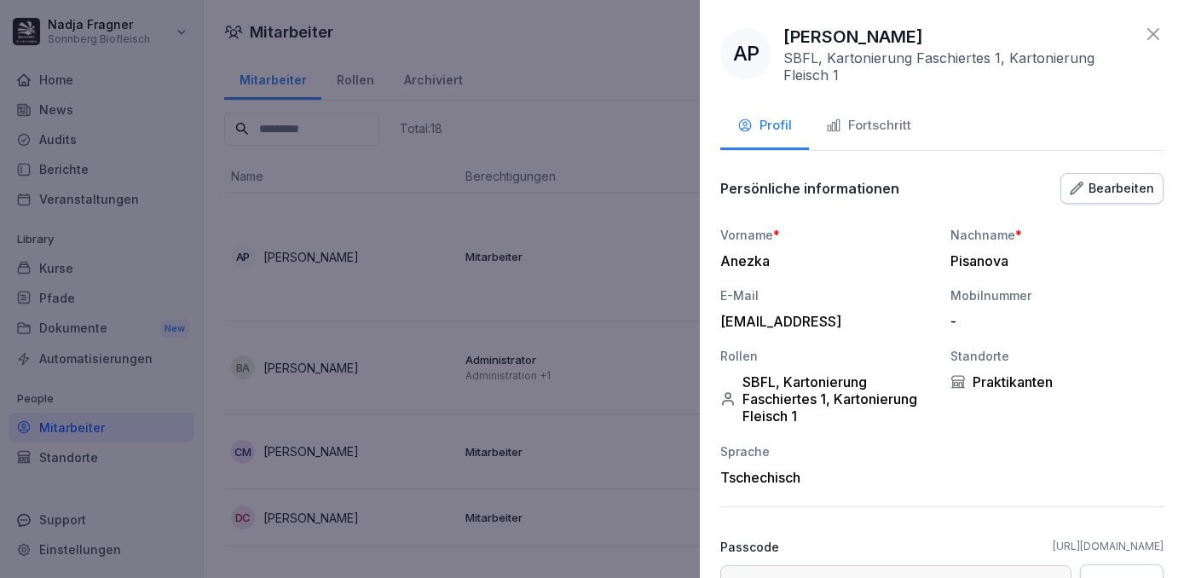
click at [1143, 39] on icon at bounding box center [1153, 34] width 20 height 20
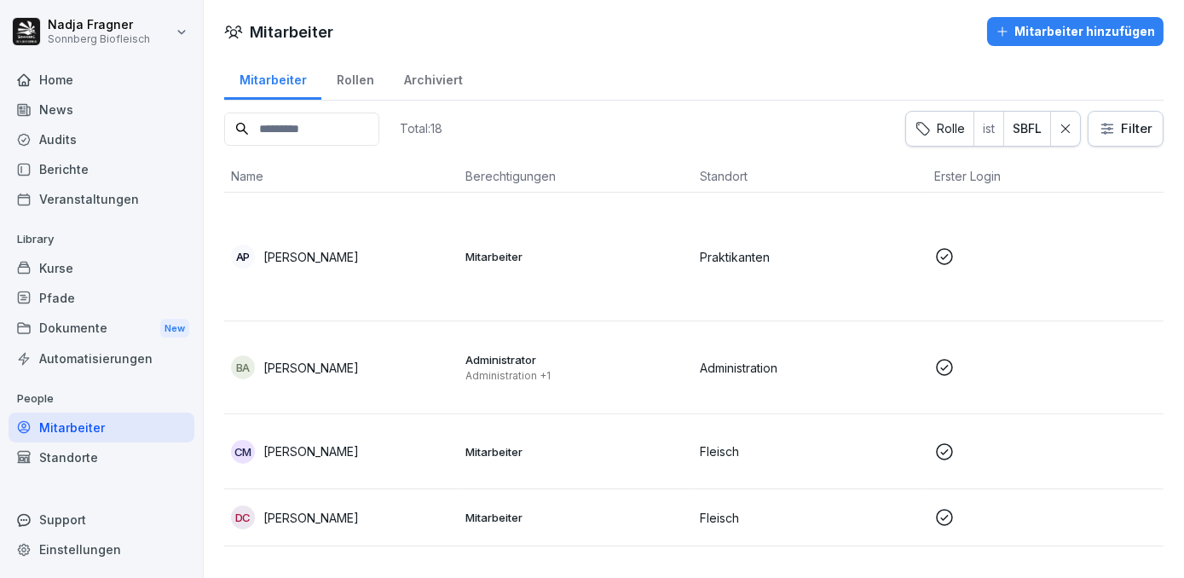
click at [61, 271] on div "Kurse" at bounding box center [102, 268] width 186 height 30
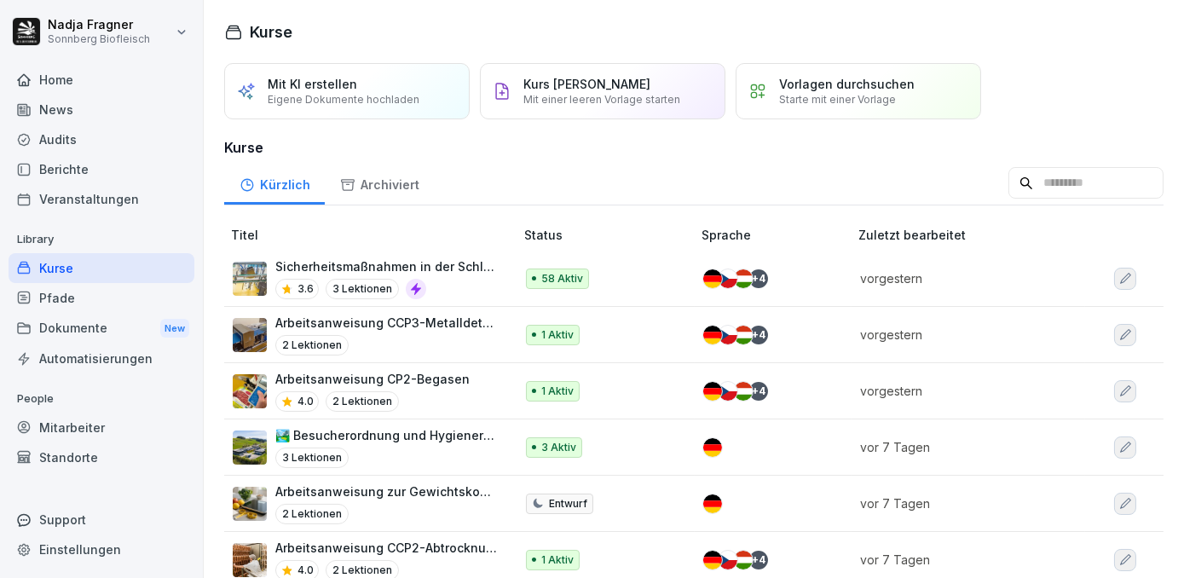
click at [95, 430] on div "Mitarbeiter" at bounding box center [102, 428] width 186 height 30
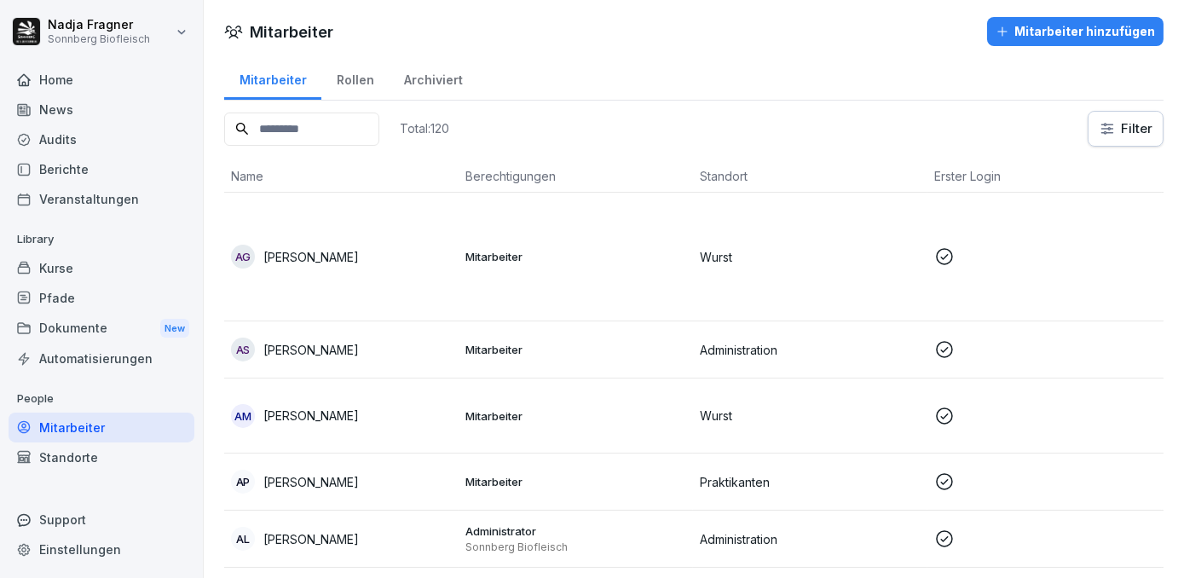
click at [341, 139] on input at bounding box center [301, 129] width 155 height 33
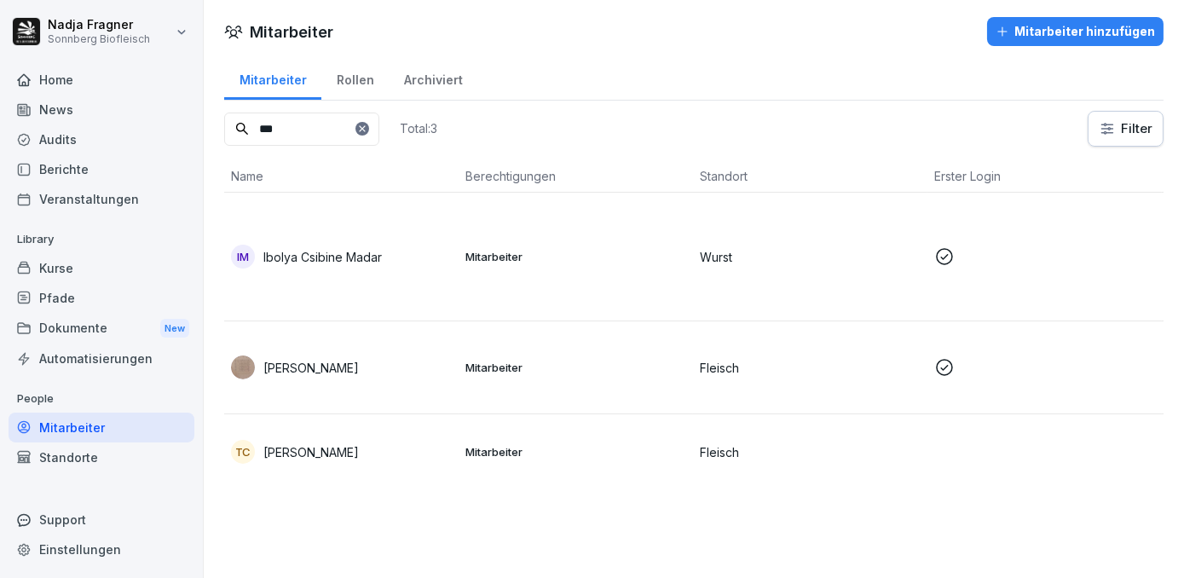
type input "***"
click at [407, 261] on div "IM Ibolya Csibine Madar" at bounding box center [341, 257] width 221 height 24
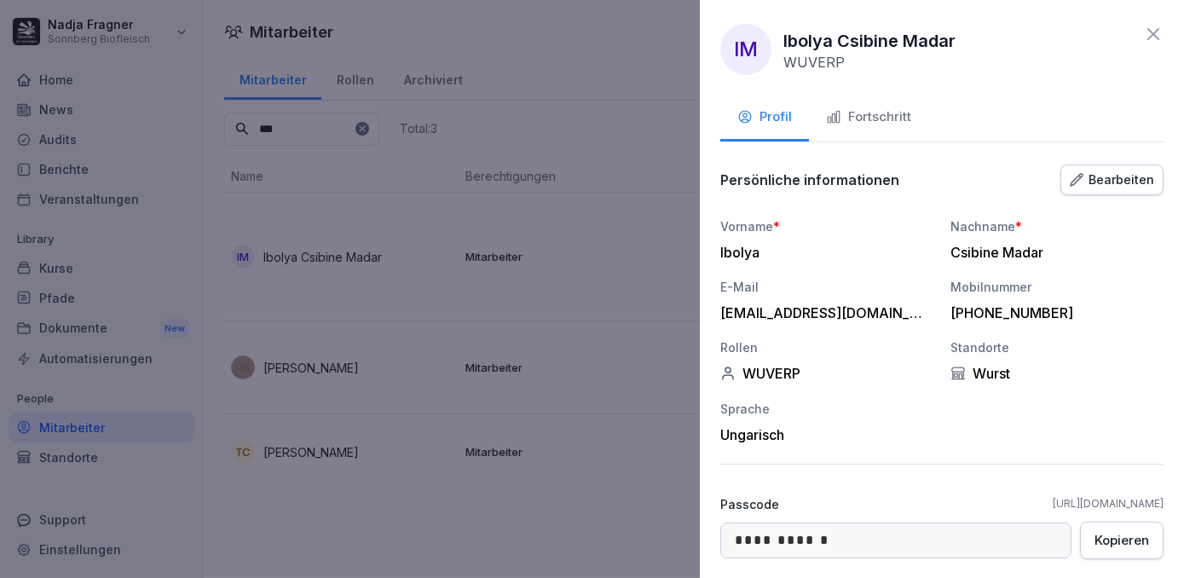
click at [1151, 34] on icon at bounding box center [1153, 34] width 20 height 20
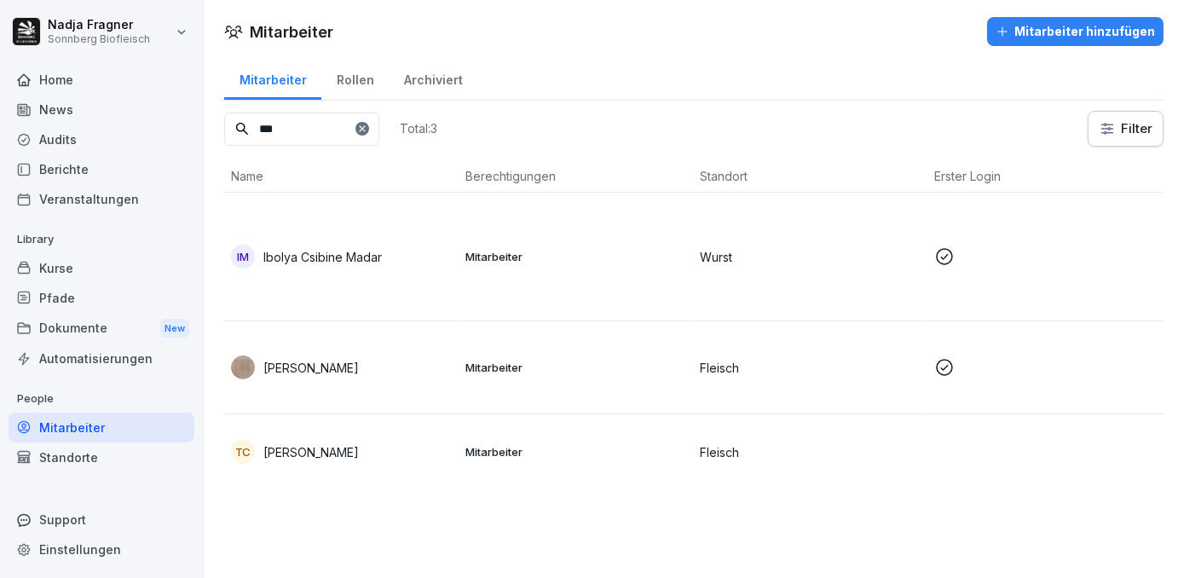
click at [1119, 276] on td at bounding box center [1045, 257] width 234 height 129
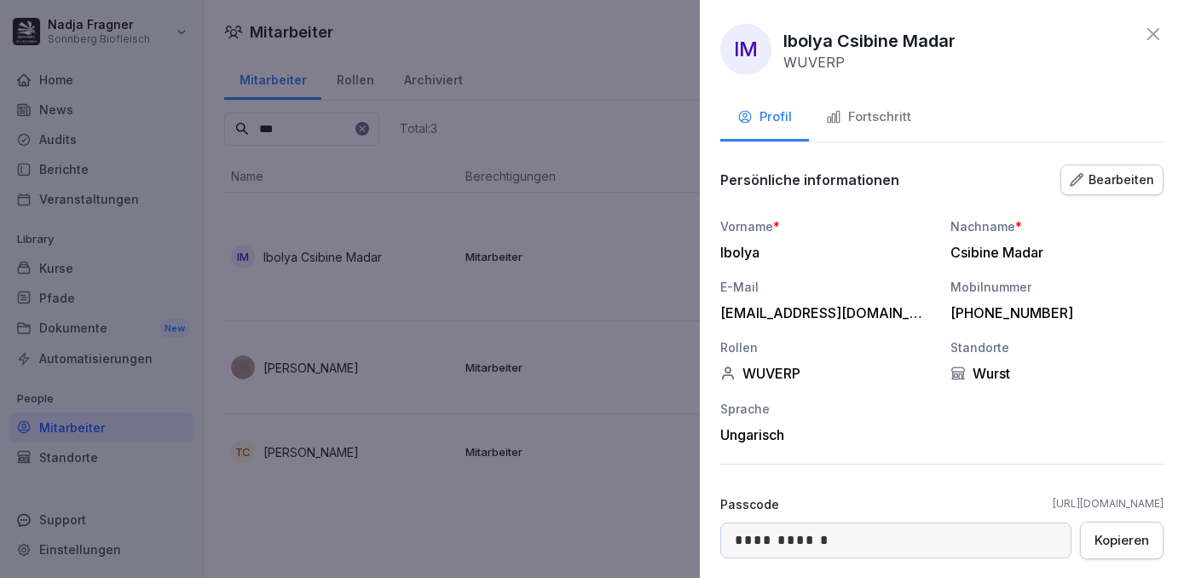
click at [1147, 28] on icon at bounding box center [1153, 34] width 12 height 12
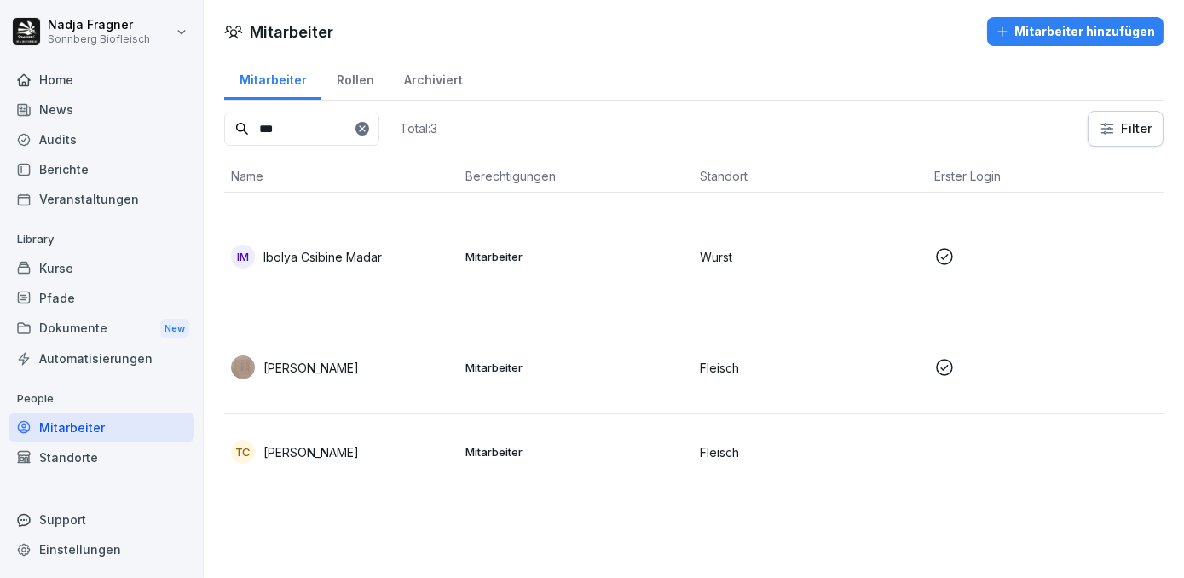
click at [1104, 133] on html "Nadja Fragner Sonnberg Biofleisch Home News Audits Berichte Veranstaltungen Lib…" at bounding box center [592, 289] width 1184 height 578
click at [79, 456] on html "Nadja Fragner Sonnberg Biofleisch Home News Audits Berichte Veranstaltungen Lib…" at bounding box center [592, 289] width 1184 height 578
click at [79, 457] on div "Standorte" at bounding box center [102, 457] width 186 height 30
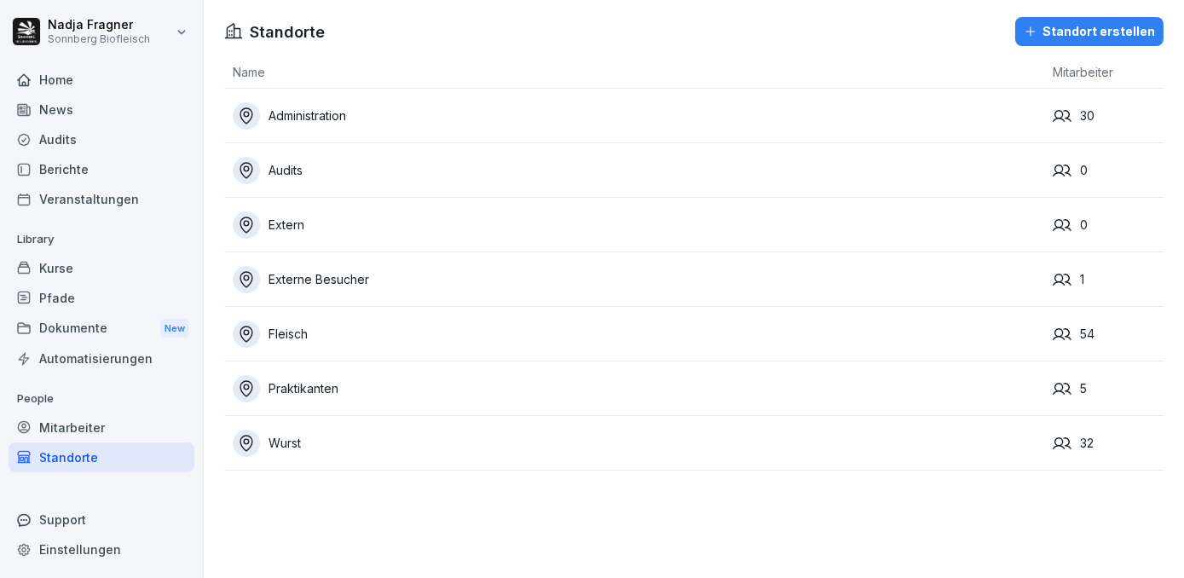
click at [389, 451] on div "Wurst" at bounding box center [639, 443] width 812 height 27
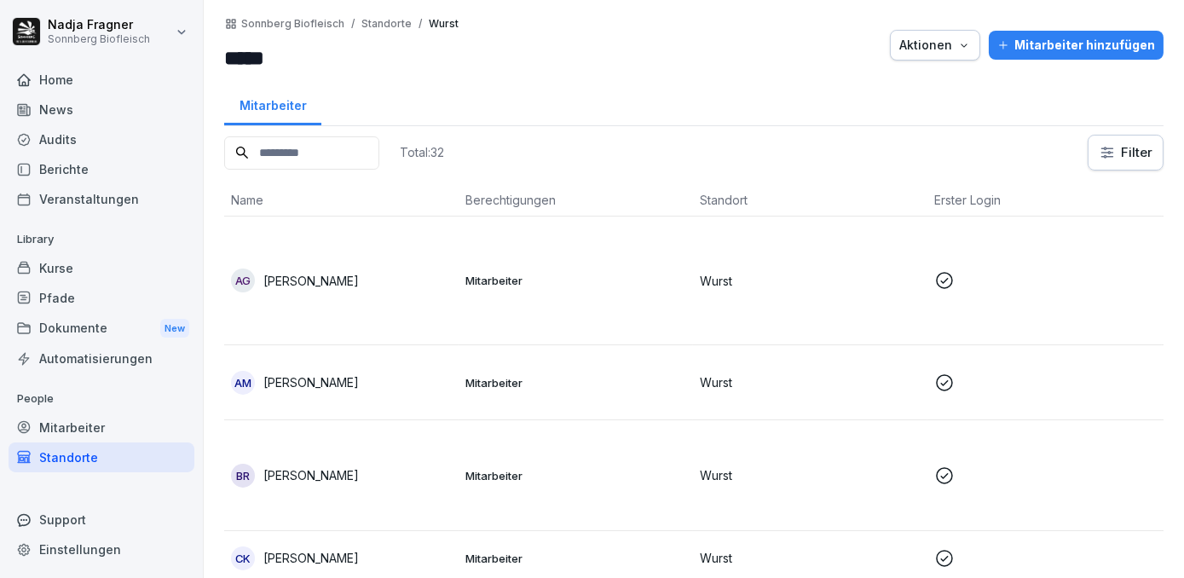
click at [600, 290] on td "Mitarbeiter" at bounding box center [576, 281] width 234 height 129
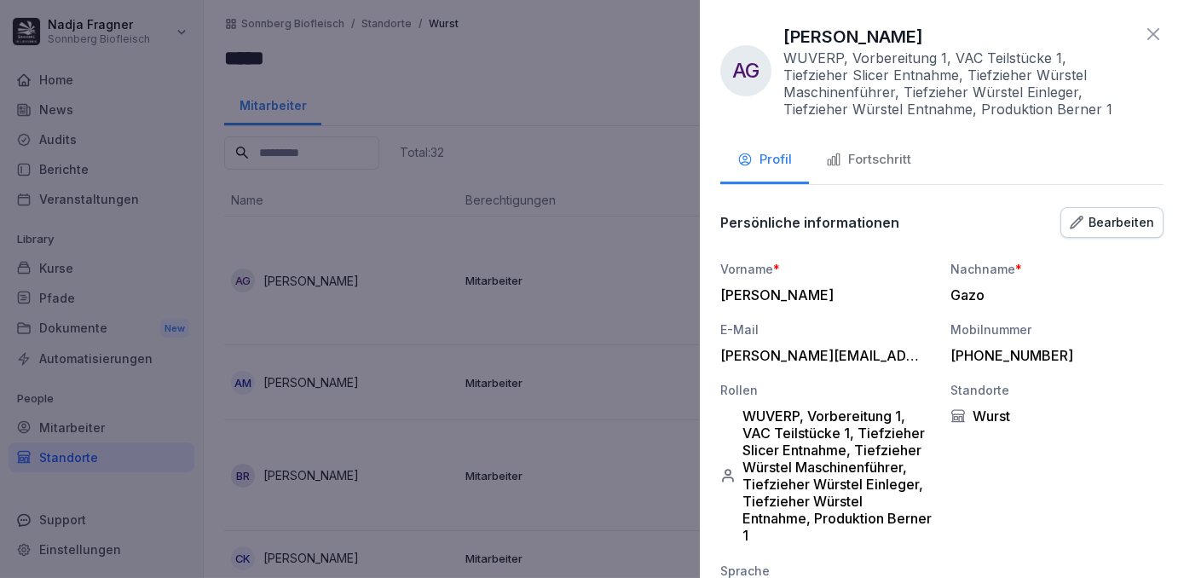
click at [547, 387] on div at bounding box center [592, 289] width 1184 height 578
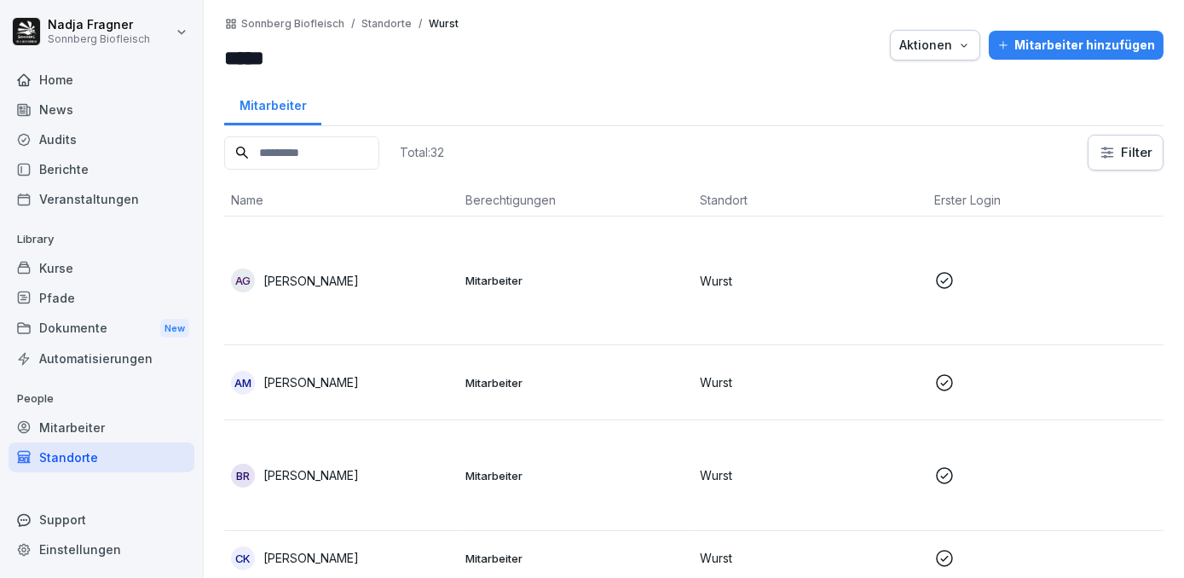
click at [570, 382] on p "Mitarbeiter" at bounding box center [575, 382] width 221 height 15
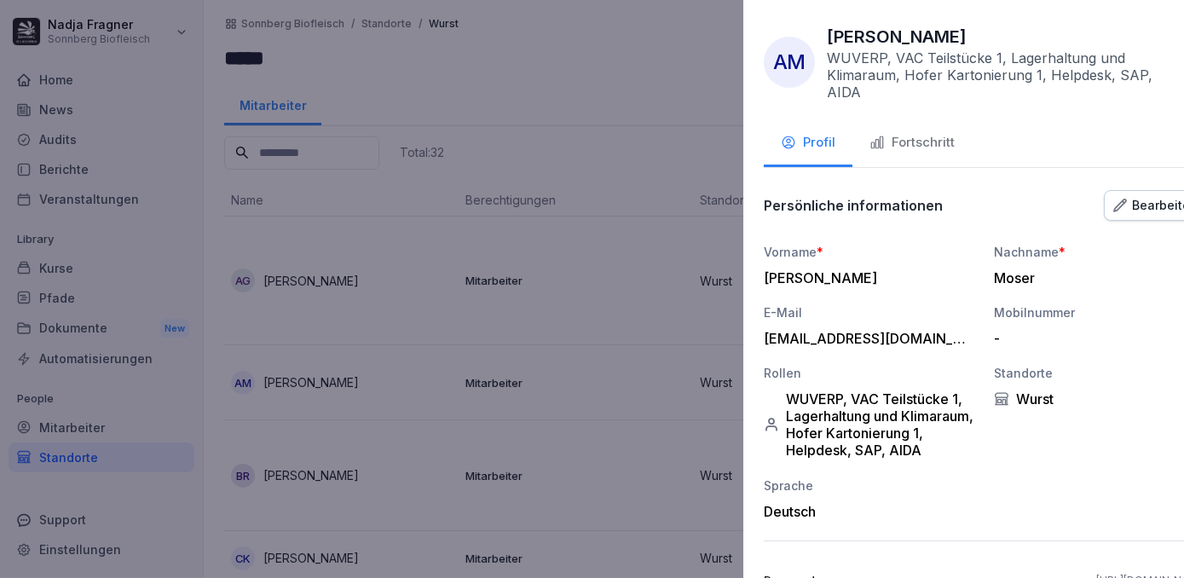
click at [570, 382] on div at bounding box center [592, 289] width 1184 height 578
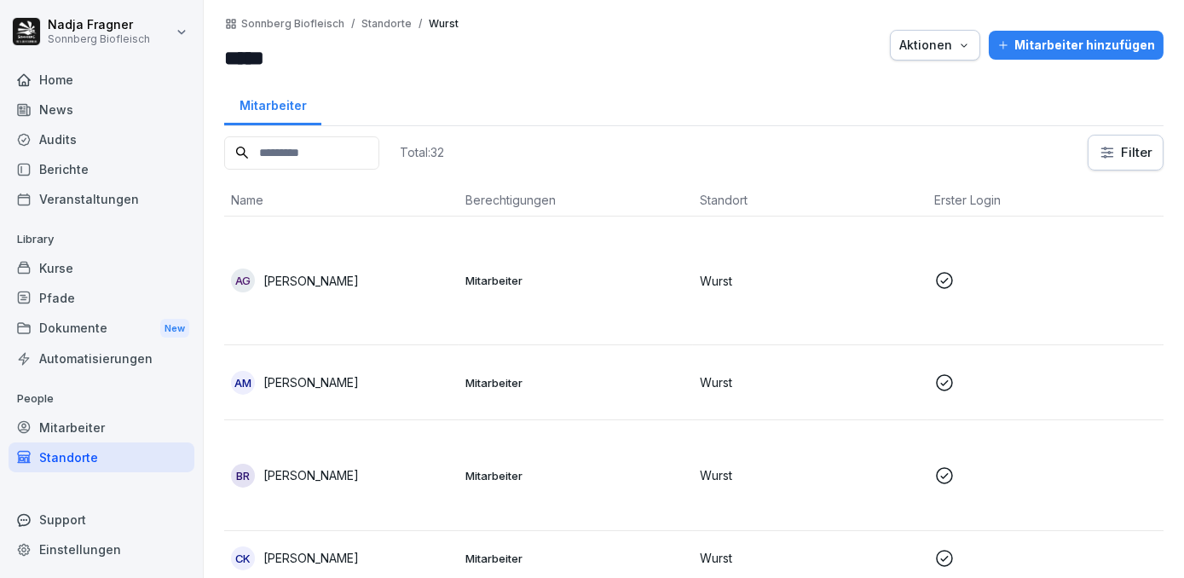
click at [572, 447] on td "Mitarbeiter" at bounding box center [576, 475] width 234 height 111
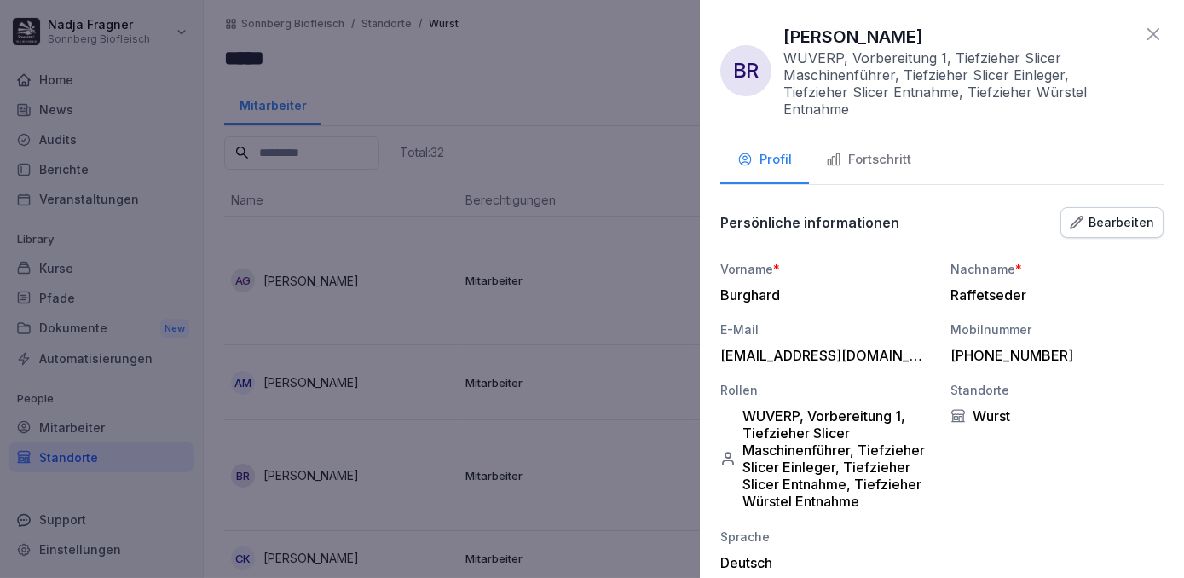
click at [572, 447] on div at bounding box center [592, 289] width 1184 height 578
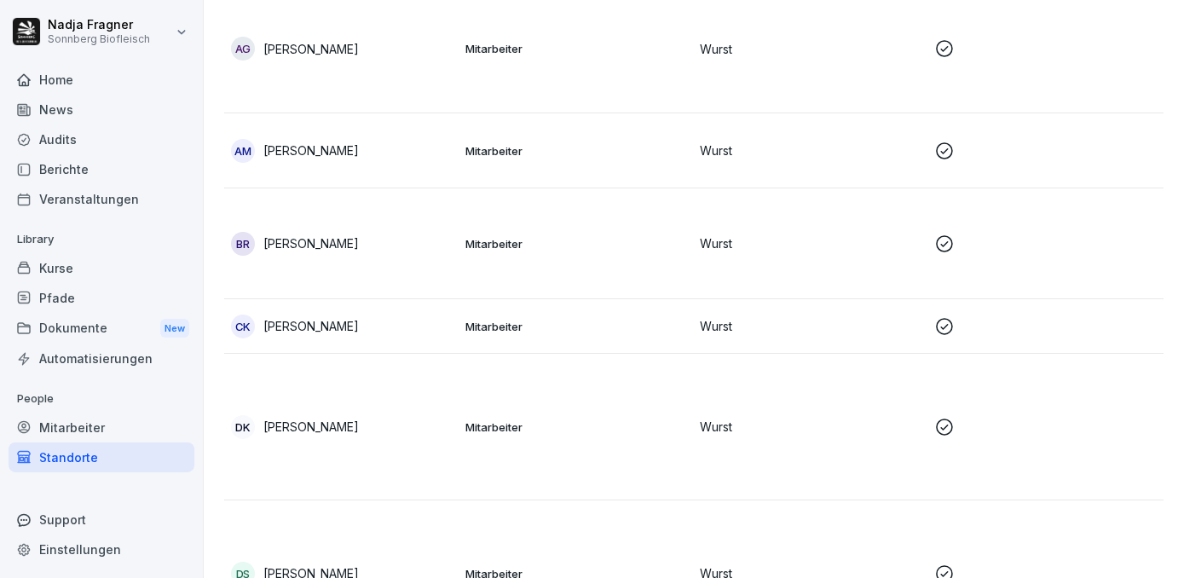
scroll to position [465, 0]
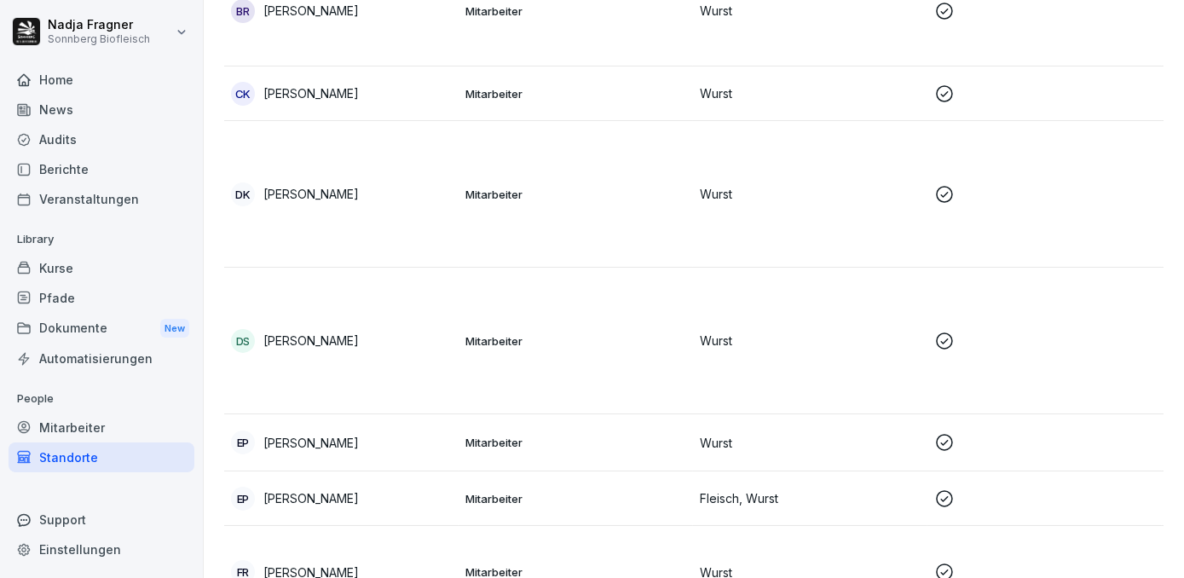
click at [575, 241] on td "Mitarbeiter" at bounding box center [576, 194] width 234 height 147
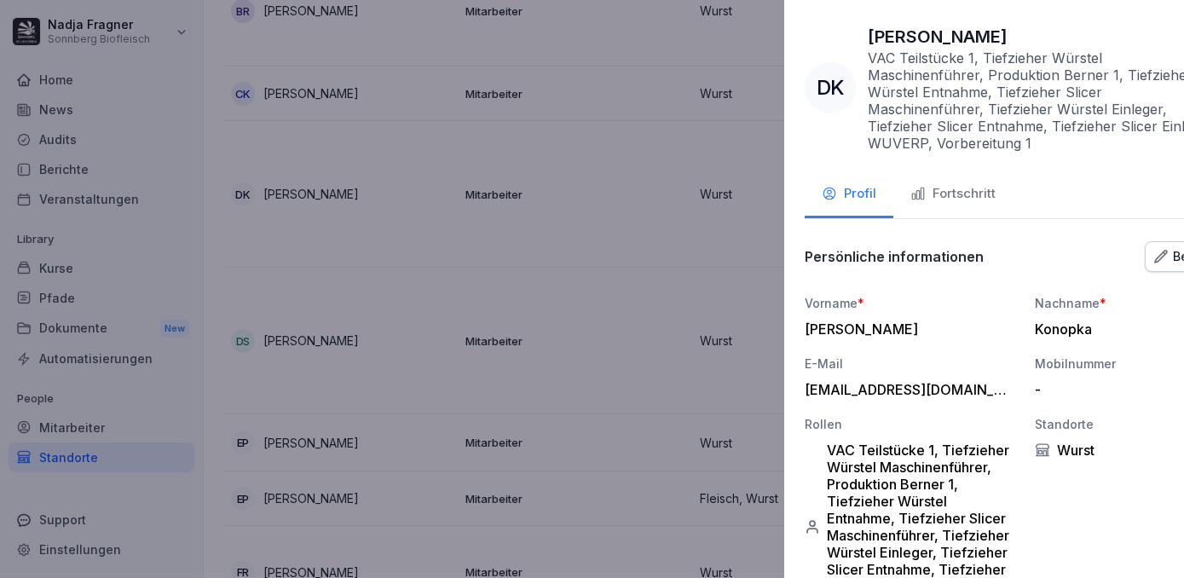
click at [575, 241] on div at bounding box center [592, 289] width 1184 height 578
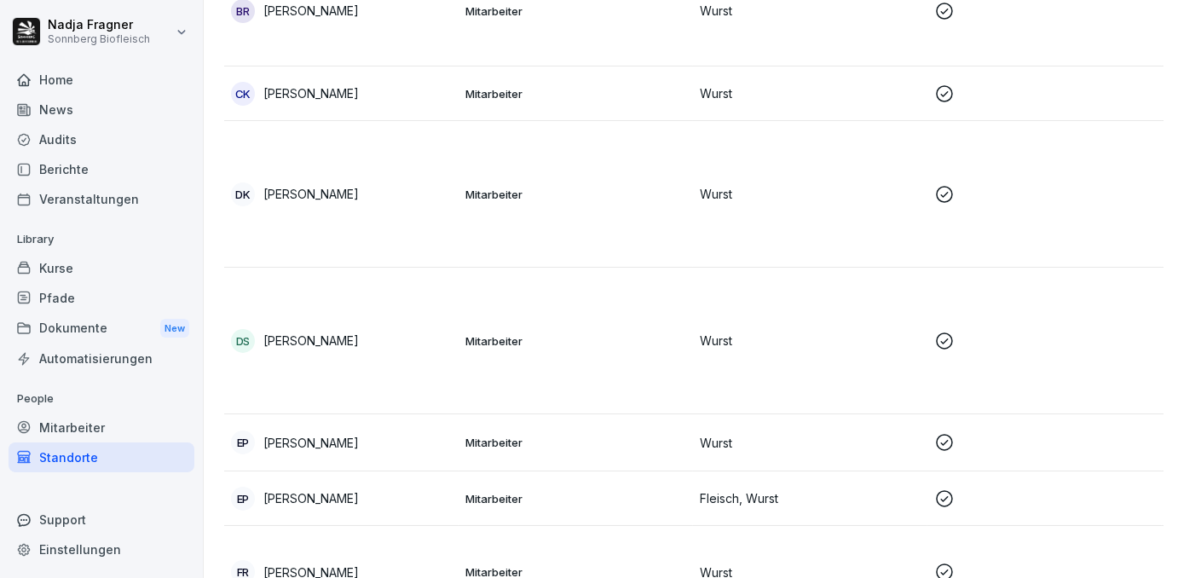
click at [603, 370] on td "Mitarbeiter" at bounding box center [576, 341] width 234 height 147
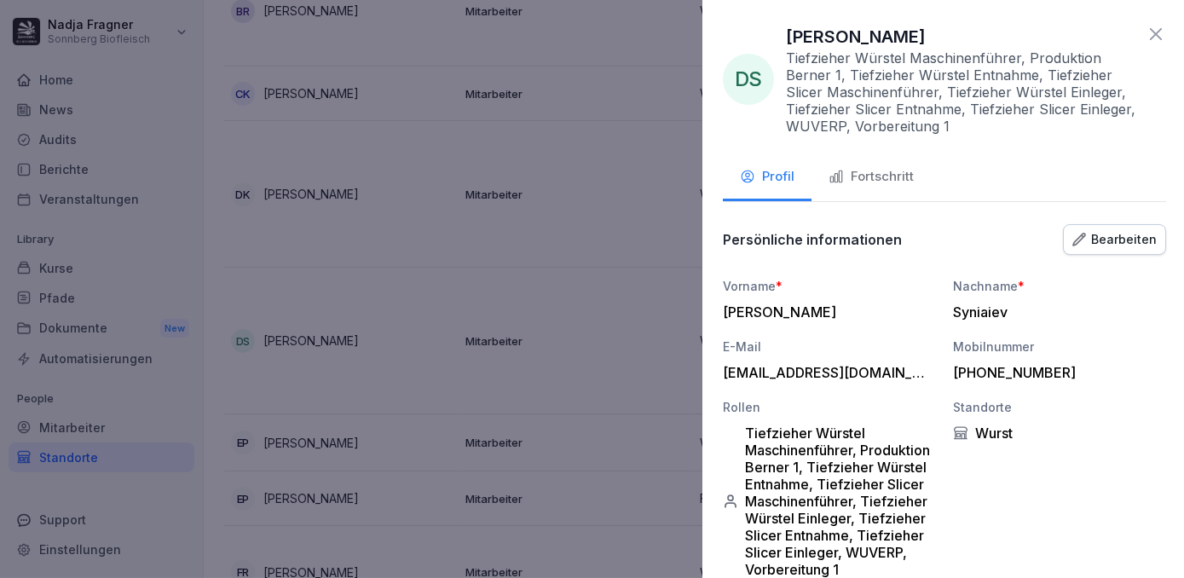
click at [603, 370] on div at bounding box center [592, 289] width 1184 height 578
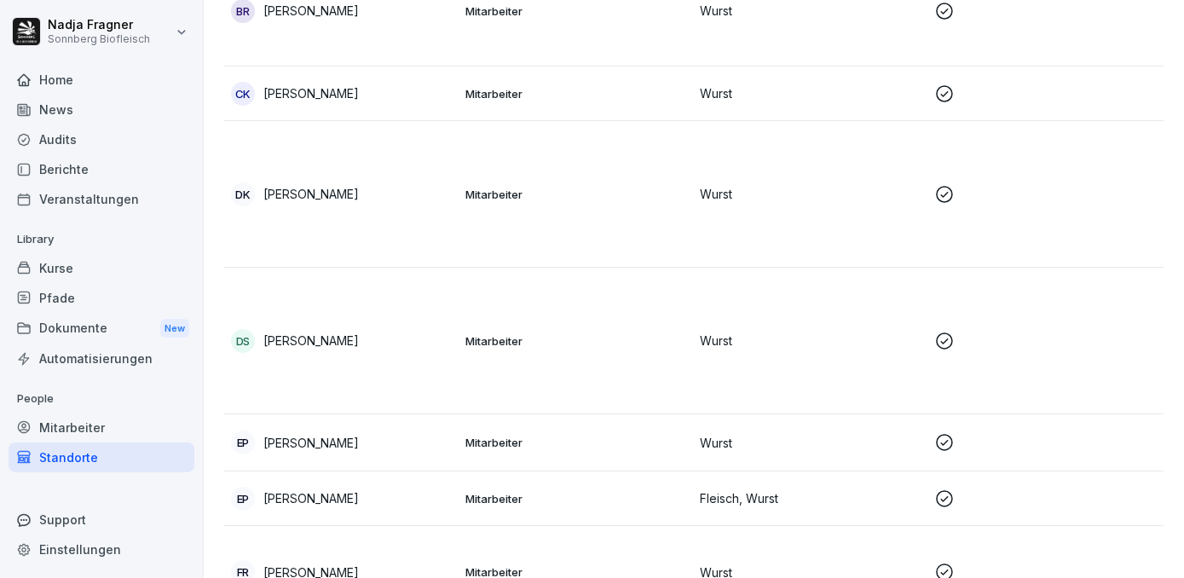
click at [603, 453] on td "Mitarbeiter" at bounding box center [576, 442] width 234 height 57
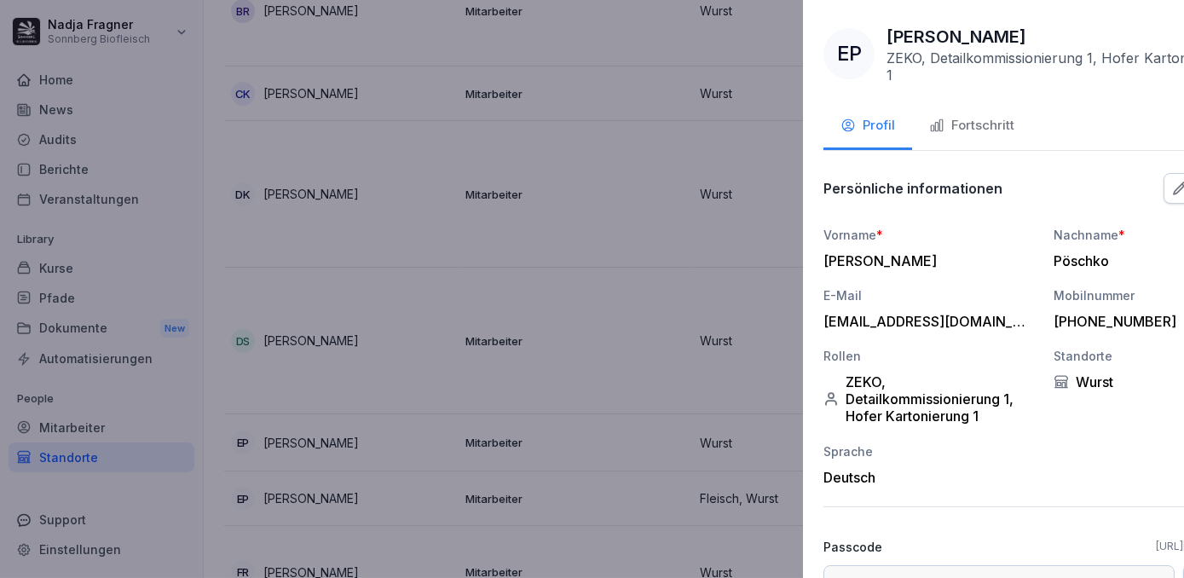
click at [603, 453] on div at bounding box center [592, 289] width 1184 height 578
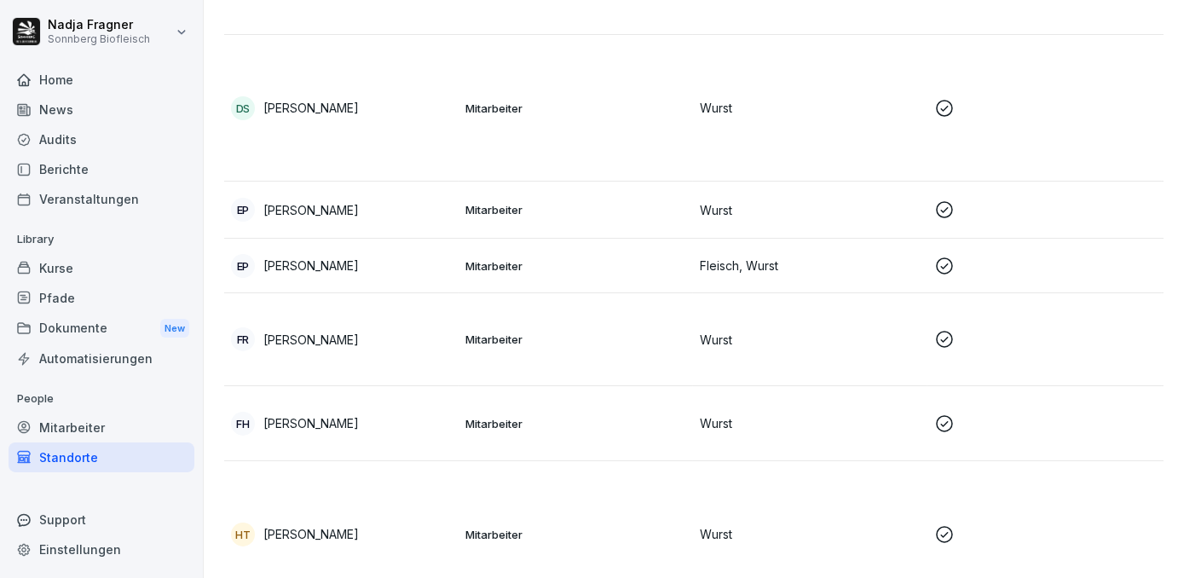
scroll to position [775, 0]
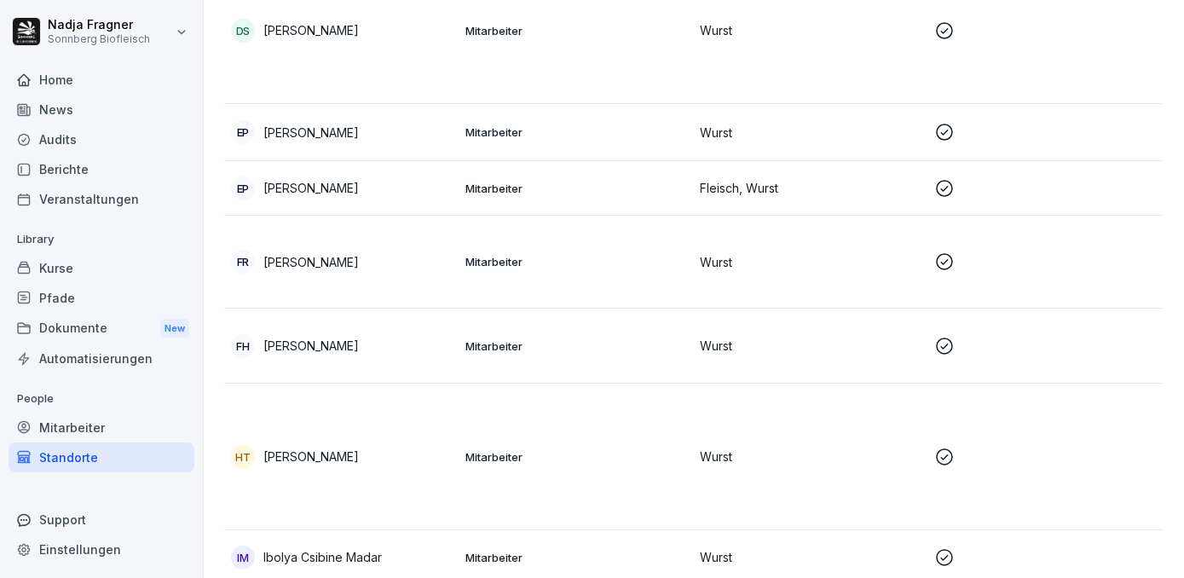
click at [579, 196] on td "Mitarbeiter" at bounding box center [576, 188] width 234 height 55
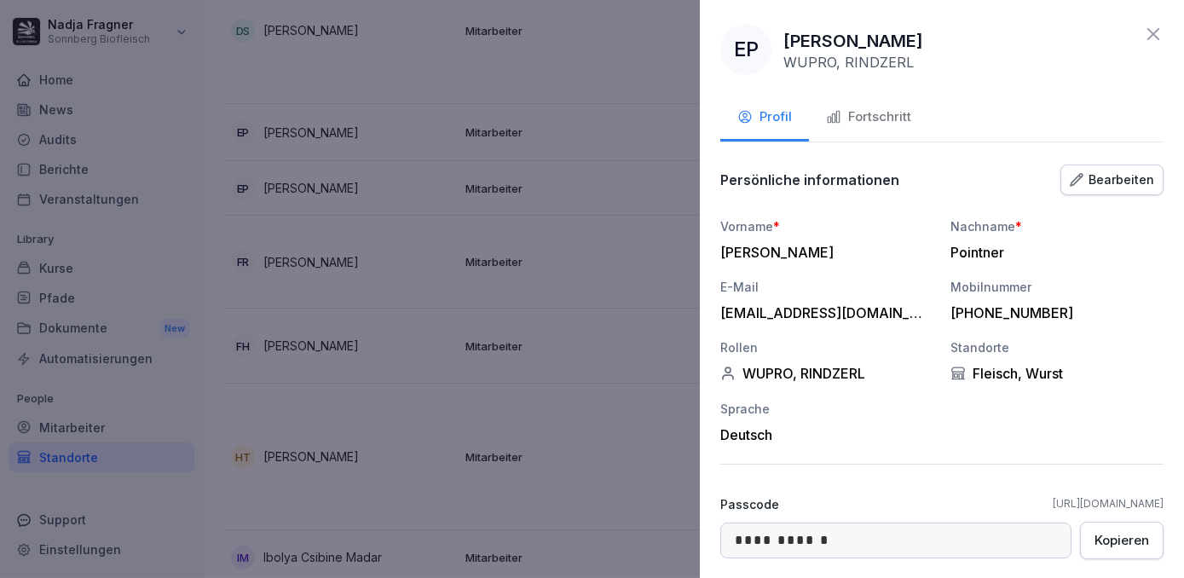
click at [579, 196] on div at bounding box center [592, 289] width 1184 height 578
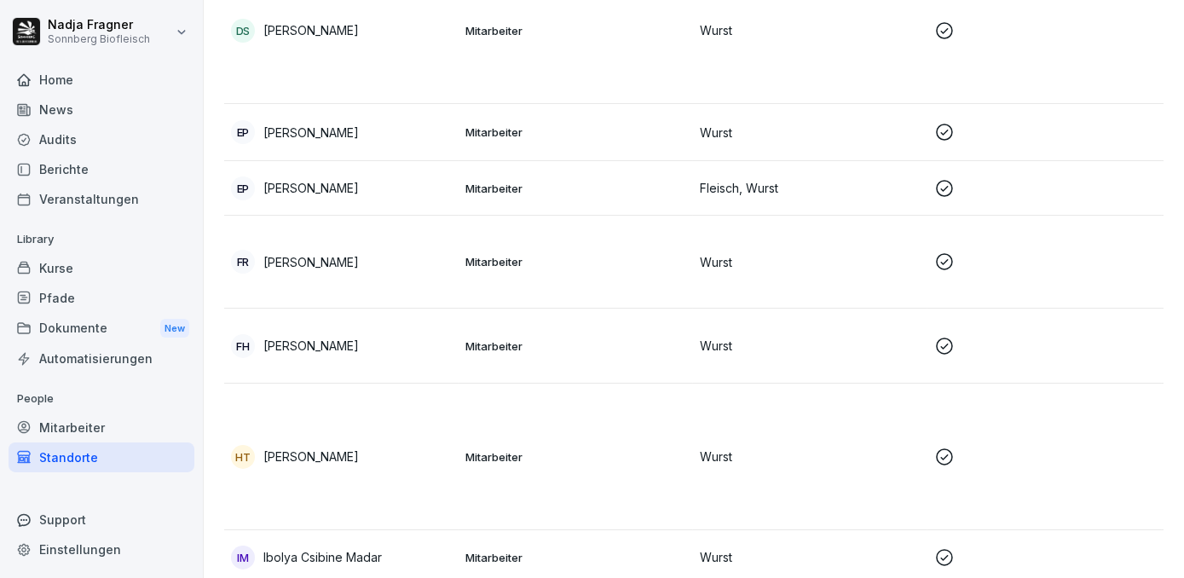
click at [575, 269] on td "Mitarbeiter" at bounding box center [576, 262] width 234 height 93
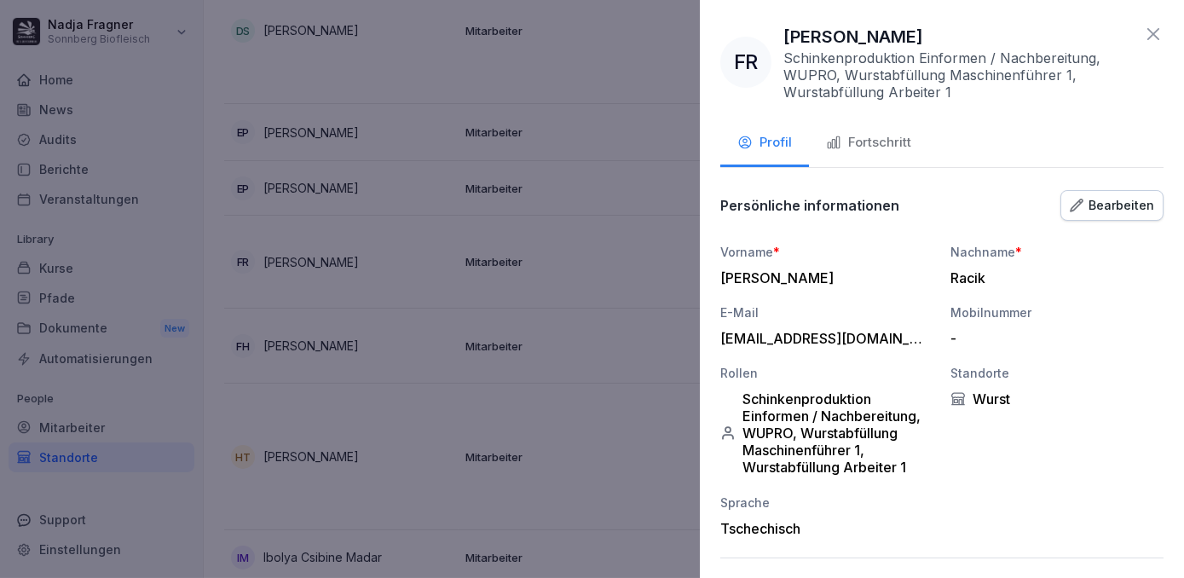
click at [575, 269] on div at bounding box center [592, 289] width 1184 height 578
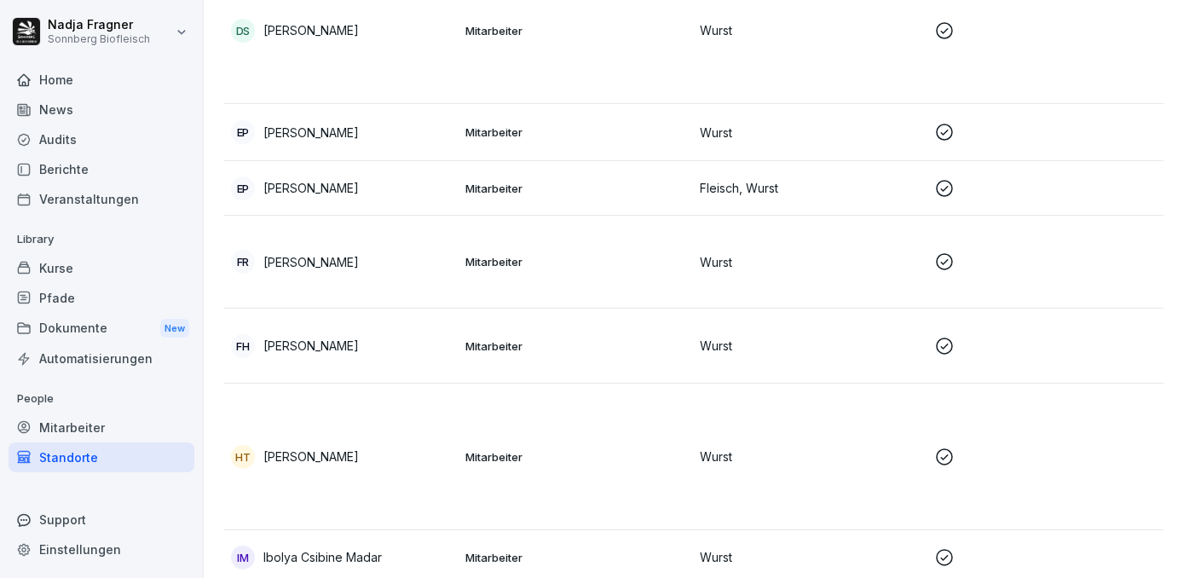
click at [572, 338] on p "Mitarbeiter" at bounding box center [575, 345] width 221 height 15
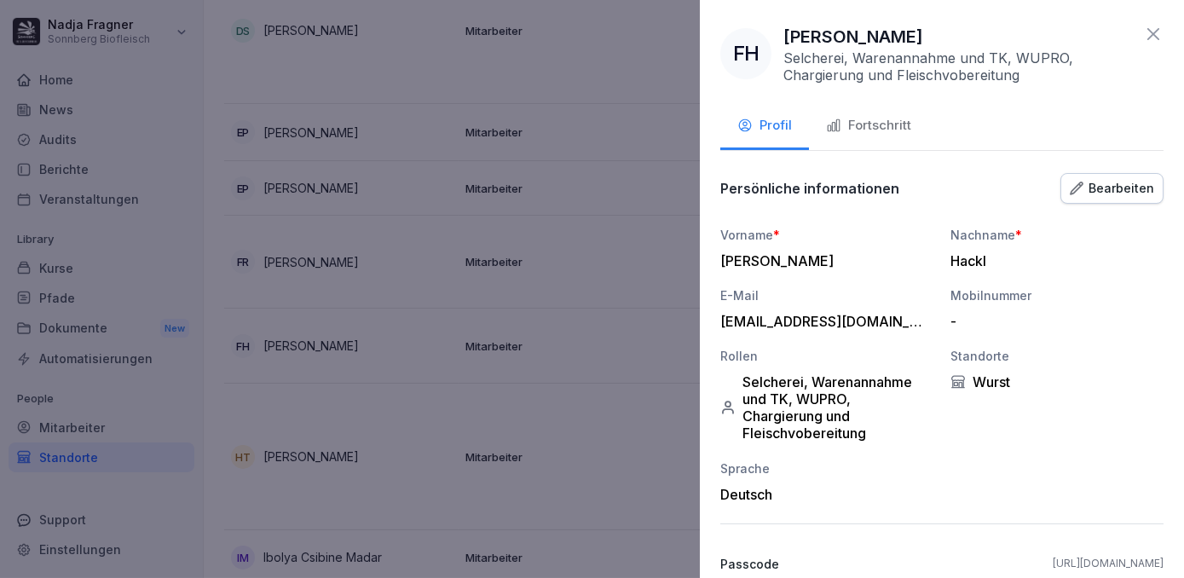
click at [580, 338] on div at bounding box center [592, 289] width 1184 height 578
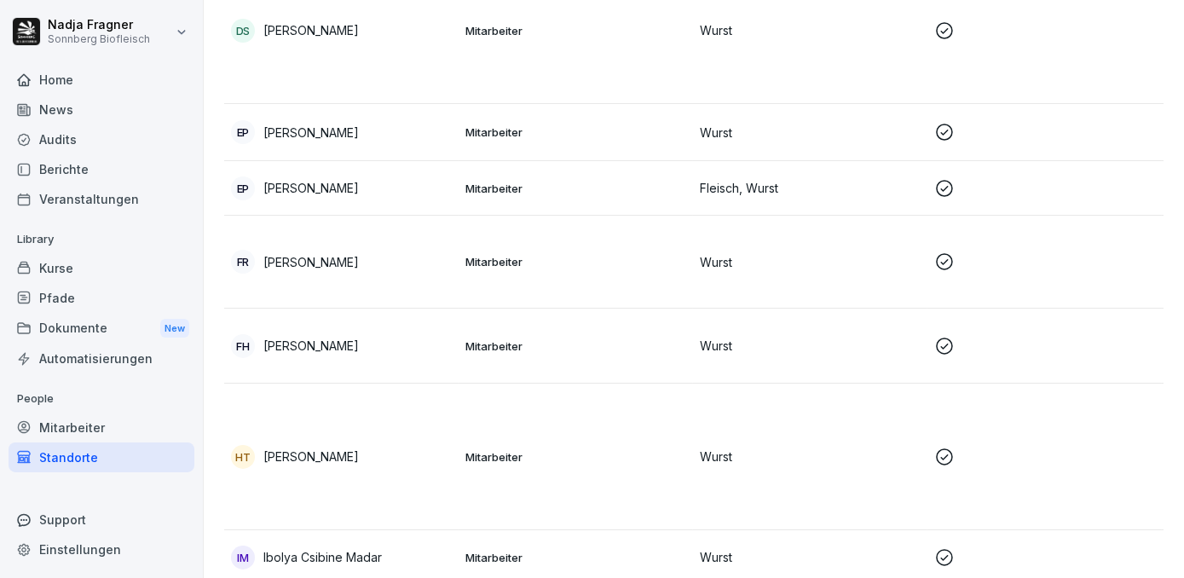
click at [596, 203] on td "Mitarbeiter" at bounding box center [576, 188] width 234 height 55
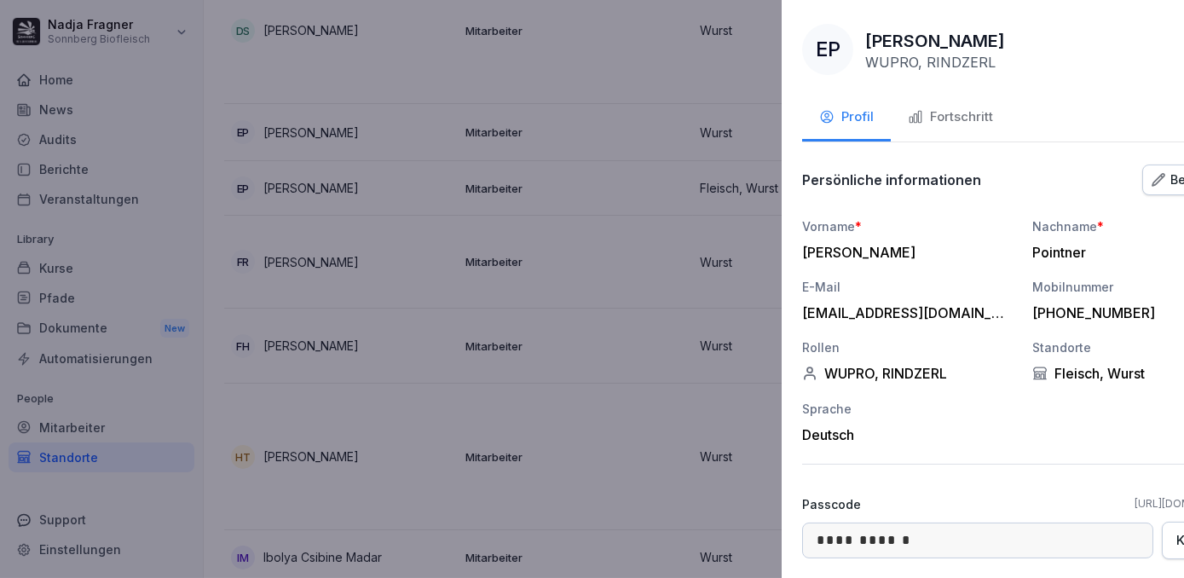
click at [596, 201] on div at bounding box center [592, 289] width 1184 height 578
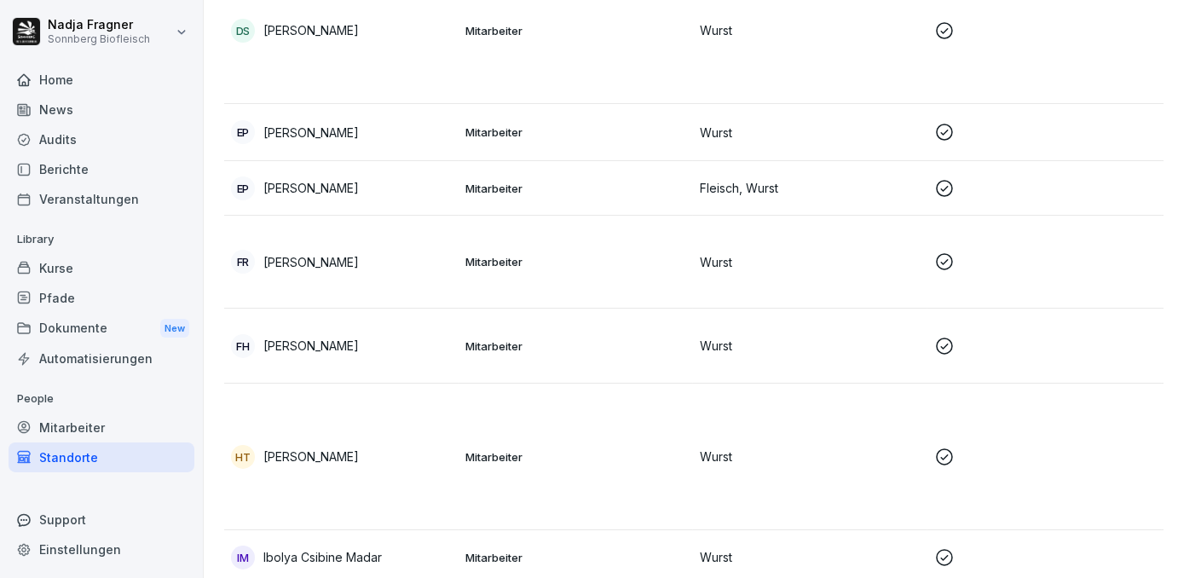
scroll to position [1007, 0]
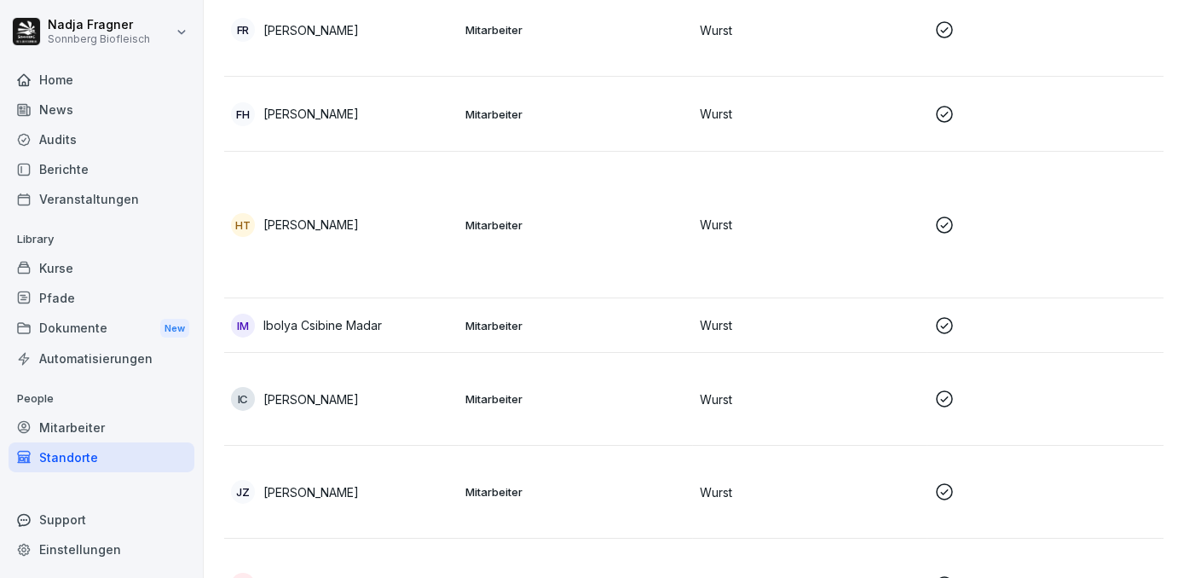
click at [602, 328] on p "Mitarbeiter" at bounding box center [575, 325] width 221 height 15
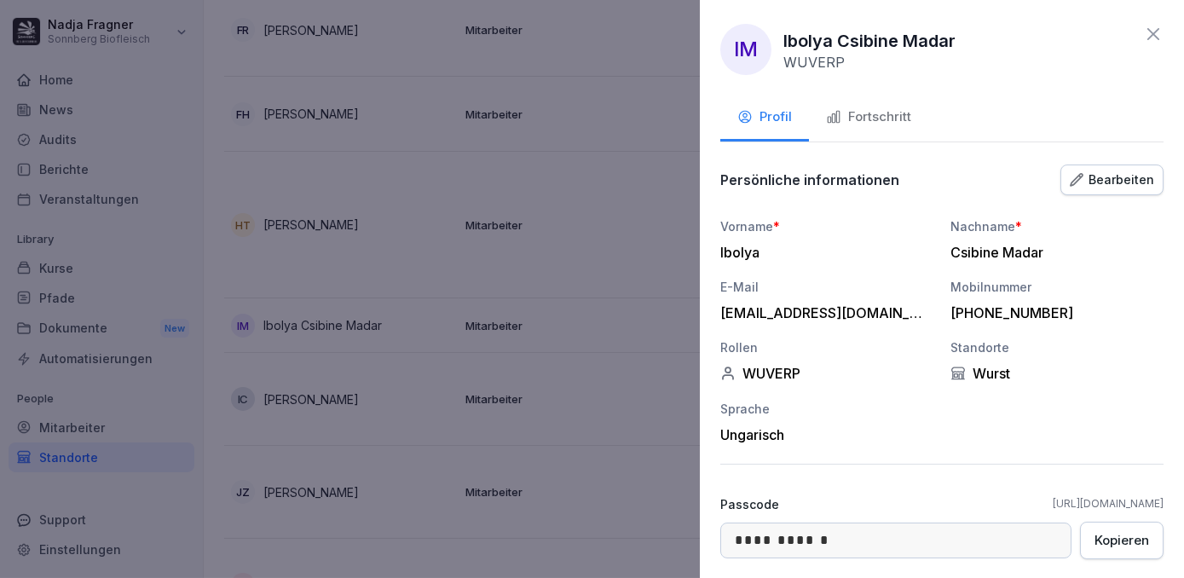
click at [602, 328] on div at bounding box center [592, 289] width 1184 height 578
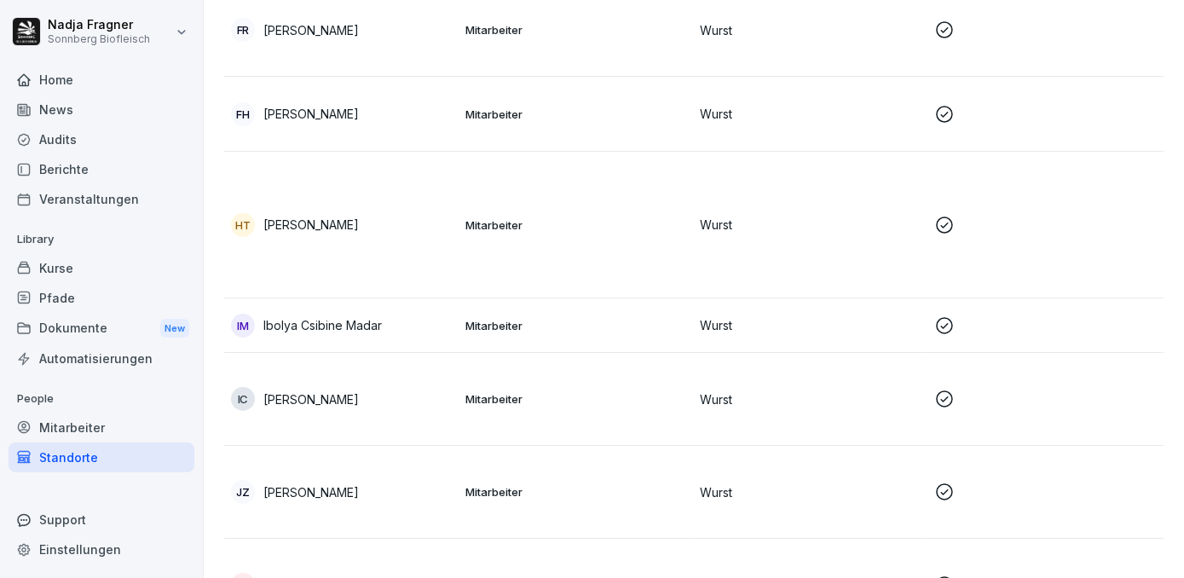
click at [621, 255] on td "Mitarbeiter" at bounding box center [576, 225] width 234 height 147
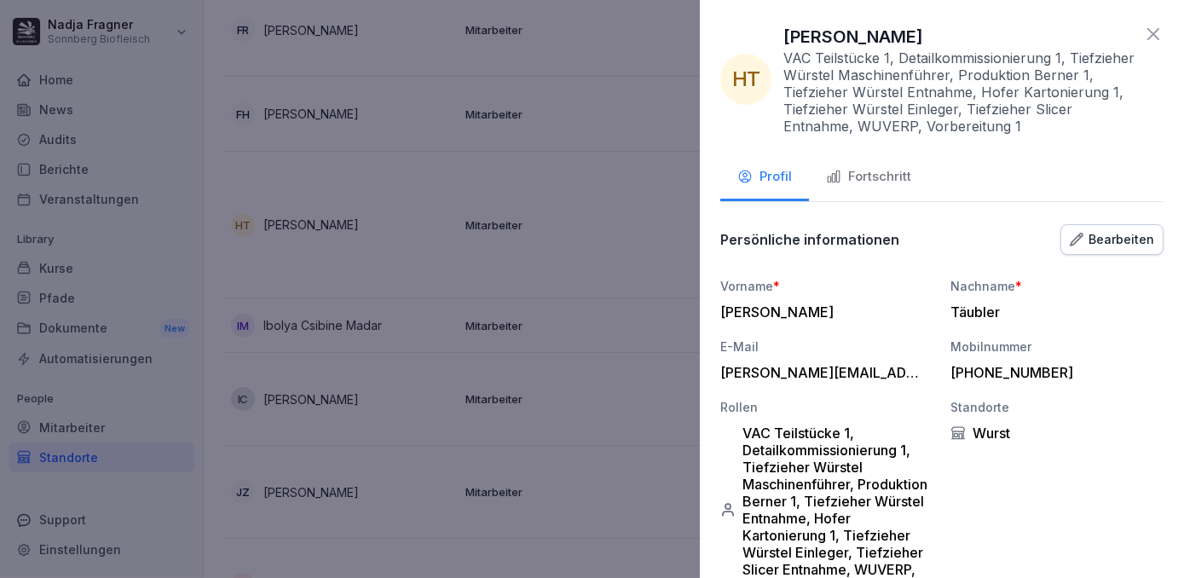
click at [621, 255] on div at bounding box center [592, 289] width 1184 height 578
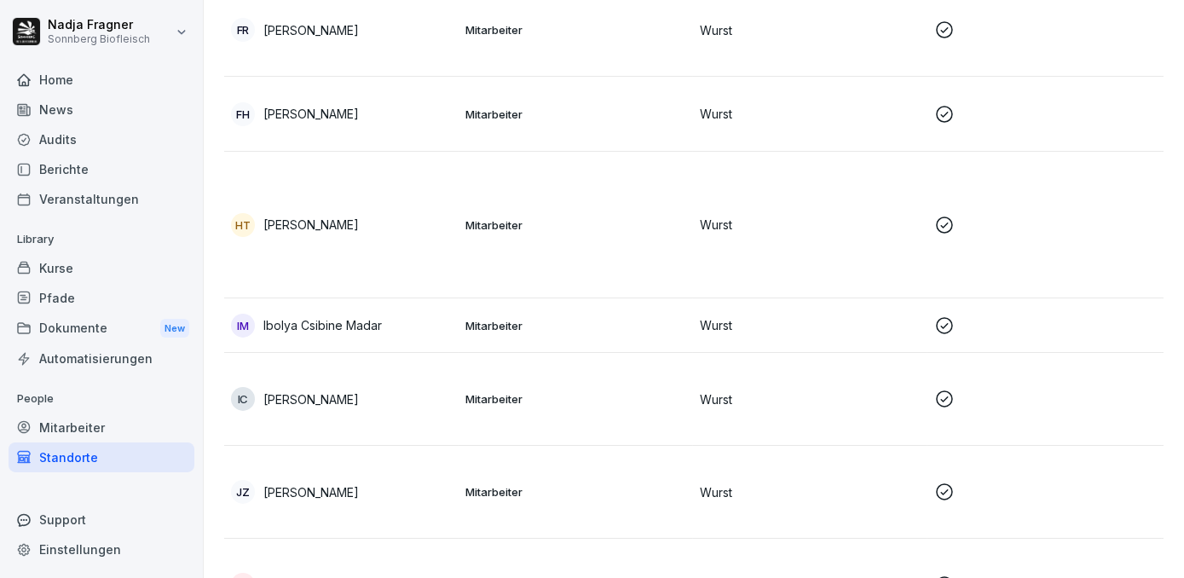
click at [602, 403] on p "Mitarbeiter" at bounding box center [575, 398] width 221 height 15
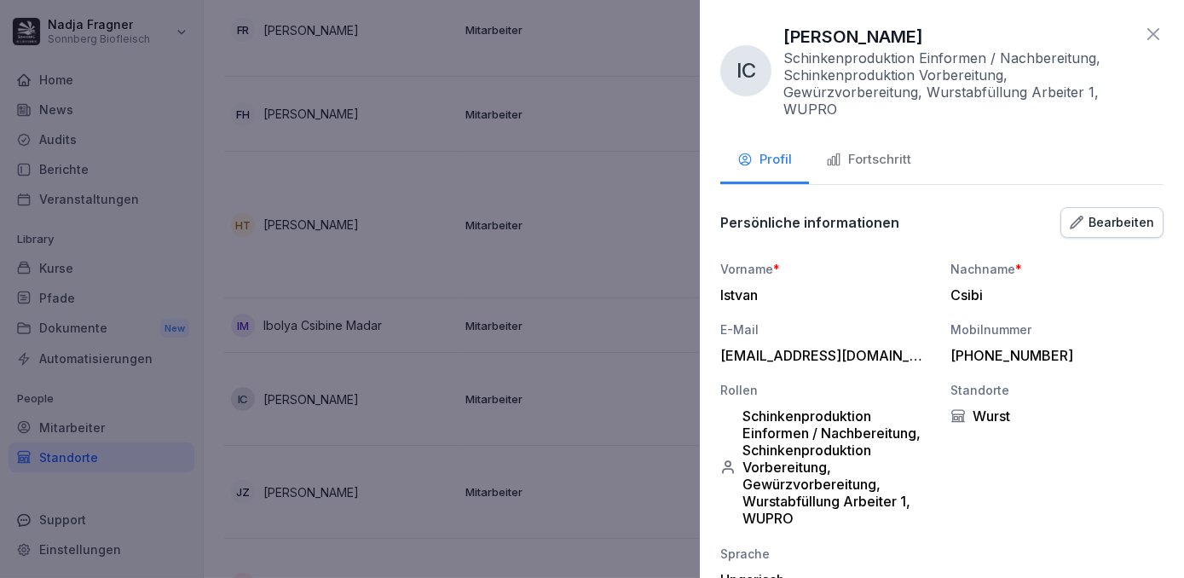
click at [602, 403] on div at bounding box center [592, 289] width 1184 height 578
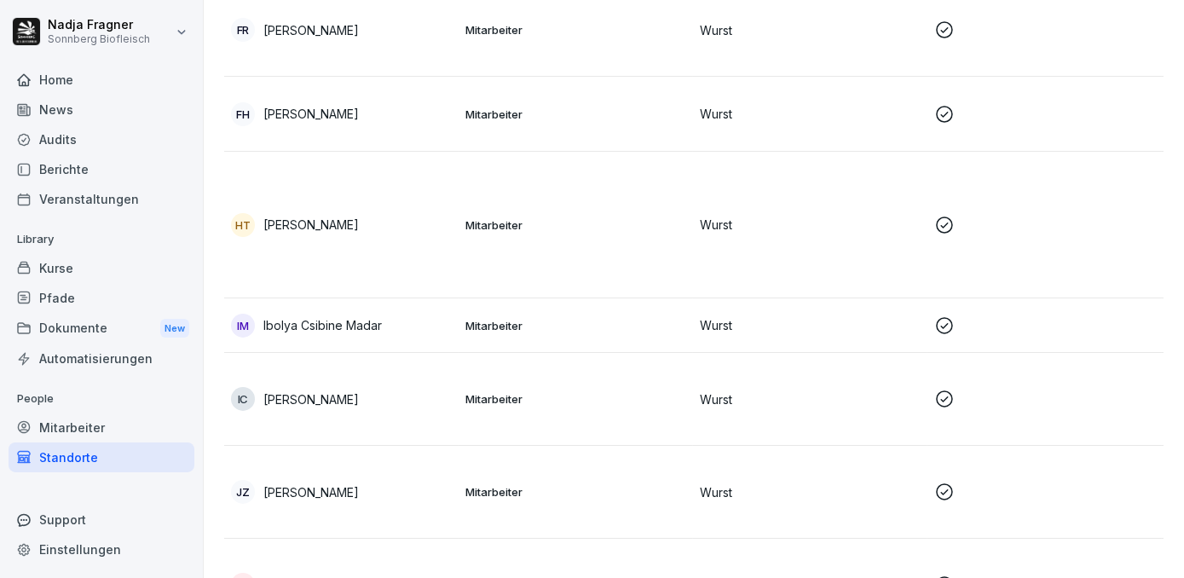
click at [601, 484] on p "Mitarbeiter" at bounding box center [575, 491] width 221 height 15
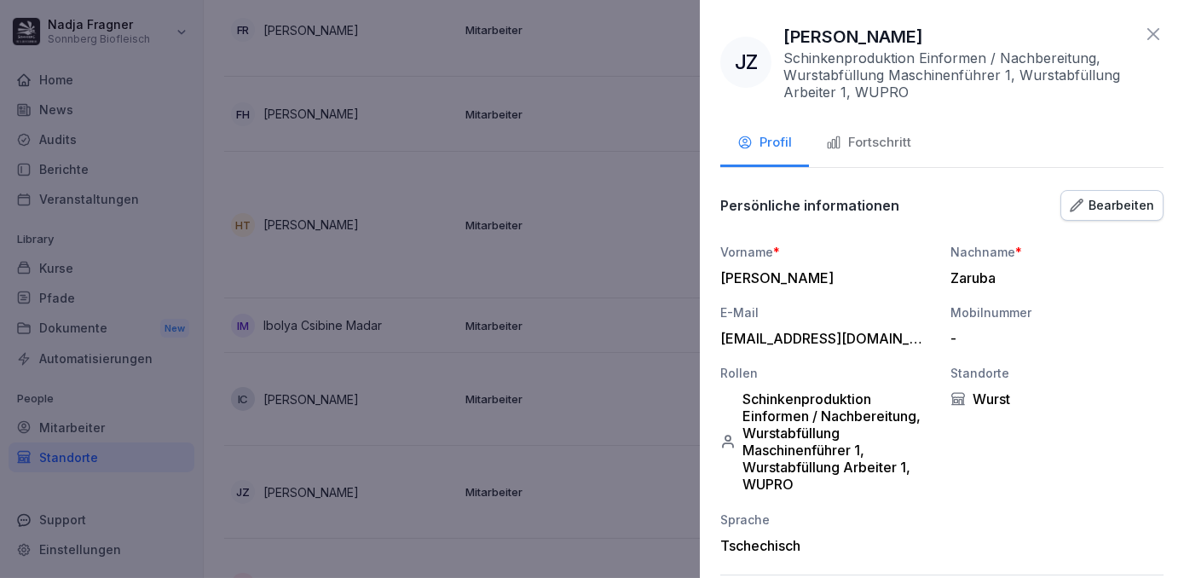
click at [601, 483] on div at bounding box center [592, 289] width 1184 height 578
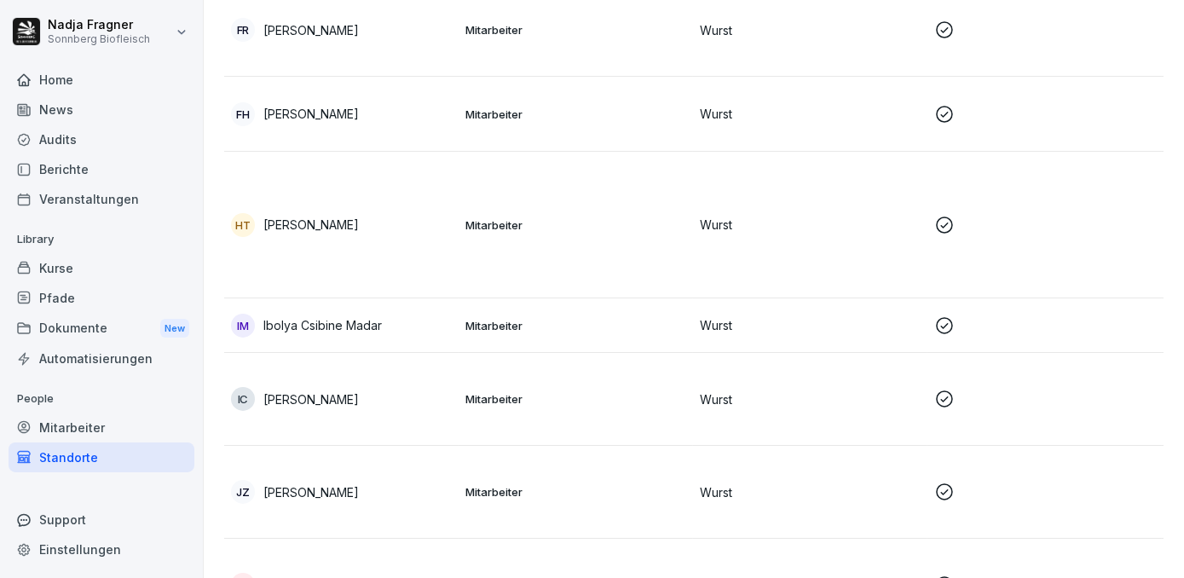
scroll to position [1317, 0]
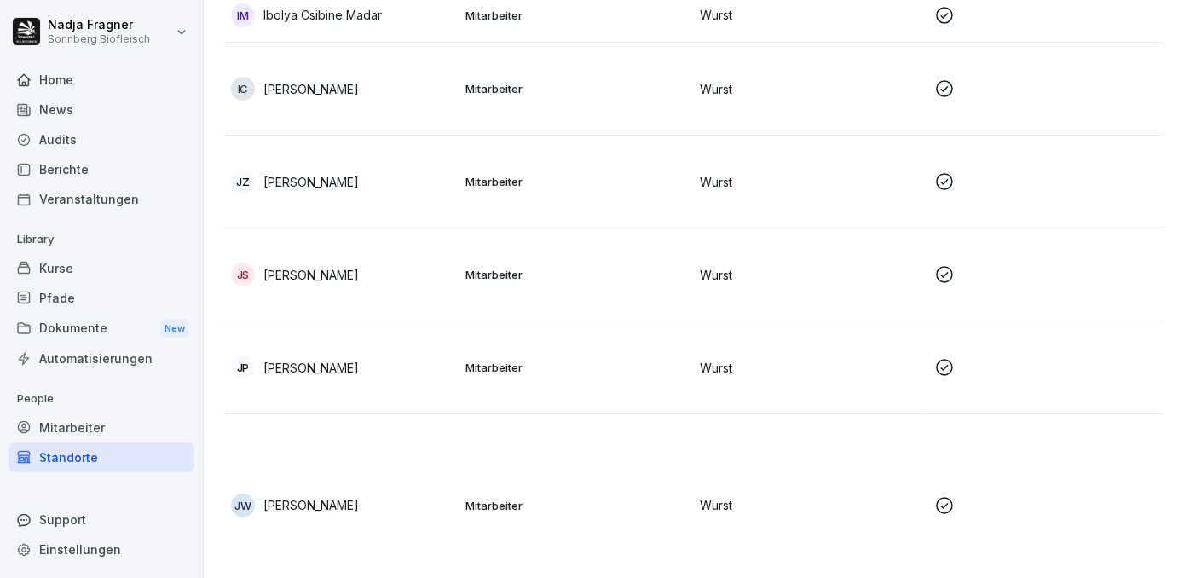
click at [616, 294] on td "Mitarbeiter" at bounding box center [576, 274] width 234 height 93
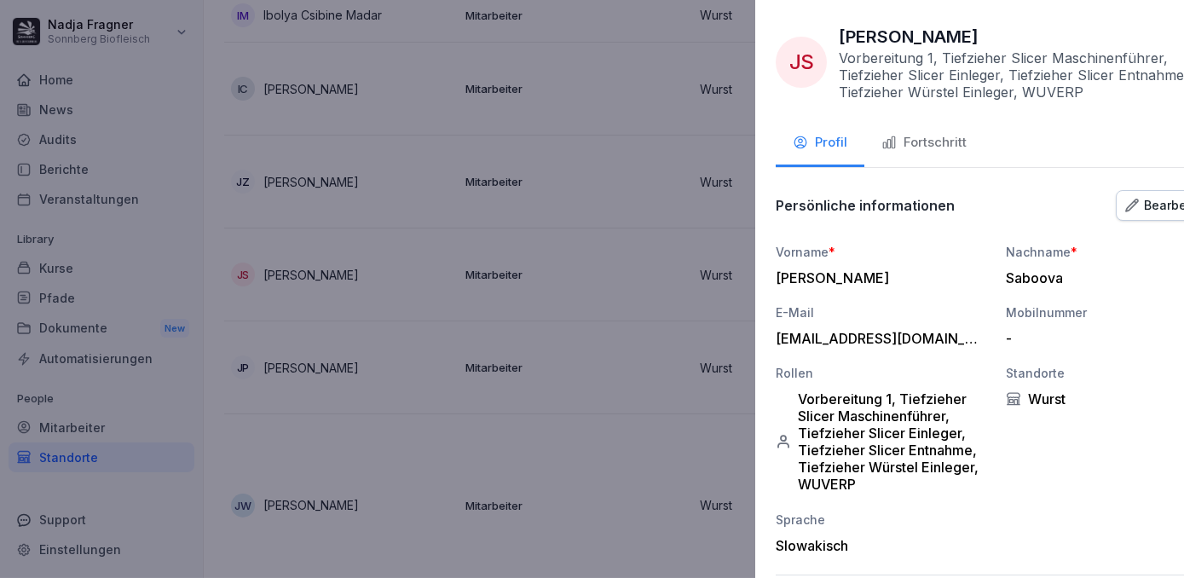
click at [616, 294] on div at bounding box center [592, 289] width 1184 height 578
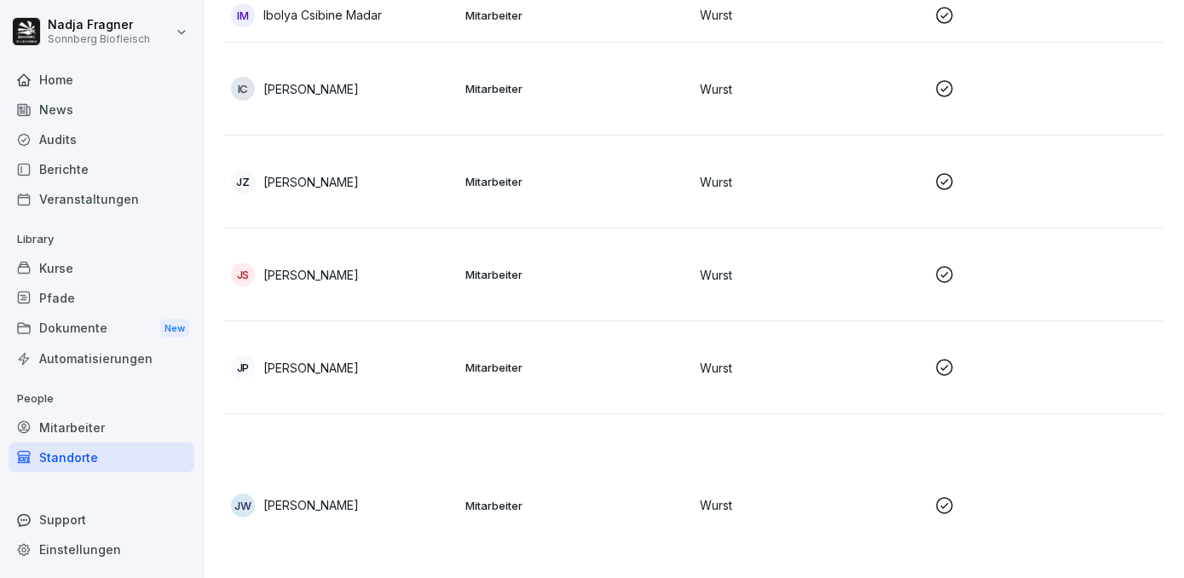
click at [607, 362] on p "Mitarbeiter" at bounding box center [575, 367] width 221 height 15
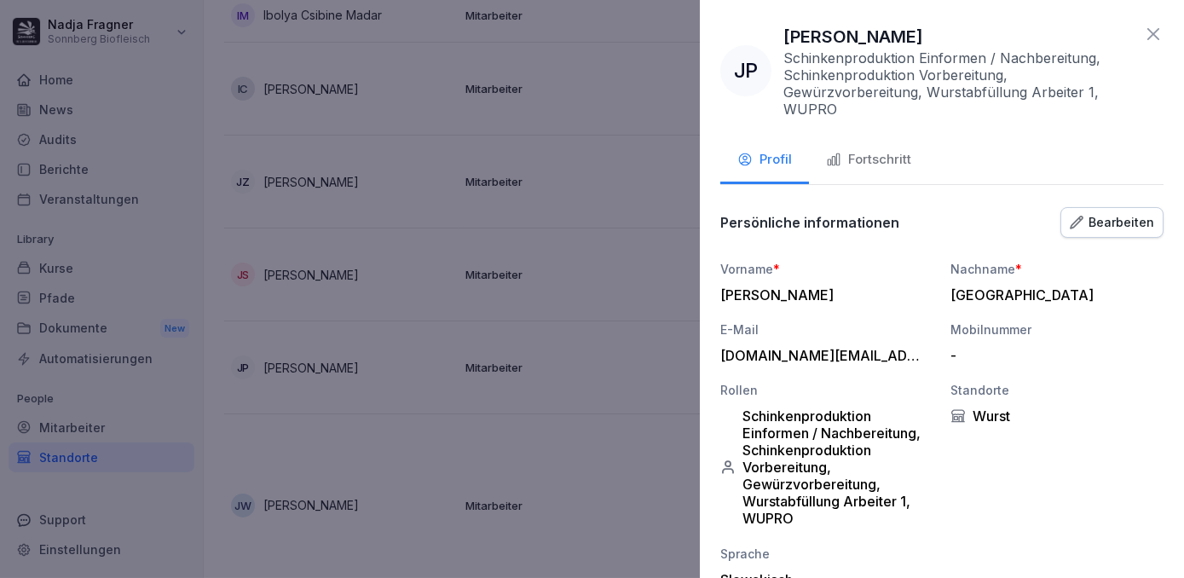
click at [607, 362] on div at bounding box center [592, 289] width 1184 height 578
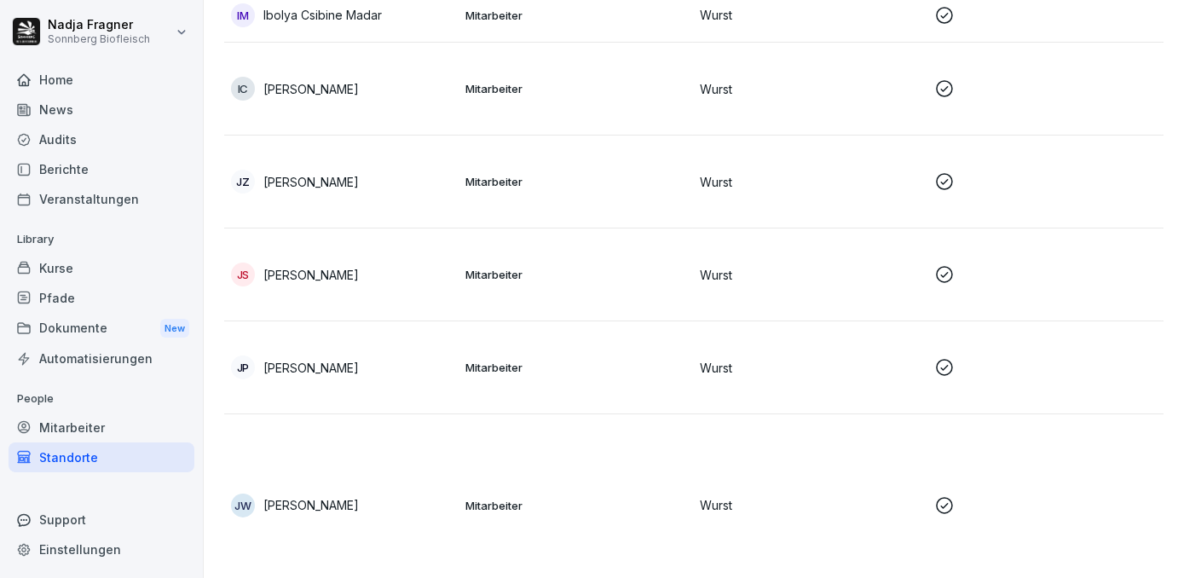
click at [588, 478] on td "Mitarbeiter" at bounding box center [576, 505] width 234 height 182
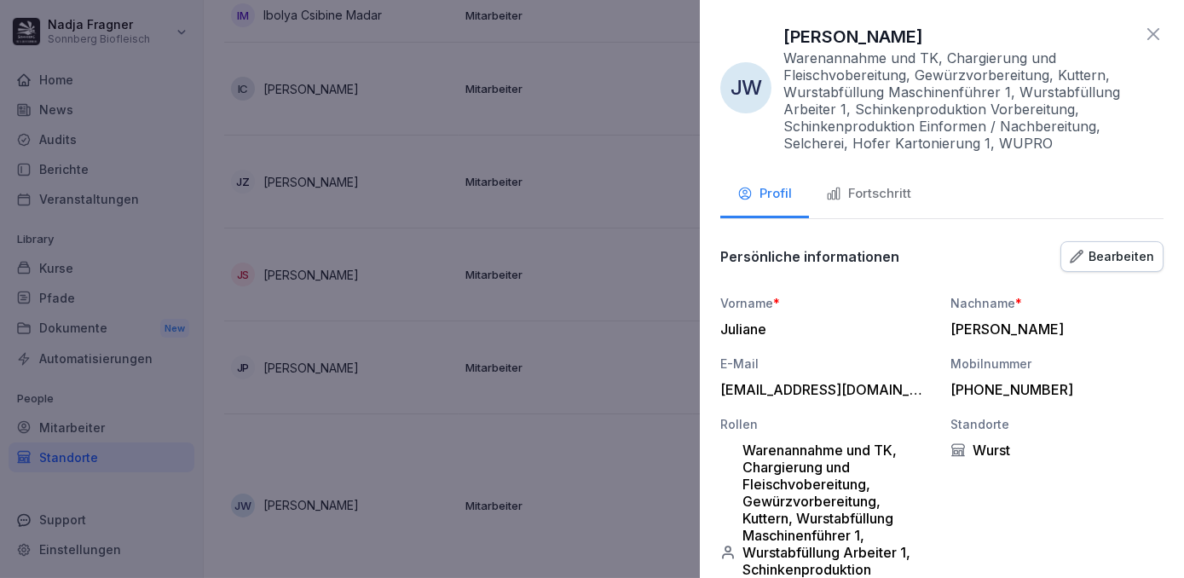
click at [588, 478] on div at bounding box center [592, 289] width 1184 height 578
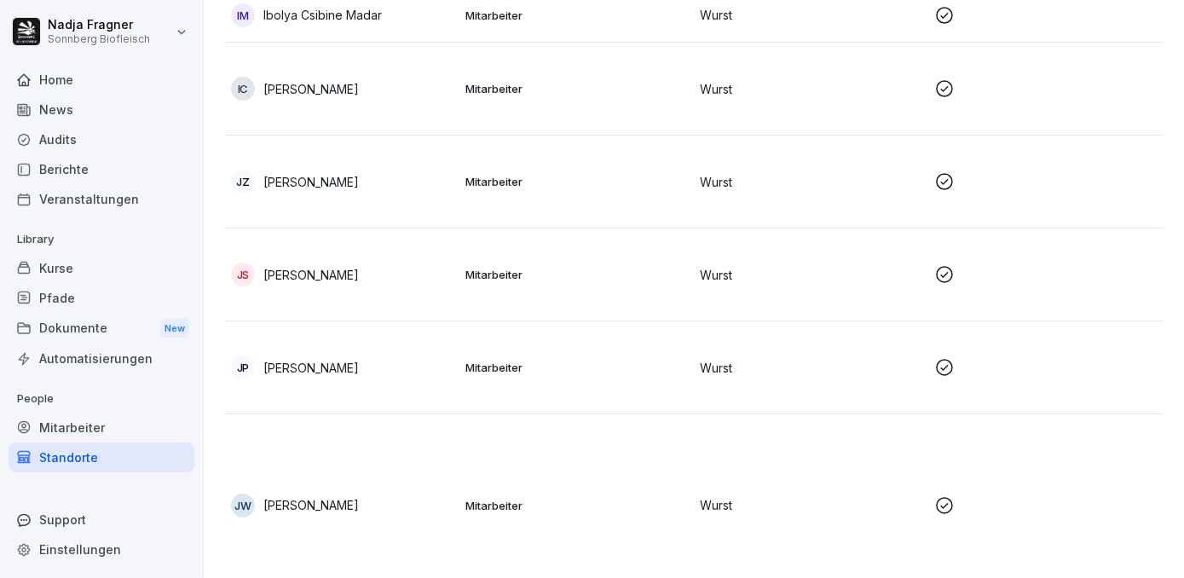
scroll to position [1550, 0]
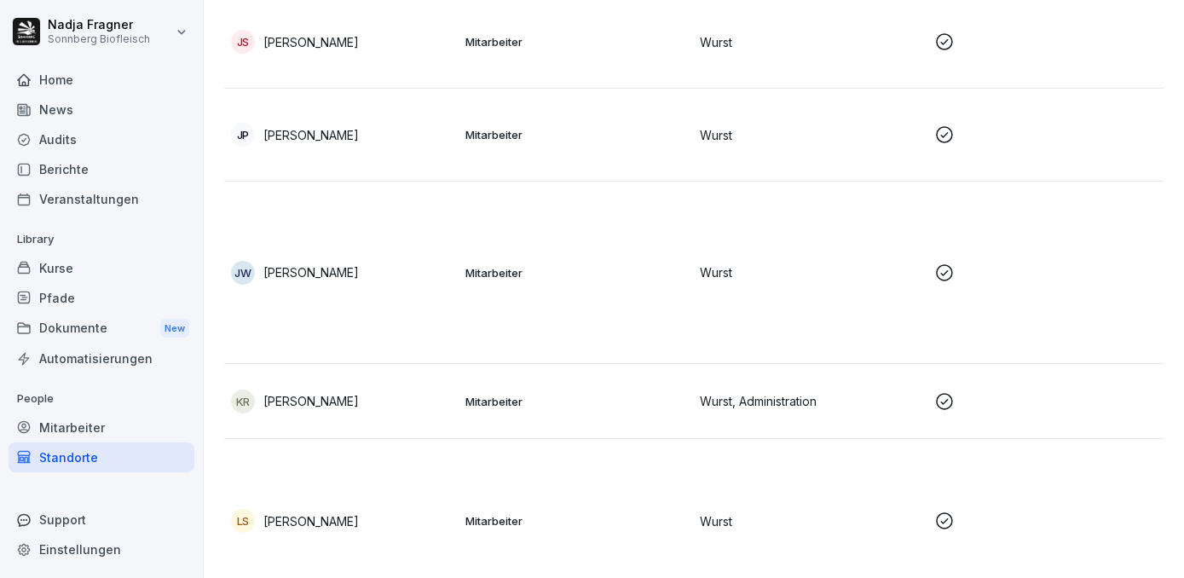
click at [604, 379] on td "Mitarbeiter" at bounding box center [576, 401] width 234 height 75
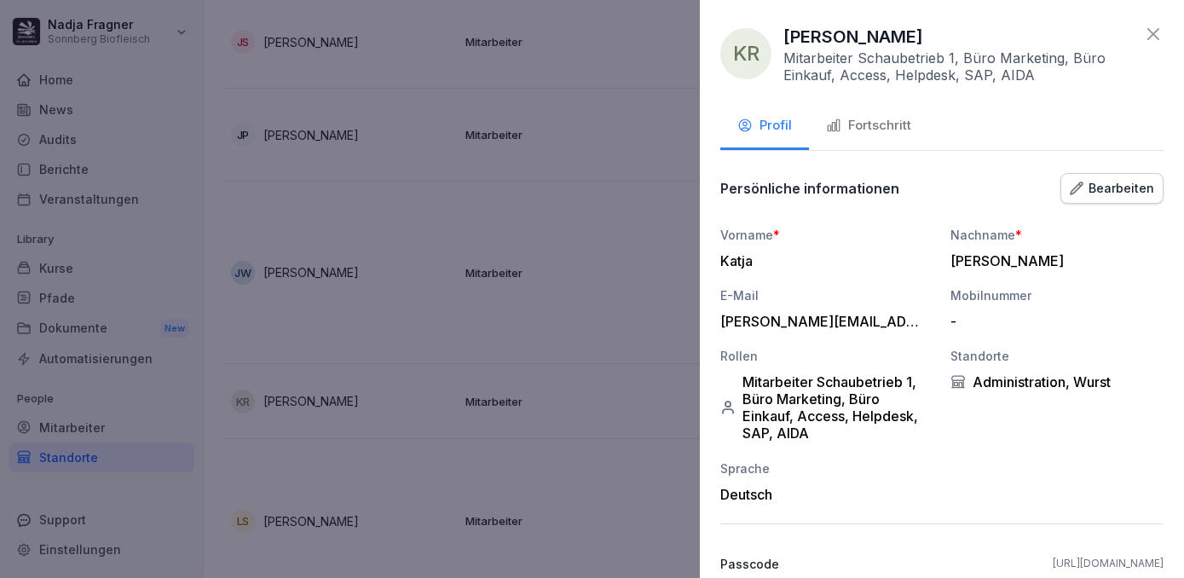
click at [604, 379] on div at bounding box center [592, 289] width 1184 height 578
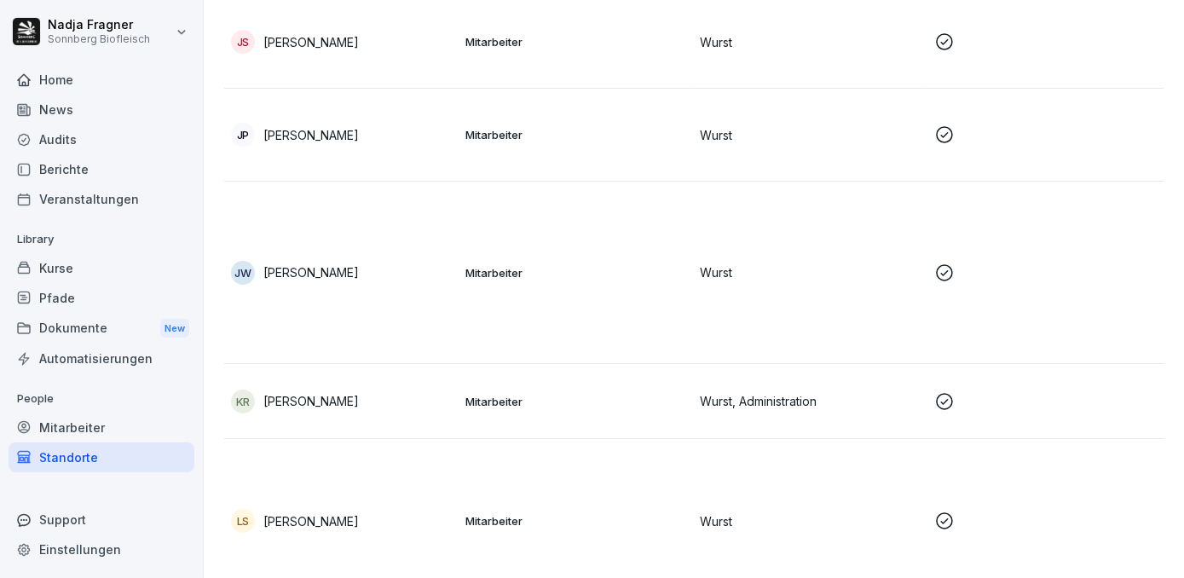
click at [607, 454] on td "Mitarbeiter" at bounding box center [576, 521] width 234 height 165
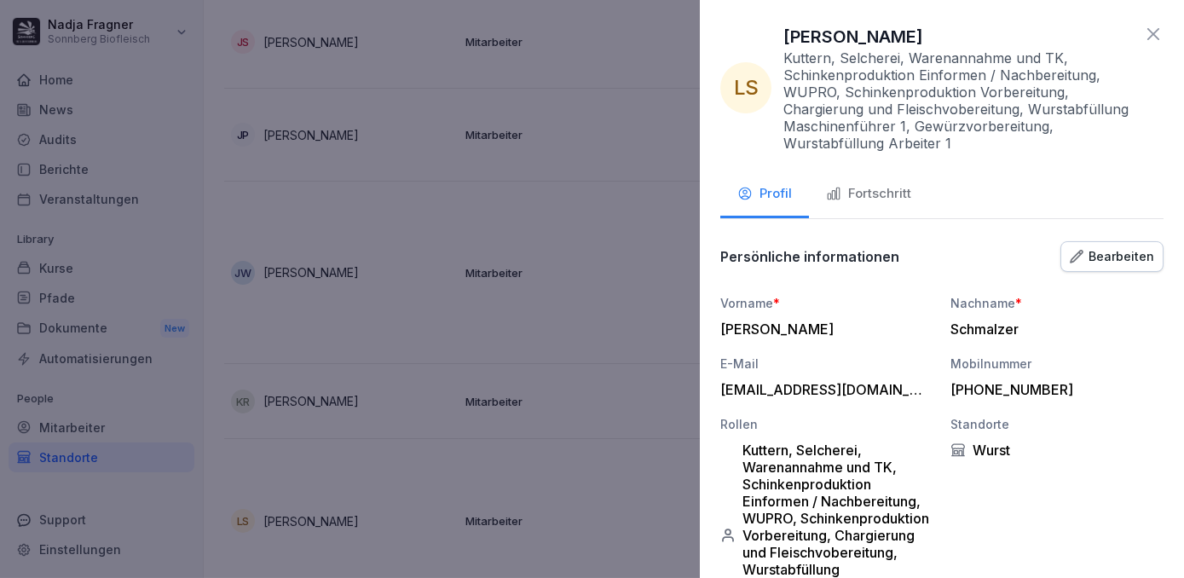
click at [607, 454] on div at bounding box center [592, 289] width 1184 height 578
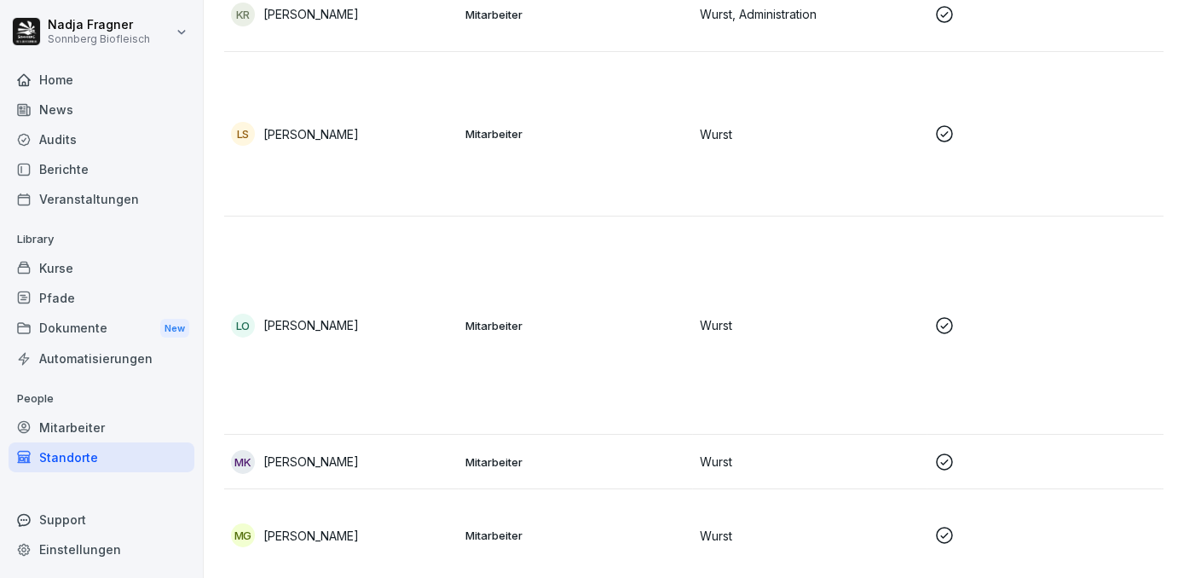
scroll to position [2015, 0]
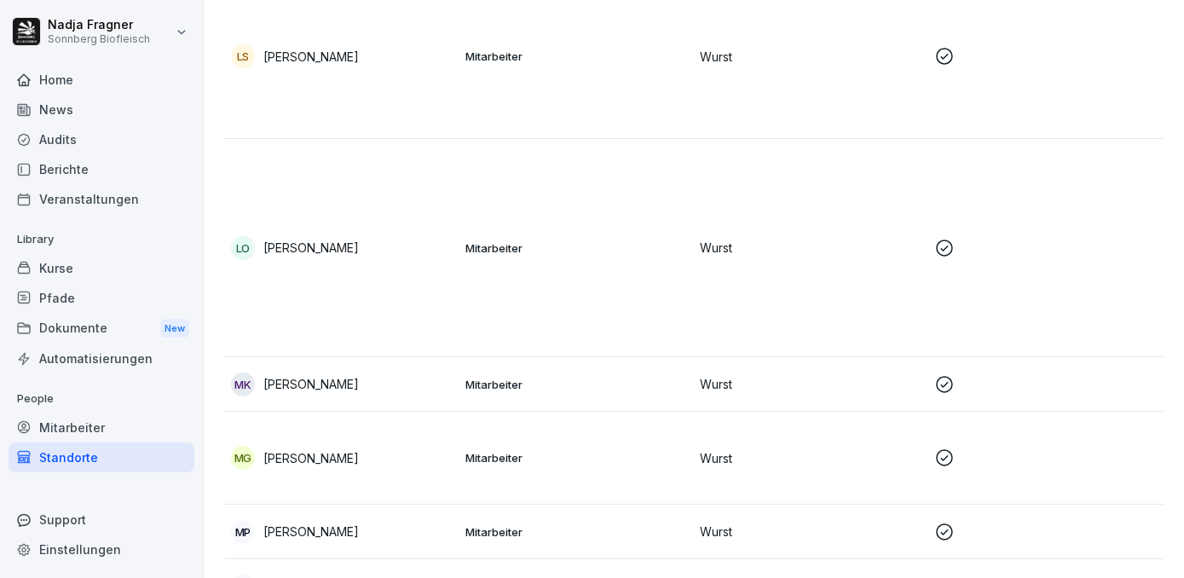
click at [615, 272] on td "Mitarbeiter" at bounding box center [576, 248] width 234 height 218
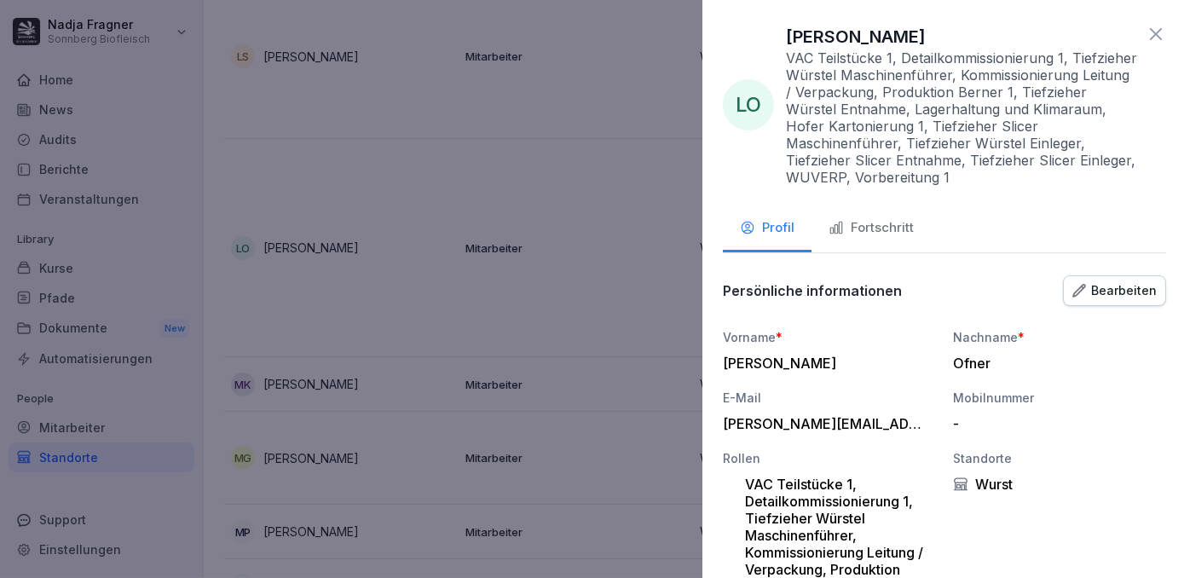
click at [615, 272] on div at bounding box center [592, 289] width 1184 height 578
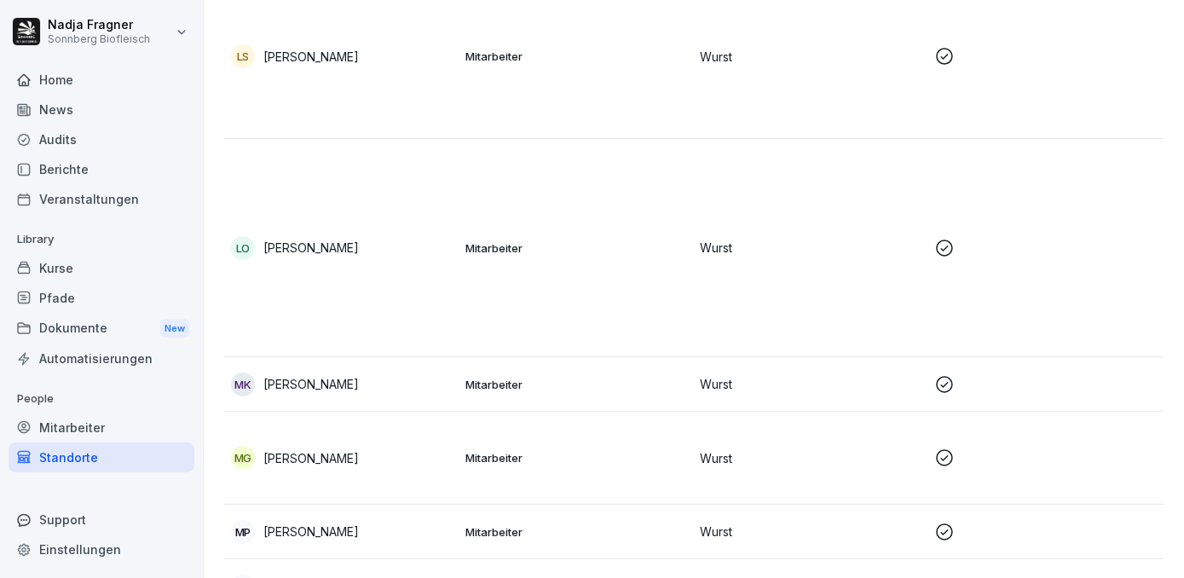
click at [616, 399] on td "Mitarbeiter" at bounding box center [576, 384] width 234 height 55
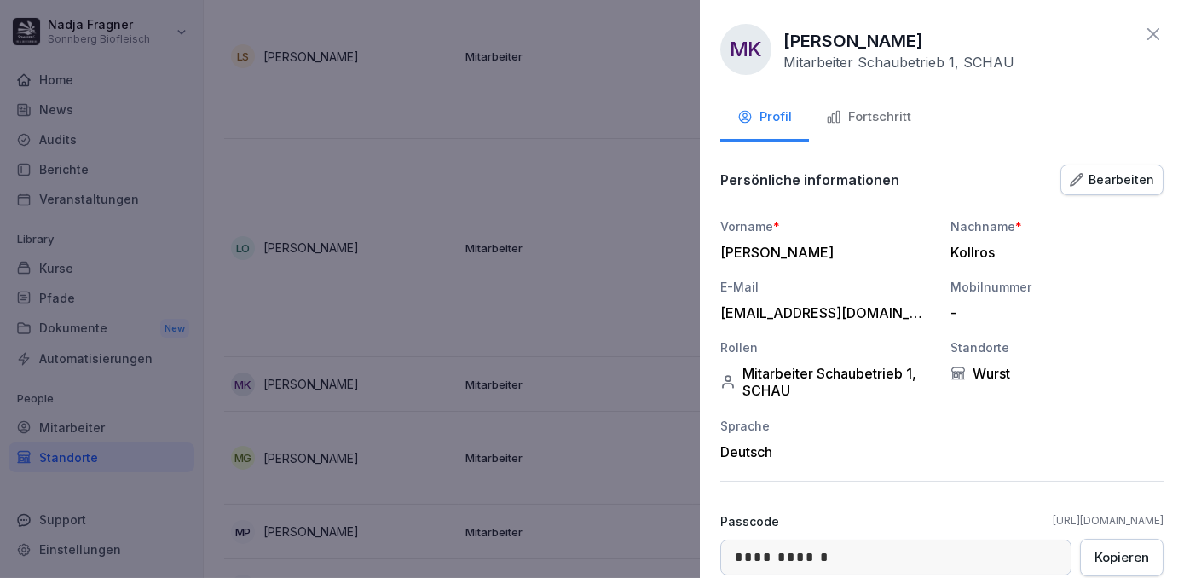
click at [616, 399] on div at bounding box center [592, 289] width 1184 height 578
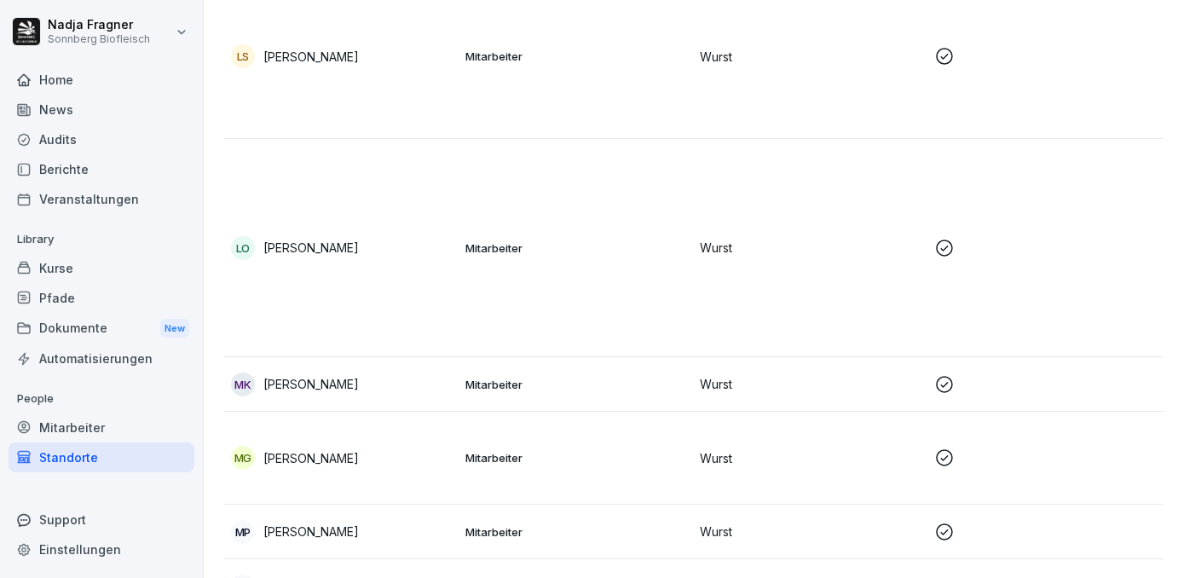
click at [613, 434] on td "Mitarbeiter" at bounding box center [576, 458] width 234 height 93
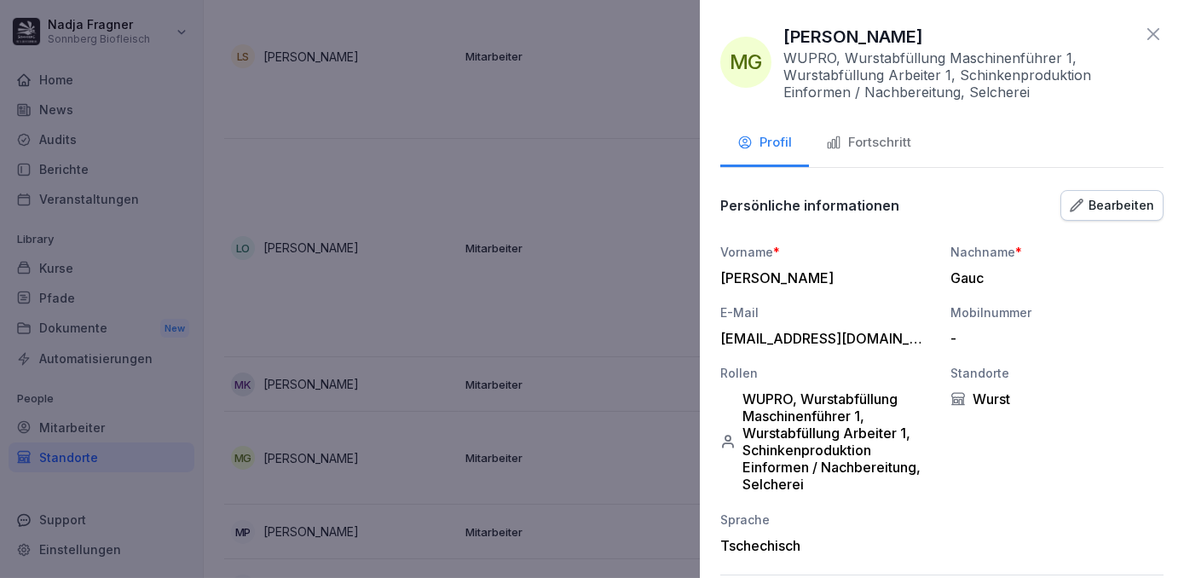
click at [689, 456] on div at bounding box center [592, 289] width 1184 height 578
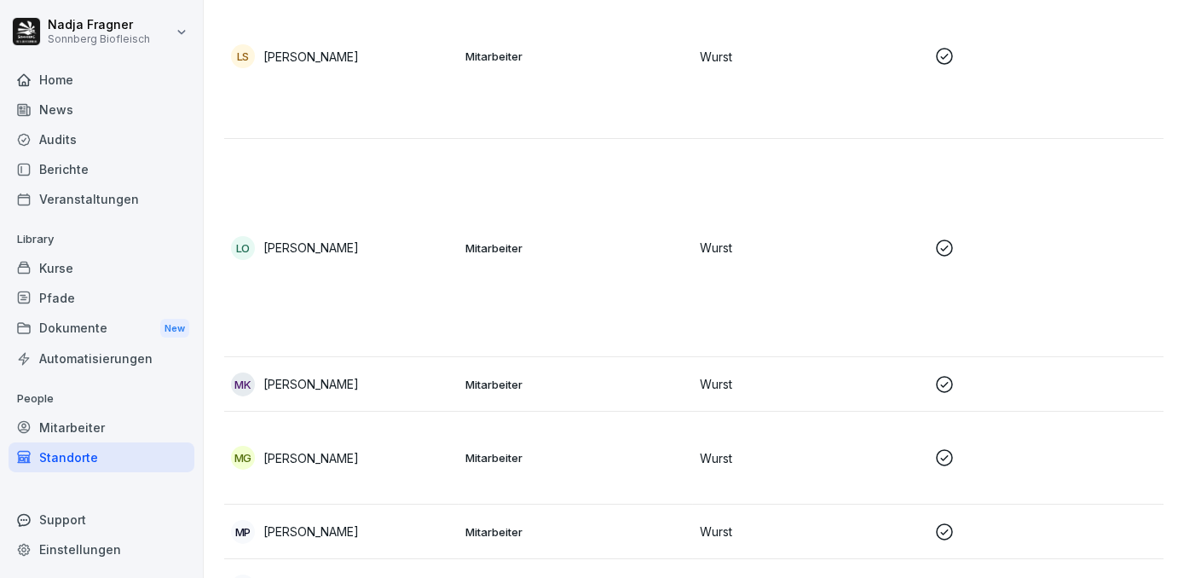
scroll to position [2247, 0]
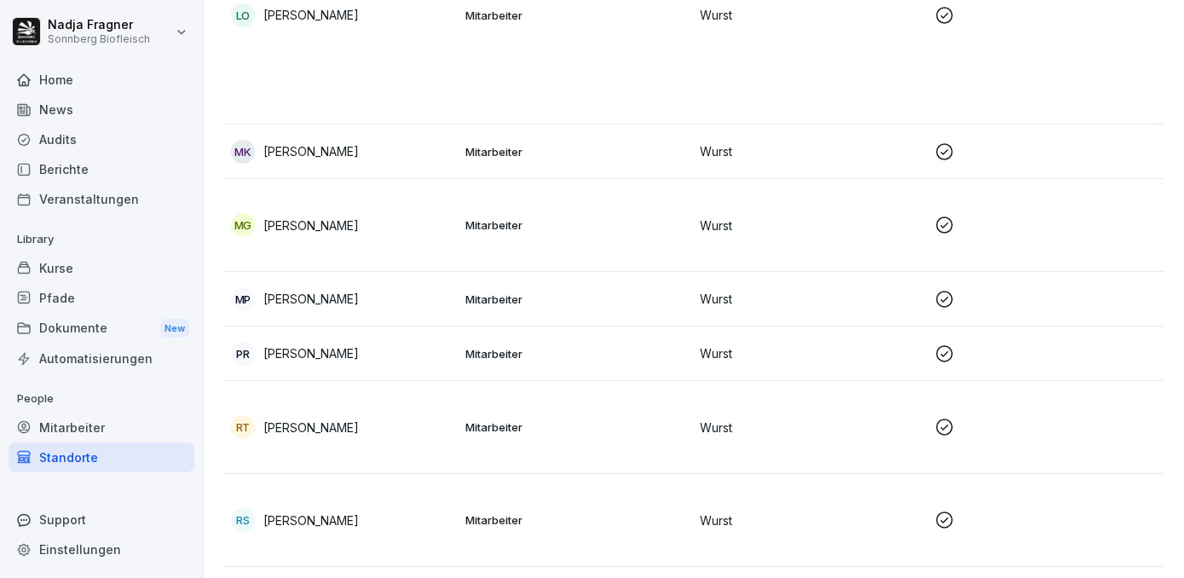
click at [641, 285] on td "Mitarbeiter" at bounding box center [576, 299] width 234 height 55
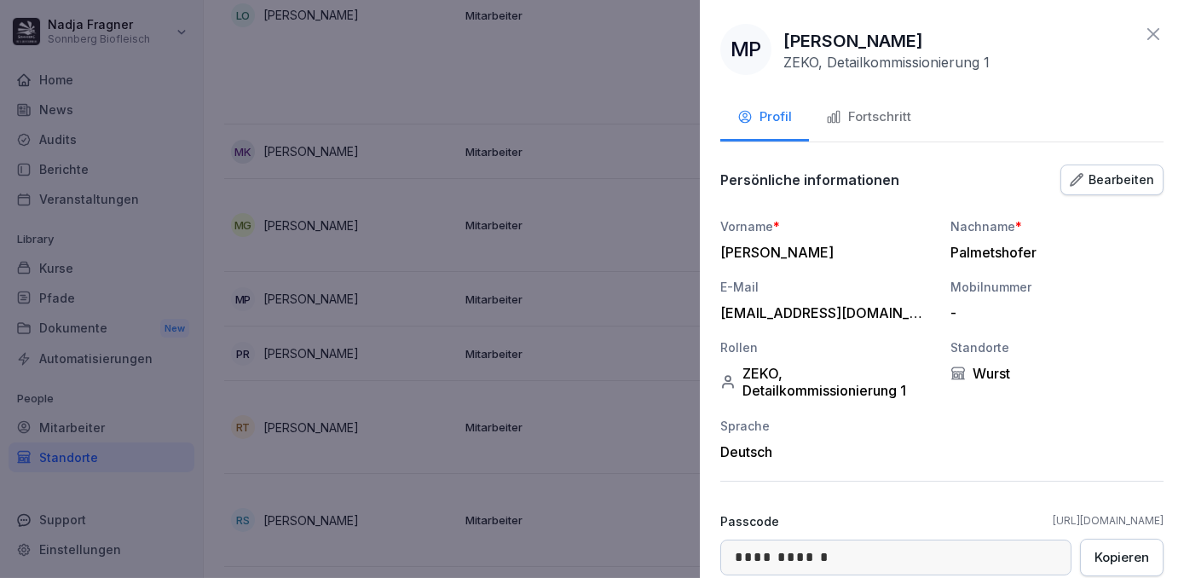
click at [643, 292] on div at bounding box center [592, 289] width 1184 height 578
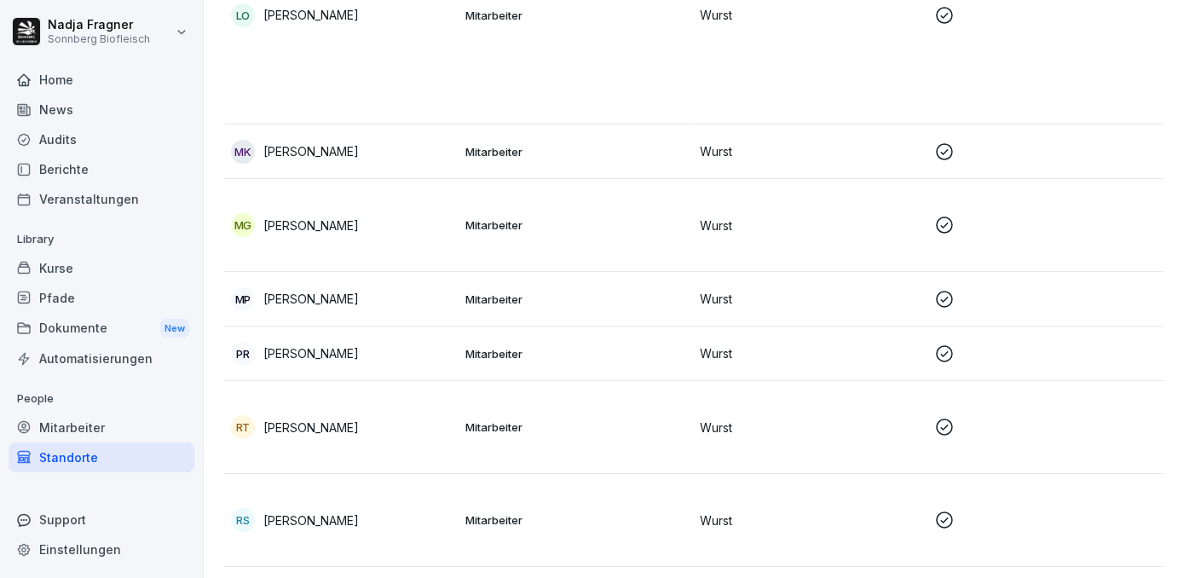
click at [614, 353] on p "Mitarbeiter" at bounding box center [575, 353] width 221 height 15
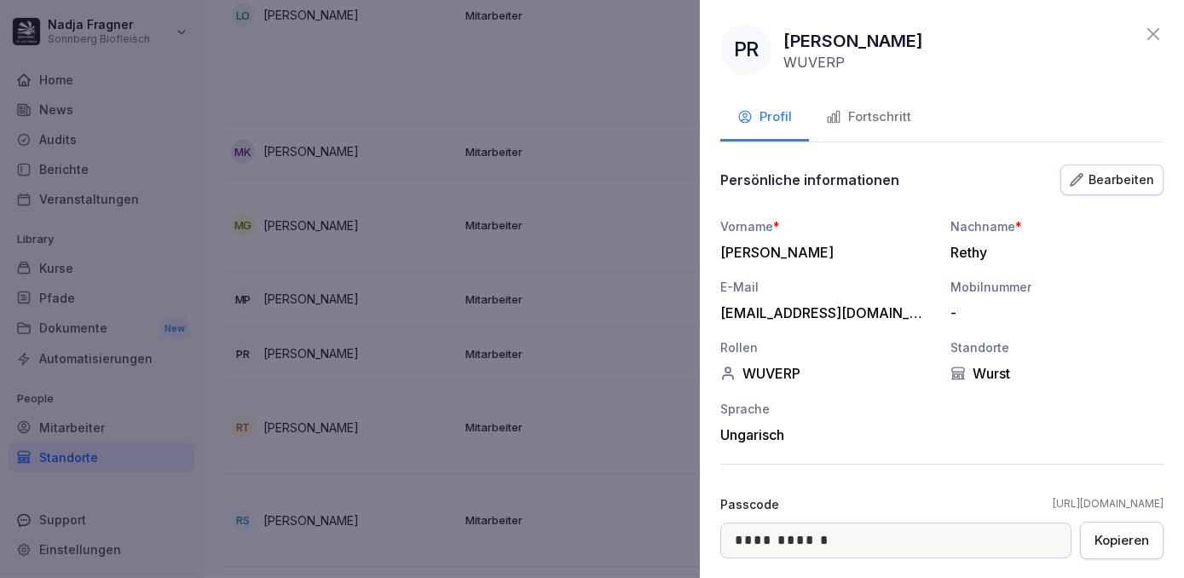
click at [662, 338] on div at bounding box center [592, 289] width 1184 height 578
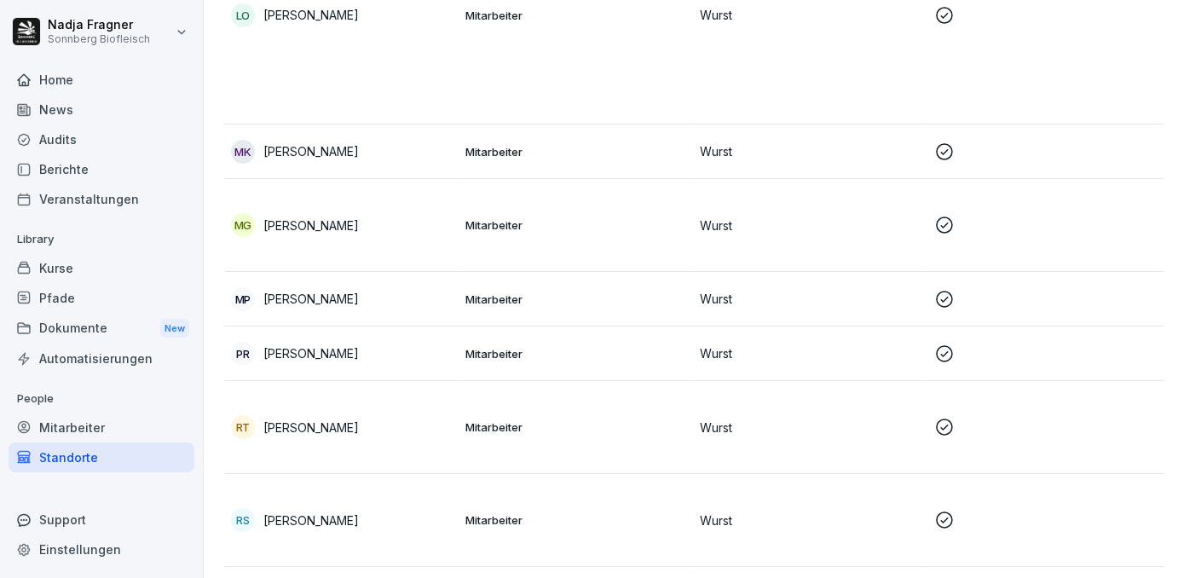
click at [632, 423] on p "Mitarbeiter" at bounding box center [575, 426] width 221 height 15
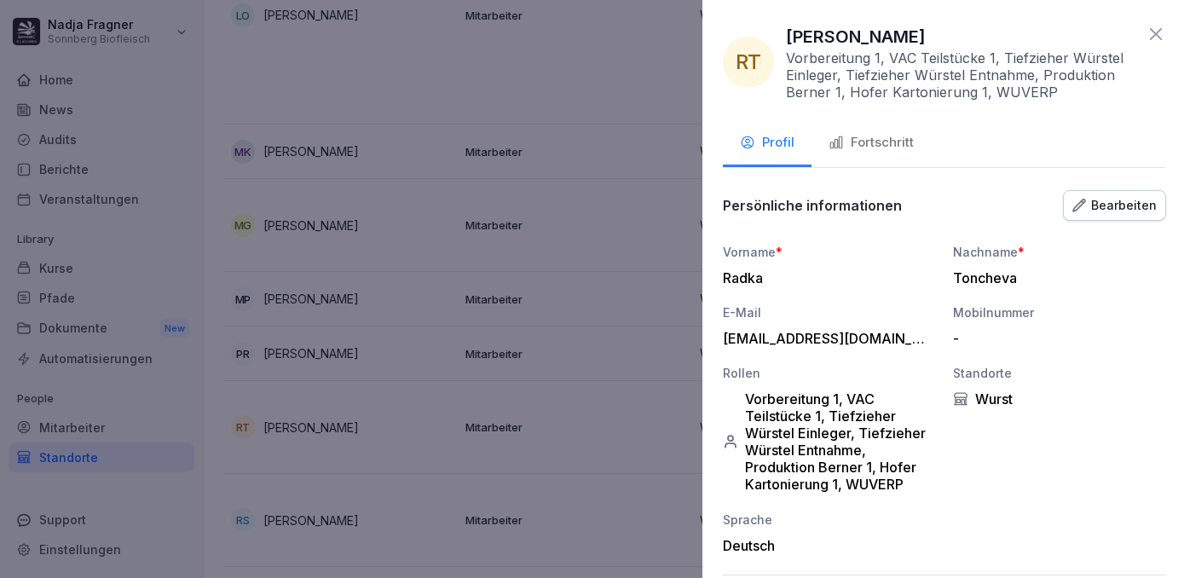
click at [628, 424] on div at bounding box center [592, 289] width 1184 height 578
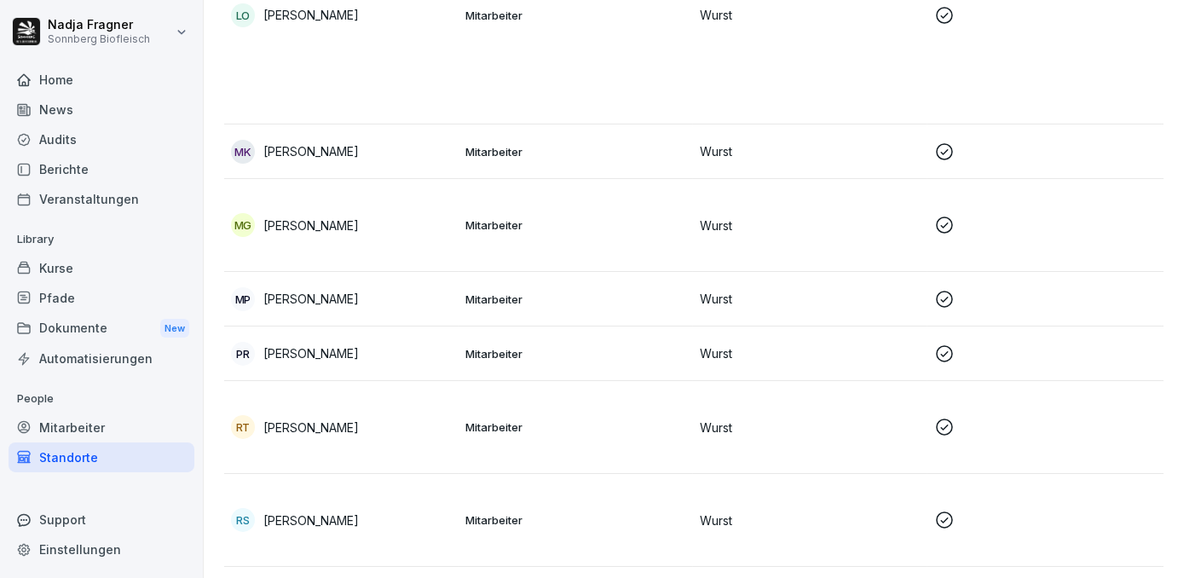
click at [585, 494] on td "Mitarbeiter" at bounding box center [576, 520] width 234 height 93
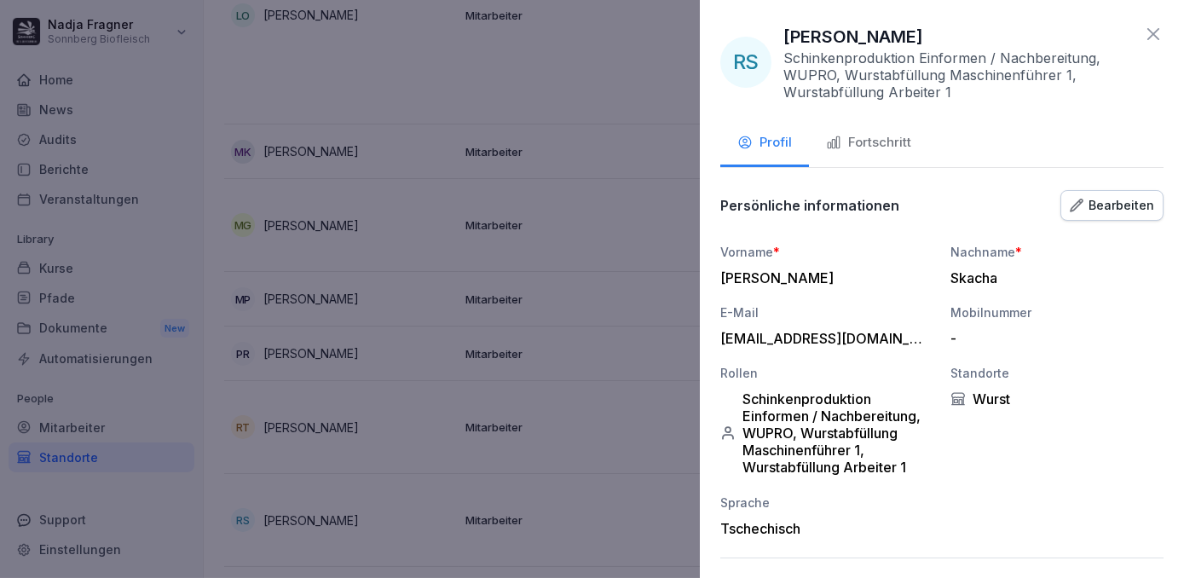
click at [582, 496] on div at bounding box center [592, 289] width 1184 height 578
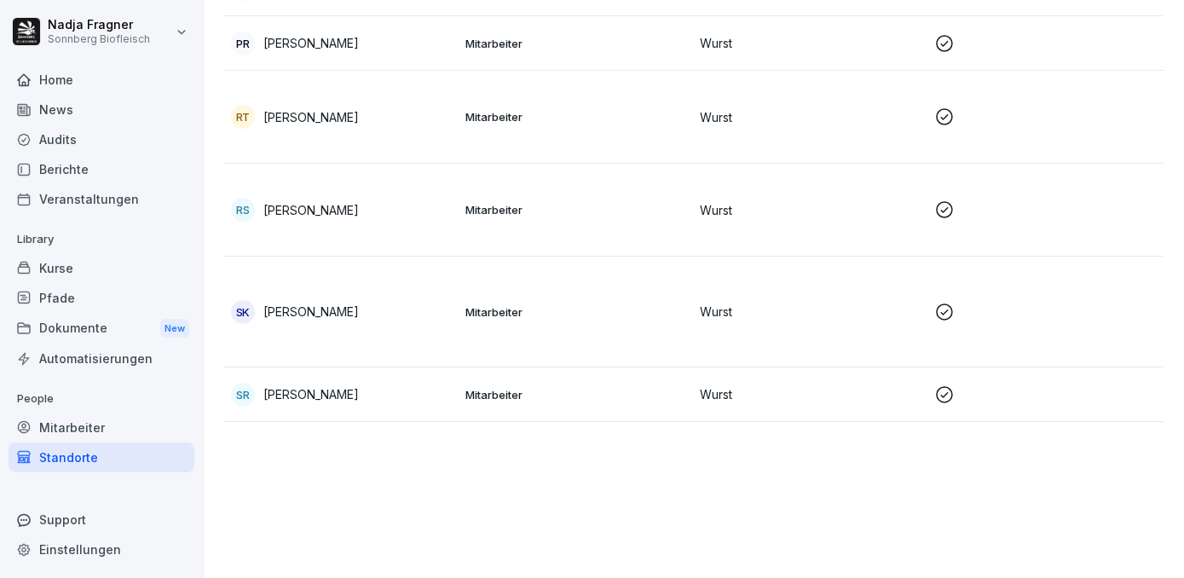
scroll to position [2712, 0]
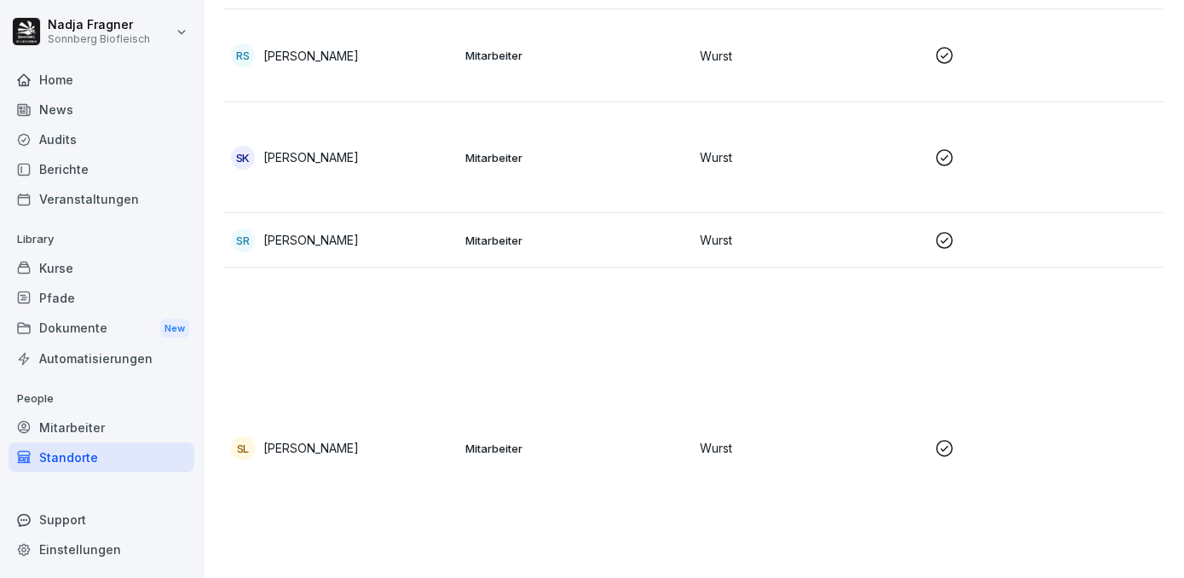
click at [603, 174] on td "Mitarbeiter" at bounding box center [576, 157] width 234 height 111
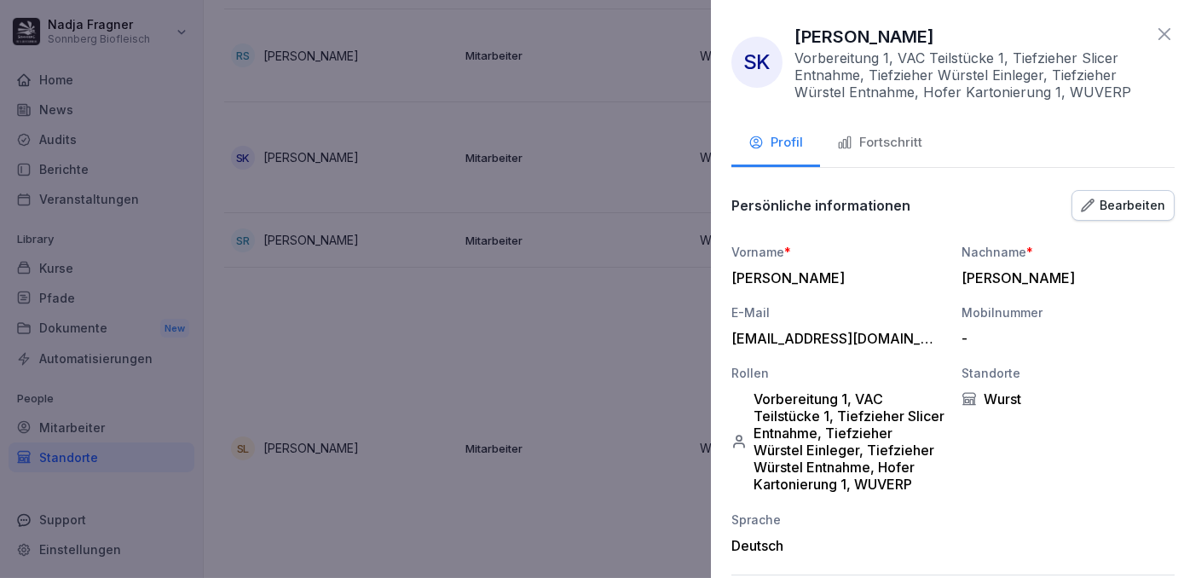
click at [601, 175] on div at bounding box center [592, 289] width 1184 height 578
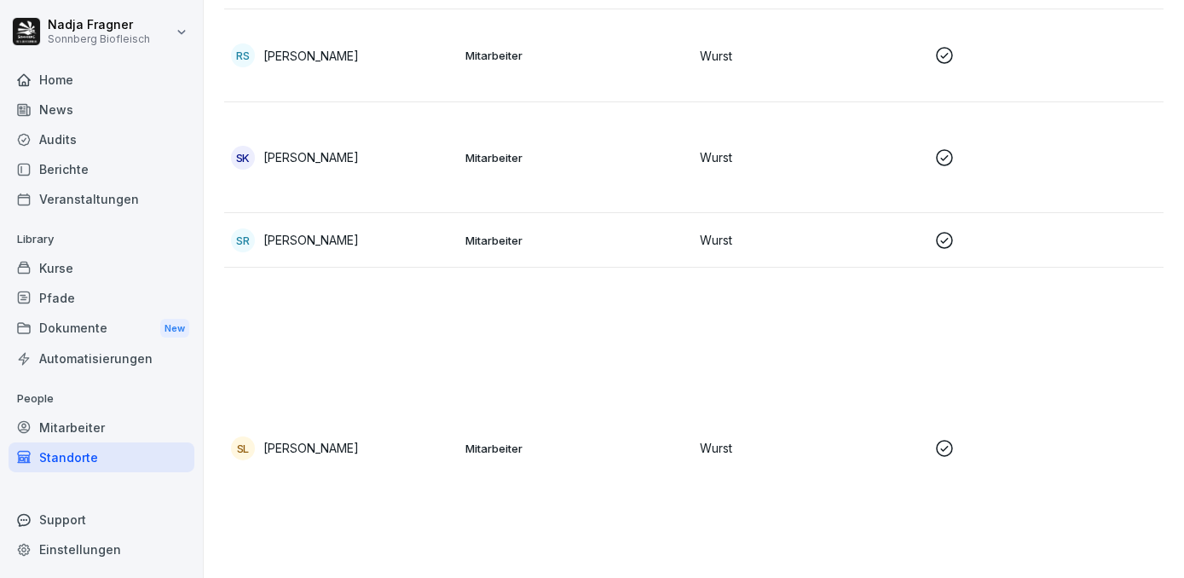
scroll to position [2968, 0]
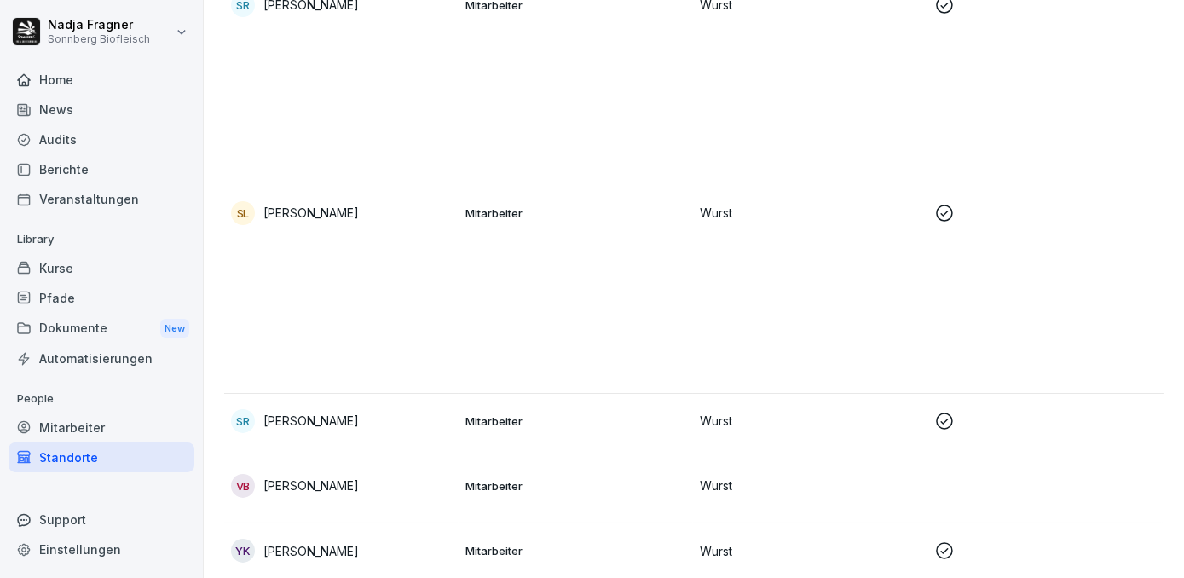
click at [611, 478] on p "Mitarbeiter" at bounding box center [575, 485] width 221 height 15
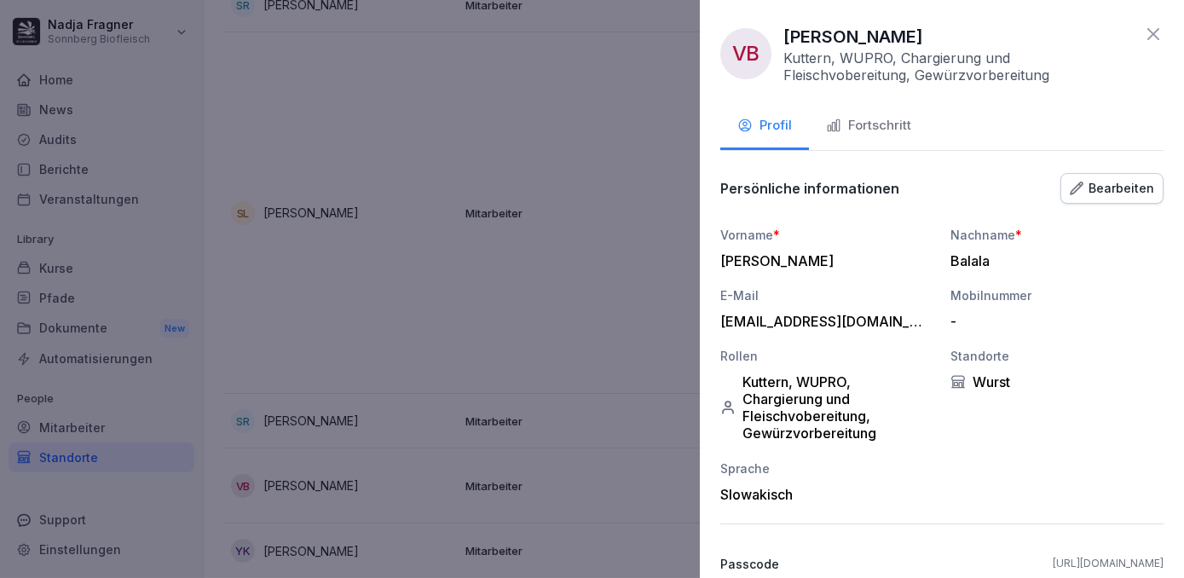
click at [611, 460] on div at bounding box center [592, 289] width 1184 height 578
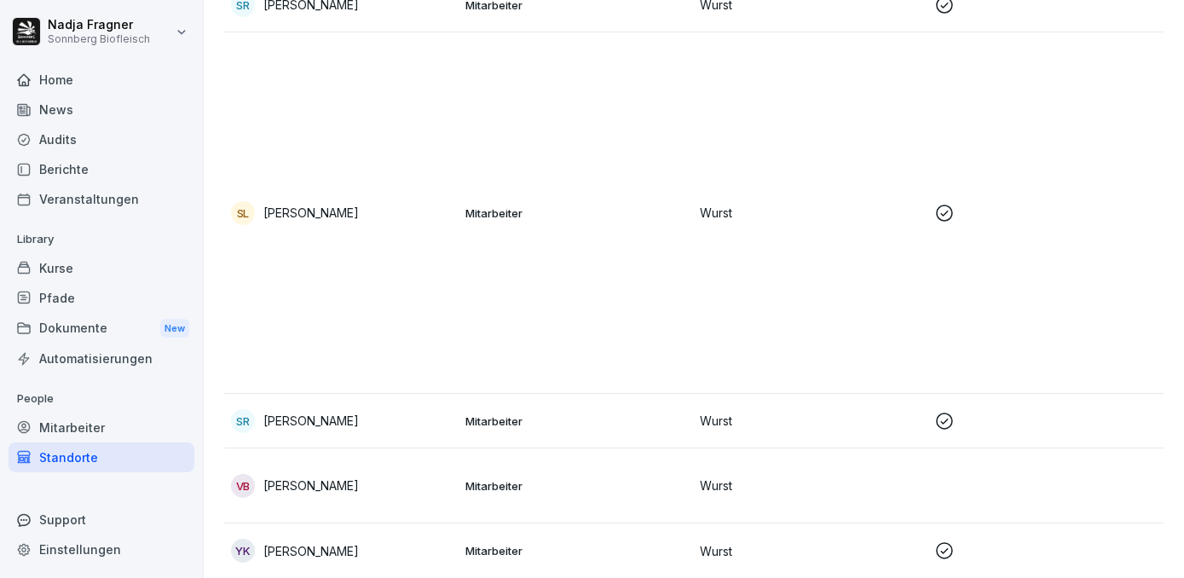
click at [609, 523] on td "Mitarbeiter" at bounding box center [576, 550] width 234 height 55
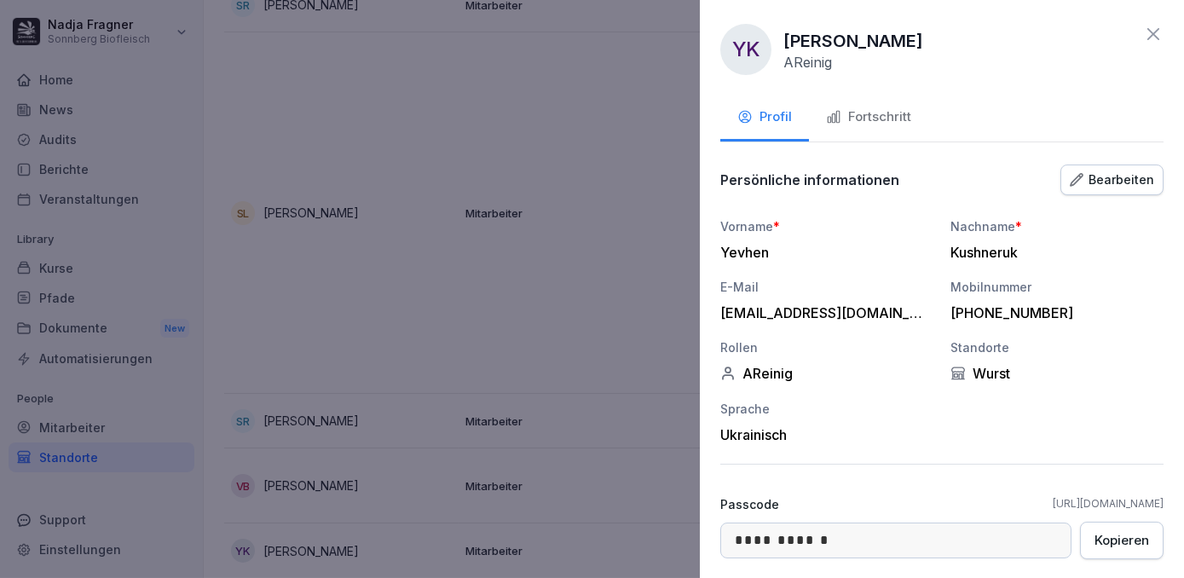
click at [609, 519] on div at bounding box center [592, 289] width 1184 height 578
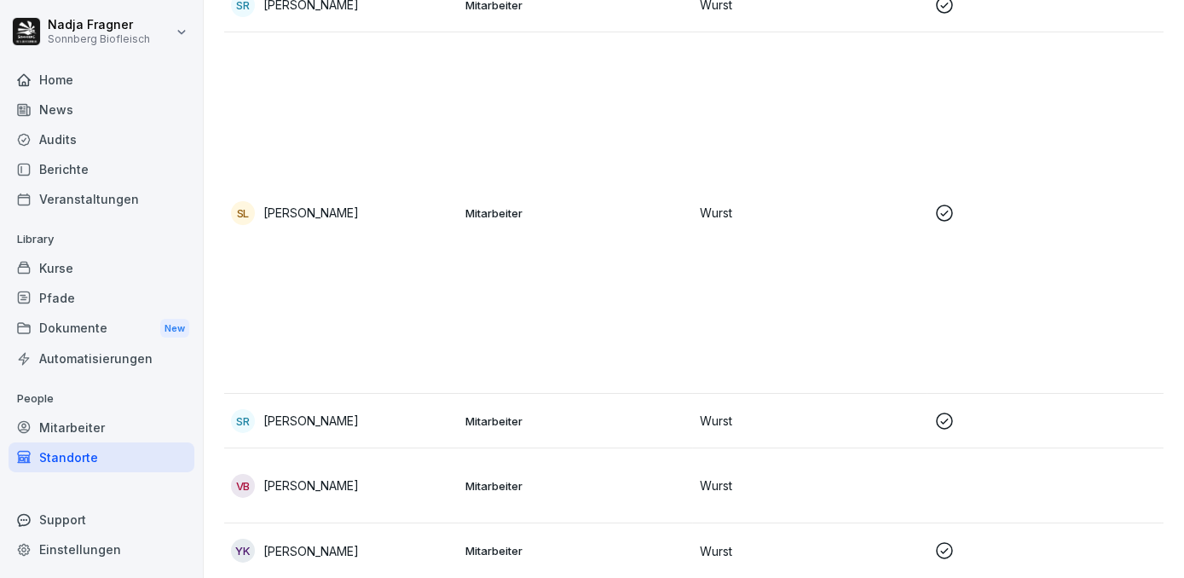
click at [72, 264] on div "Kurse" at bounding box center [102, 268] width 186 height 30
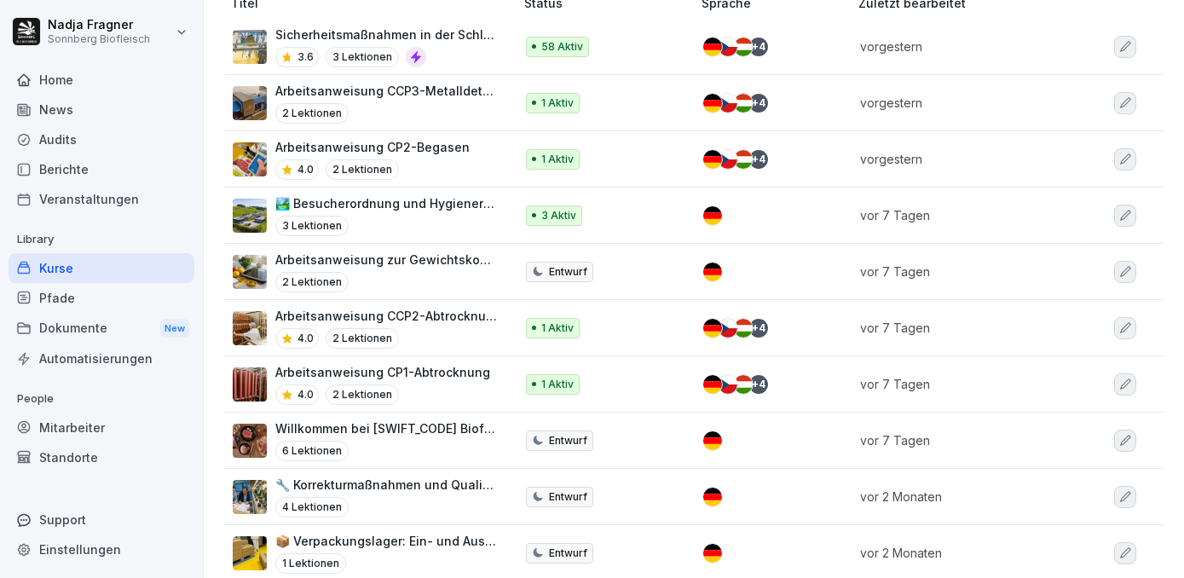
scroll to position [309, 0]
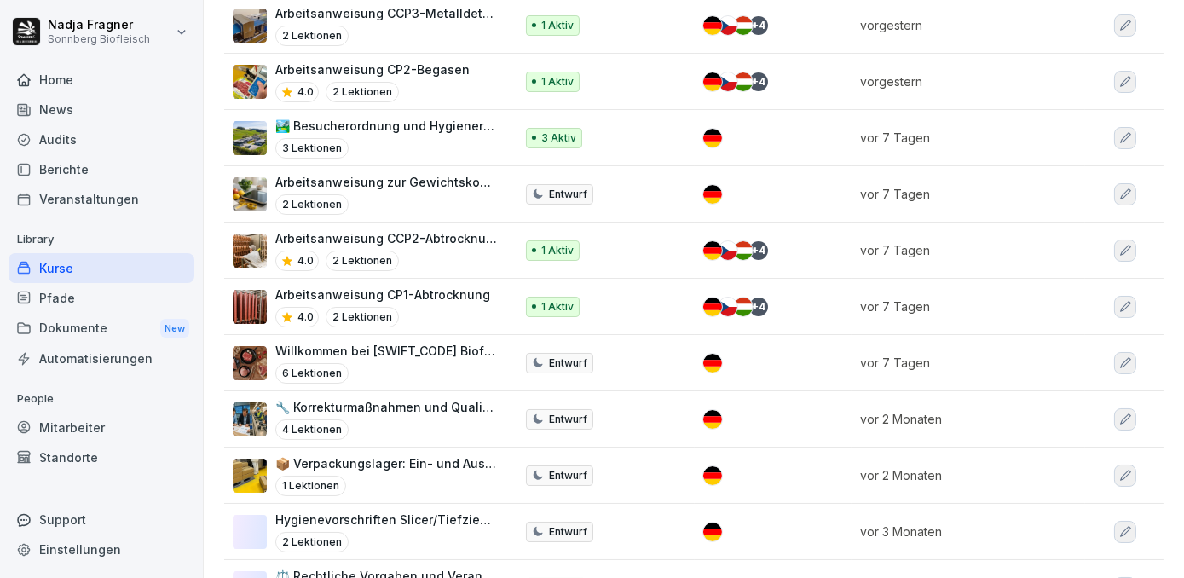
click at [419, 360] on p "Willkommen bei SONNBERG Biofleisch" at bounding box center [386, 351] width 222 height 18
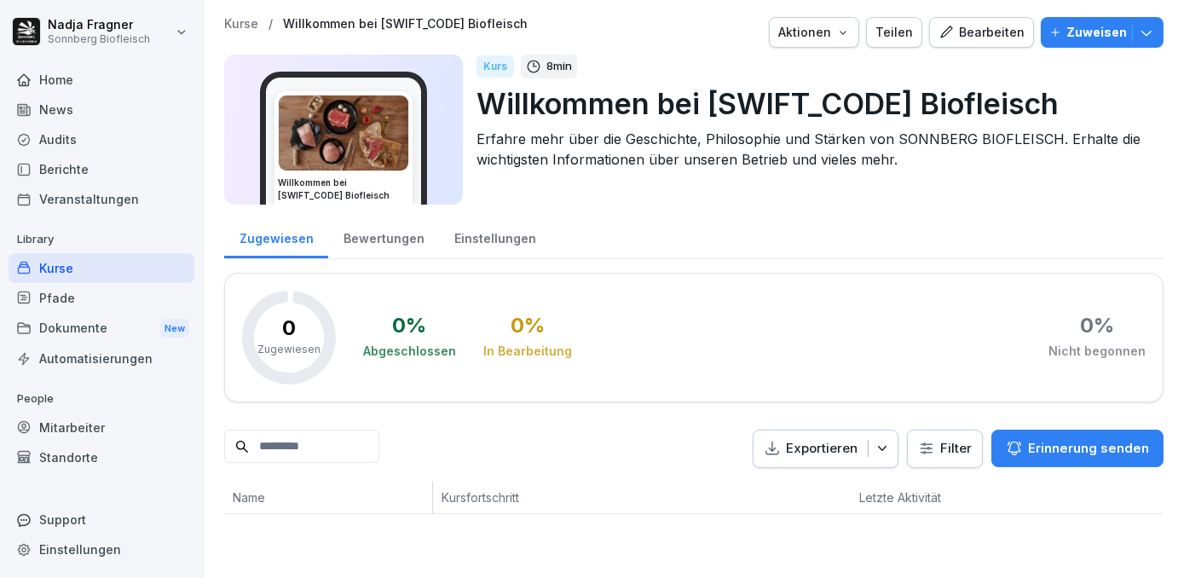
click at [973, 37] on div "Bearbeiten" at bounding box center [982, 32] width 86 height 19
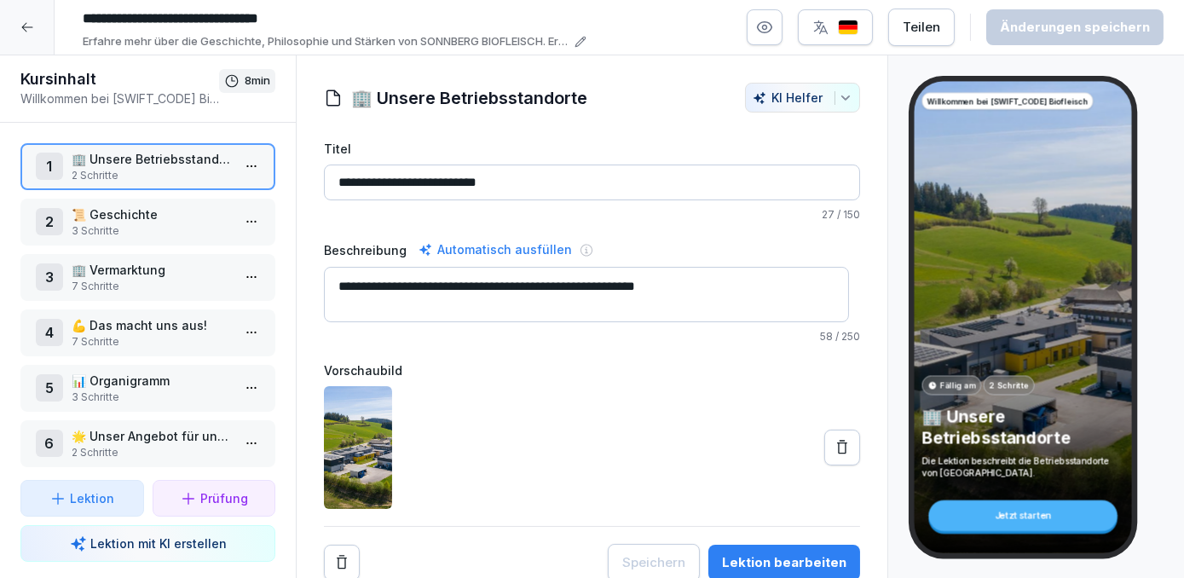
click at [194, 223] on p "3 Schritte" at bounding box center [151, 230] width 159 height 15
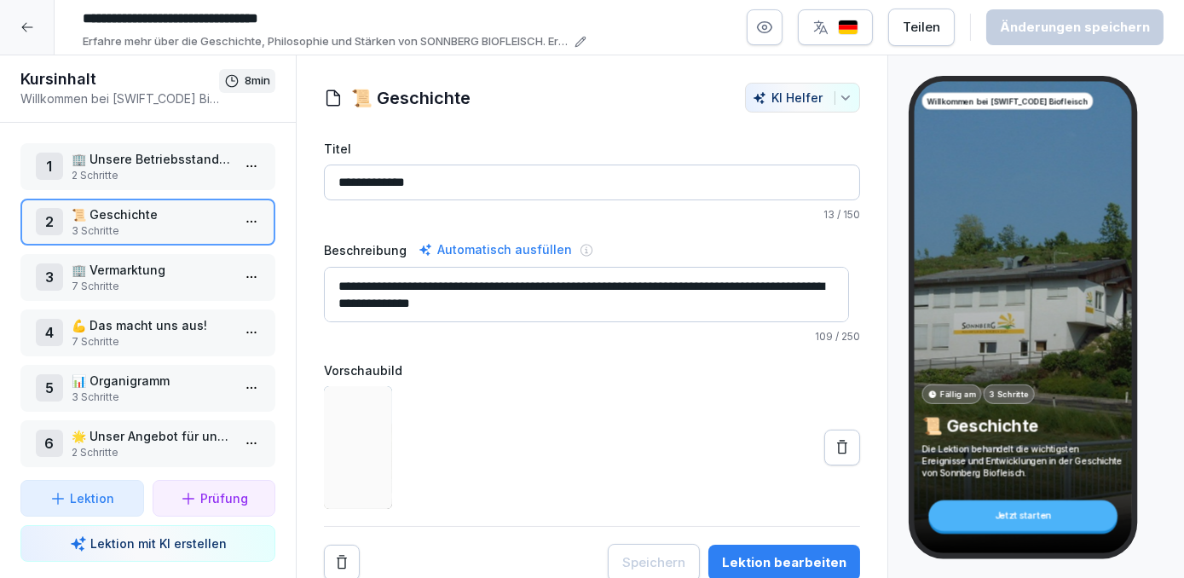
click at [152, 282] on p "7 Schritte" at bounding box center [151, 286] width 159 height 15
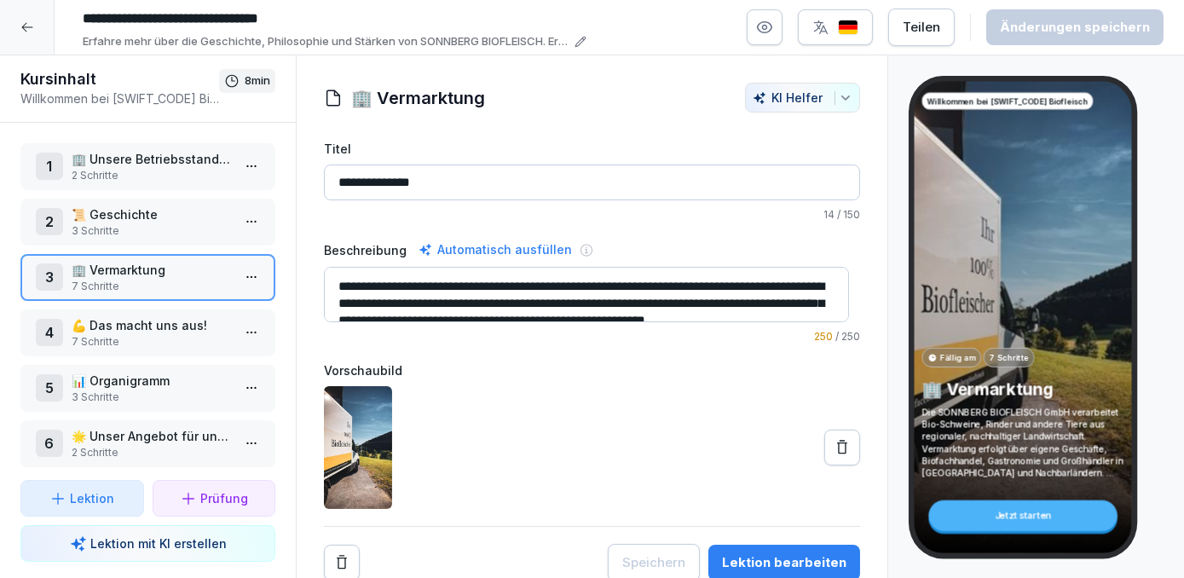
click at [130, 323] on p "💪 Das macht uns aus!" at bounding box center [151, 325] width 159 height 18
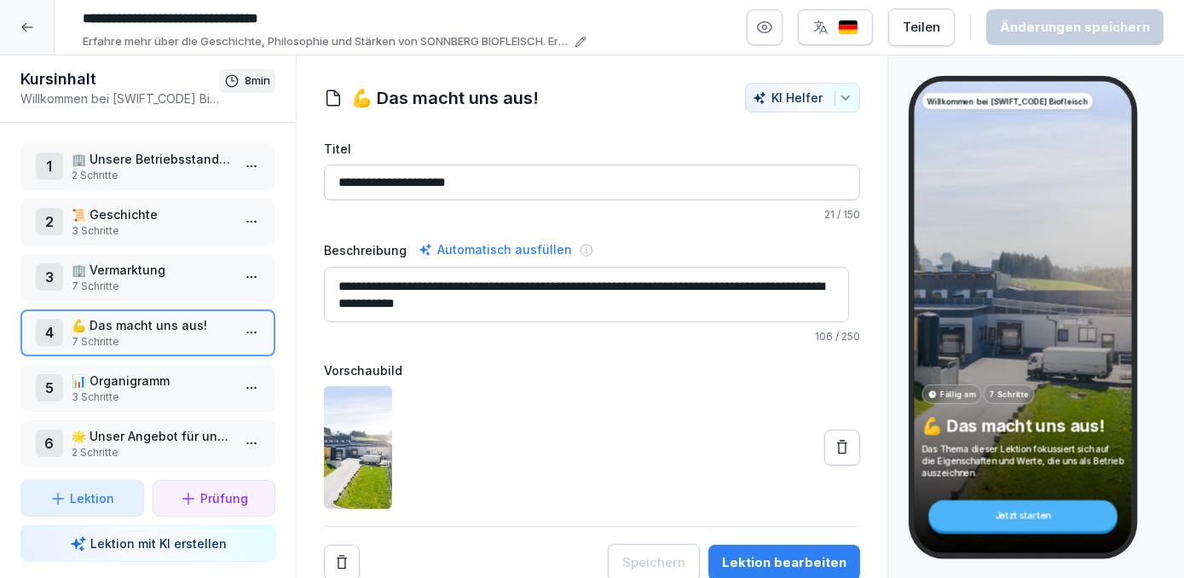
click at [154, 321] on p "💪 Das macht uns aus!" at bounding box center [151, 325] width 159 height 18
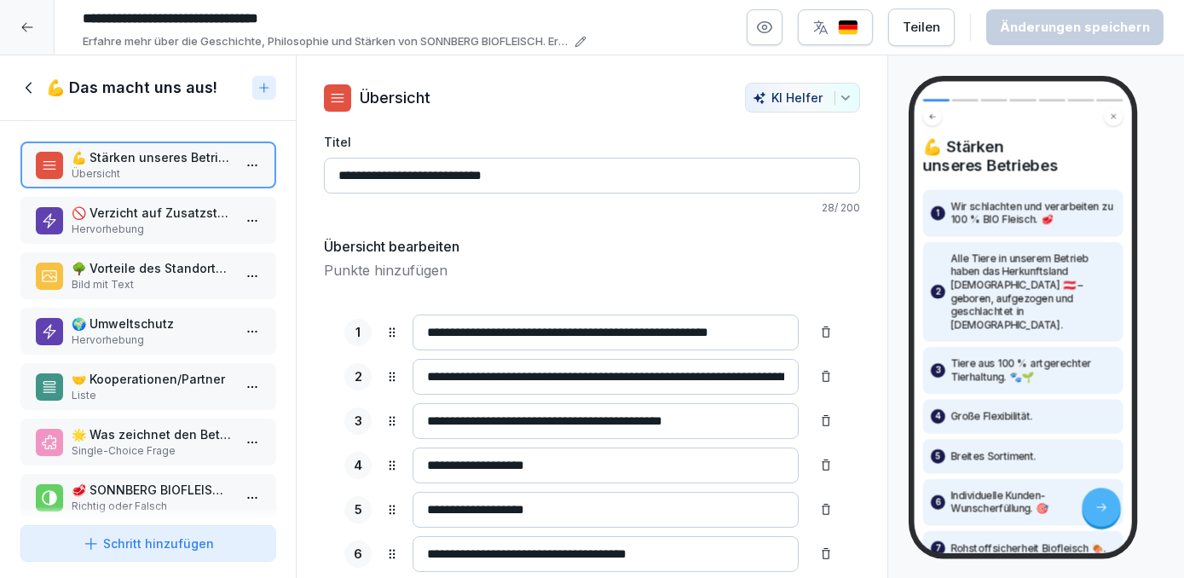
click at [153, 388] on p "Liste" at bounding box center [151, 395] width 159 height 15
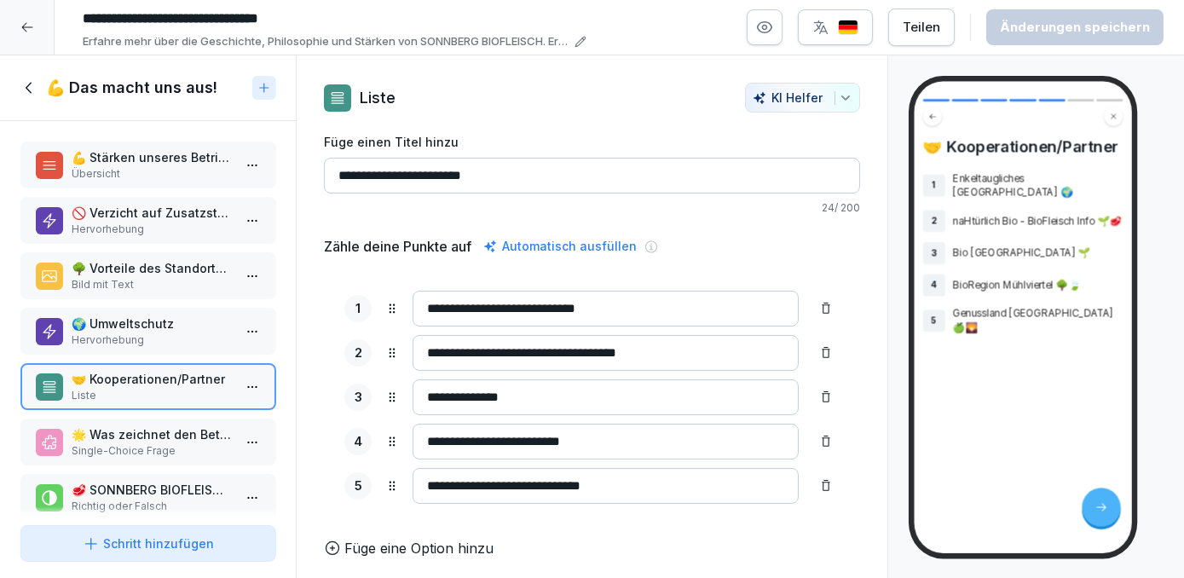
click at [161, 449] on p "Single-Choice Frage" at bounding box center [151, 450] width 159 height 15
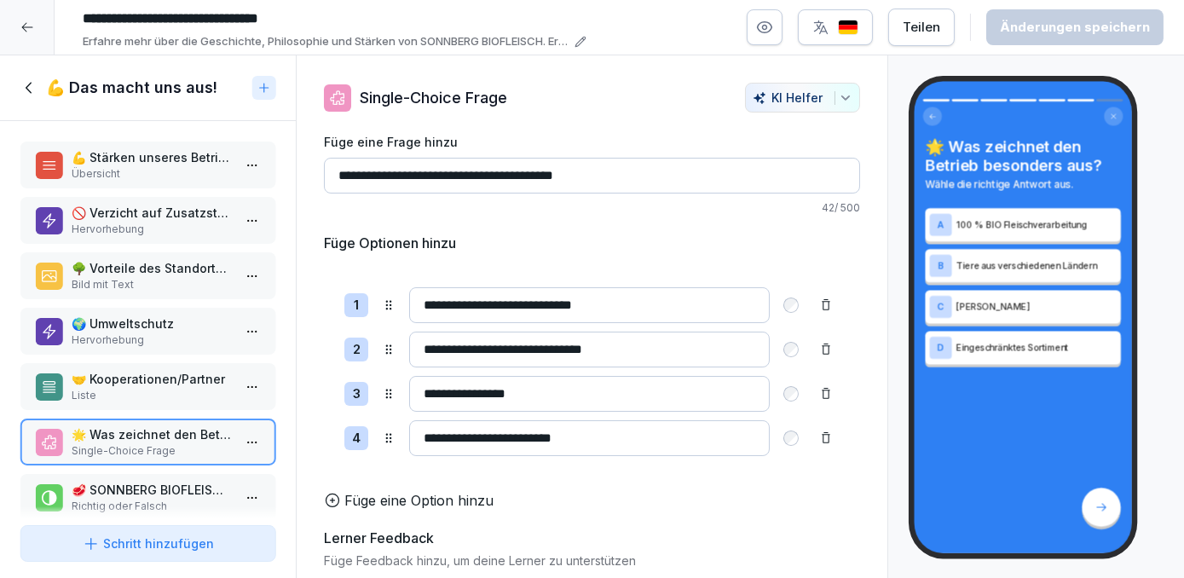
click at [172, 488] on p "🥩 SONNBERG BIOFLEISCH verwendet Geschmacksverstärker und Farbstoffe in seinen P…" at bounding box center [151, 490] width 159 height 18
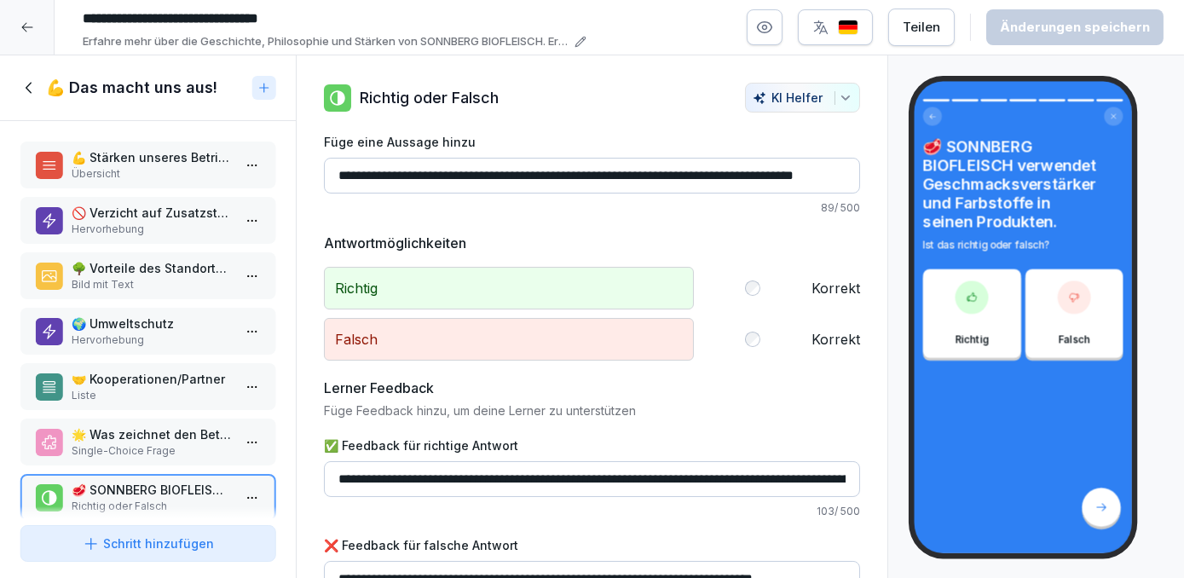
click at [145, 260] on p "🌳 Vorteile des Standortes Unterweißenbach" at bounding box center [151, 268] width 159 height 18
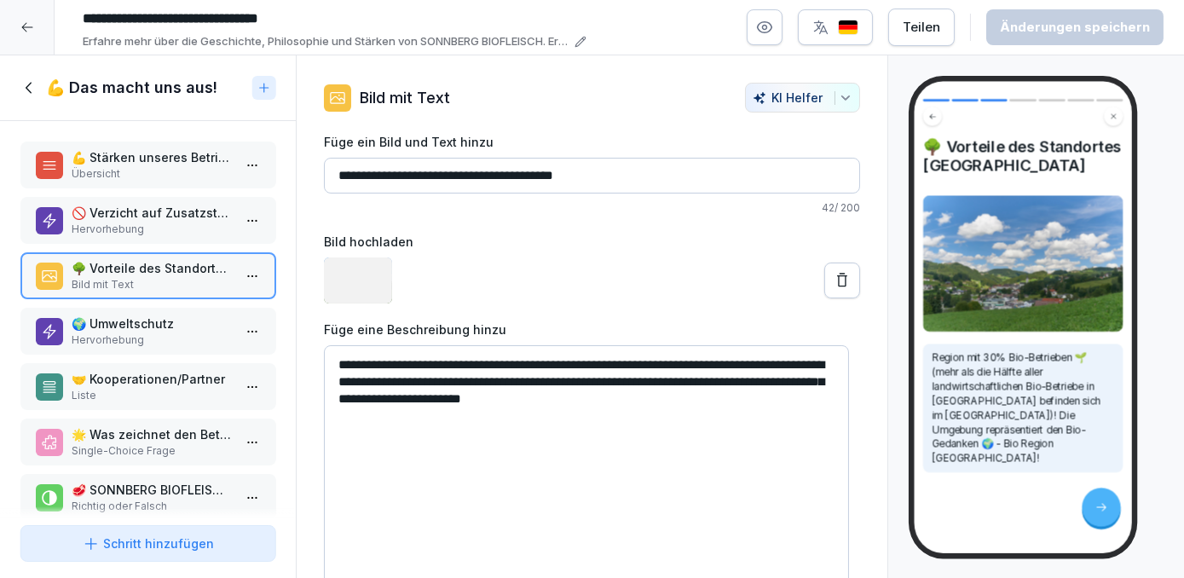
click at [166, 211] on p "🚫 Verzicht auf Zusatzstoffe" at bounding box center [151, 213] width 159 height 18
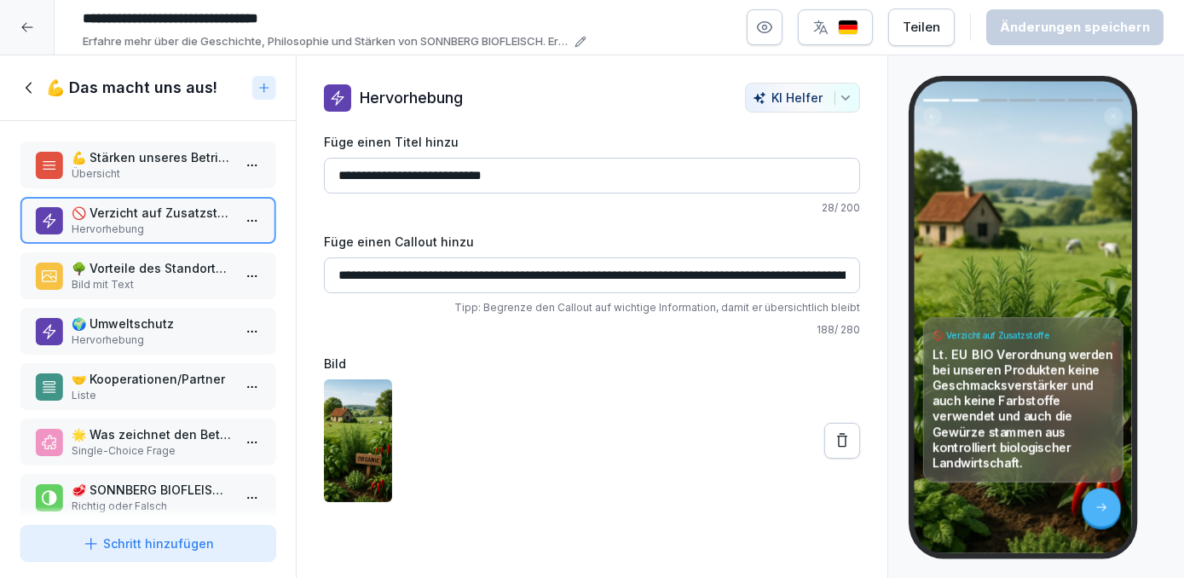
click at [121, 271] on p "🌳 Vorteile des Standortes Unterweißenbach" at bounding box center [151, 268] width 159 height 18
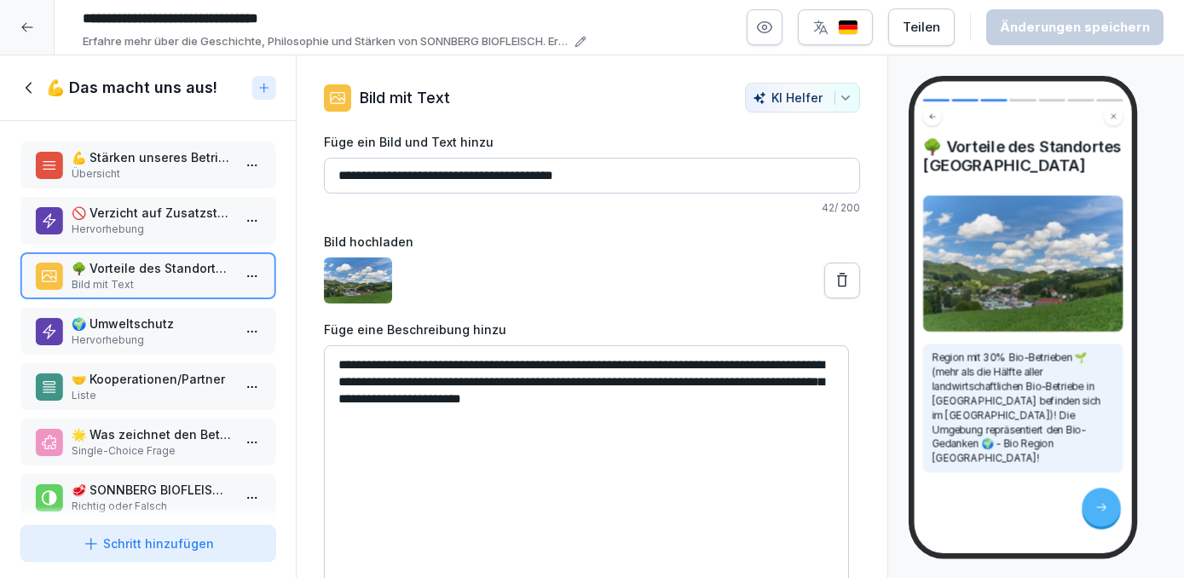
click at [120, 319] on p "🌍 Umweltschutz" at bounding box center [151, 324] width 159 height 18
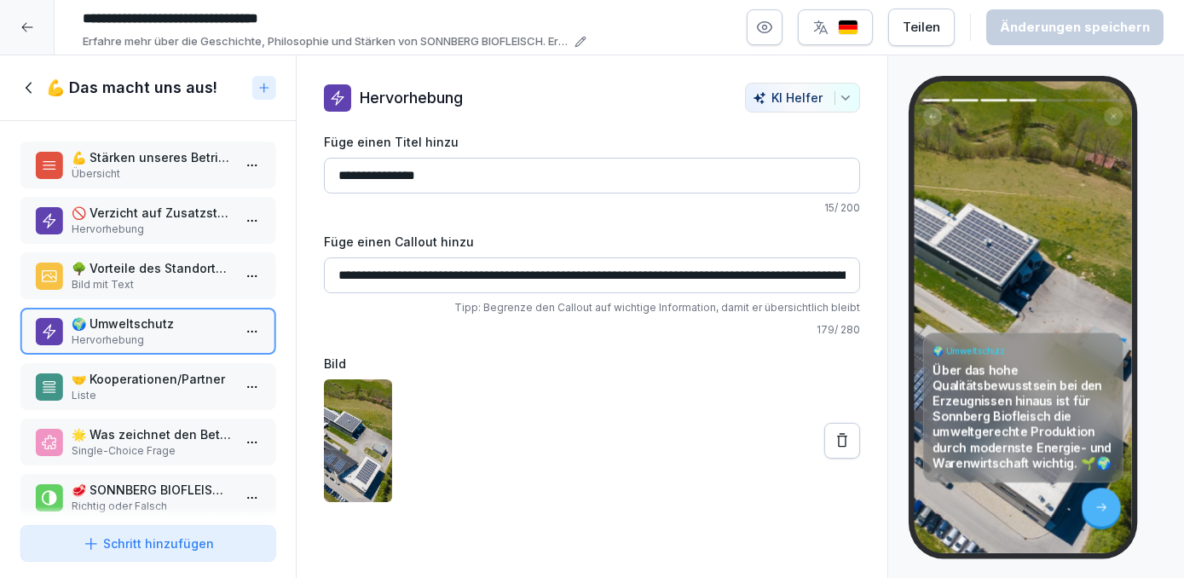
click at [136, 390] on p "Liste" at bounding box center [151, 395] width 159 height 15
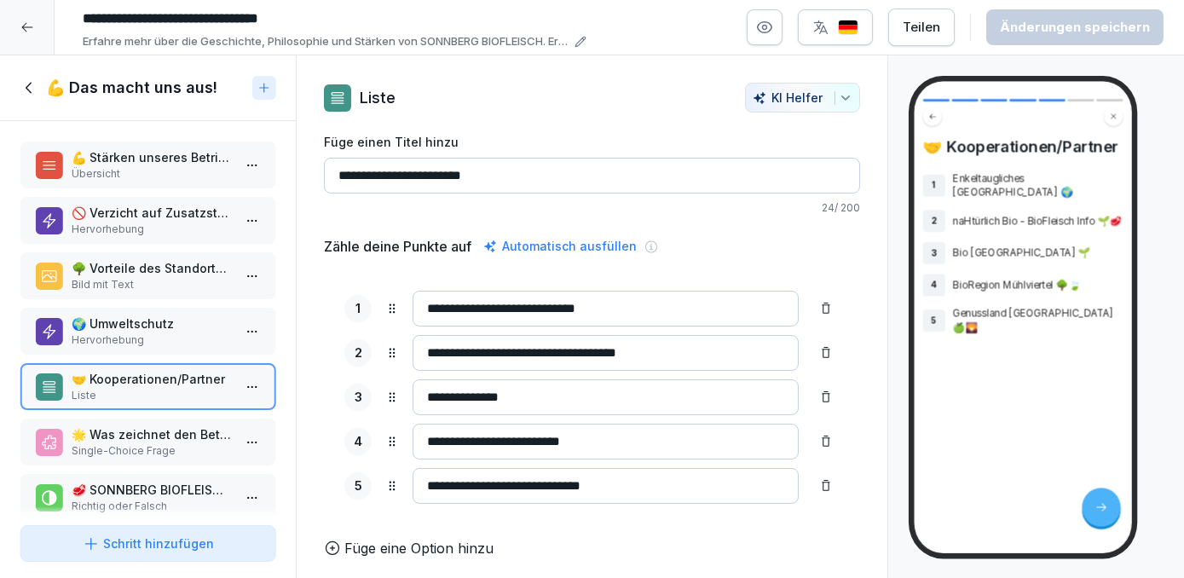
click at [166, 171] on p "Übersicht" at bounding box center [151, 173] width 159 height 15
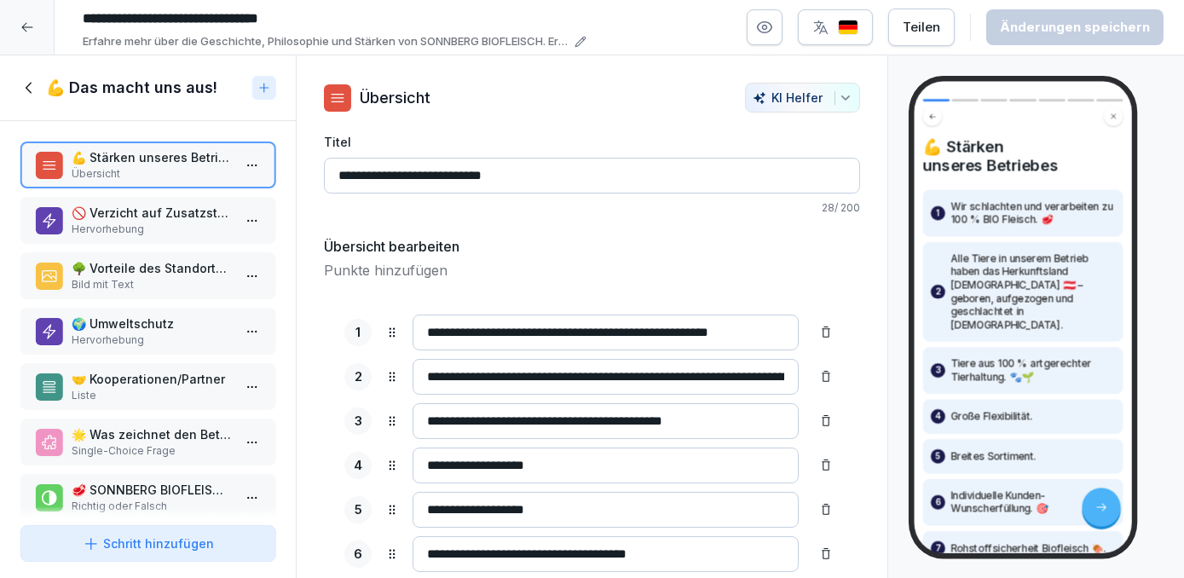
click at [27, 86] on icon at bounding box center [29, 87] width 6 height 11
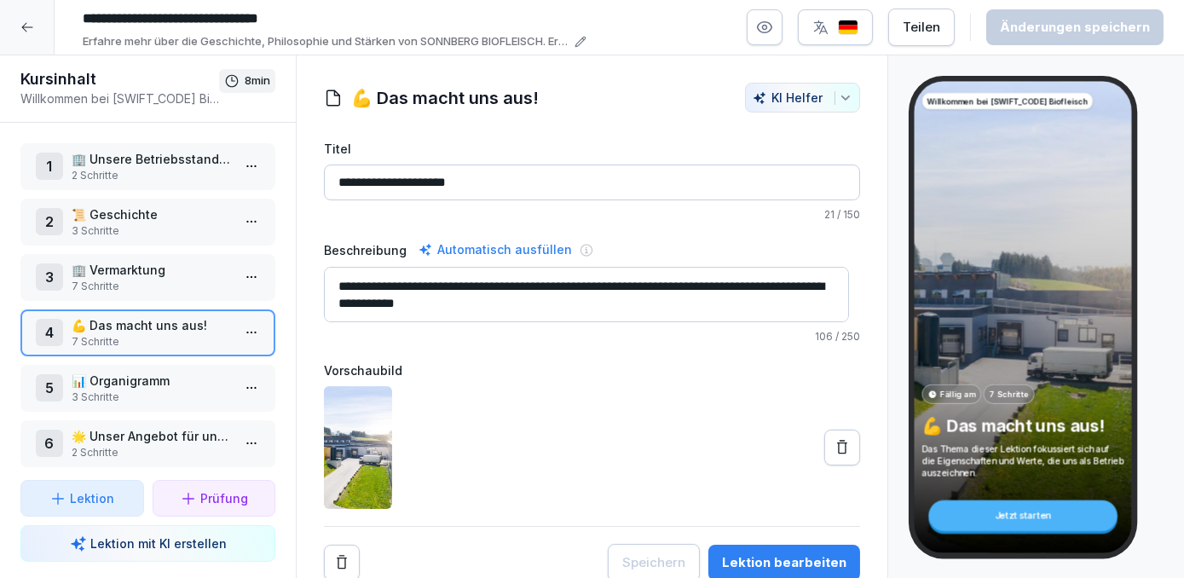
click at [171, 432] on p "🌟 Unser Angebot für unsere Mitarbeiter" at bounding box center [151, 436] width 159 height 18
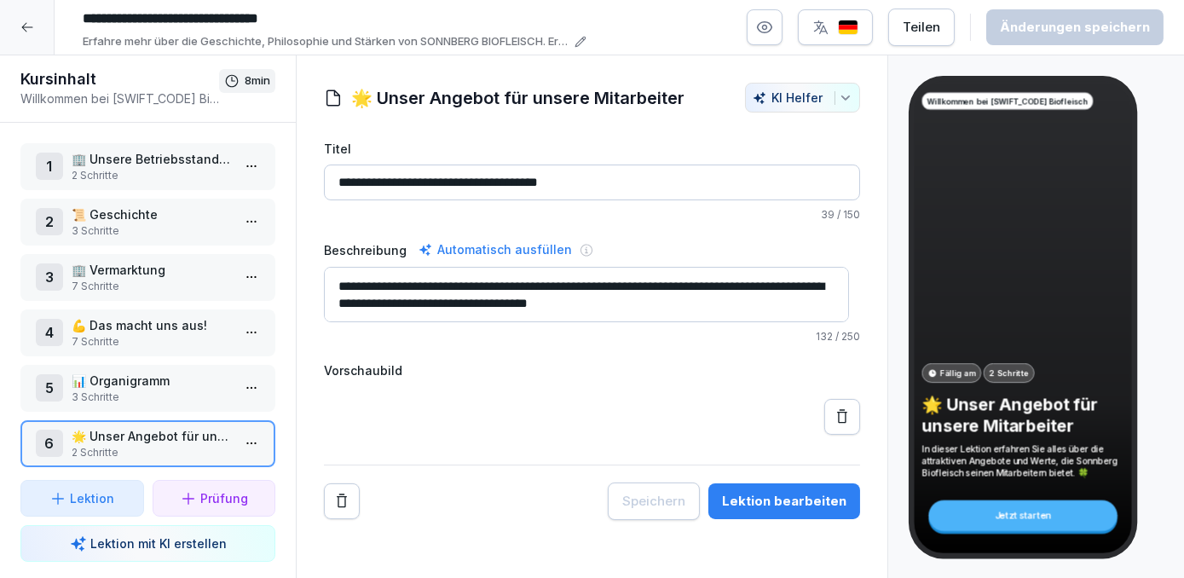
click at [111, 445] on p "2 Schritte" at bounding box center [151, 452] width 159 height 15
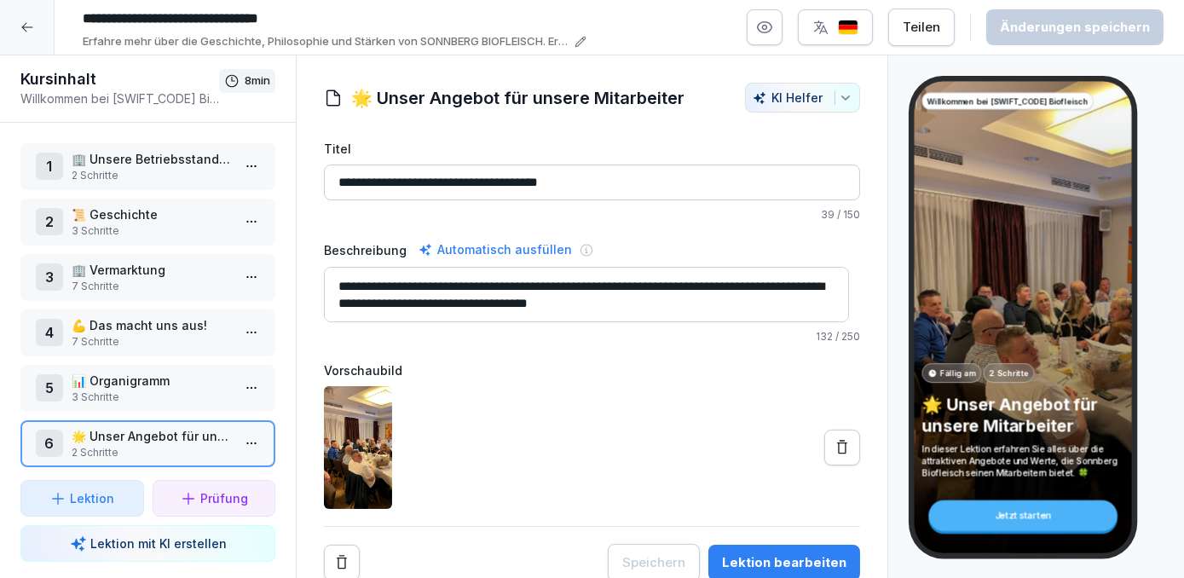
click at [111, 445] on p "2 Schritte" at bounding box center [151, 452] width 159 height 15
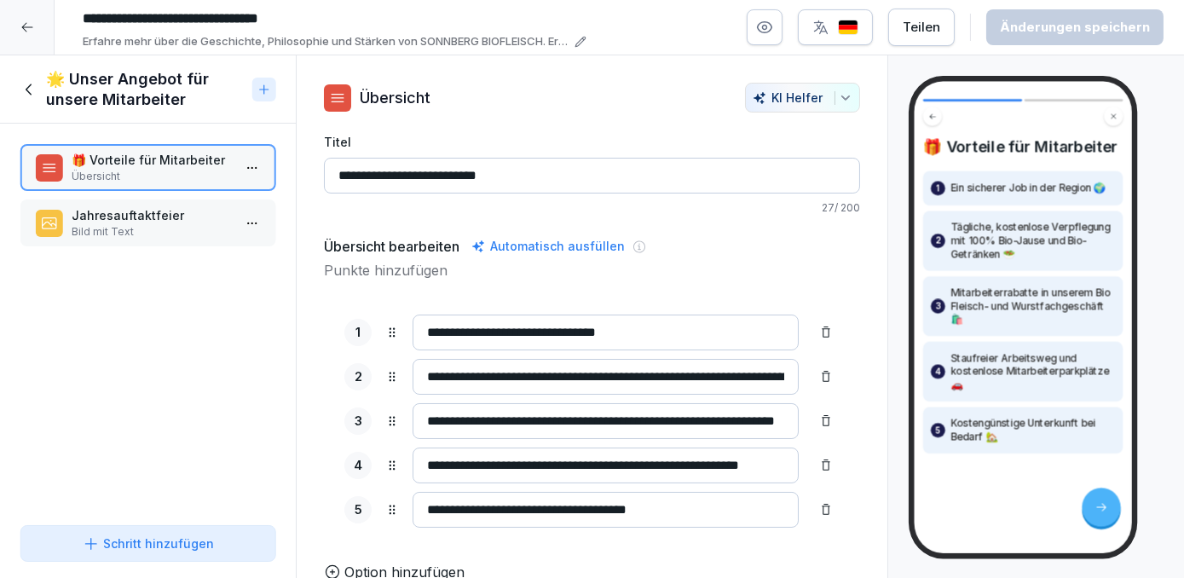
click at [131, 221] on p "Jahresauftaktfeier" at bounding box center [151, 215] width 159 height 18
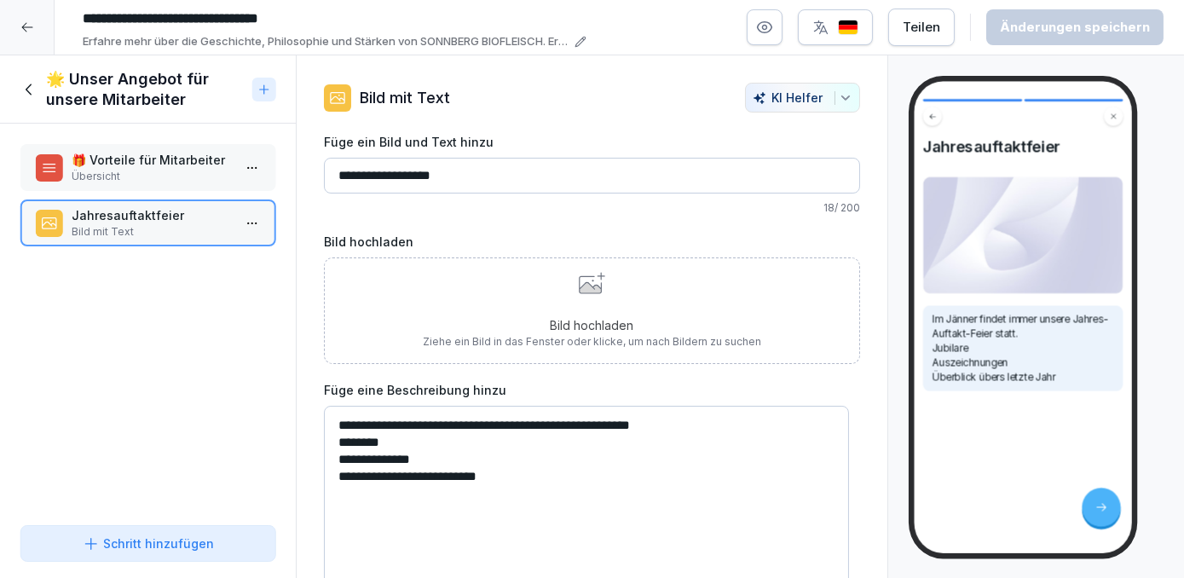
click at [146, 159] on p "🎁 Vorteile für Mitarbeiter" at bounding box center [151, 160] width 159 height 18
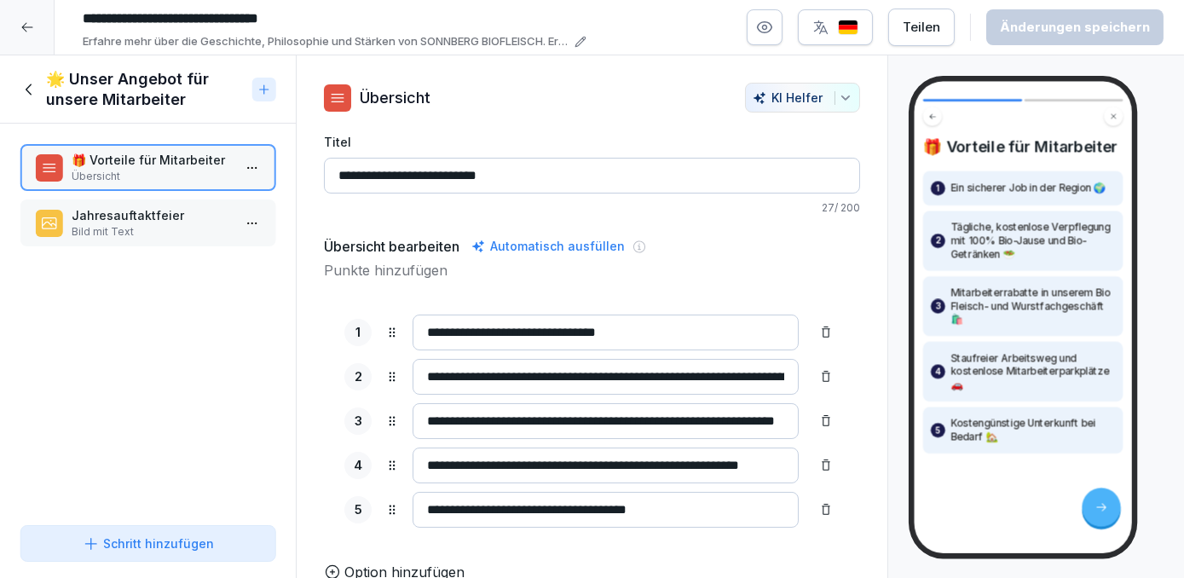
click at [30, 87] on icon at bounding box center [29, 89] width 19 height 19
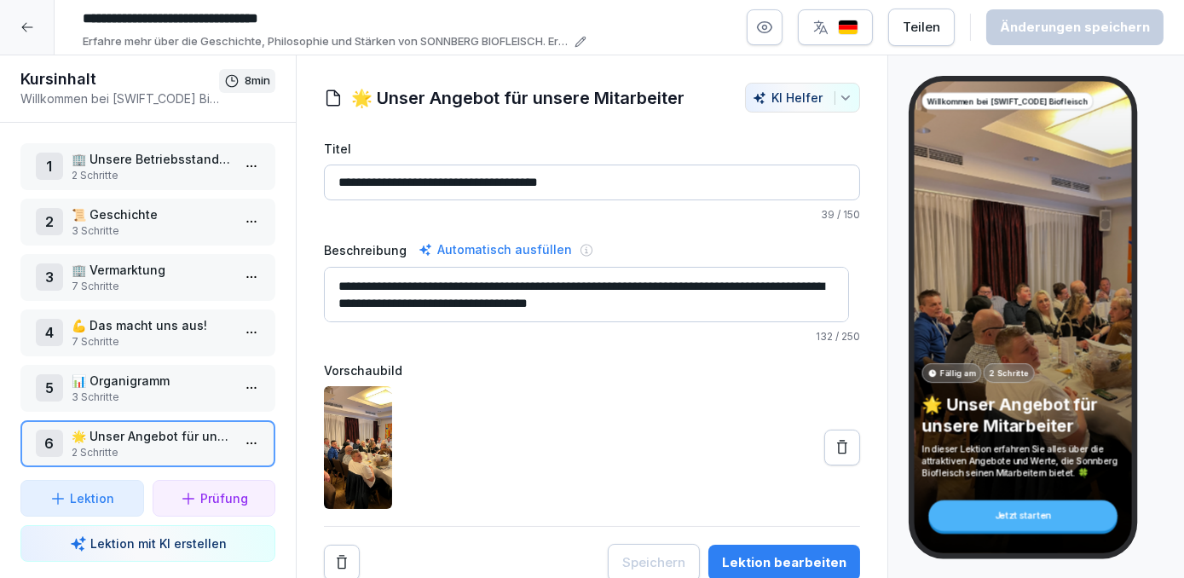
click at [171, 382] on p "📊 Organigramm" at bounding box center [151, 381] width 159 height 18
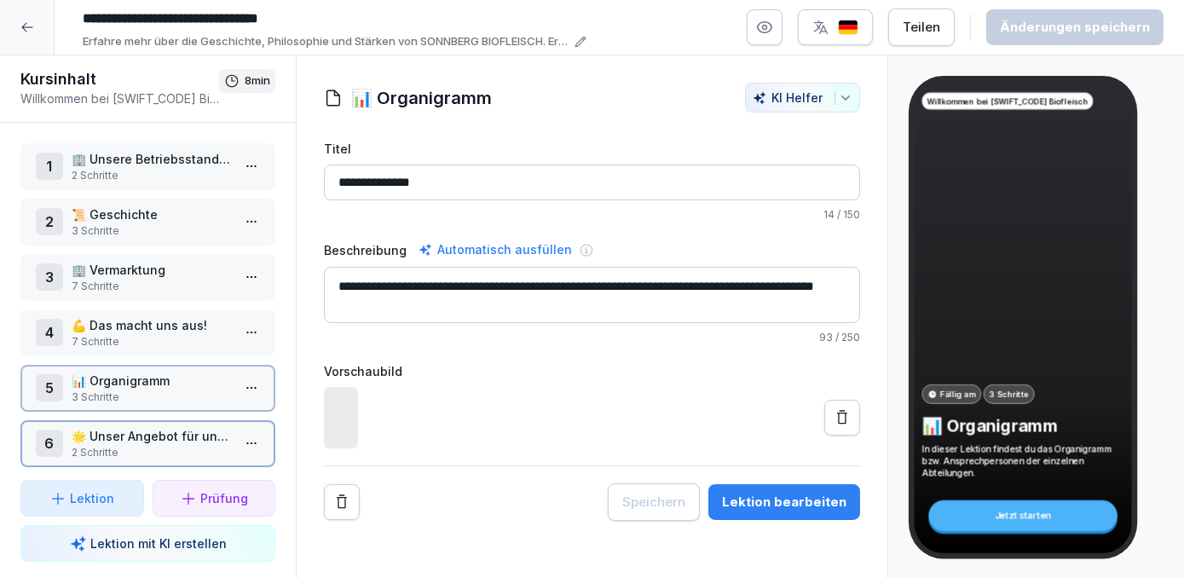
click at [171, 382] on p "📊 Organigramm" at bounding box center [151, 381] width 159 height 18
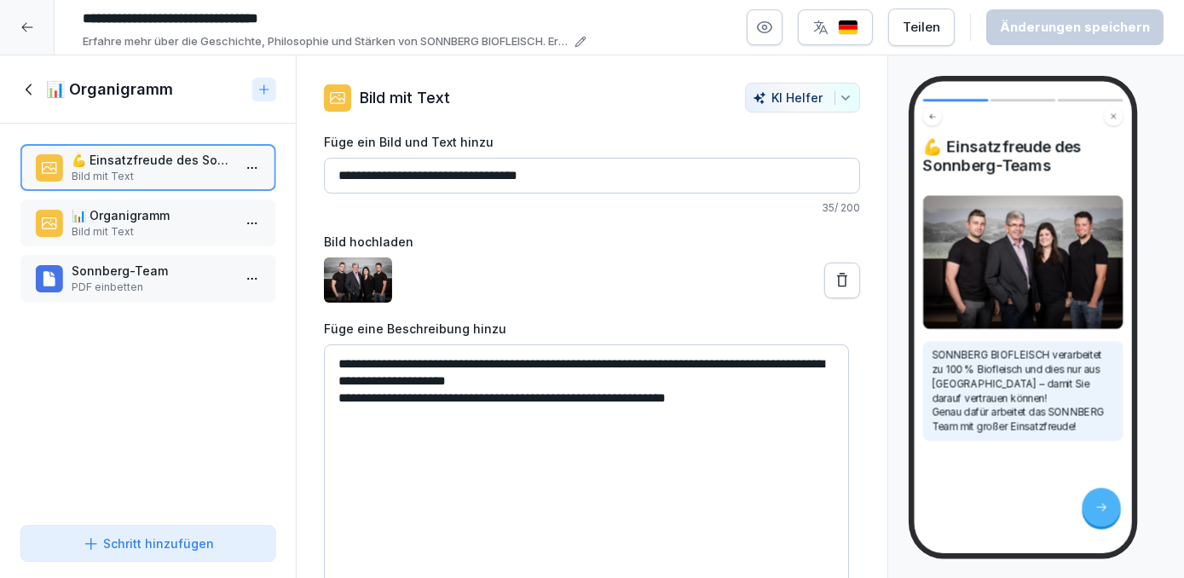
click at [147, 212] on p "📊 Organigramm" at bounding box center [151, 215] width 159 height 18
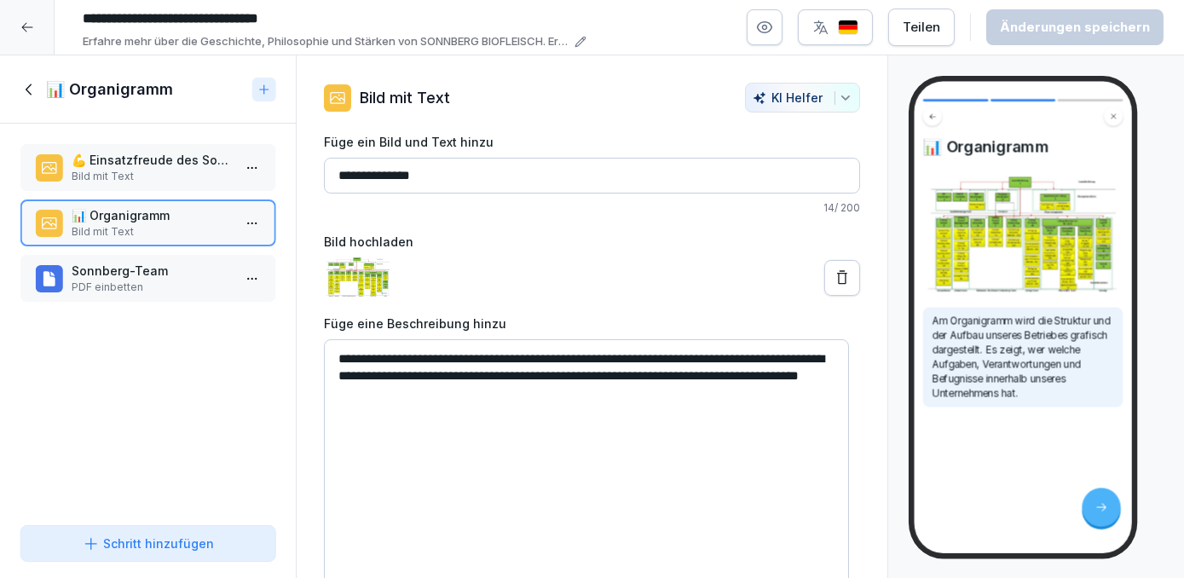
click at [147, 271] on p "Sonnberg-Team" at bounding box center [151, 271] width 159 height 18
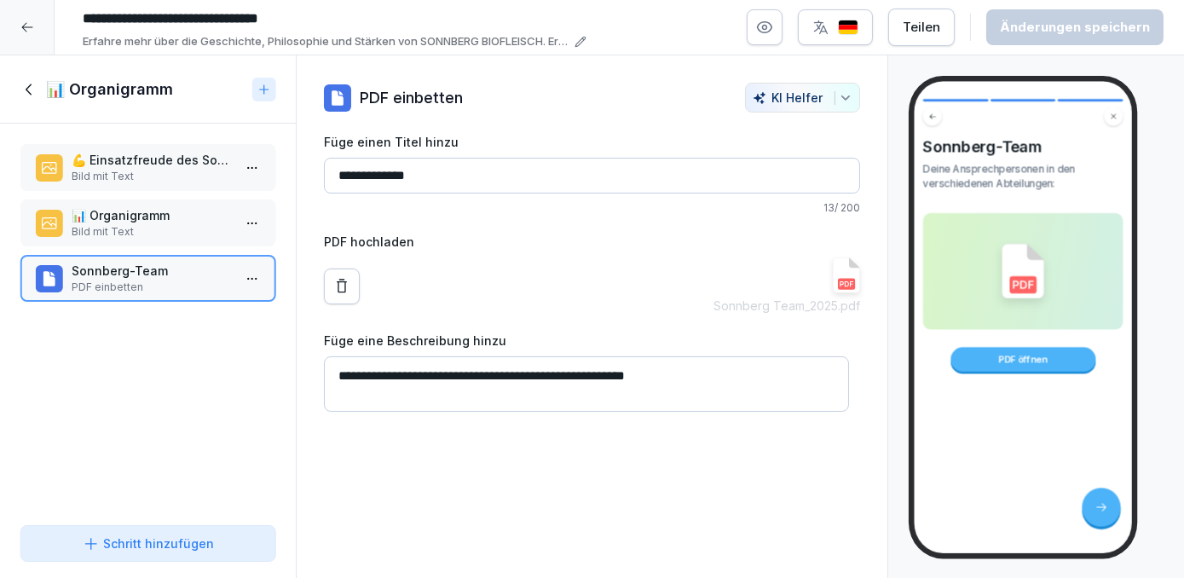
click at [127, 165] on p "💪 Einsatzfreude des Sonnberg-Teams" at bounding box center [151, 160] width 159 height 18
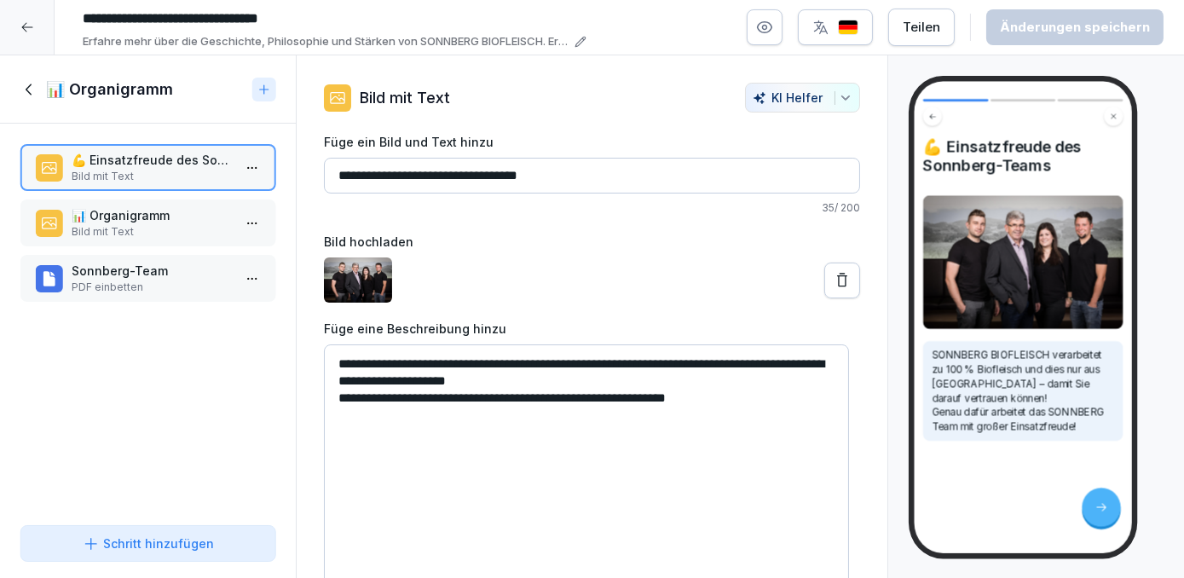
click at [26, 87] on icon at bounding box center [29, 89] width 19 height 19
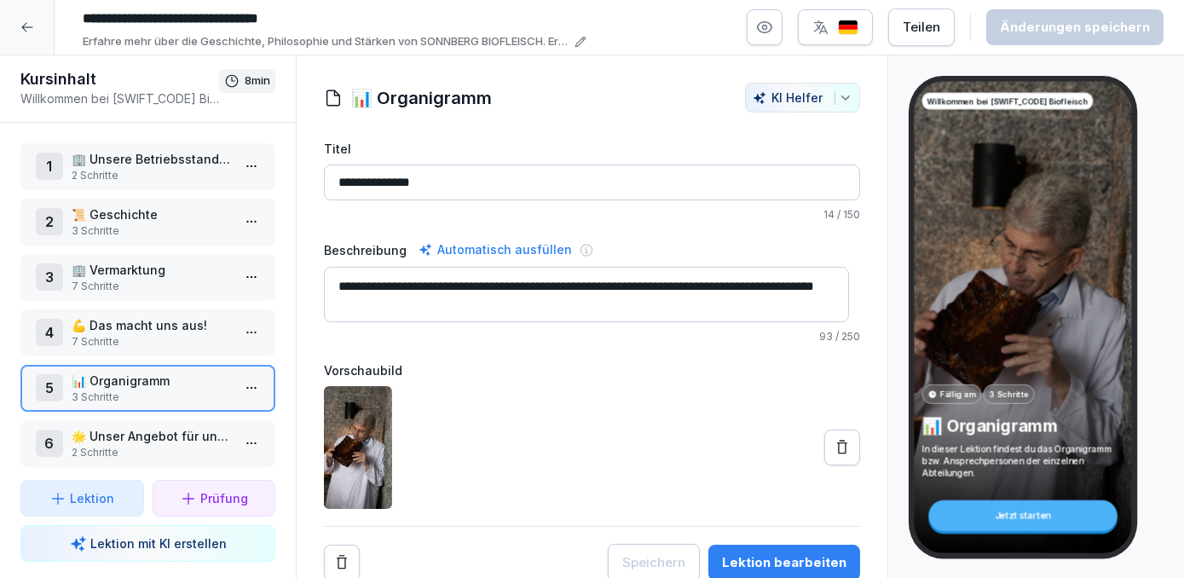
scroll to position [11, 0]
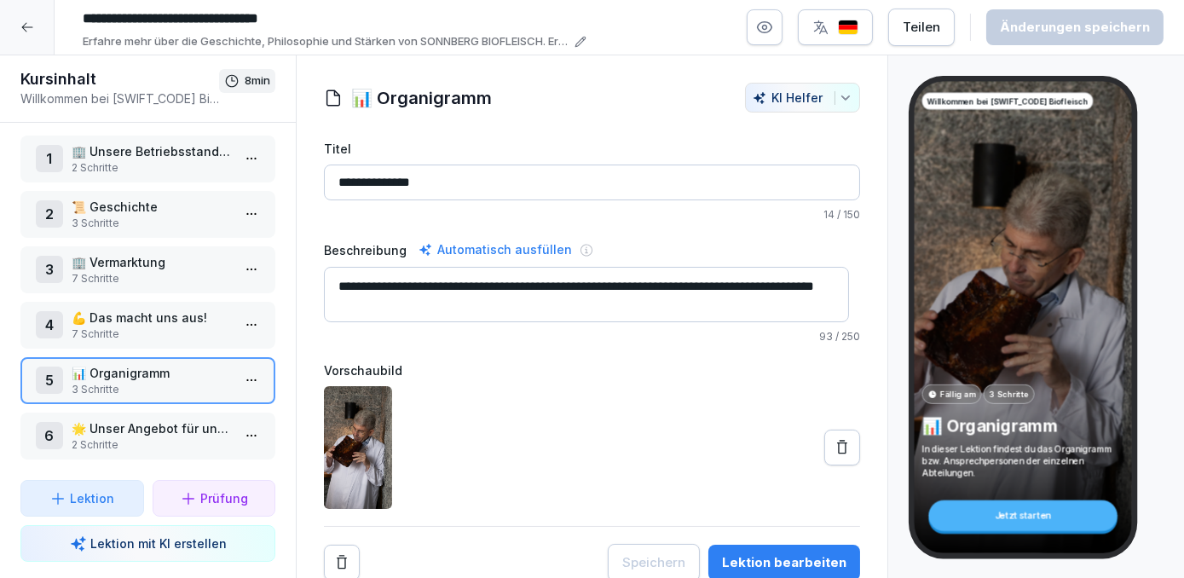
click at [150, 437] on p "2 Schritte" at bounding box center [151, 444] width 159 height 15
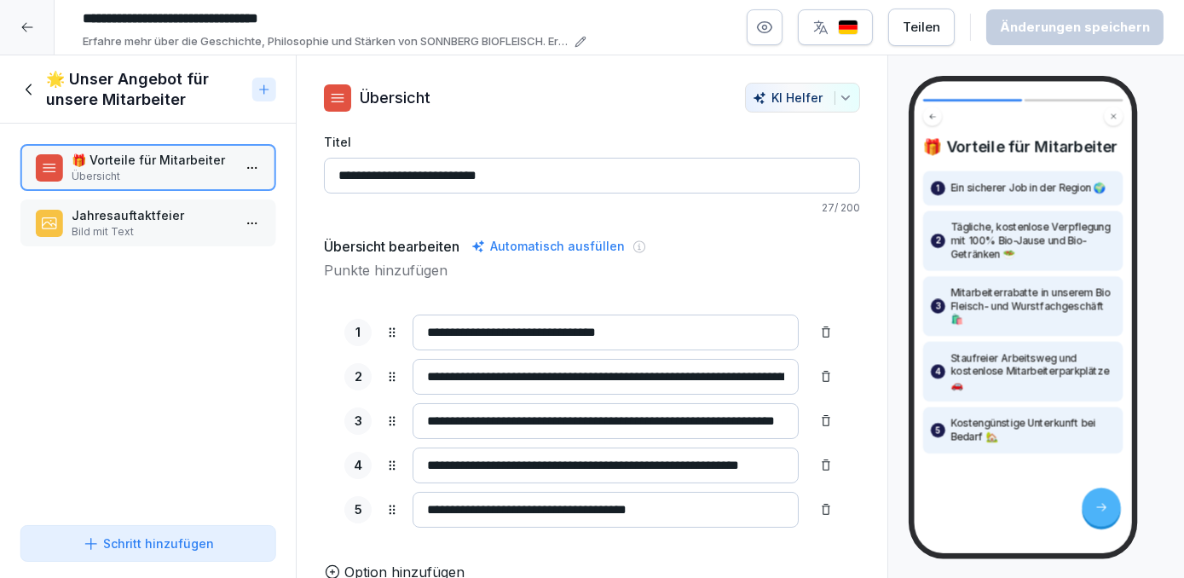
click at [147, 221] on p "Jahresauftaktfeier" at bounding box center [151, 215] width 159 height 18
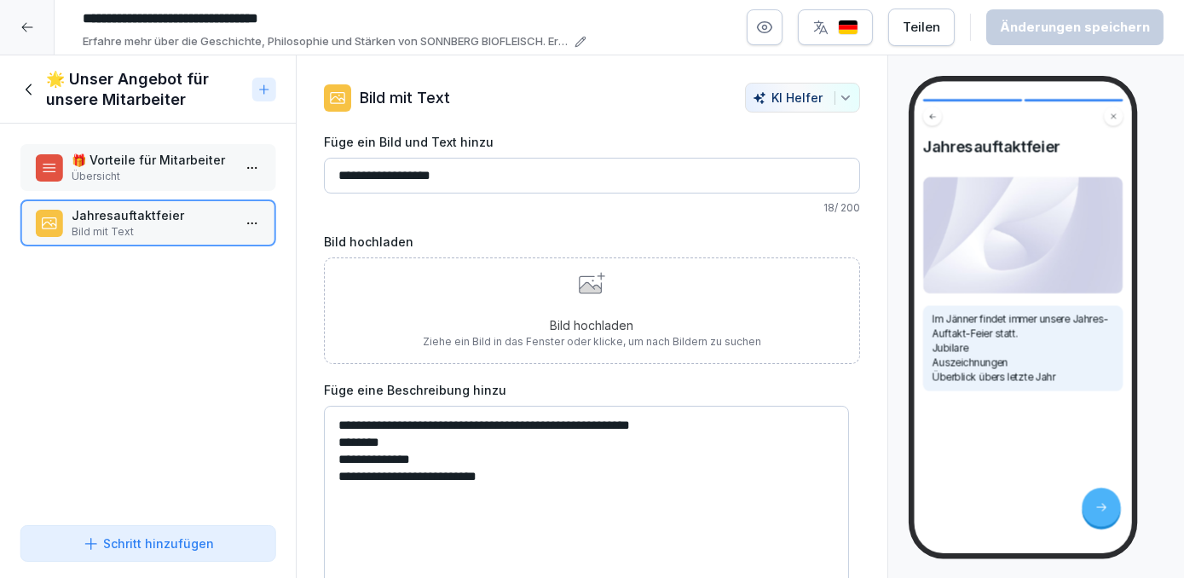
click at [619, 314] on div "Bild hochladen Ziehe ein Bild in das Fenster oder klicke, um nach Bildern zu su…" at bounding box center [592, 311] width 338 height 78
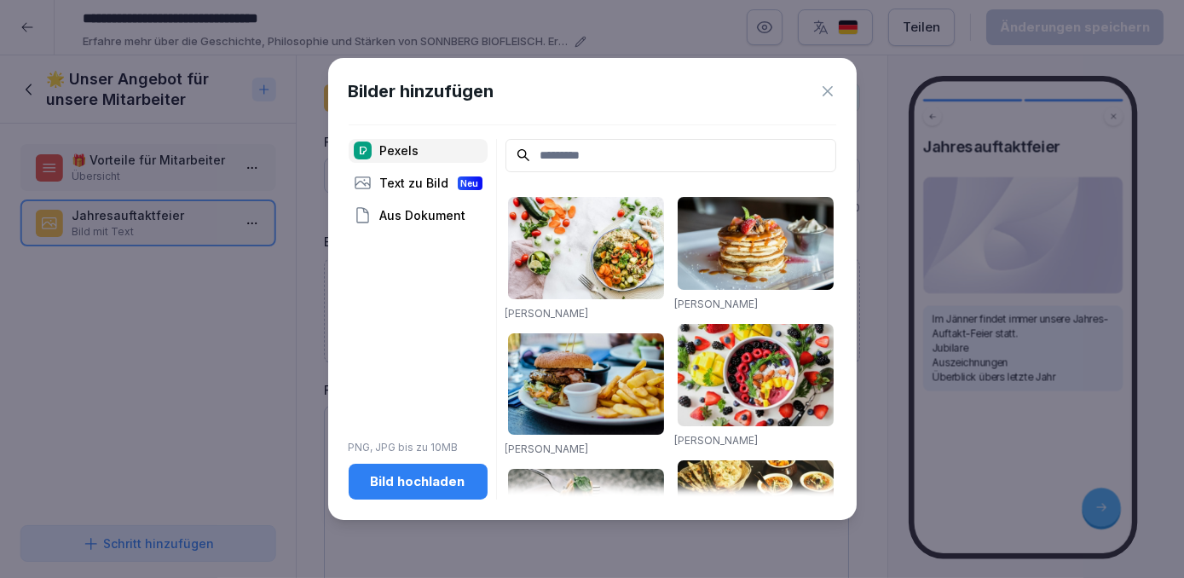
click at [449, 471] on button "Bild hochladen" at bounding box center [418, 482] width 139 height 36
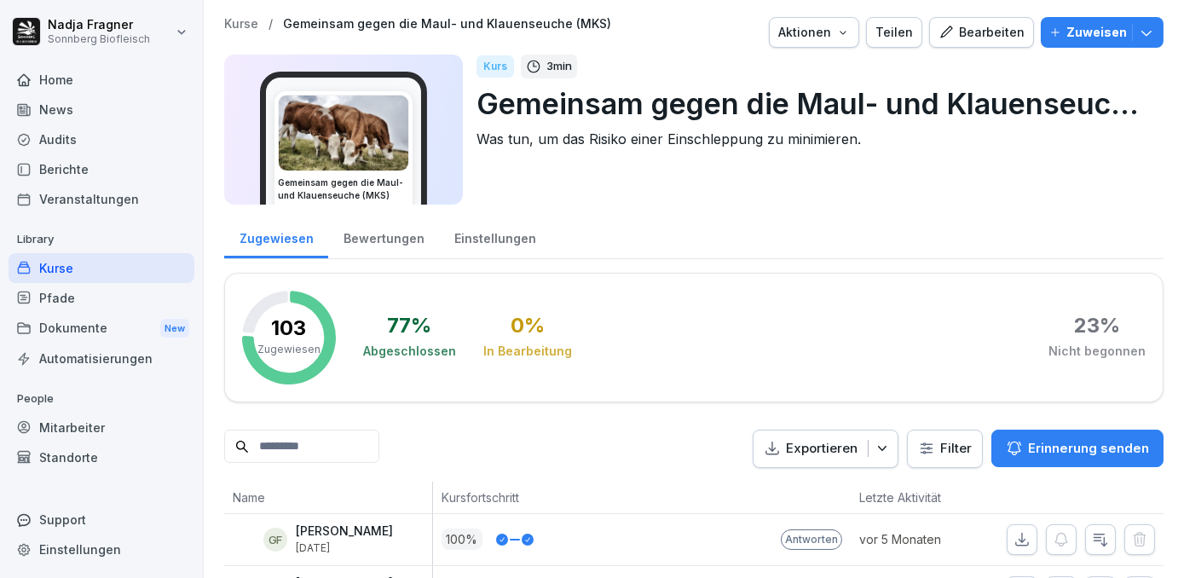
scroll to position [620, 0]
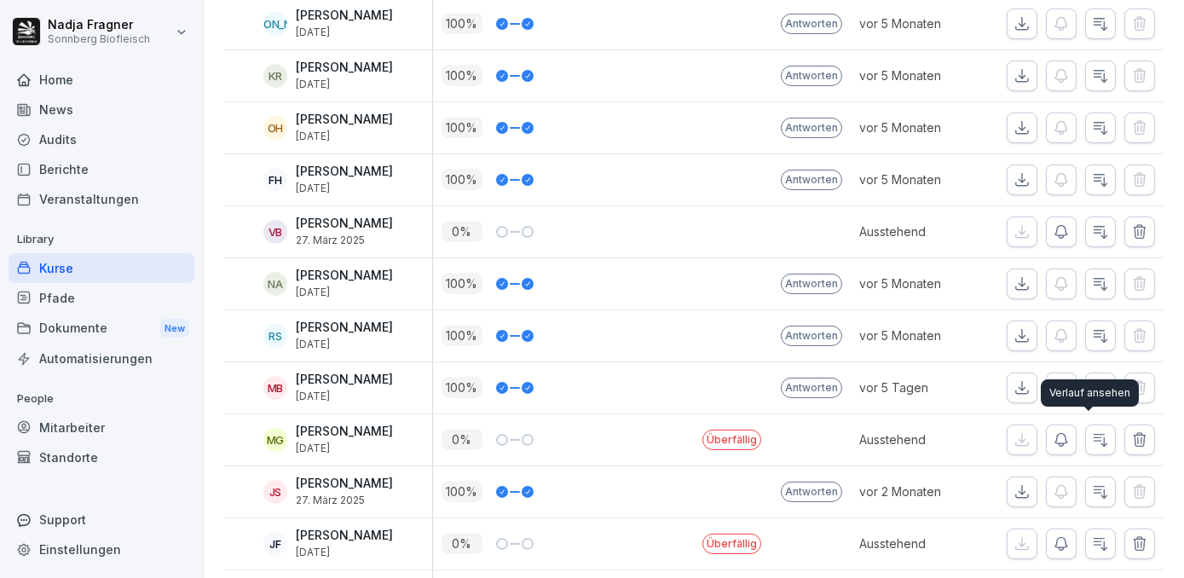
click at [1092, 438] on icon "button" at bounding box center [1100, 439] width 17 height 17
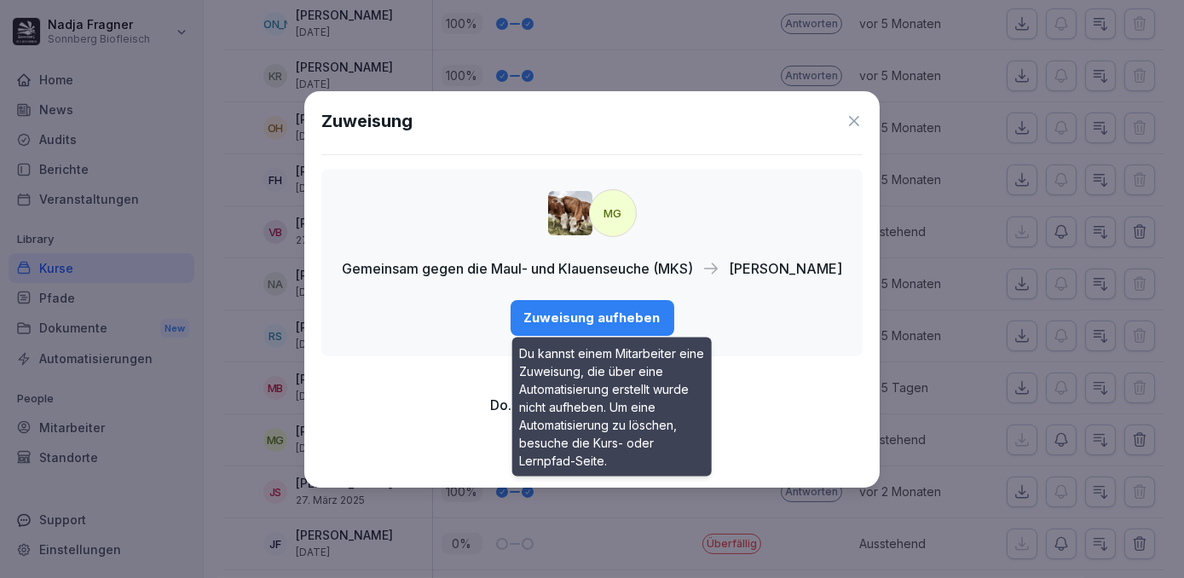
click at [631, 318] on div "Zuweisung aufheben" at bounding box center [592, 318] width 136 height 19
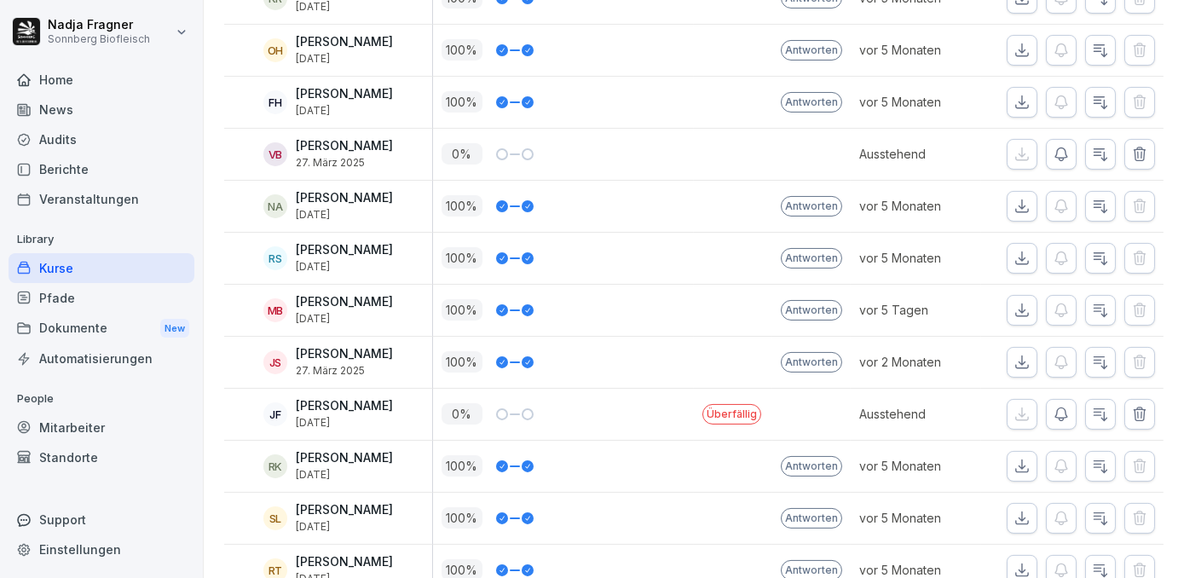
scroll to position [775, 0]
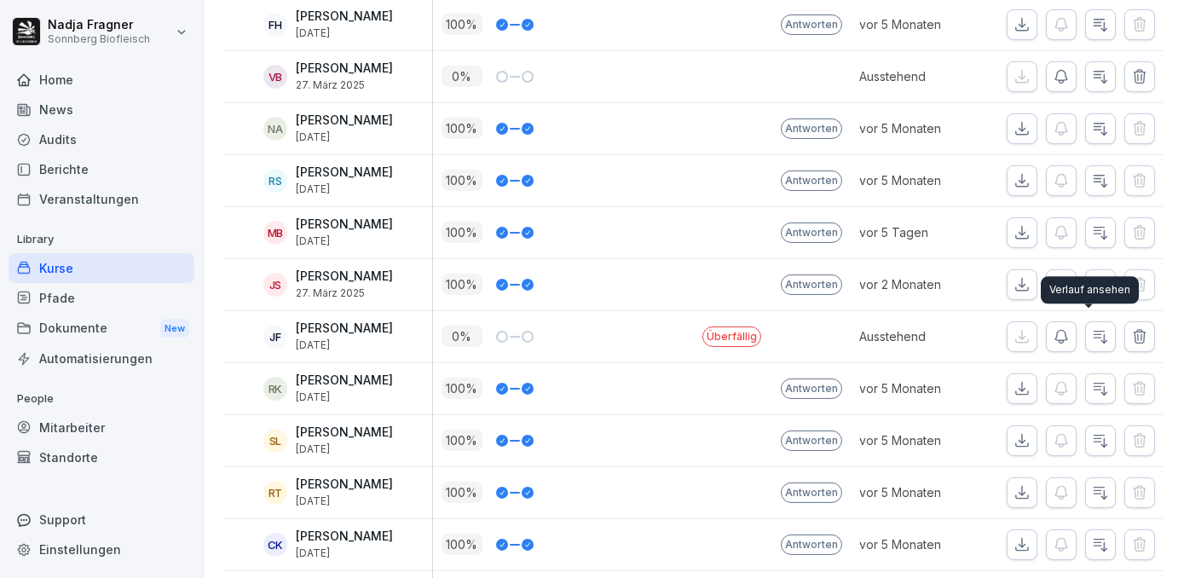
click at [1090, 321] on button "button" at bounding box center [1100, 336] width 31 height 31
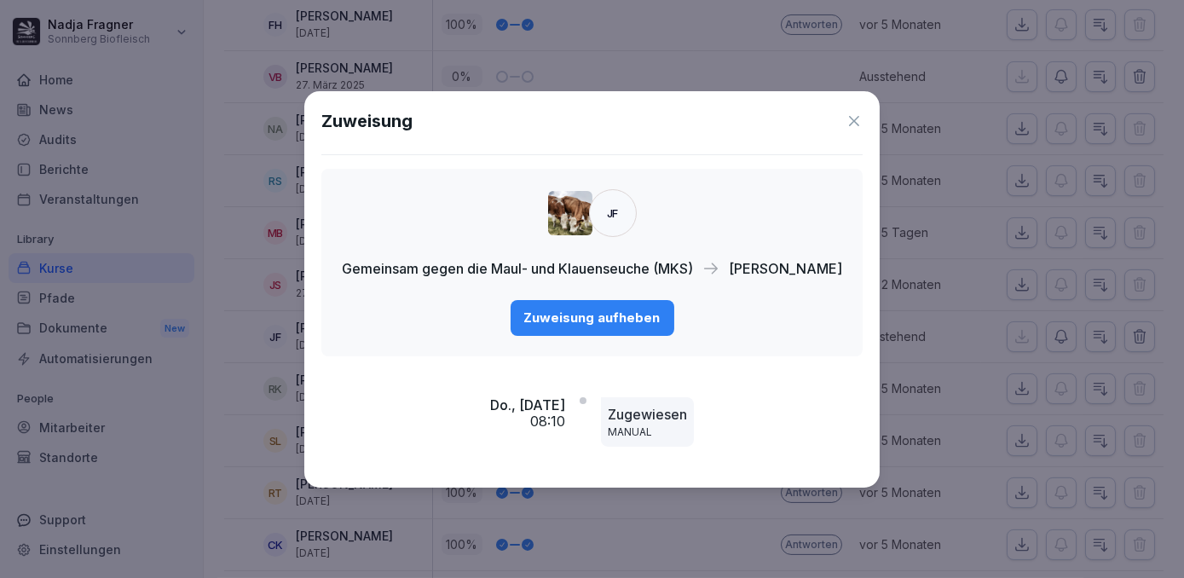
click at [566, 315] on div "Zuweisung aufheben" at bounding box center [592, 318] width 136 height 19
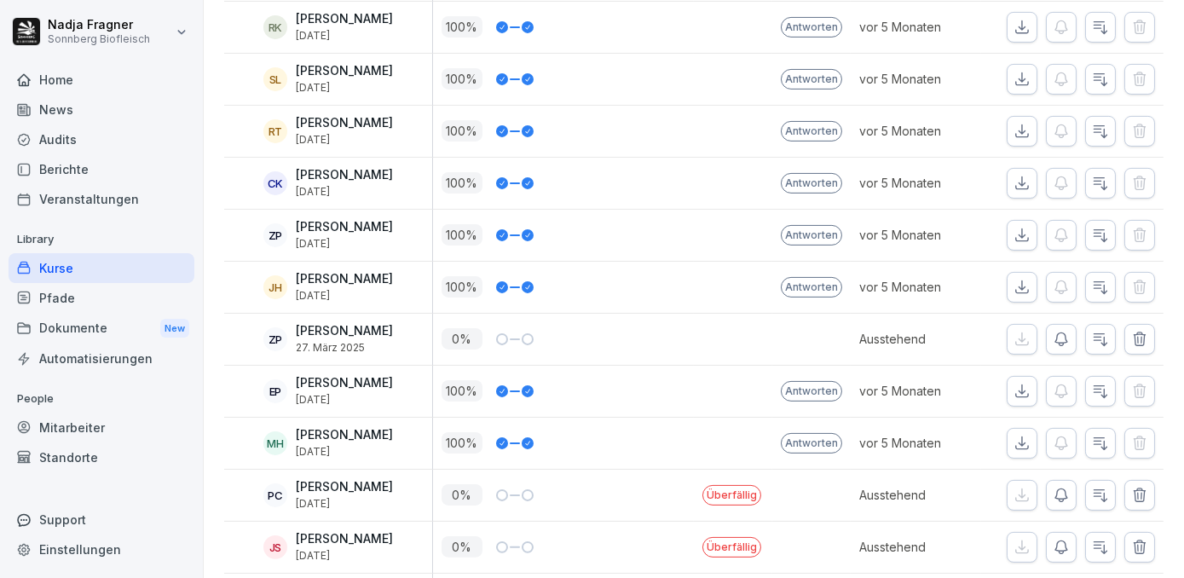
scroll to position [1240, 0]
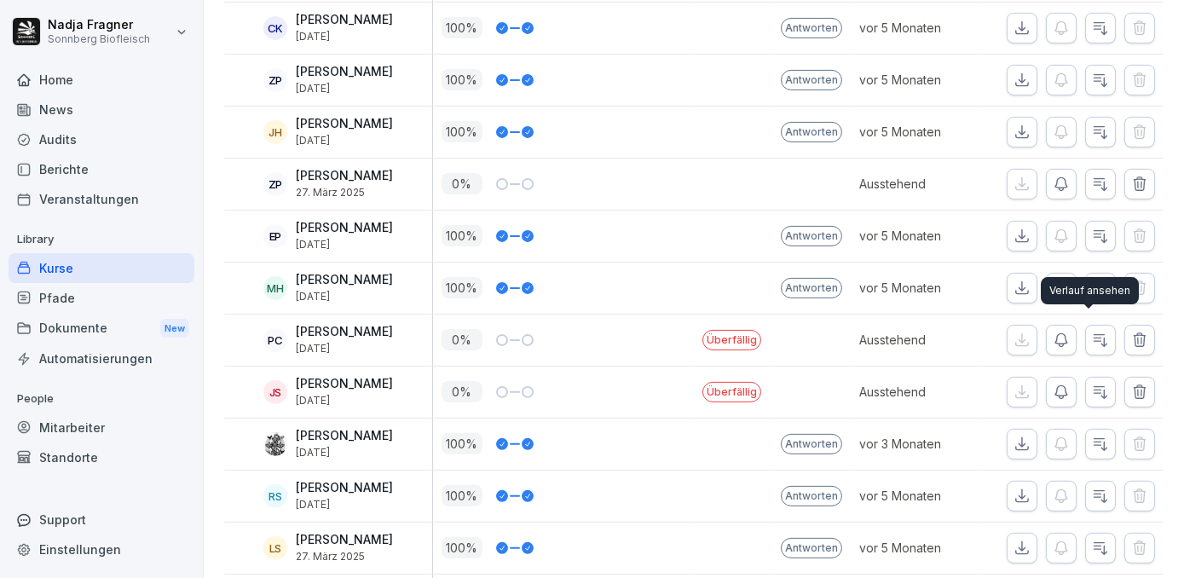
click at [1092, 332] on icon "button" at bounding box center [1100, 340] width 17 height 17
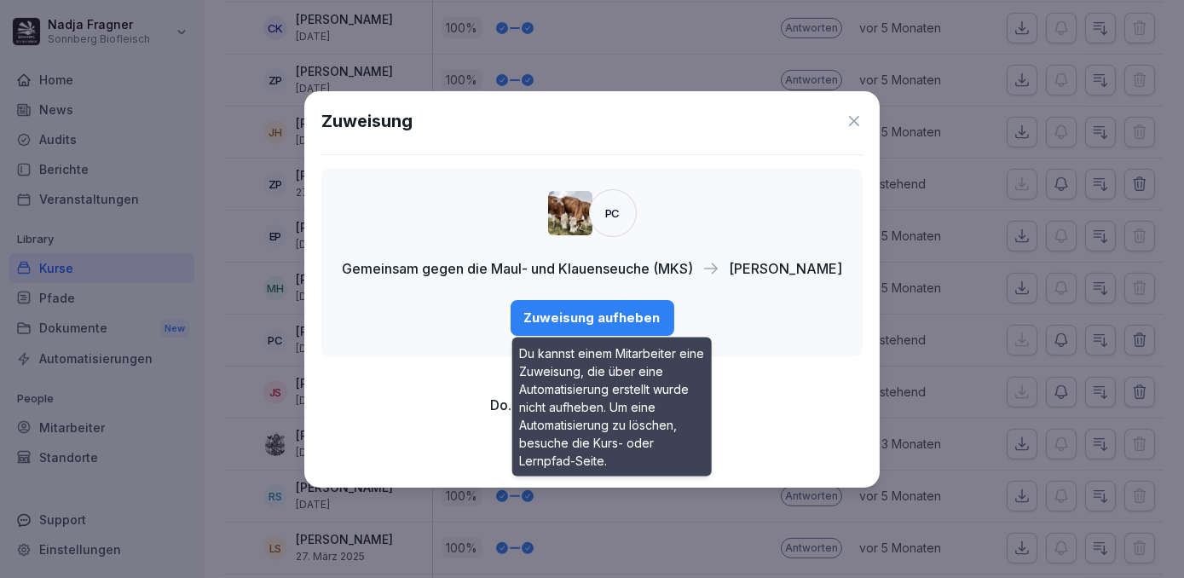
click at [637, 319] on div "Zuweisung aufheben" at bounding box center [592, 318] width 136 height 19
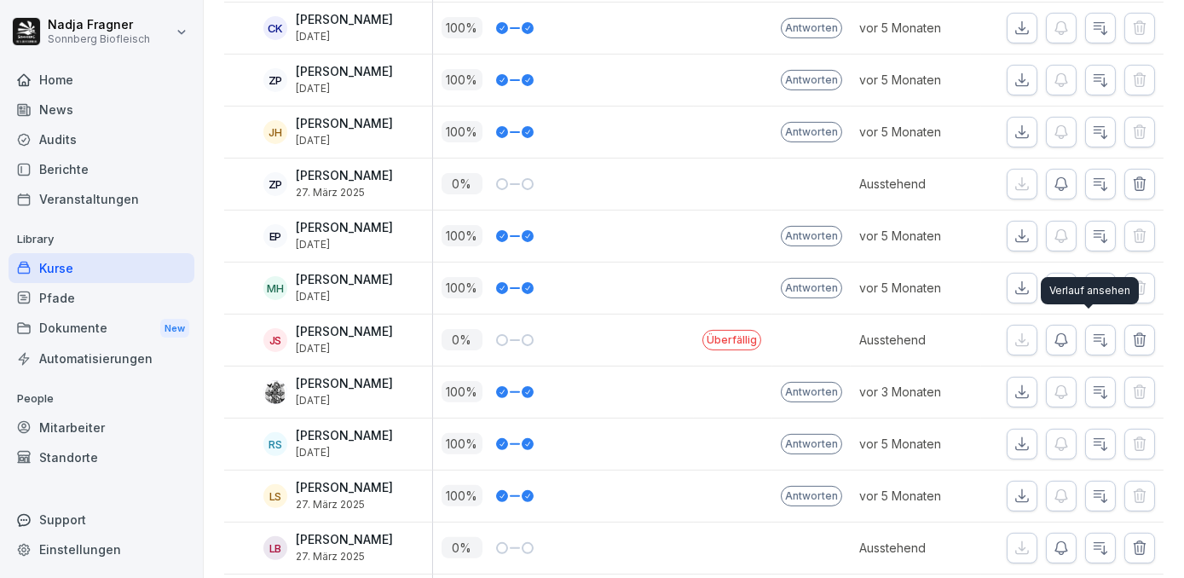
click at [1086, 325] on button "button" at bounding box center [1100, 340] width 31 height 31
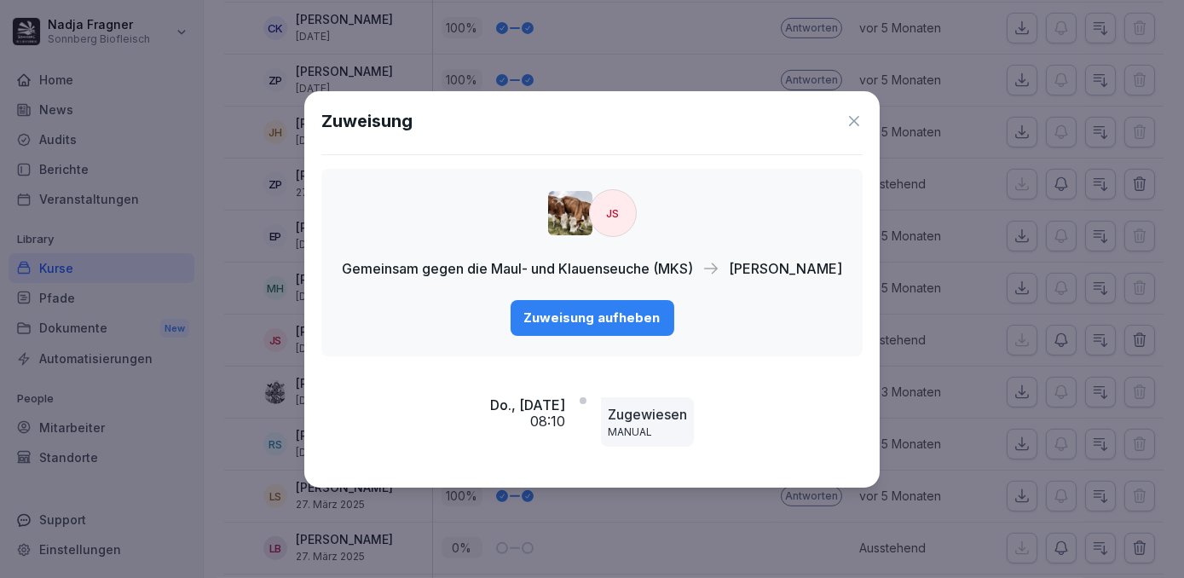
click at [621, 320] on div "Zuweisung aufheben" at bounding box center [592, 318] width 136 height 19
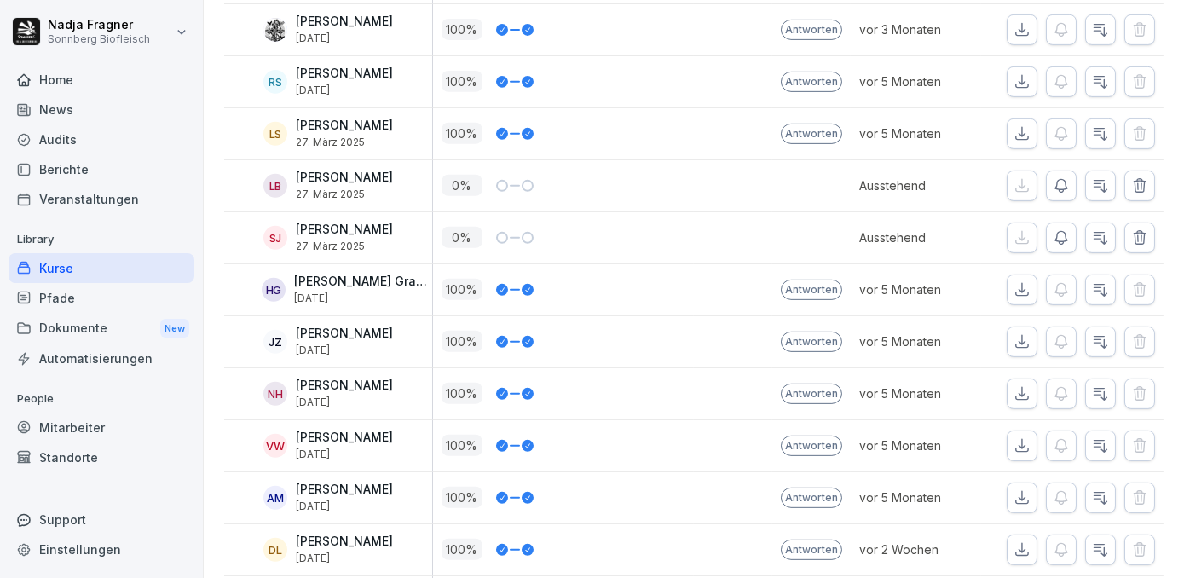
scroll to position [1395, 0]
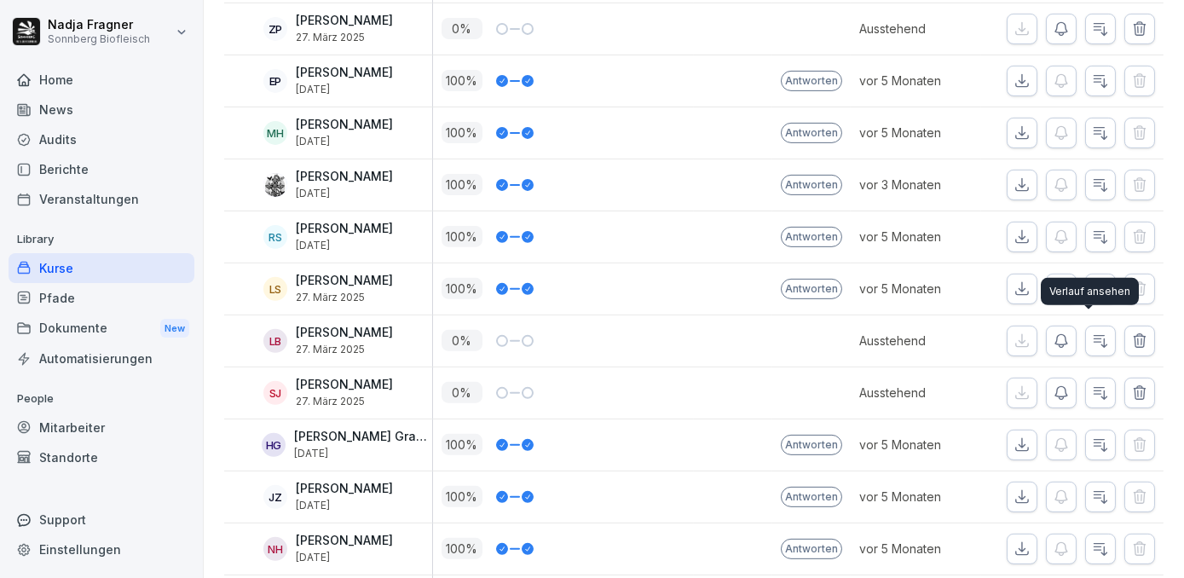
click at [1092, 335] on icon "button" at bounding box center [1100, 340] width 17 height 17
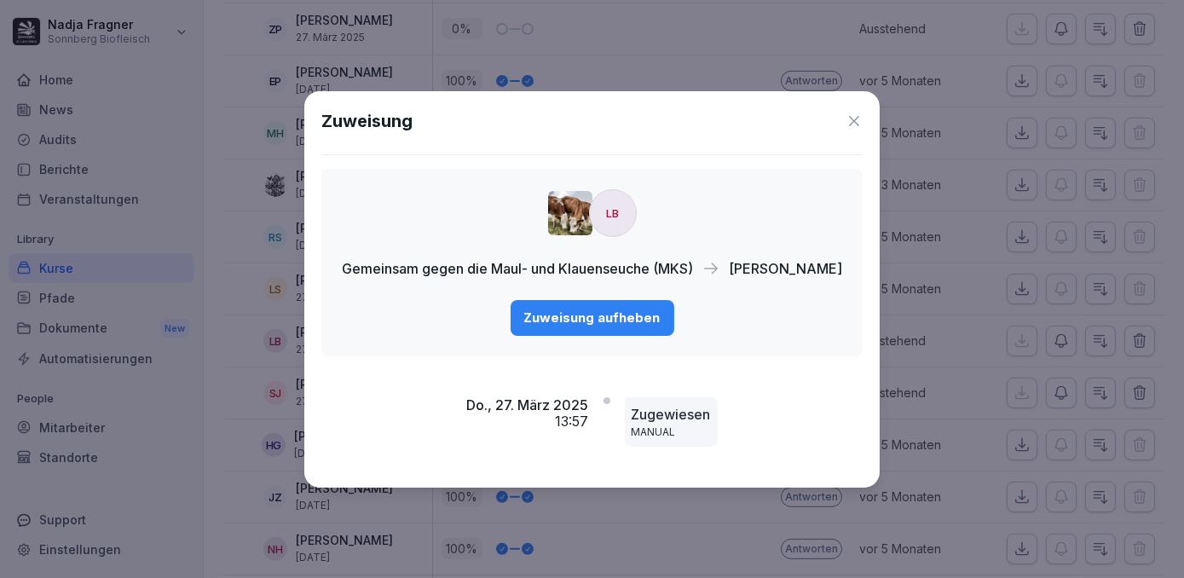
click at [564, 324] on div "Zuweisung aufheben" at bounding box center [592, 318] width 136 height 19
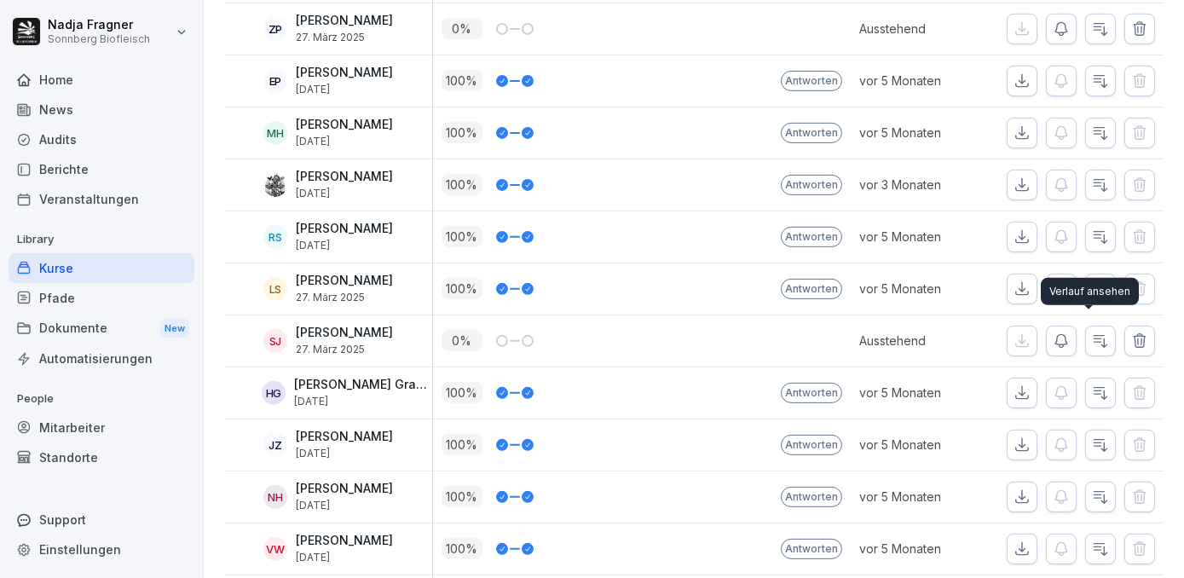
click at [1091, 326] on button "button" at bounding box center [1100, 341] width 31 height 31
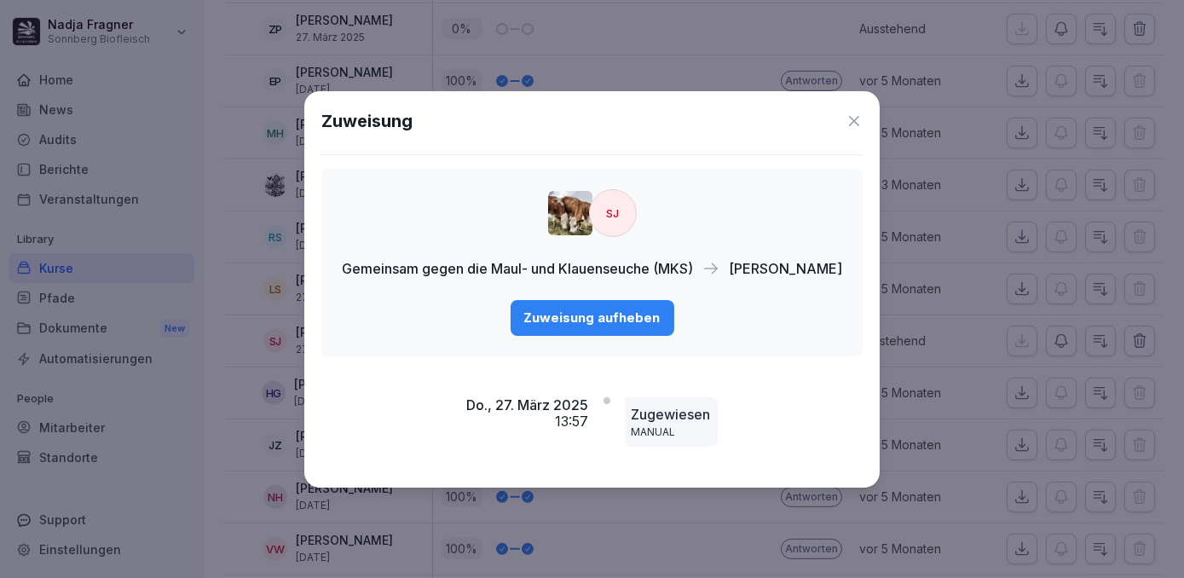
click at [629, 317] on div "Zuweisung aufheben" at bounding box center [592, 318] width 136 height 19
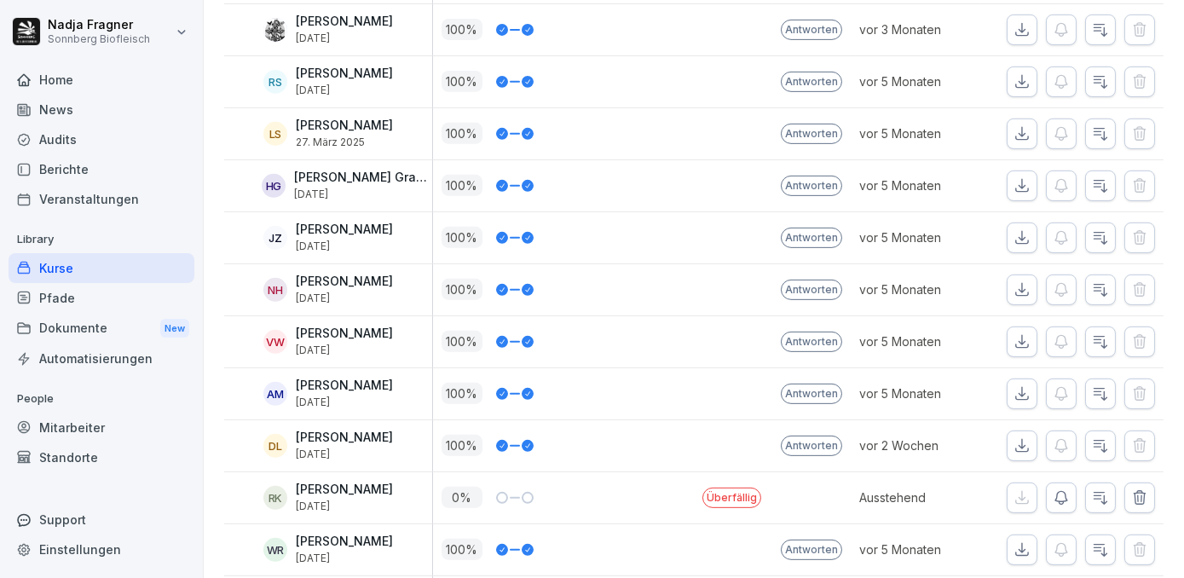
scroll to position [1627, 0]
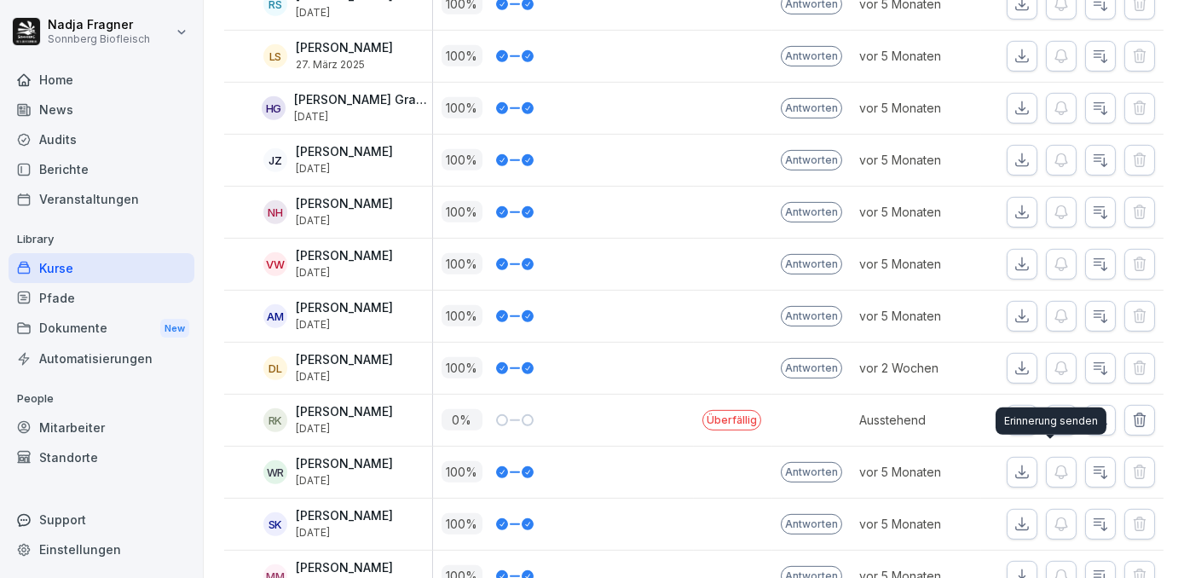
click at [1095, 411] on div "Erinnerung senden Erinnerung senden" at bounding box center [1051, 421] width 111 height 27
click at [1092, 412] on icon "button" at bounding box center [1100, 420] width 17 height 17
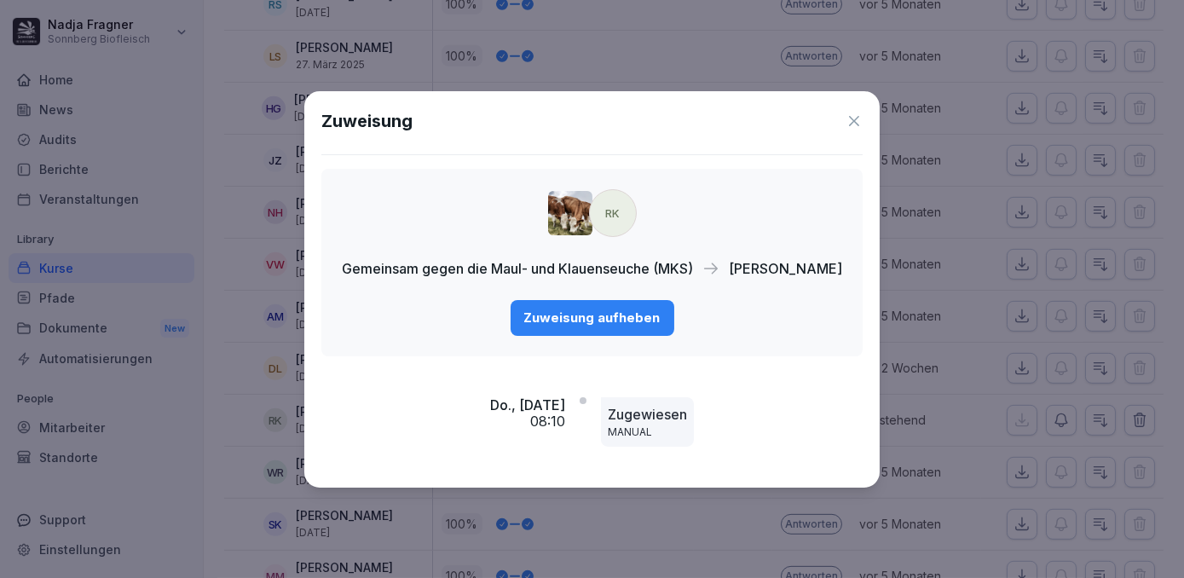
click at [575, 319] on div "Zuweisung aufheben" at bounding box center [592, 318] width 136 height 19
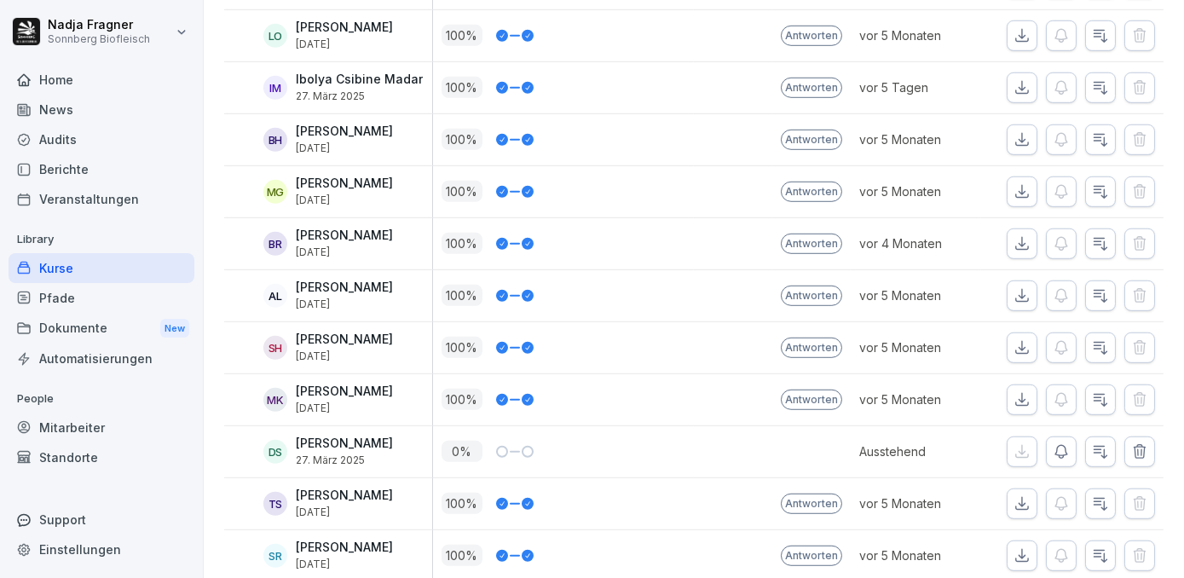
scroll to position [2634, 0]
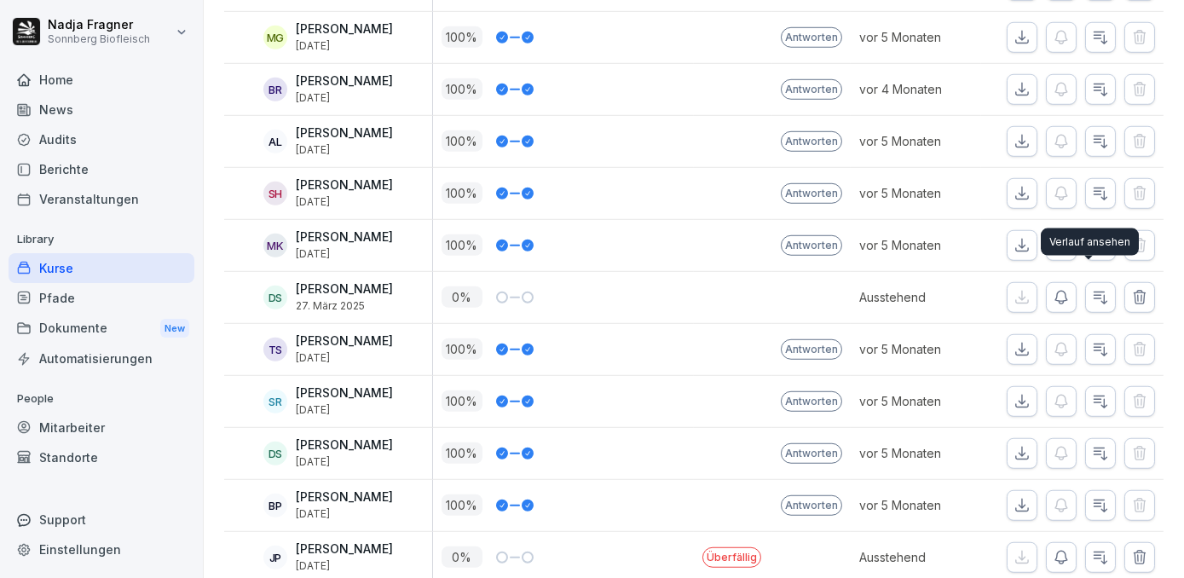
click at [1092, 289] on icon "button" at bounding box center [1100, 297] width 17 height 17
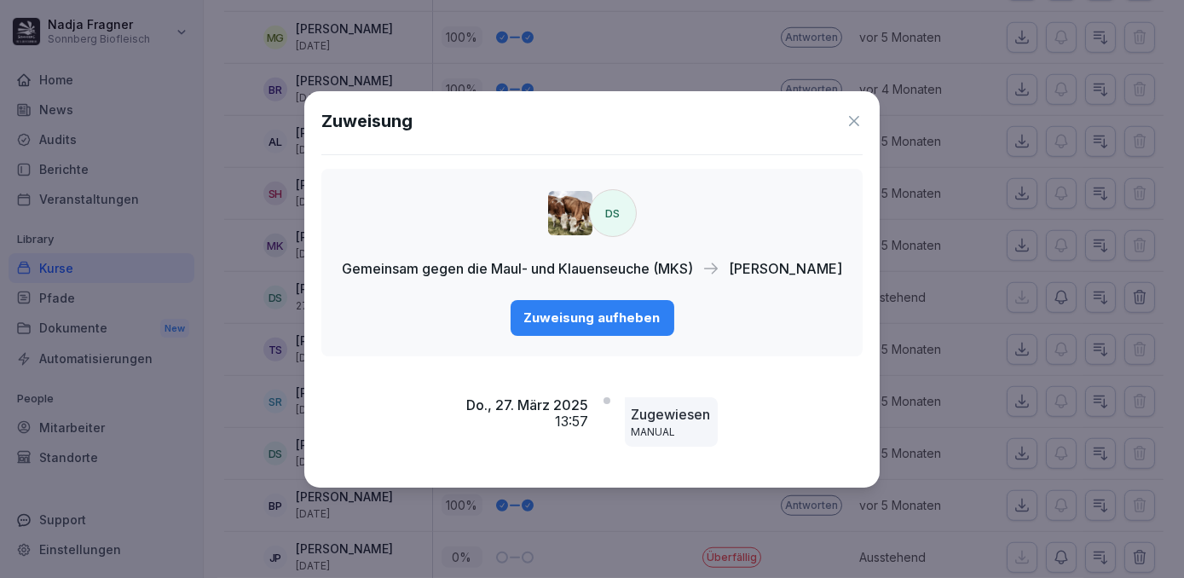
click at [623, 321] on div "Zuweisung aufheben" at bounding box center [592, 318] width 136 height 19
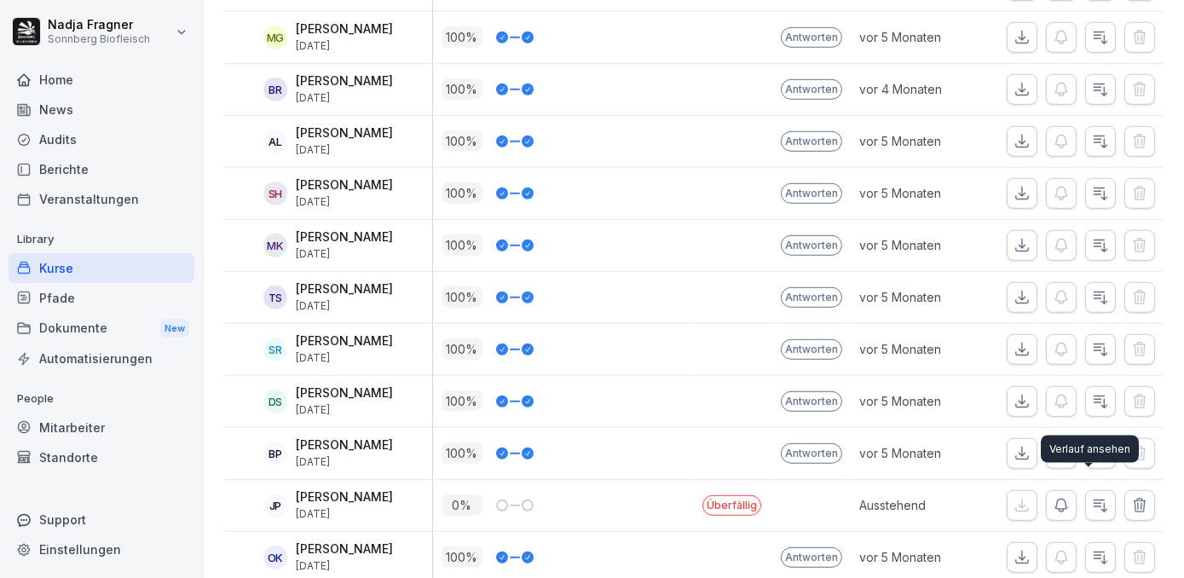
click at [1092, 497] on icon "button" at bounding box center [1100, 505] width 17 height 17
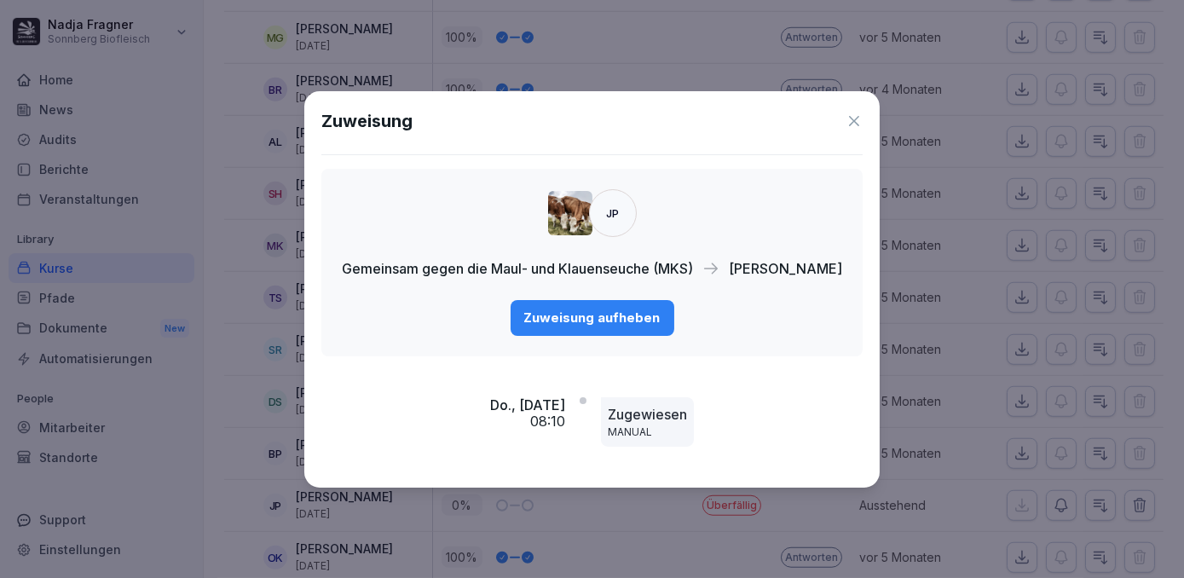
click at [623, 325] on div "Zuweisung aufheben" at bounding box center [592, 318] width 136 height 19
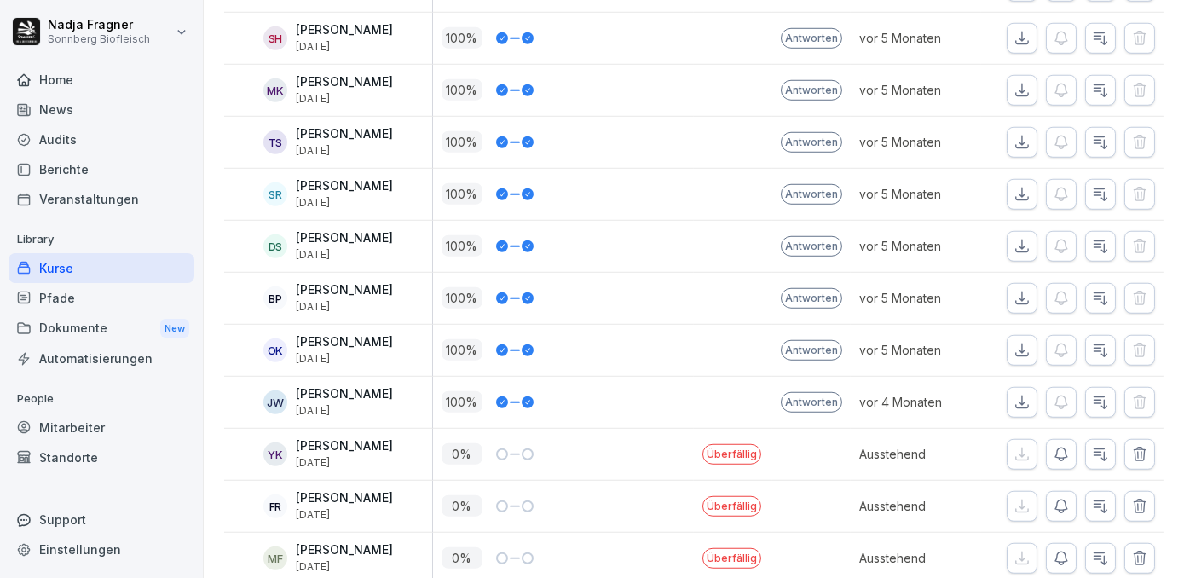
scroll to position [2867, 0]
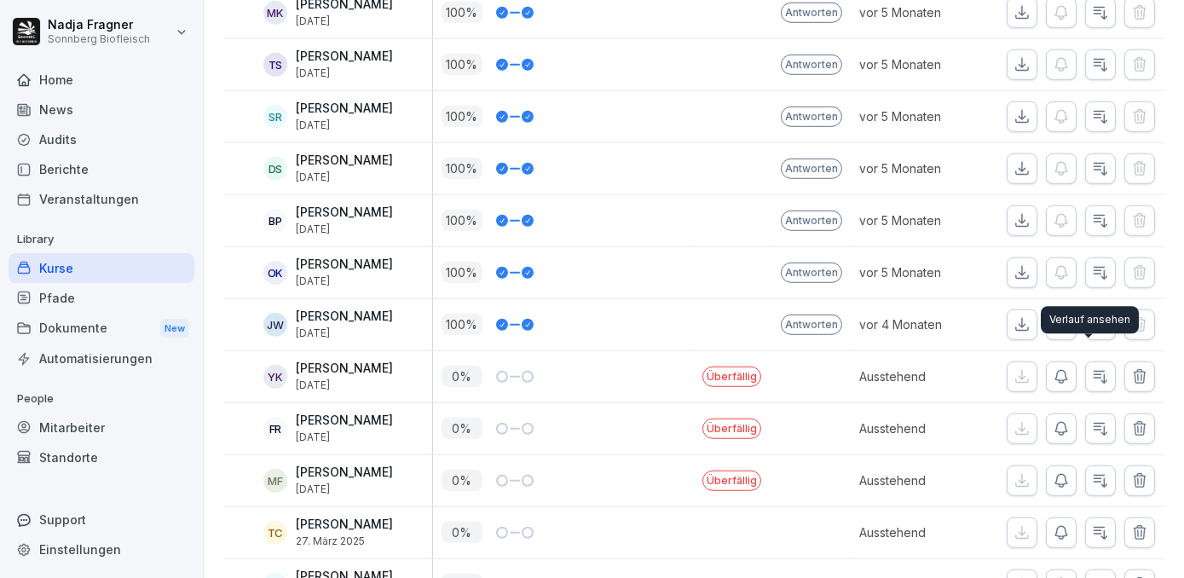
click at [1092, 368] on icon "button" at bounding box center [1100, 376] width 17 height 17
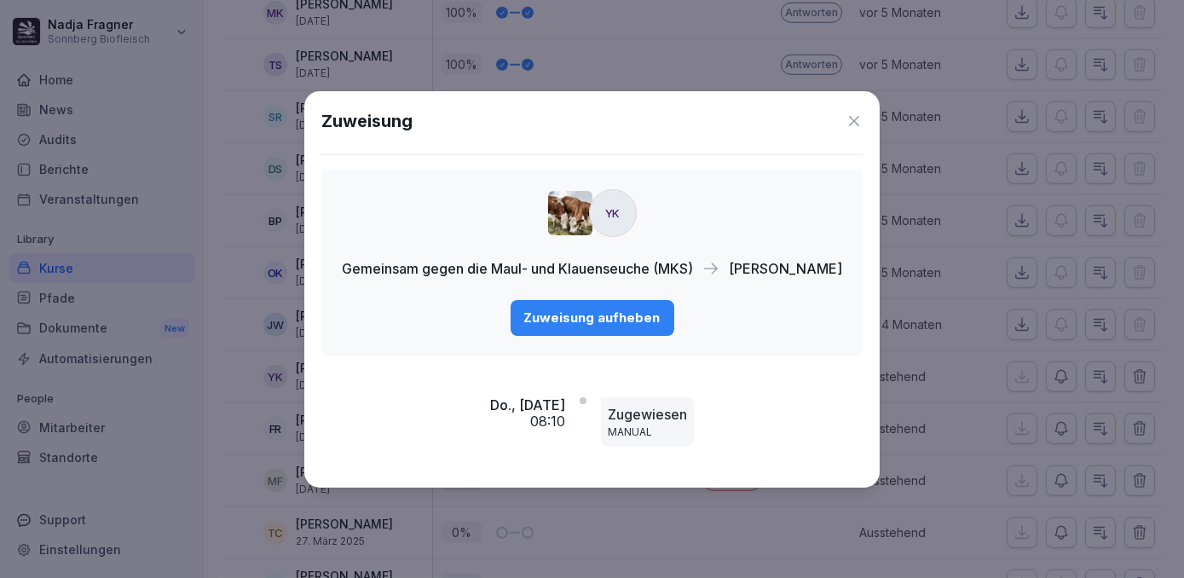
click at [639, 321] on div "Zuweisung aufheben" at bounding box center [592, 318] width 136 height 19
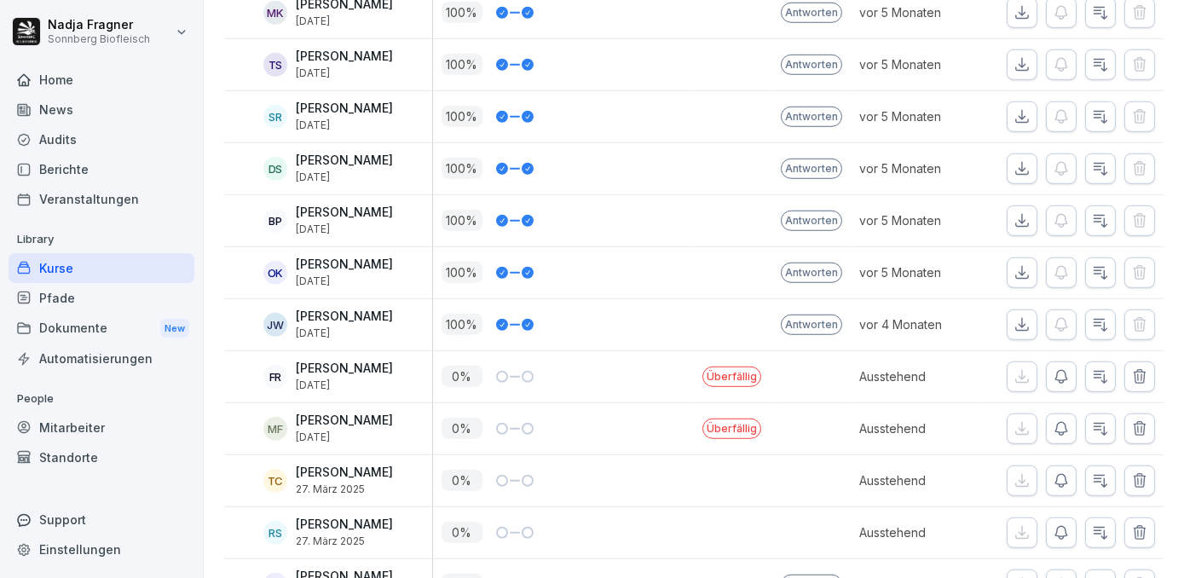
click at [1092, 368] on icon "button" at bounding box center [1100, 376] width 17 height 17
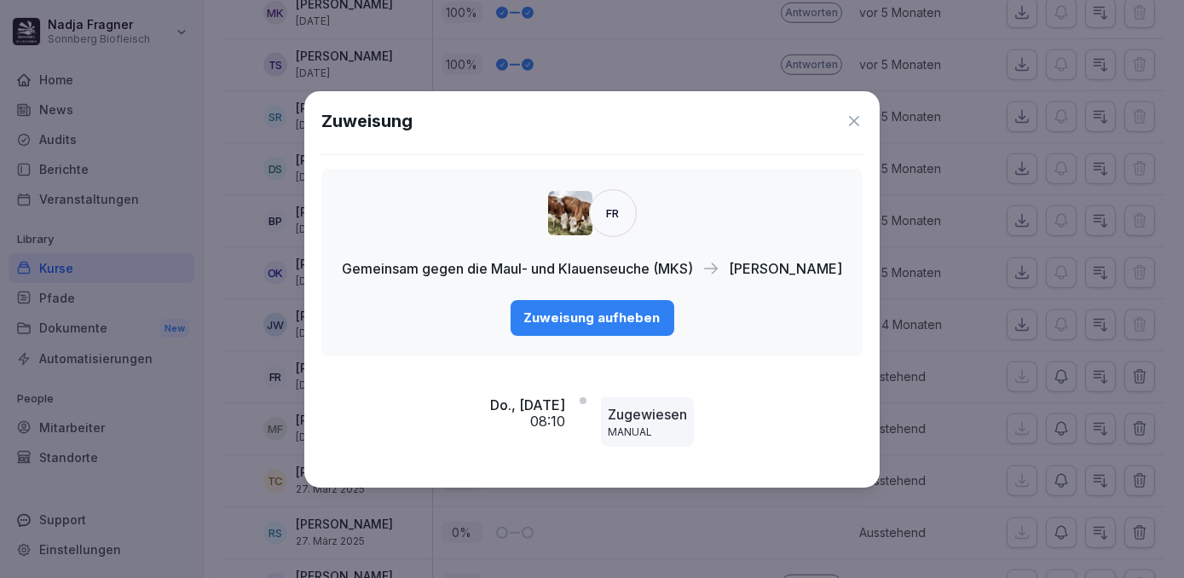
click at [637, 329] on button "Zuweisung aufheben" at bounding box center [593, 318] width 164 height 36
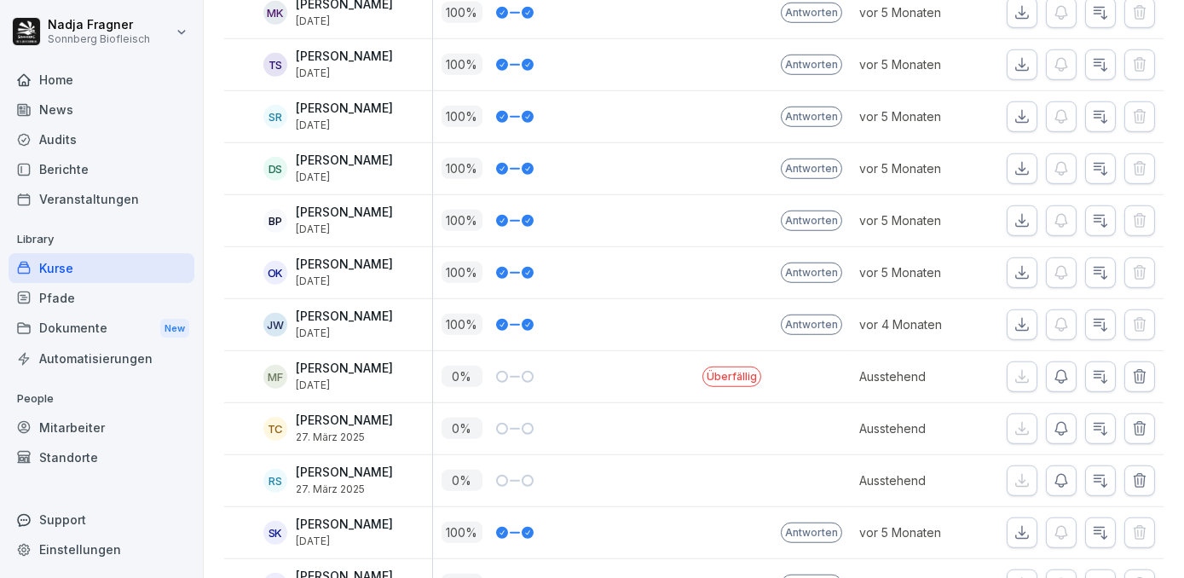
click at [1093, 373] on button "button" at bounding box center [1100, 376] width 31 height 31
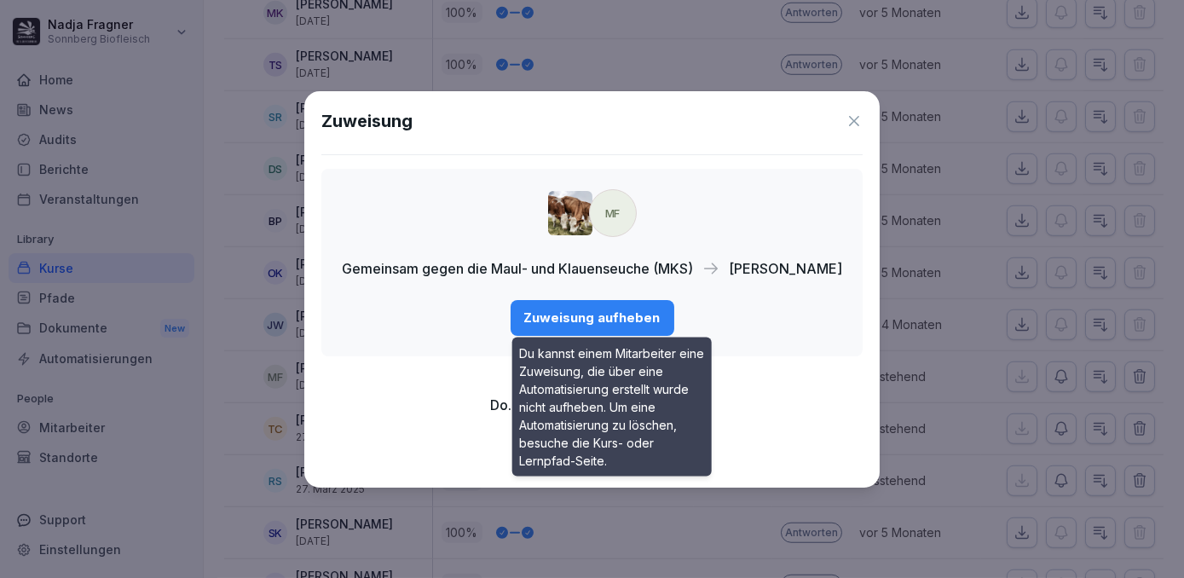
click at [550, 320] on div "Zuweisung aufheben" at bounding box center [592, 318] width 136 height 19
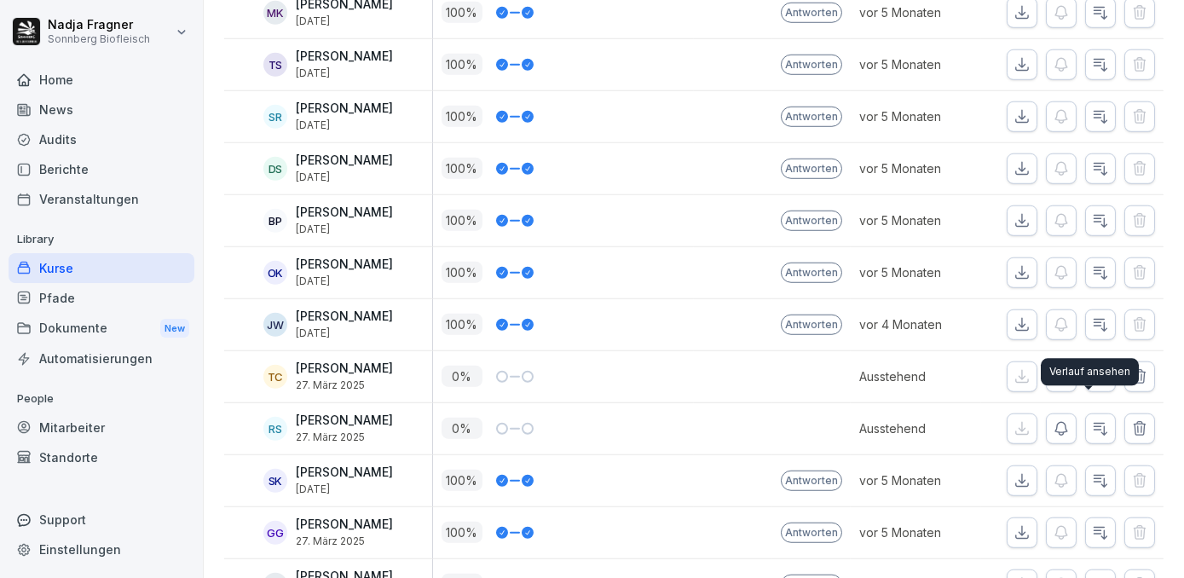
click at [1088, 361] on div "Verlauf ansehen Verlauf ansehen" at bounding box center [1090, 371] width 98 height 27
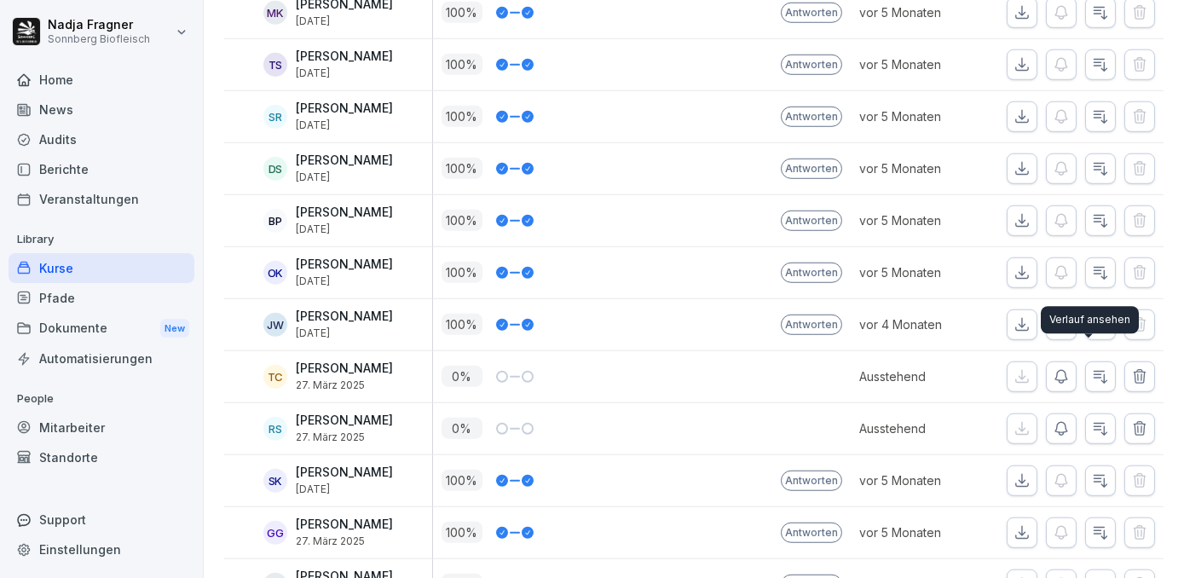
click at [1088, 361] on button "button" at bounding box center [1100, 376] width 31 height 31
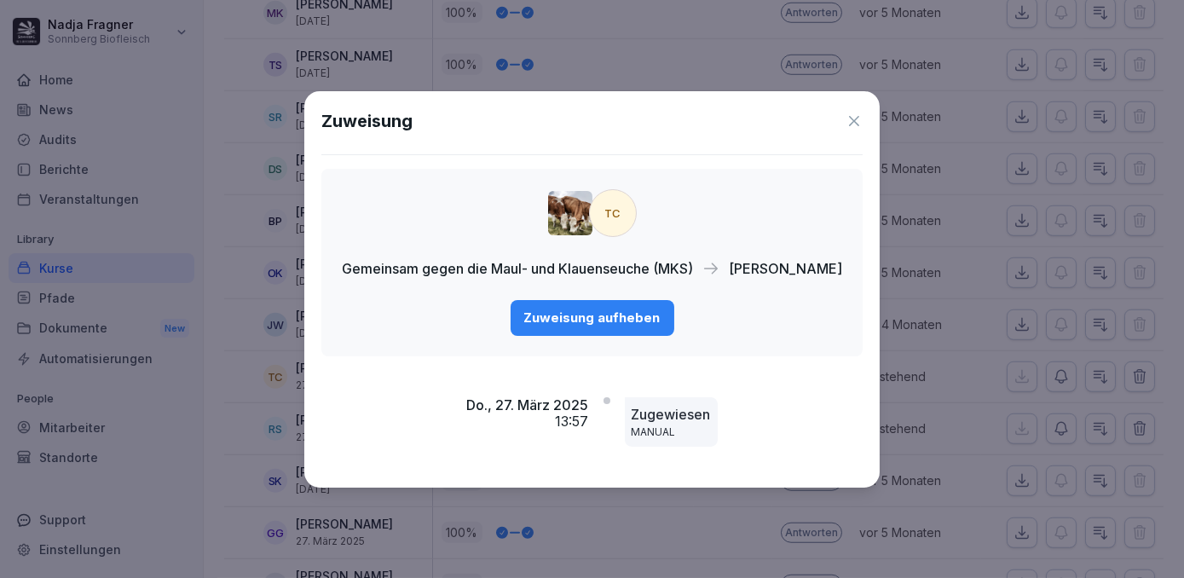
click at [568, 315] on div "Zuweisung aufheben" at bounding box center [592, 318] width 136 height 19
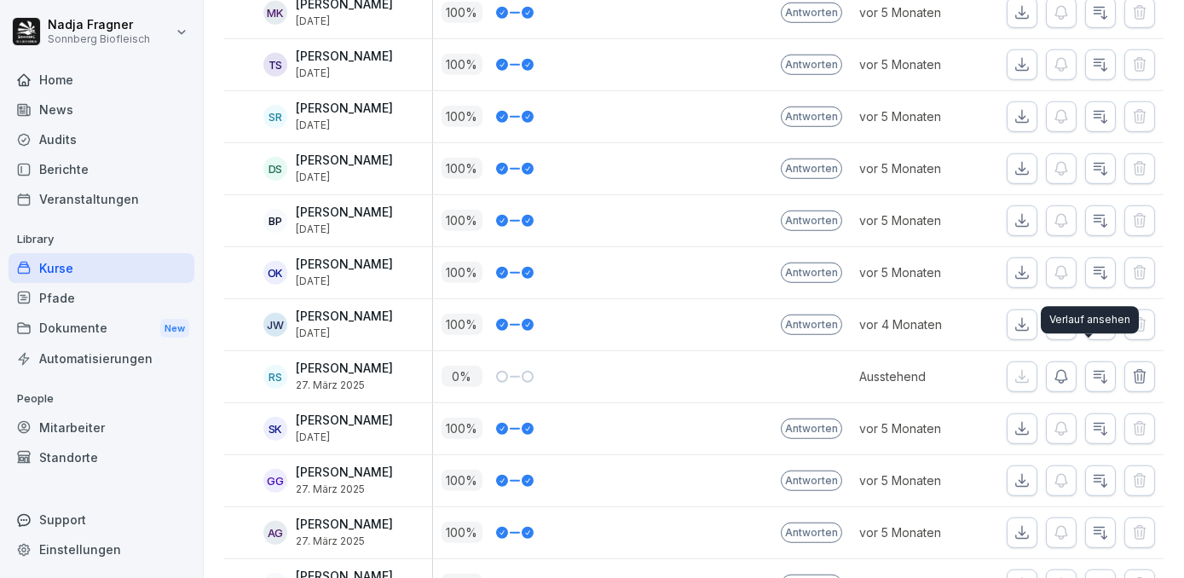
click at [1098, 366] on button "button" at bounding box center [1100, 376] width 31 height 31
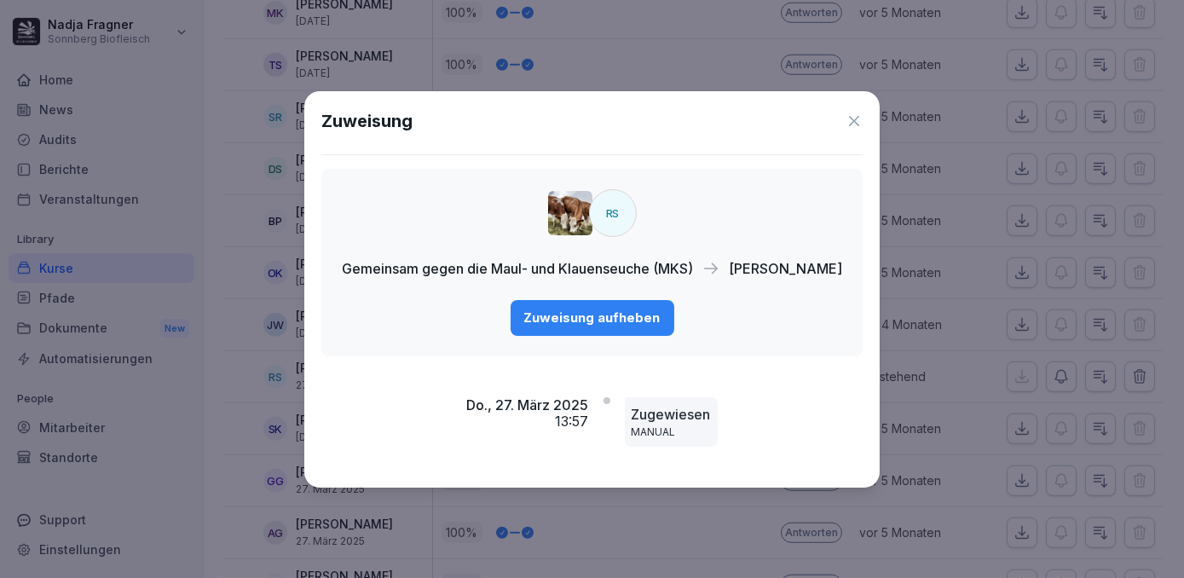
click at [577, 321] on div "Zuweisung aufheben" at bounding box center [592, 318] width 136 height 19
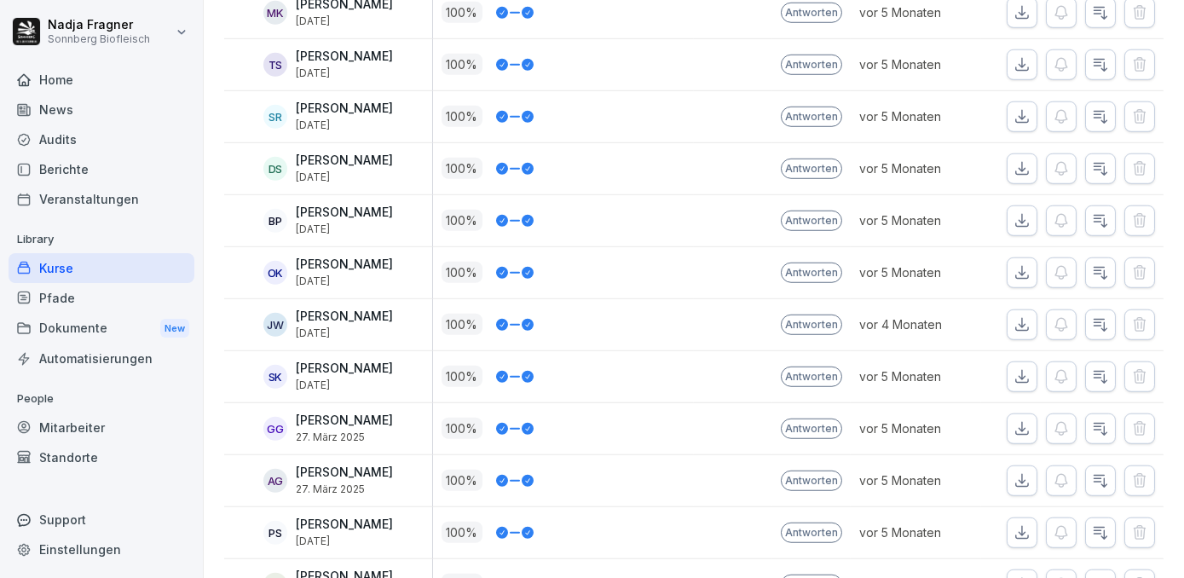
scroll to position [3177, 0]
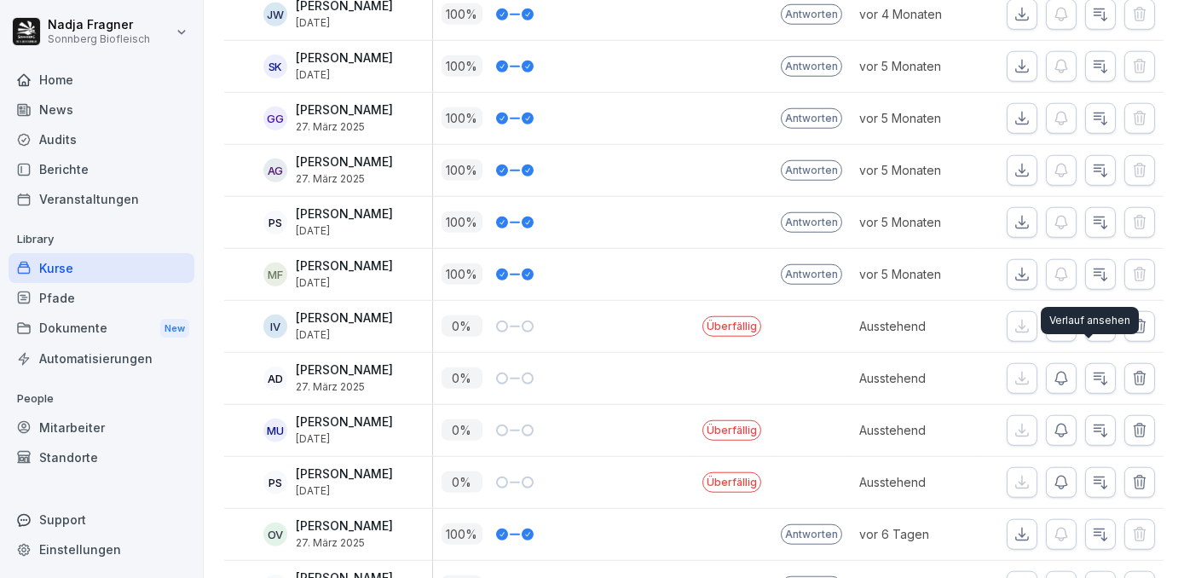
click at [1080, 310] on div "Verlauf ansehen Verlauf ansehen" at bounding box center [1090, 320] width 98 height 27
click at [1092, 318] on icon "button" at bounding box center [1100, 326] width 17 height 17
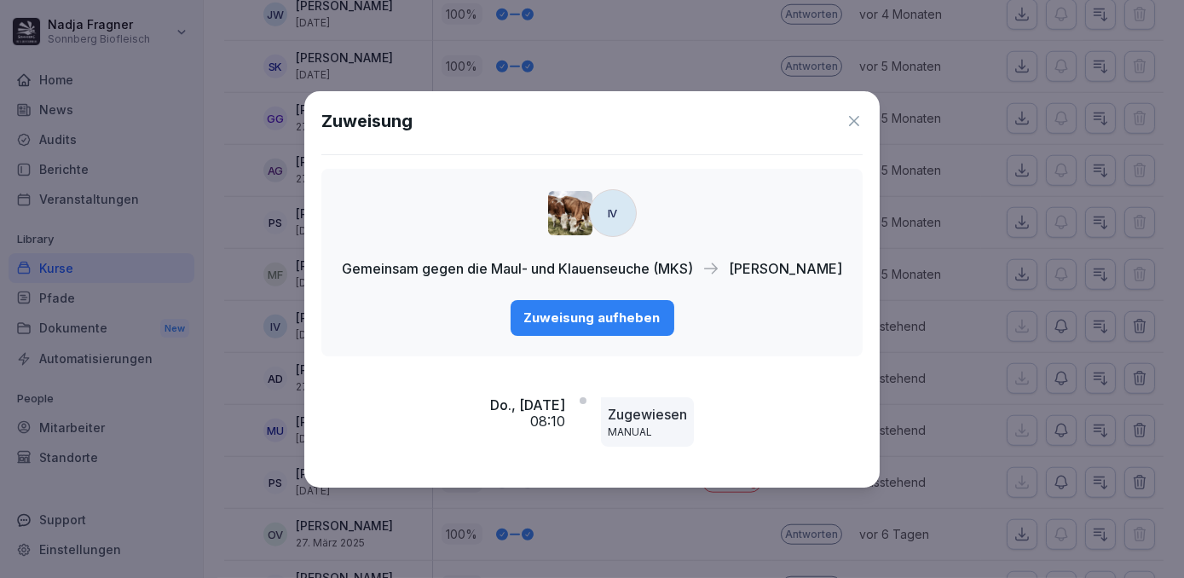
click at [618, 325] on div "Zuweisung aufheben" at bounding box center [592, 318] width 136 height 19
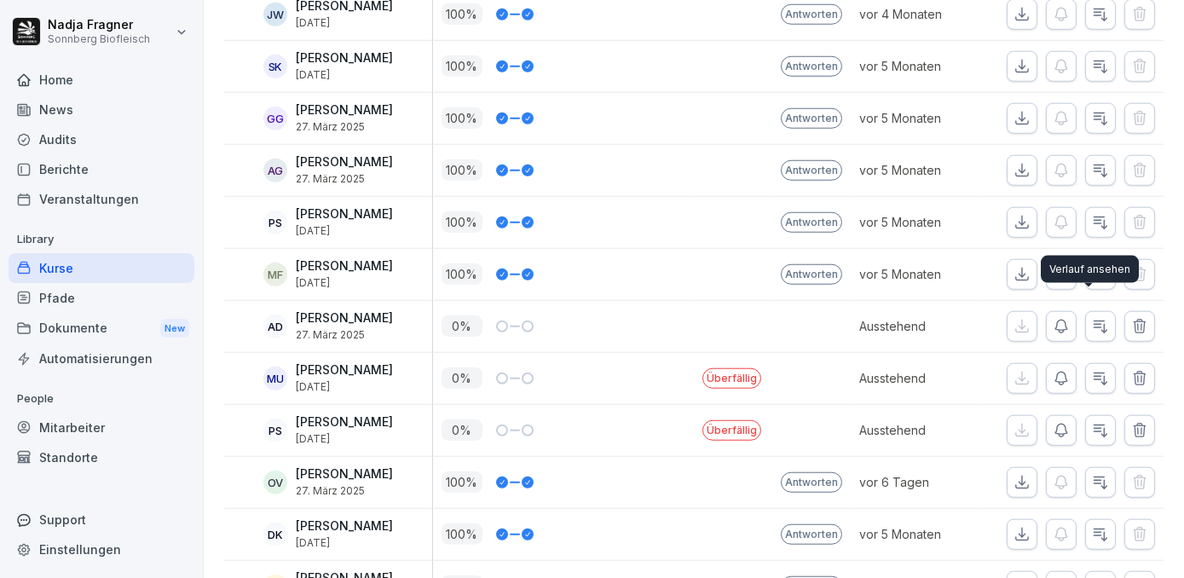
click at [1092, 318] on icon "button" at bounding box center [1100, 326] width 17 height 17
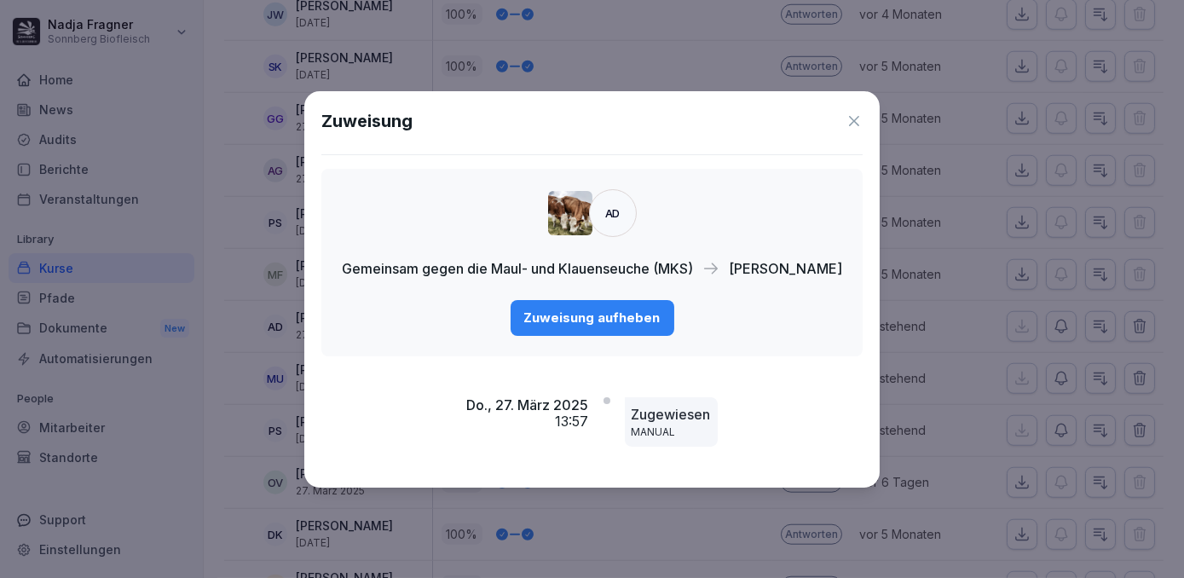
click at [629, 311] on div "Zuweisung aufheben" at bounding box center [592, 318] width 136 height 19
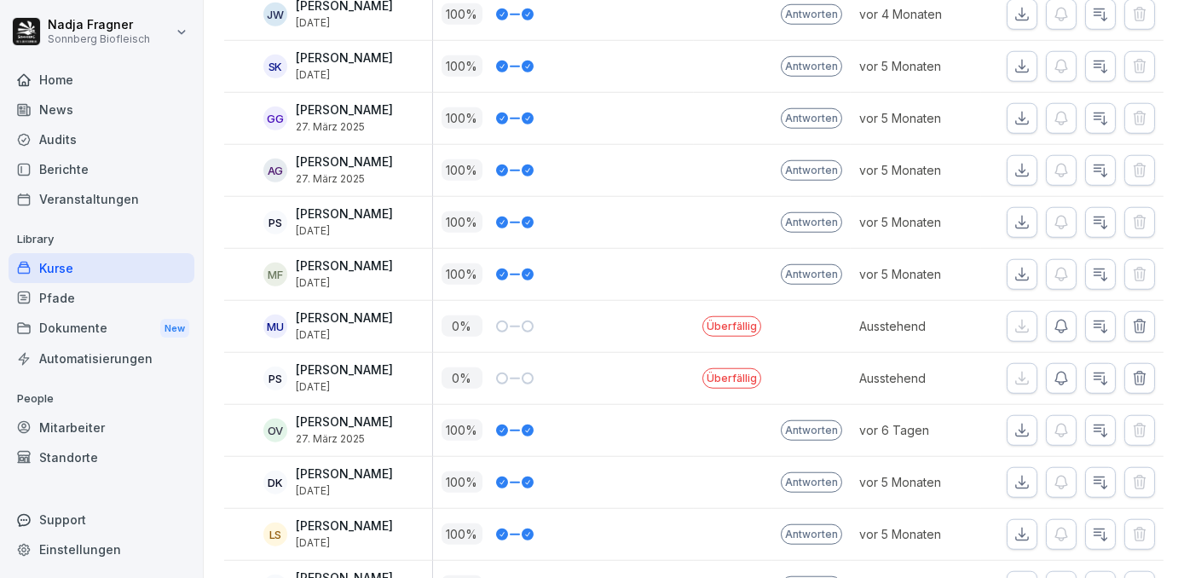
click at [1089, 311] on button "button" at bounding box center [1100, 326] width 31 height 31
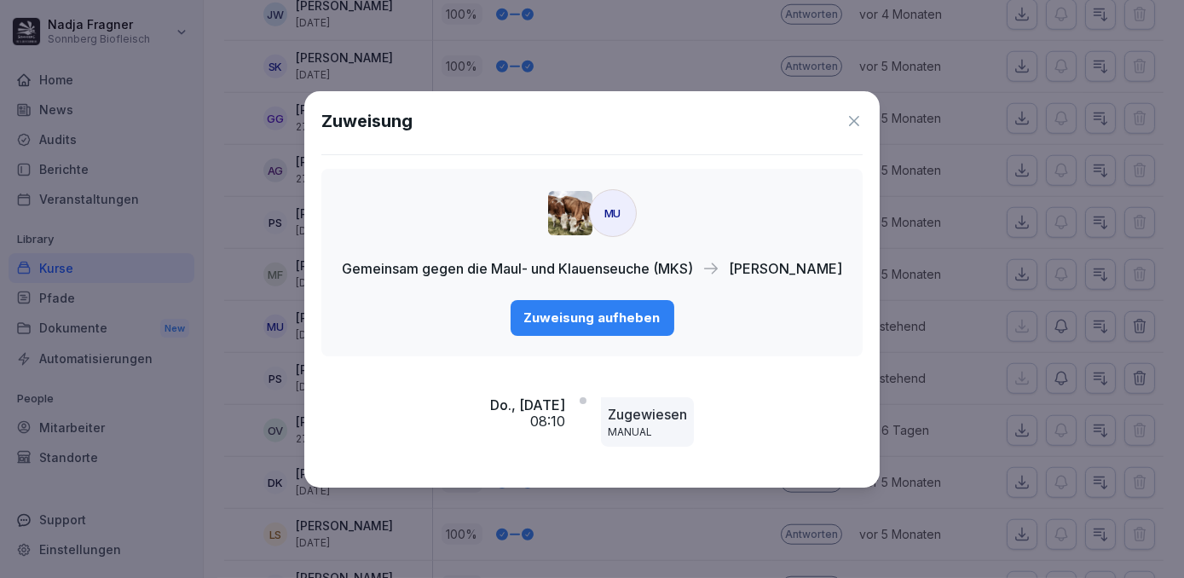
click at [629, 315] on div "Zuweisung aufheben" at bounding box center [592, 318] width 136 height 19
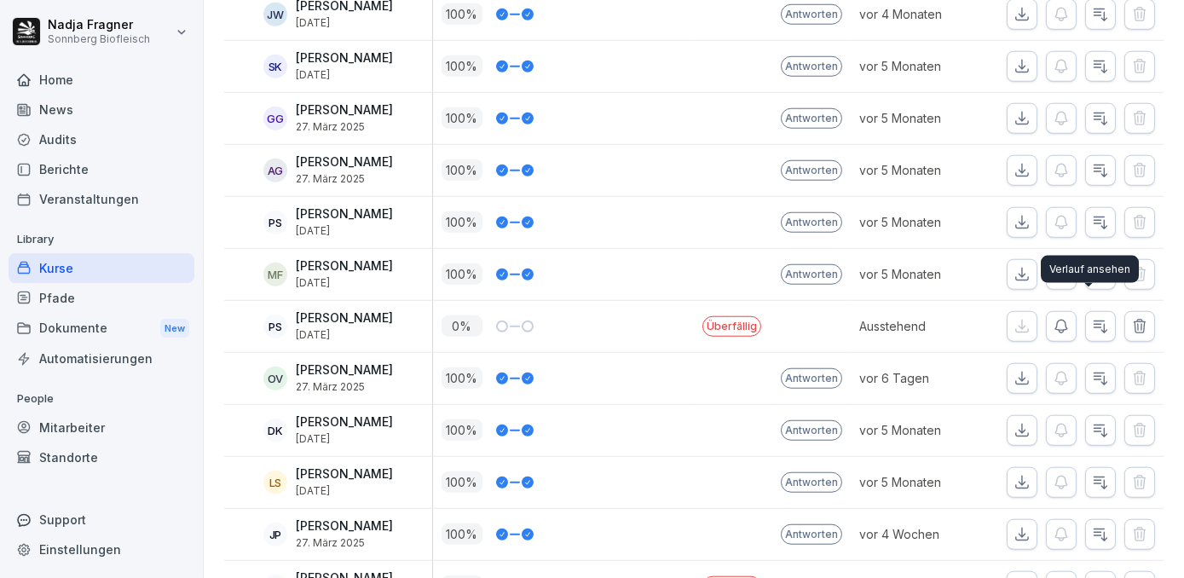
click at [1095, 318] on icon "button" at bounding box center [1100, 326] width 17 height 17
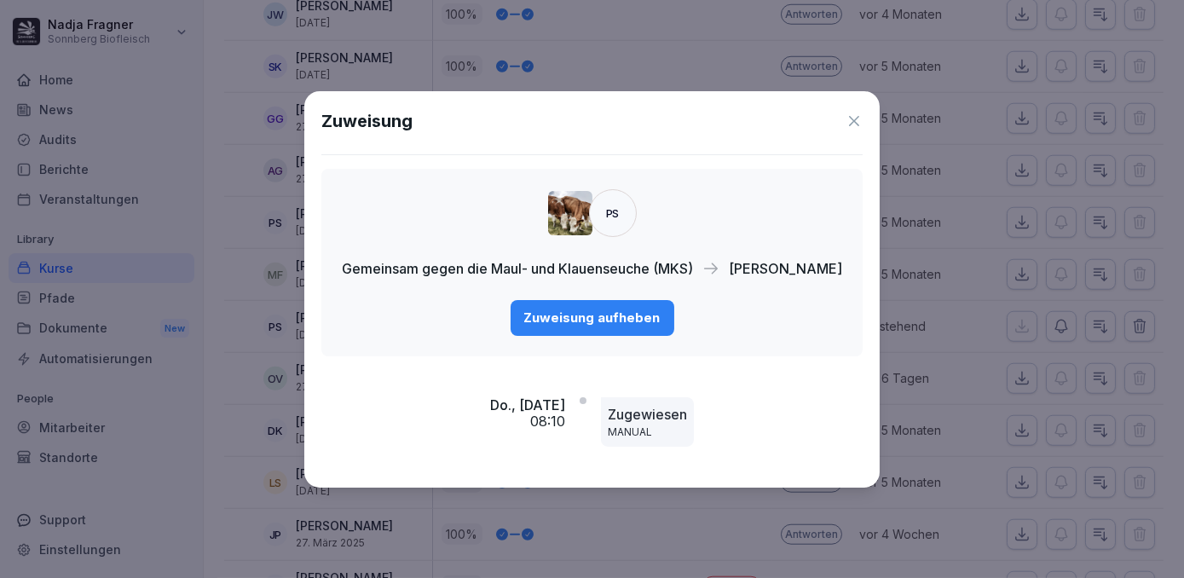
click at [570, 309] on div "Zuweisung aufheben" at bounding box center [592, 318] width 136 height 19
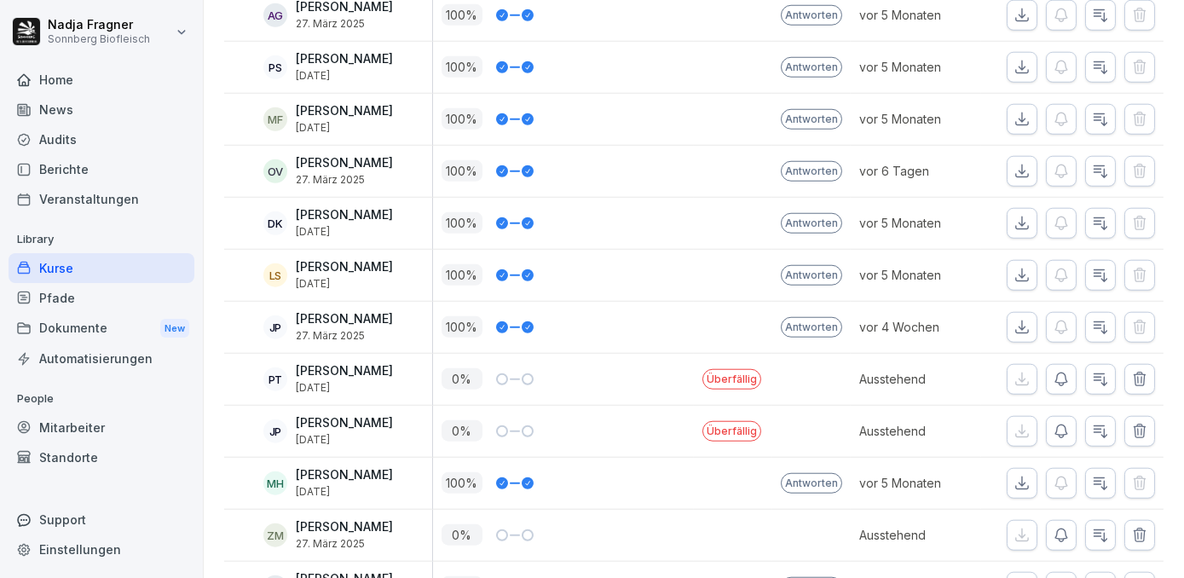
scroll to position [3410, 0]
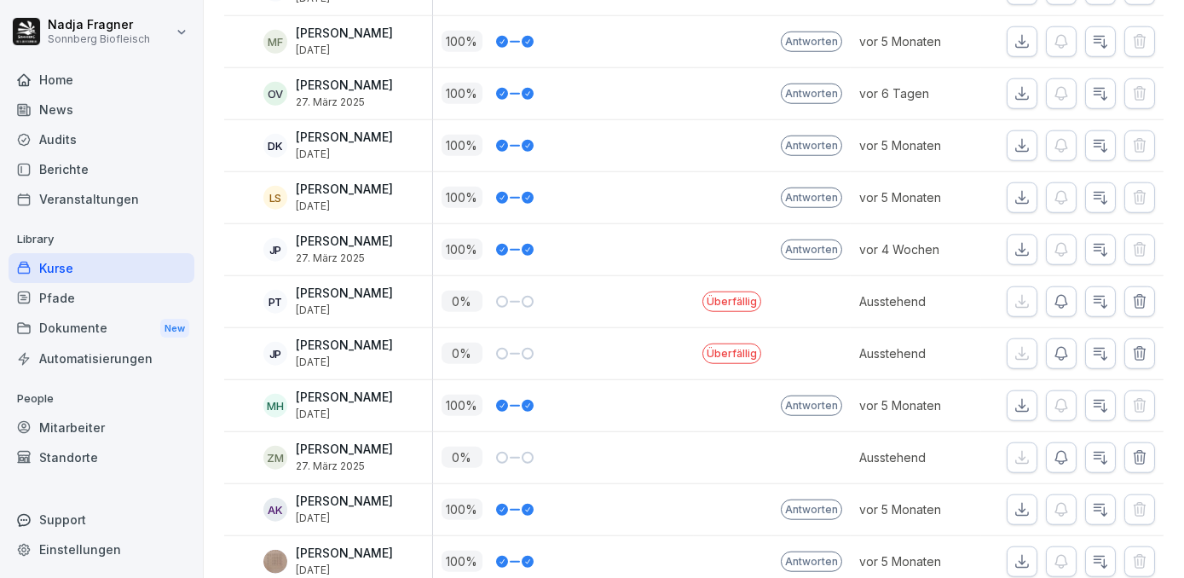
click at [1096, 293] on icon "button" at bounding box center [1100, 301] width 17 height 17
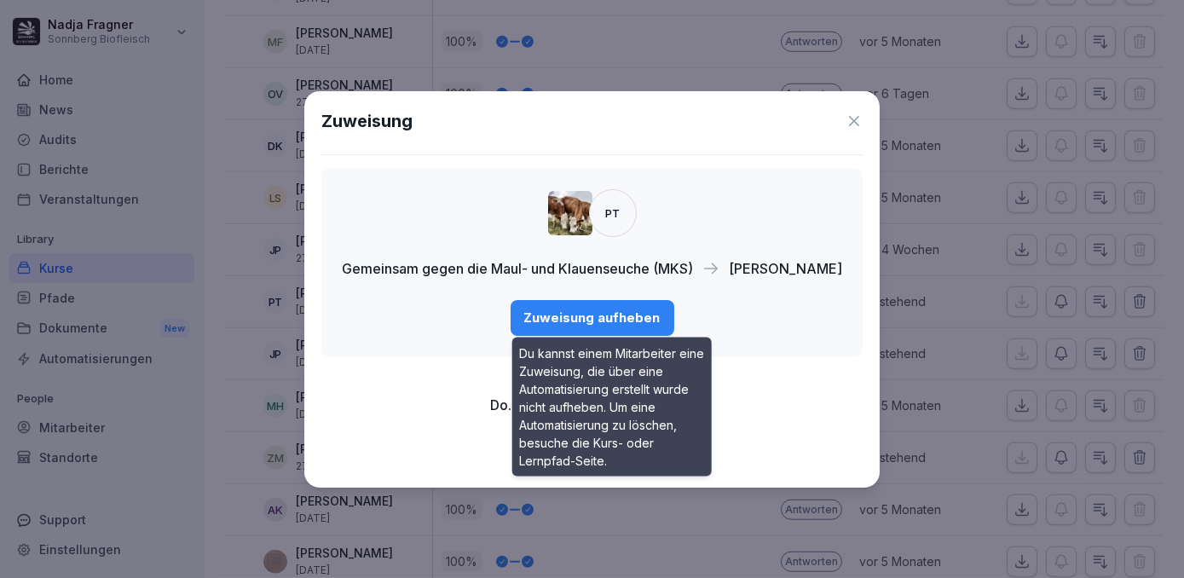
click at [627, 315] on div "Zuweisung aufheben" at bounding box center [592, 318] width 136 height 19
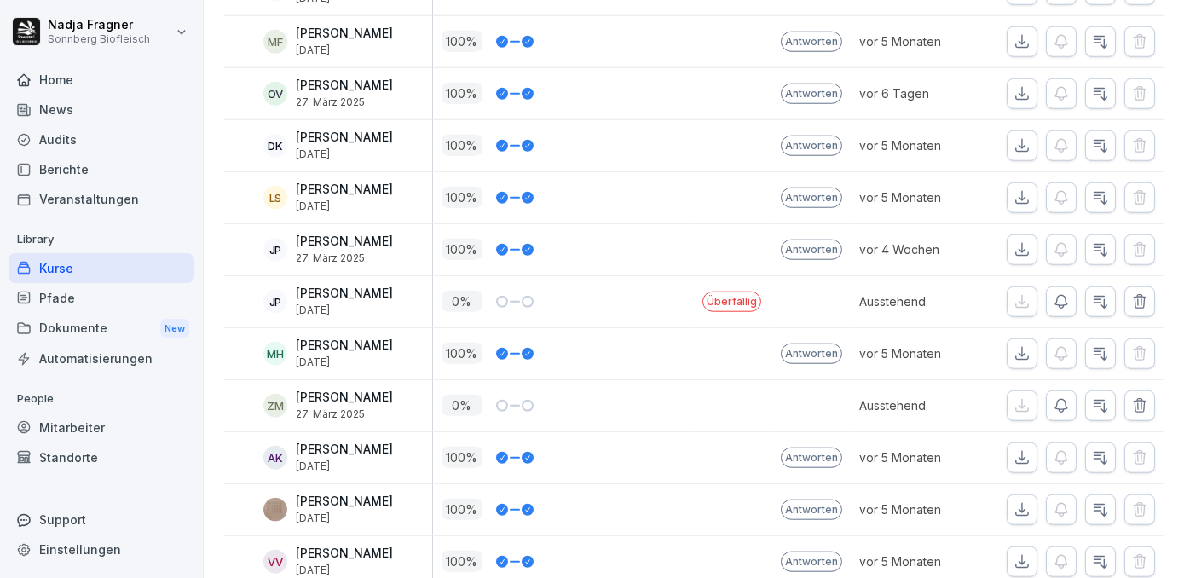
click at [1085, 286] on button "button" at bounding box center [1100, 301] width 31 height 31
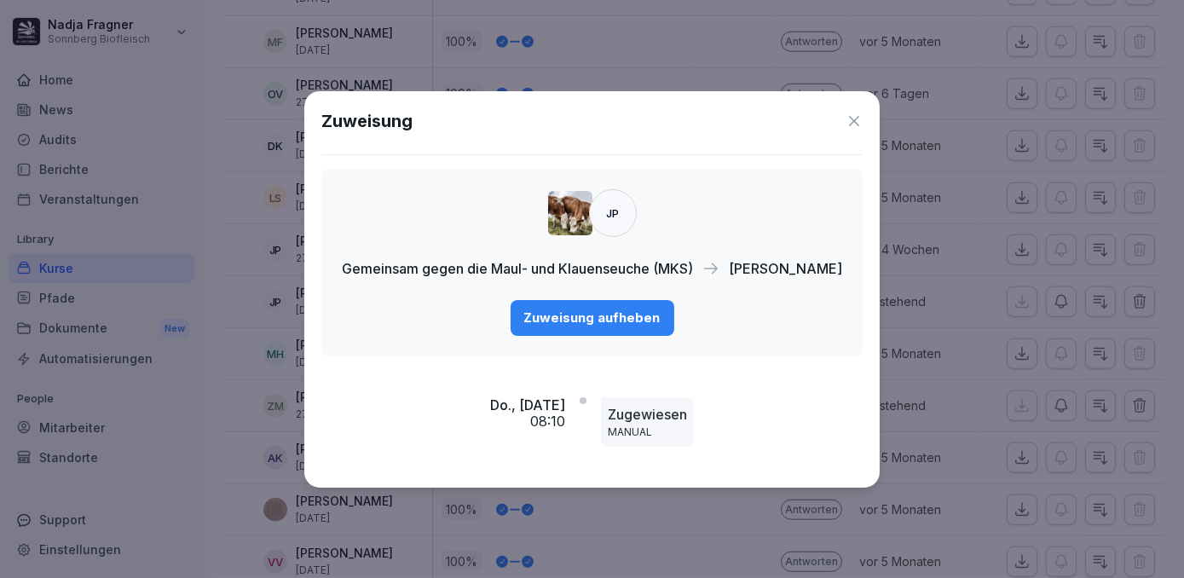
click at [604, 326] on div "Zuweisung aufheben" at bounding box center [592, 318] width 136 height 19
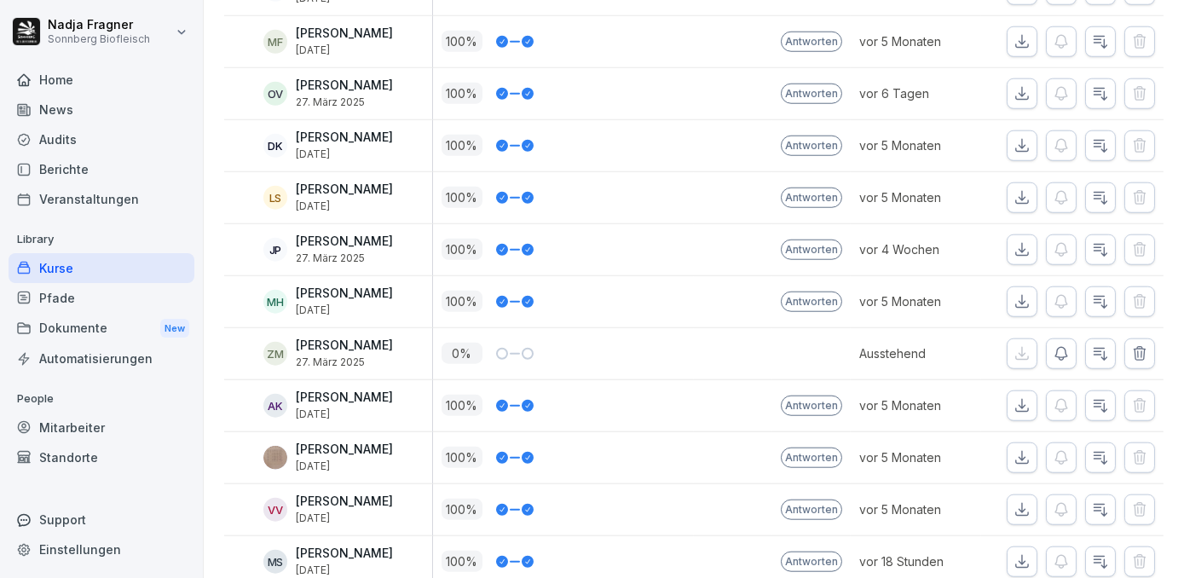
click at [1092, 345] on icon "button" at bounding box center [1100, 353] width 17 height 17
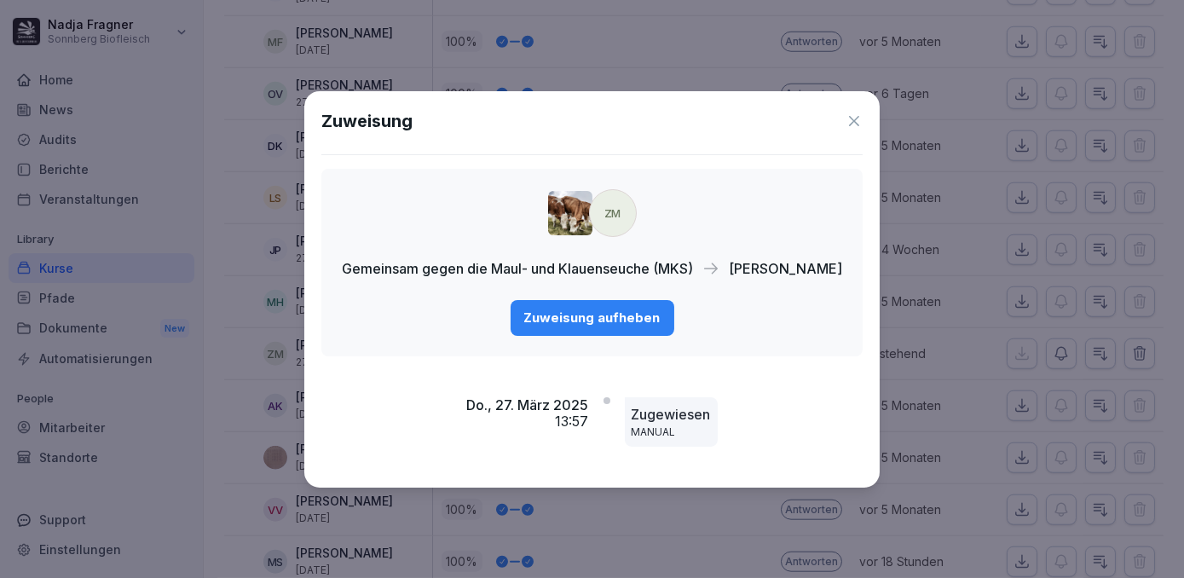
click at [656, 314] on div "Zuweisung aufheben" at bounding box center [592, 318] width 136 height 19
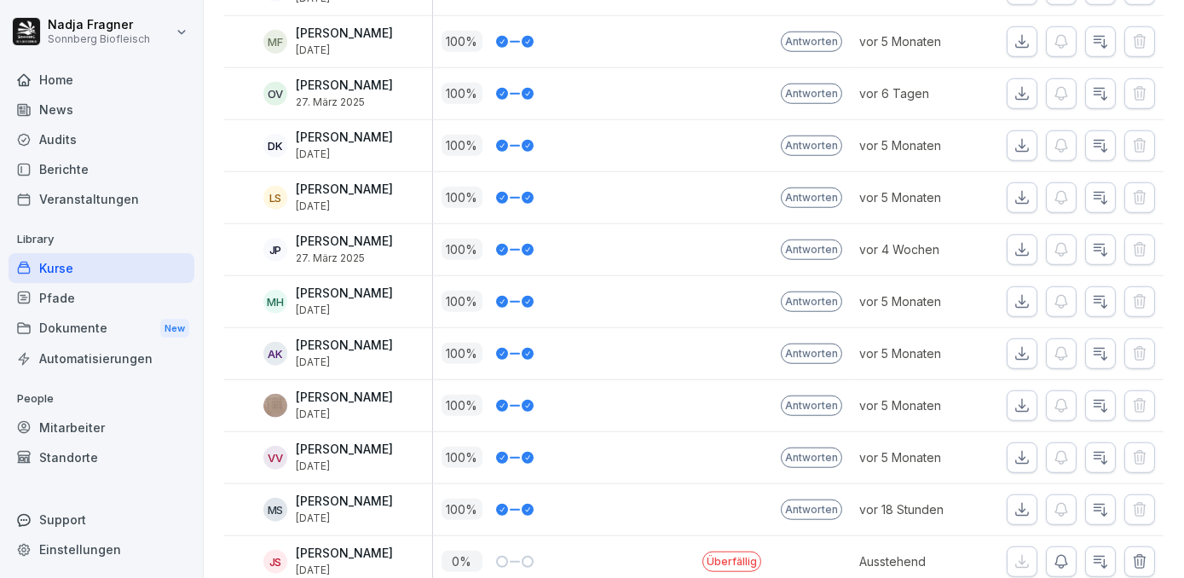
scroll to position [3642, 0]
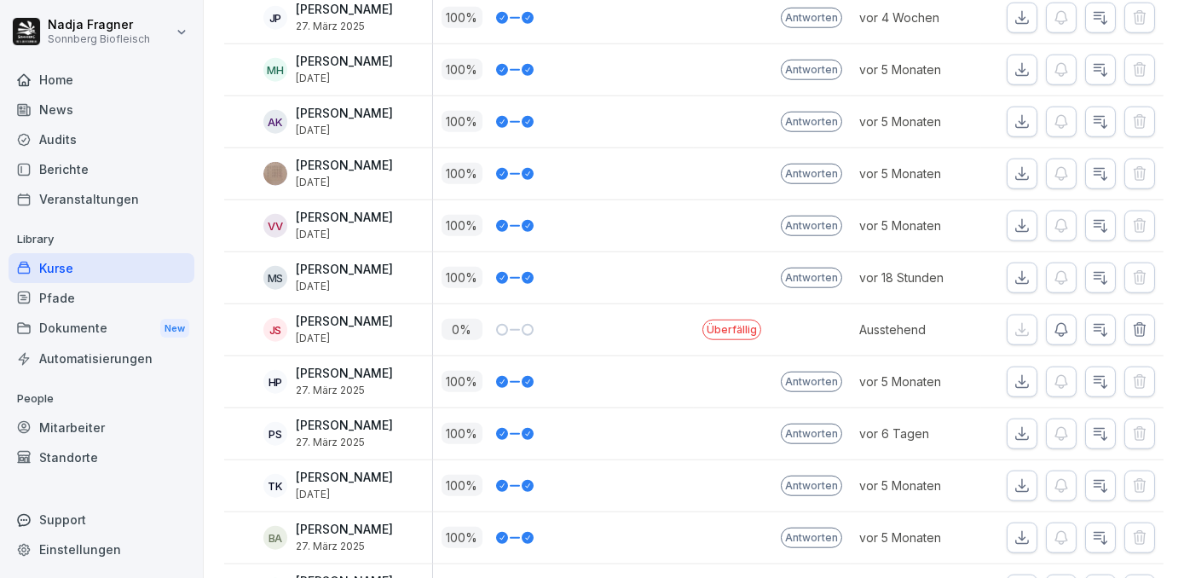
click at [1092, 321] on icon "button" at bounding box center [1100, 329] width 17 height 17
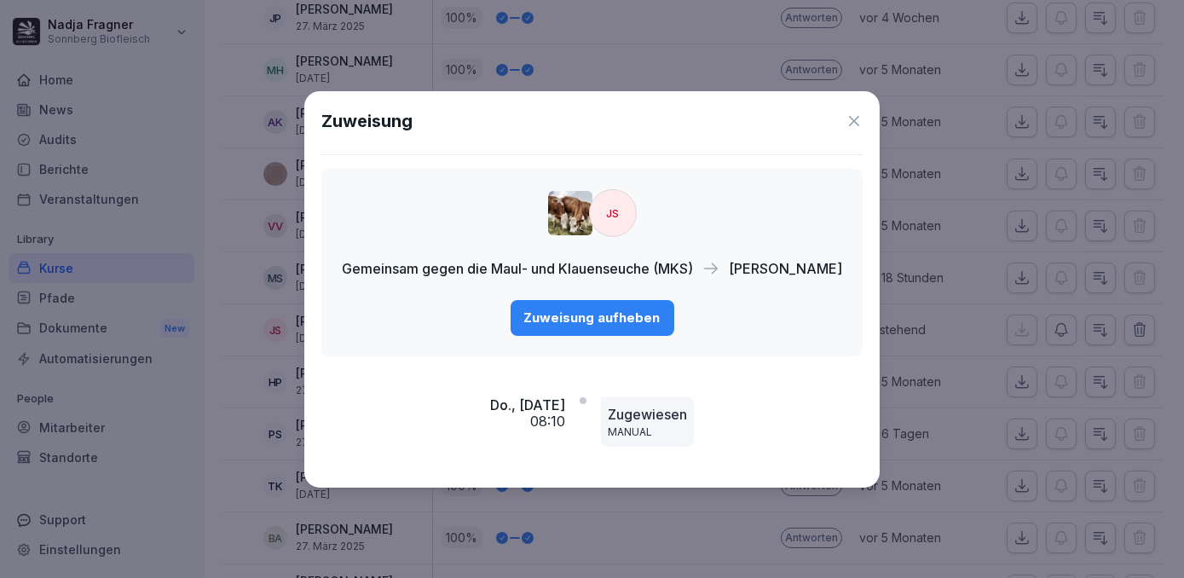
click at [639, 319] on div "Zuweisung aufheben" at bounding box center [592, 318] width 136 height 19
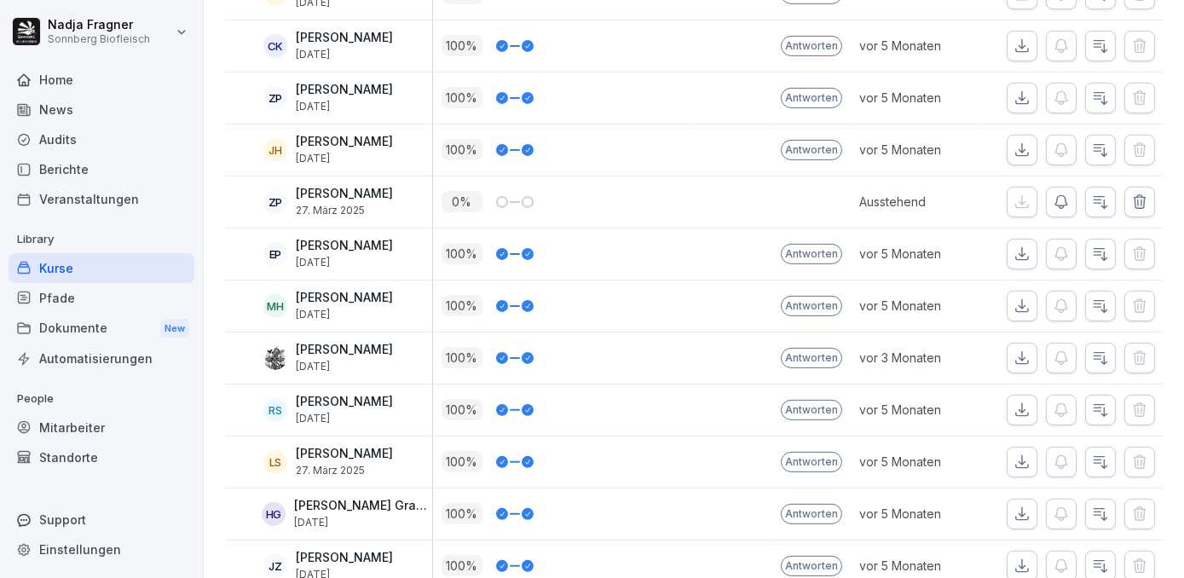
scroll to position [911, 0]
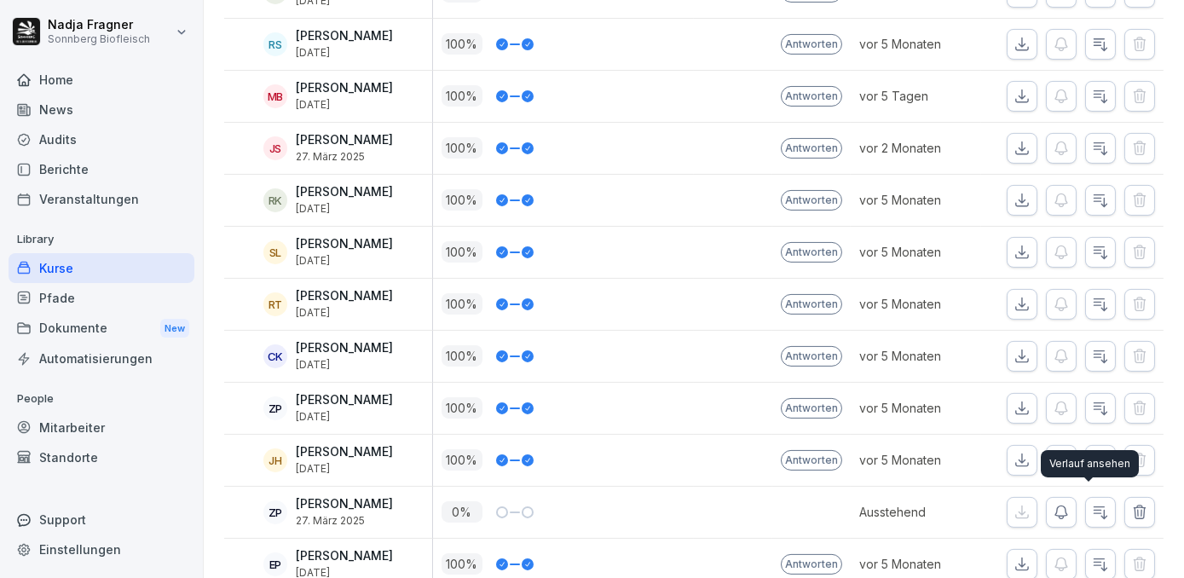
click at [1095, 506] on icon "button" at bounding box center [1101, 512] width 13 height 12
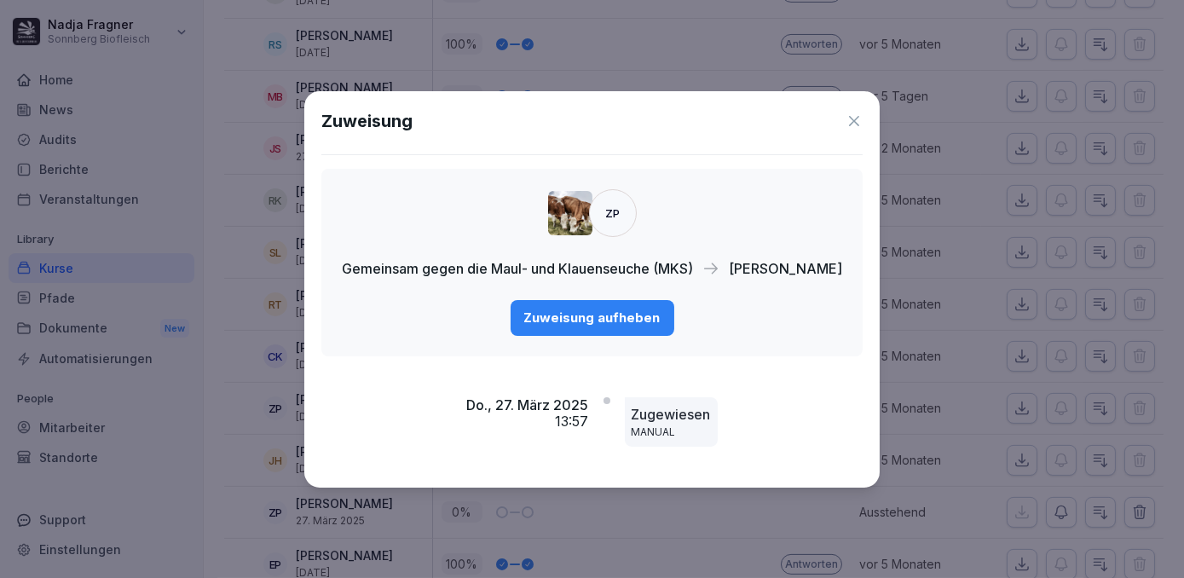
click at [641, 319] on div "Zuweisung aufheben" at bounding box center [592, 318] width 136 height 19
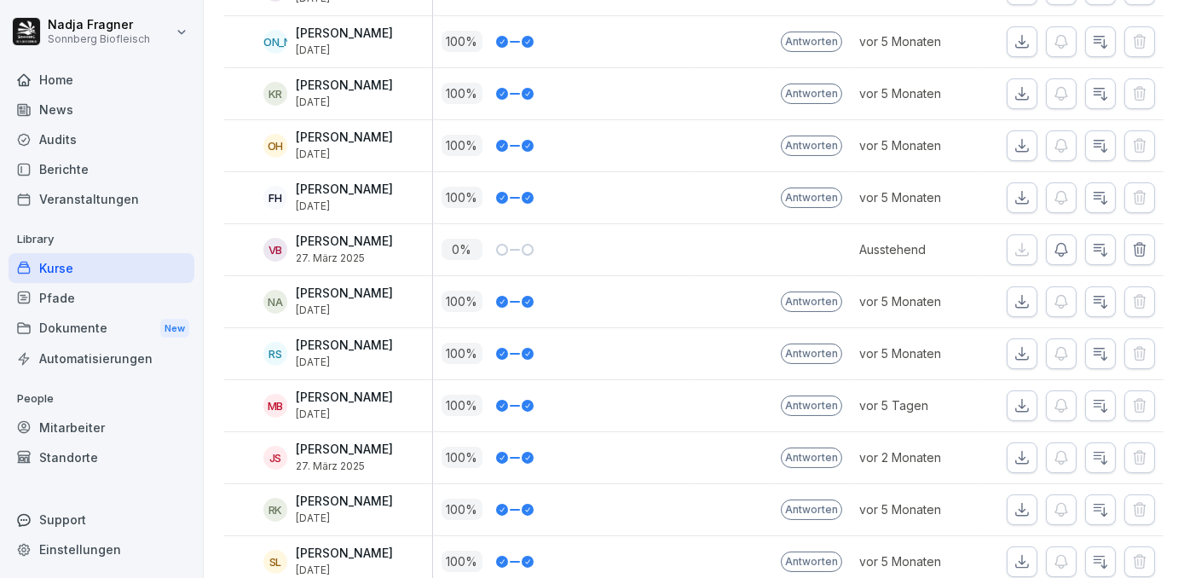
scroll to position [369, 0]
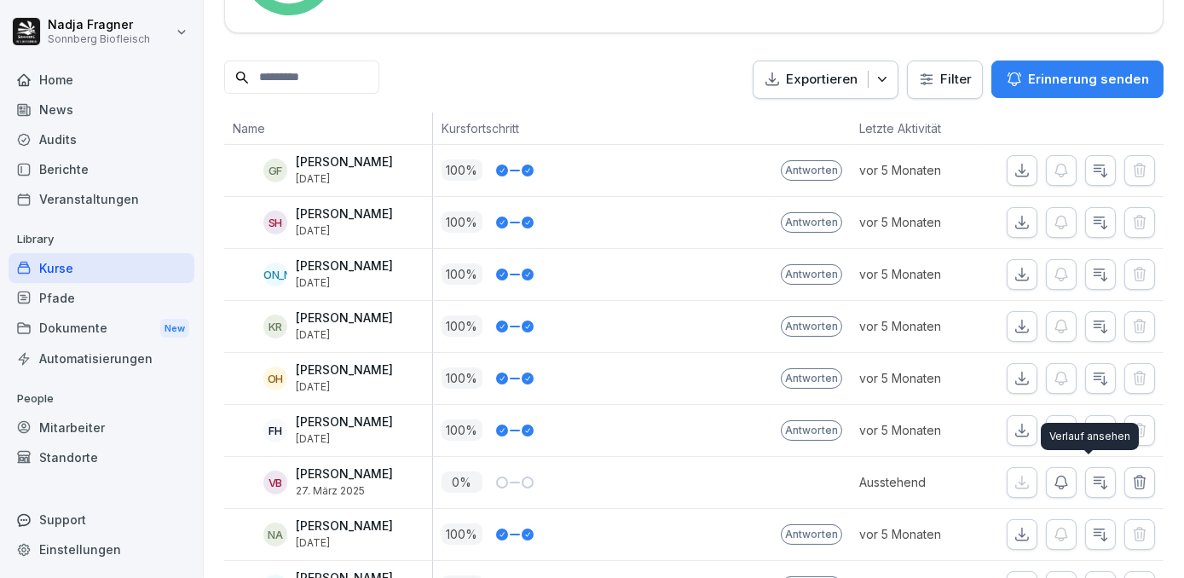
click at [1092, 478] on icon "button" at bounding box center [1100, 482] width 17 height 17
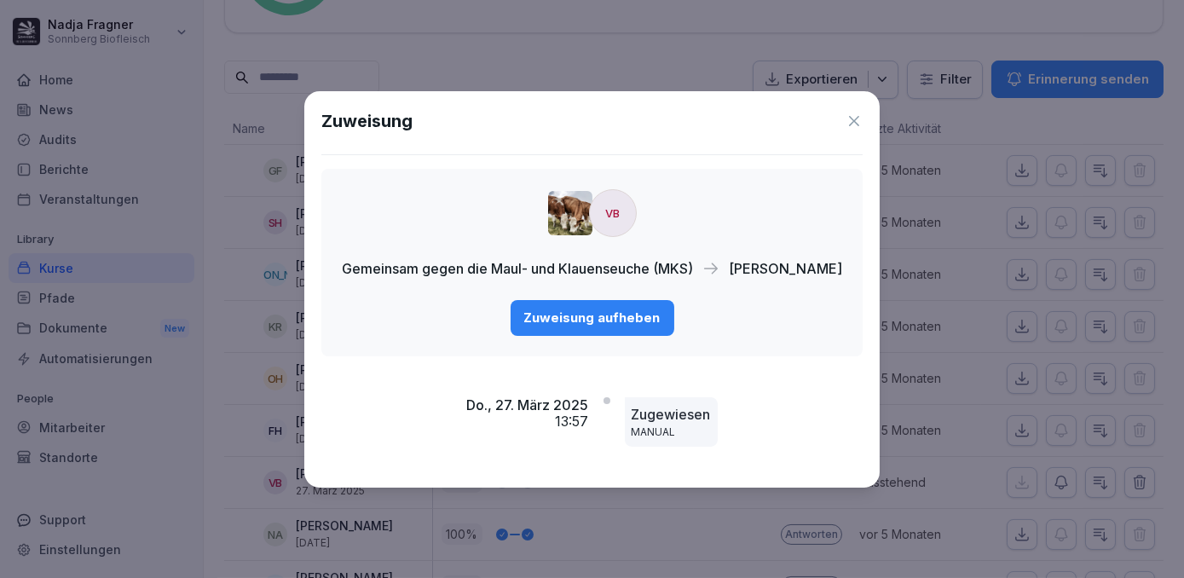
click at [611, 315] on div "Zuweisung aufheben" at bounding box center [592, 318] width 136 height 19
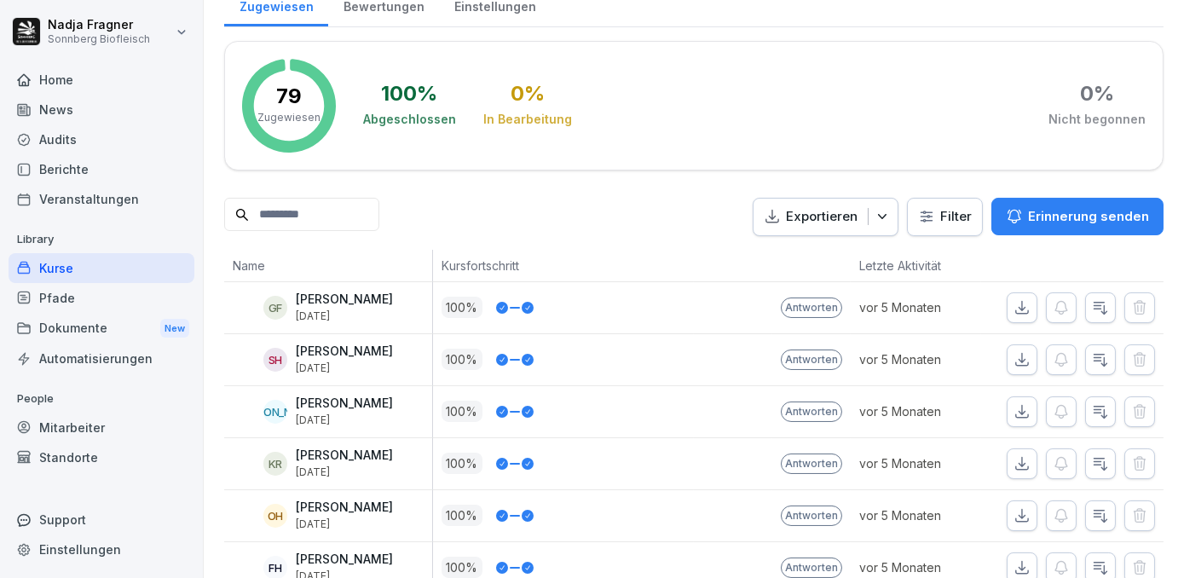
scroll to position [0, 0]
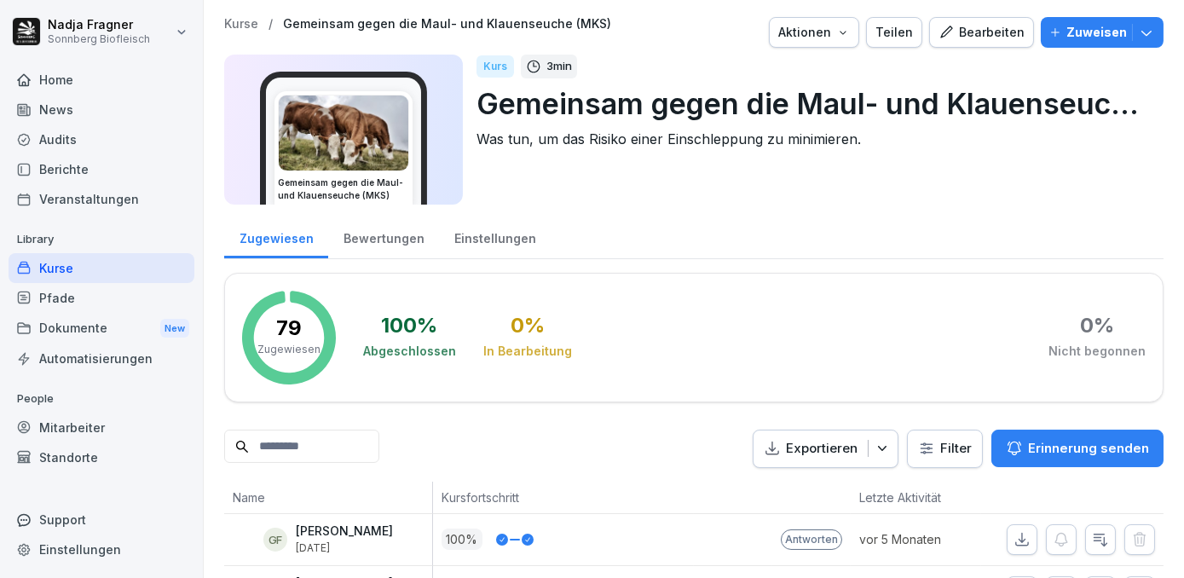
click at [370, 235] on div "Bewertungen" at bounding box center [383, 236] width 111 height 43
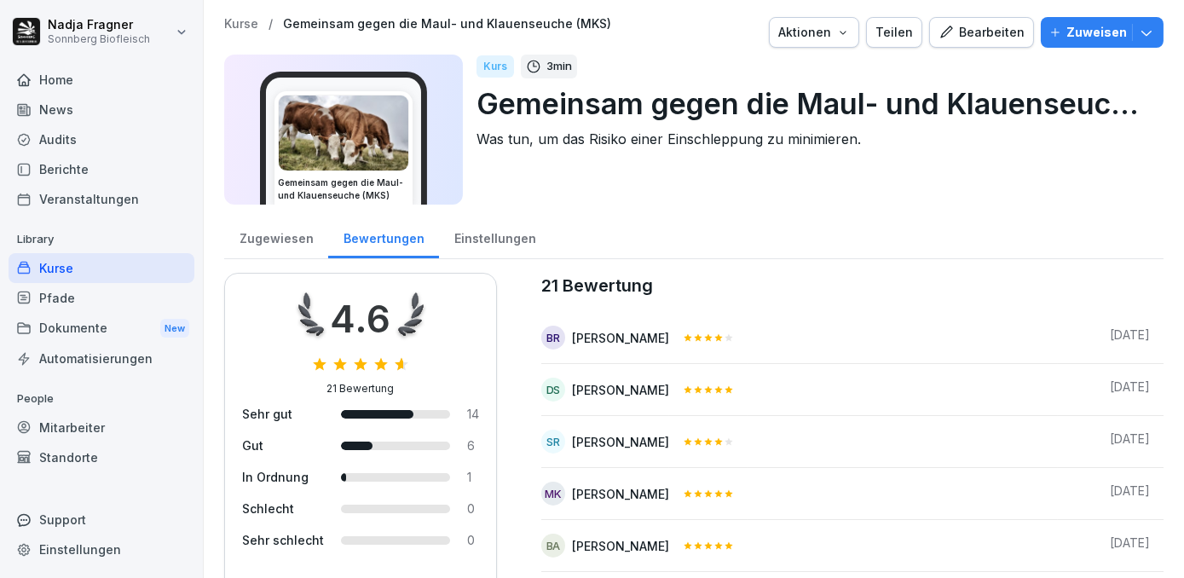
click at [81, 271] on div "Kurse" at bounding box center [102, 268] width 186 height 30
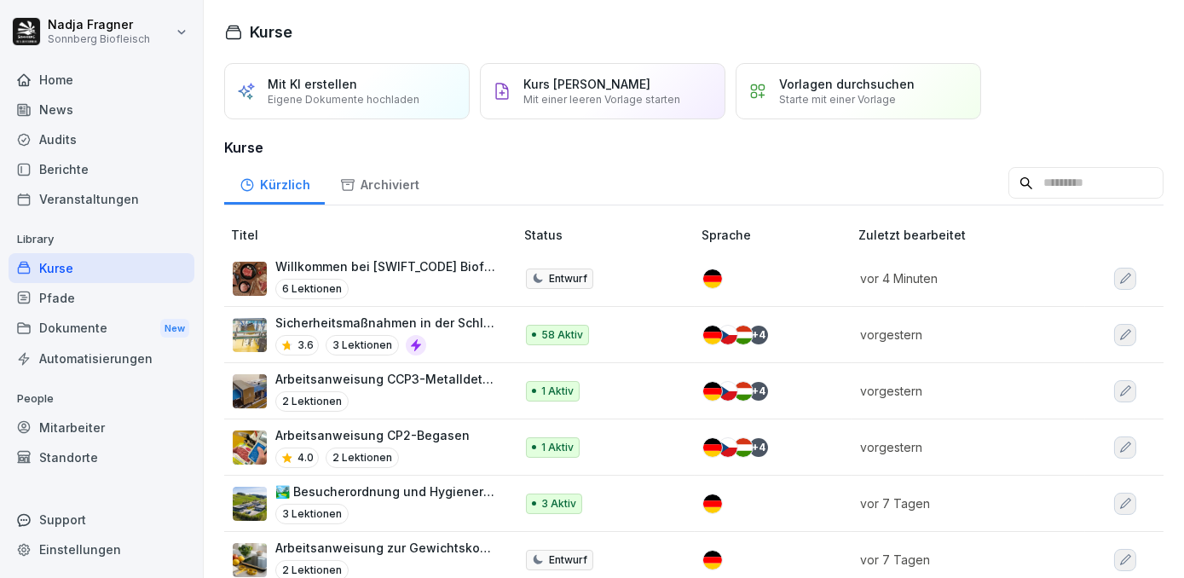
click at [416, 332] on p "Sicherheitsmaßnahmen in der Schlachtung und Zerlegung" at bounding box center [386, 323] width 222 height 18
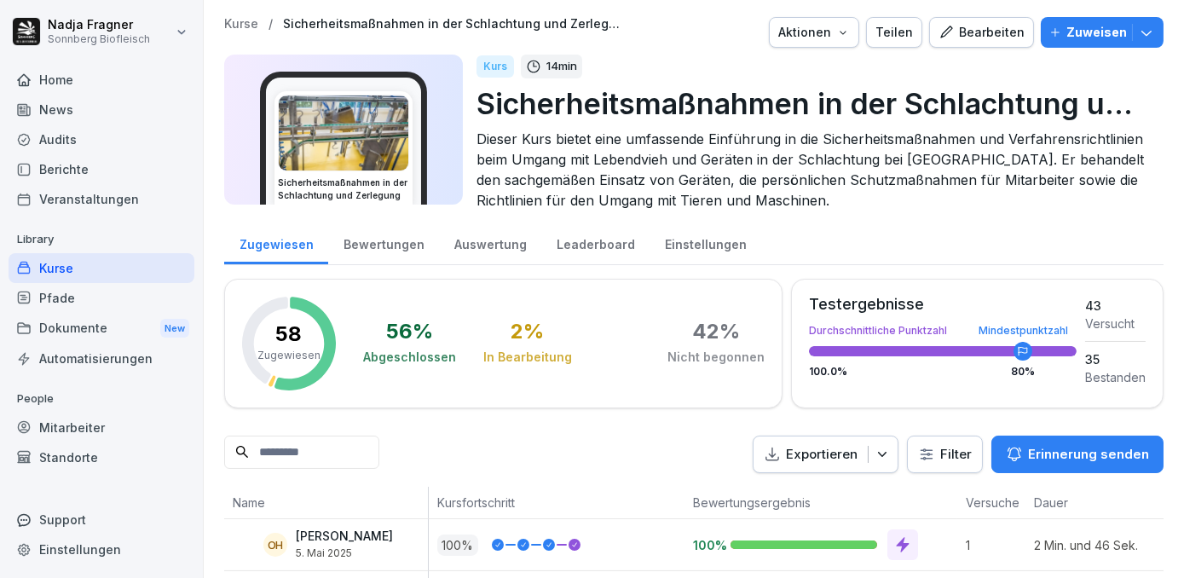
click at [386, 257] on div "Bewertungen" at bounding box center [383, 242] width 111 height 43
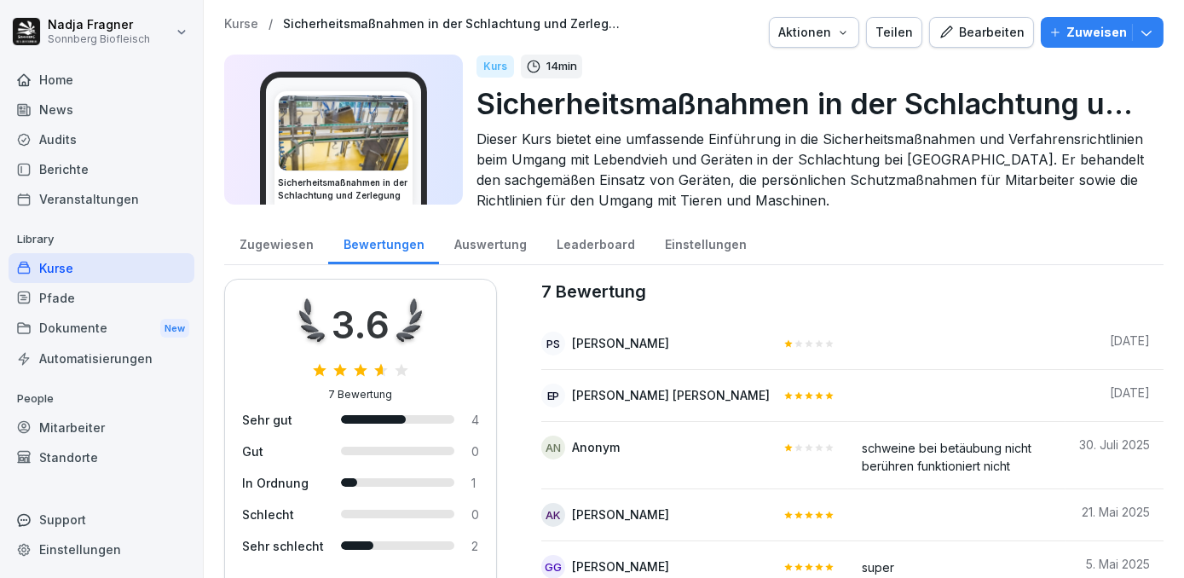
click at [36, 267] on div "Kurse" at bounding box center [102, 268] width 186 height 30
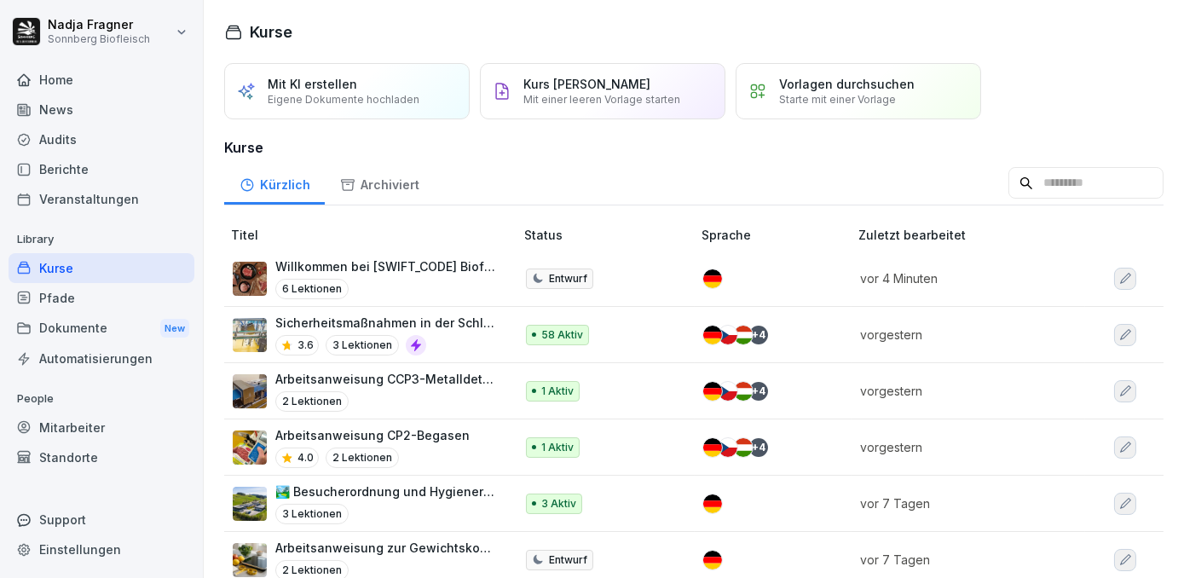
click at [47, 455] on div "Standorte" at bounding box center [102, 457] width 186 height 30
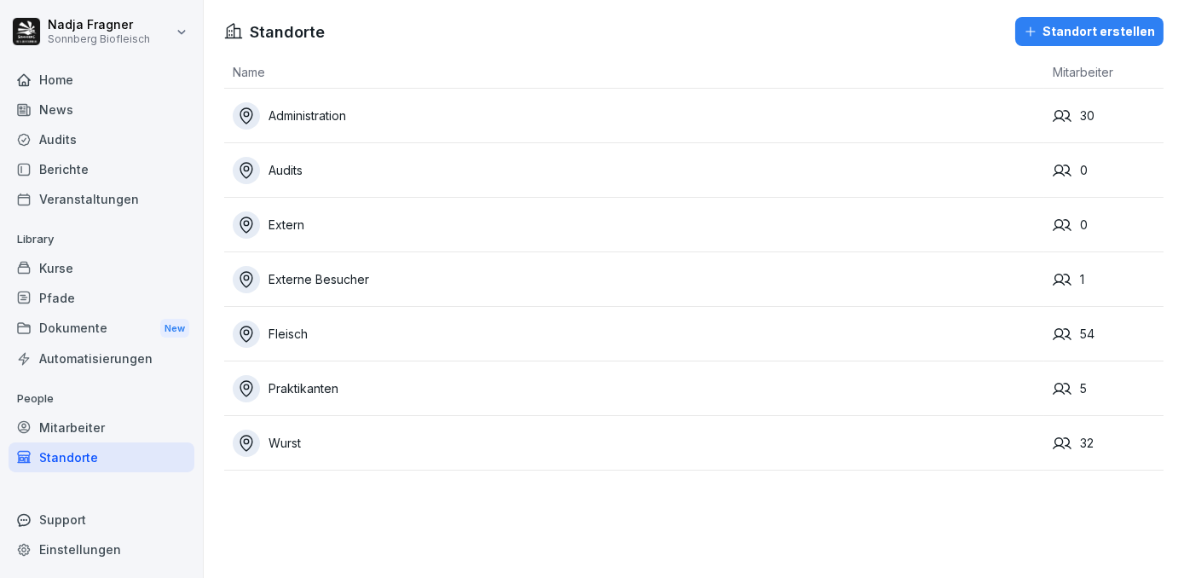
click at [58, 429] on div "Mitarbeiter" at bounding box center [102, 428] width 186 height 30
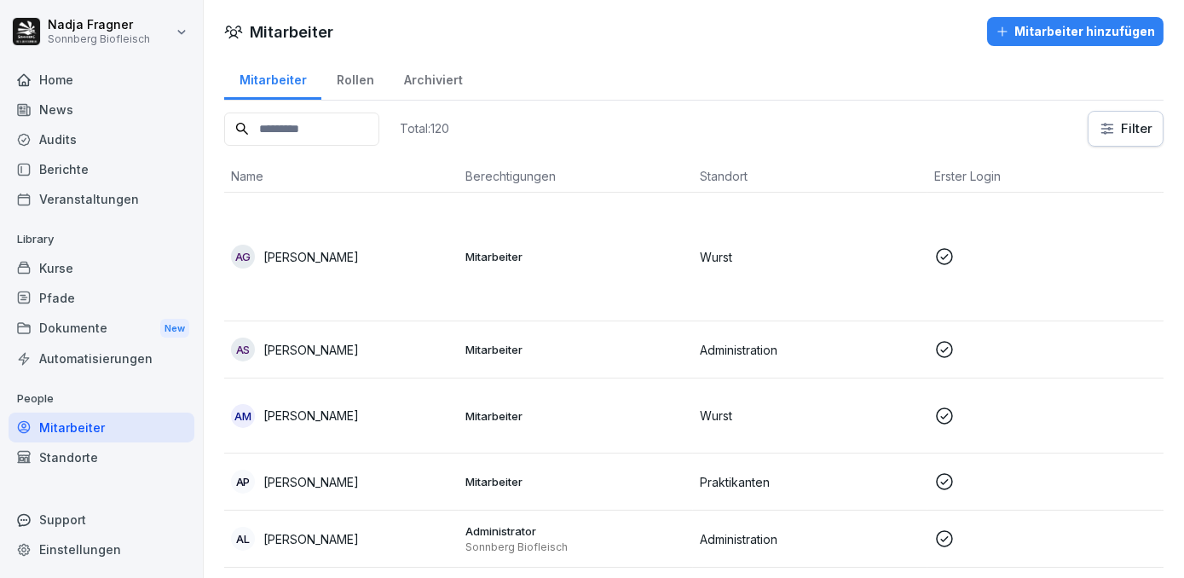
click at [94, 360] on div "Automatisierungen" at bounding box center [102, 359] width 186 height 30
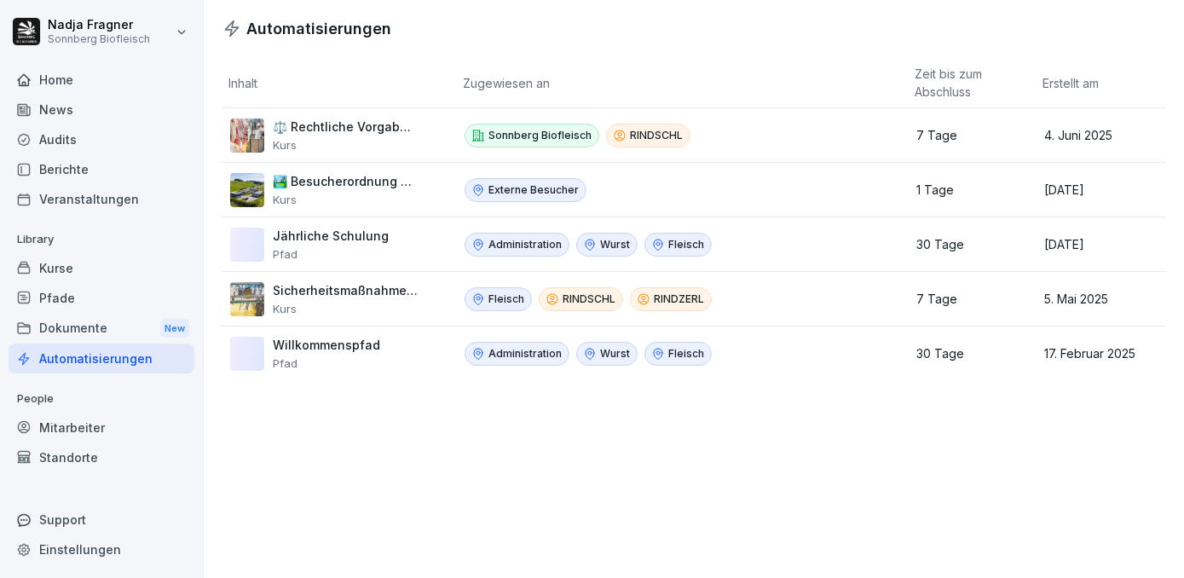
click at [97, 274] on div "Kurse" at bounding box center [102, 268] width 186 height 30
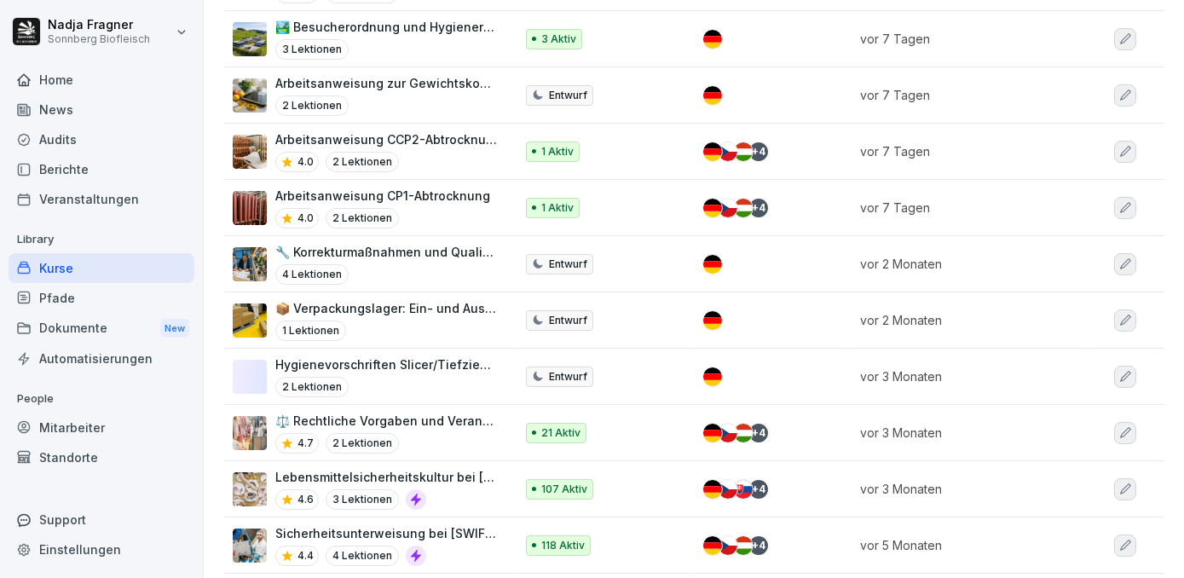
scroll to position [232, 0]
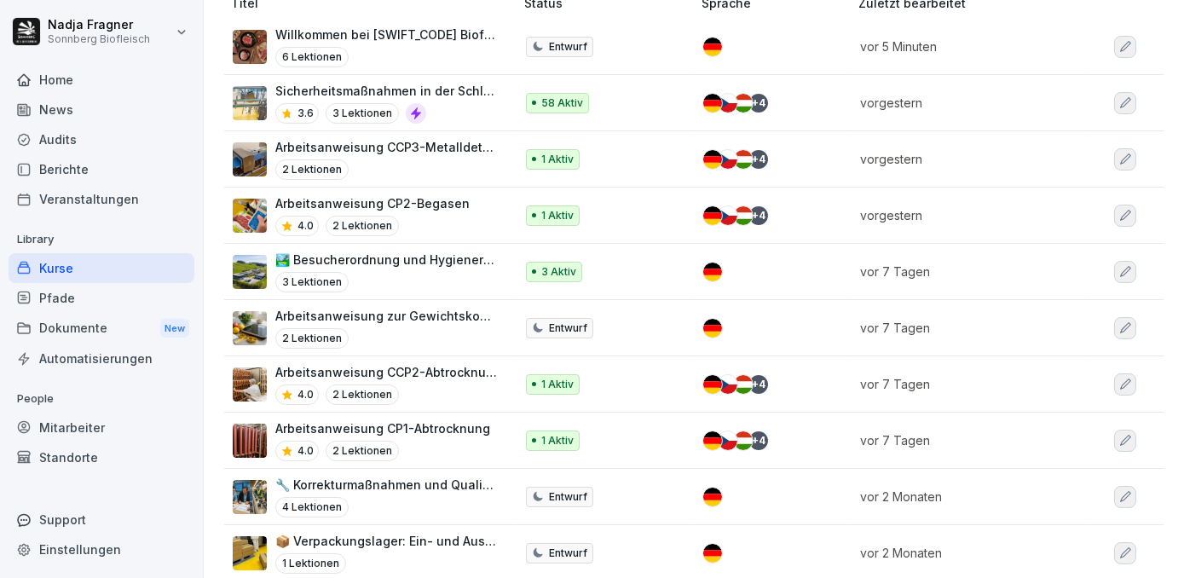
click at [407, 43] on p "Willkommen bei [SWIFT_CODE] Biofleisch" at bounding box center [386, 35] width 222 height 18
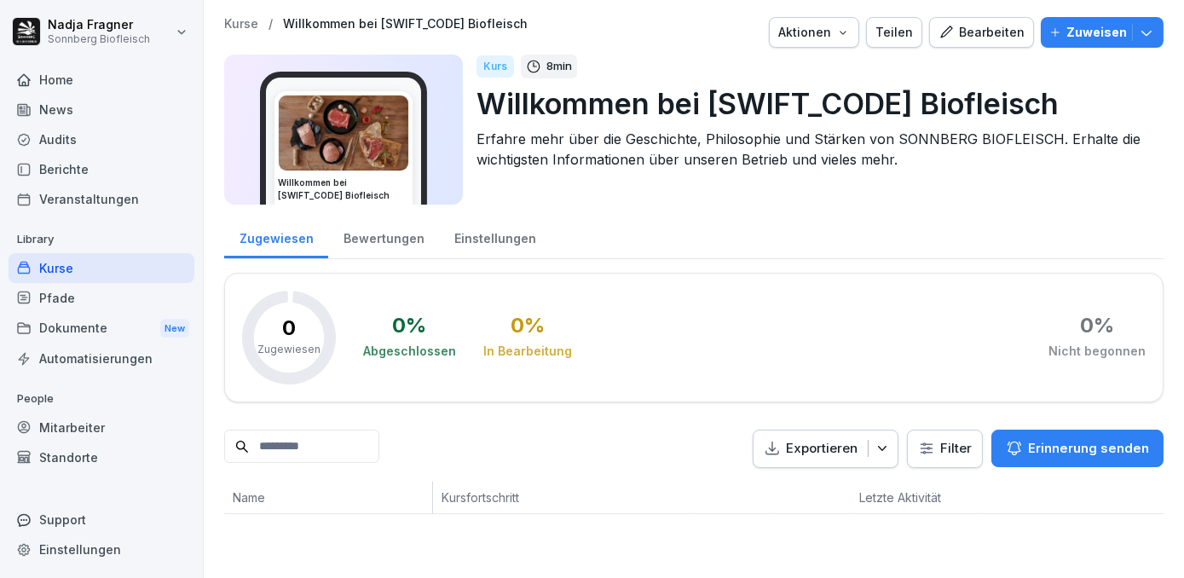
click at [1091, 28] on p "Zuweisen" at bounding box center [1097, 32] width 61 height 19
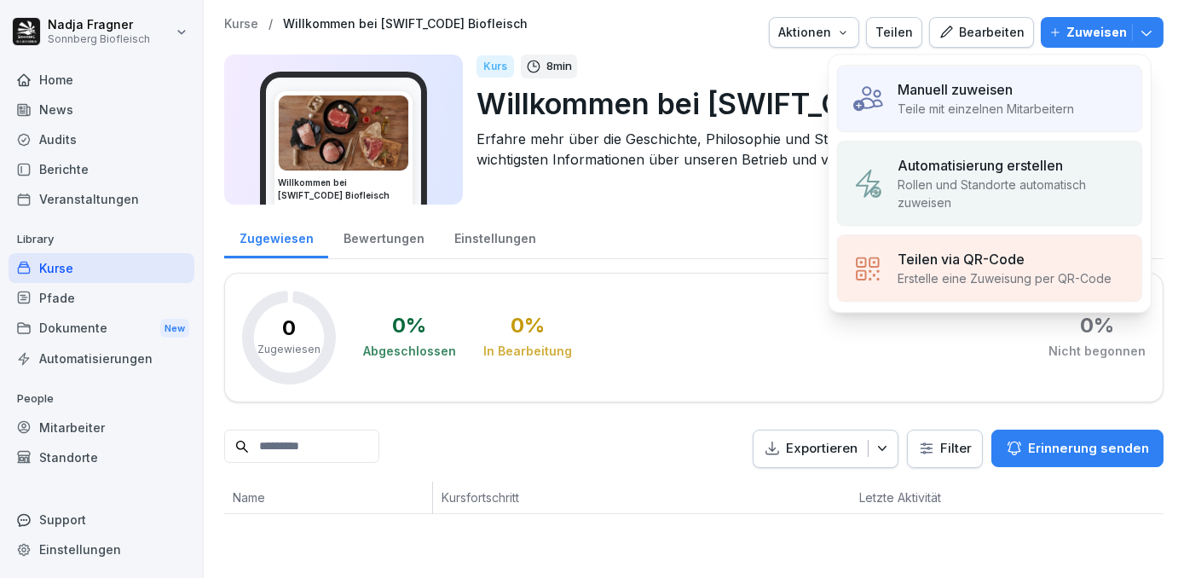
click at [1016, 100] on p "Teile mit einzelnen Mitarbeitern" at bounding box center [986, 109] width 176 height 18
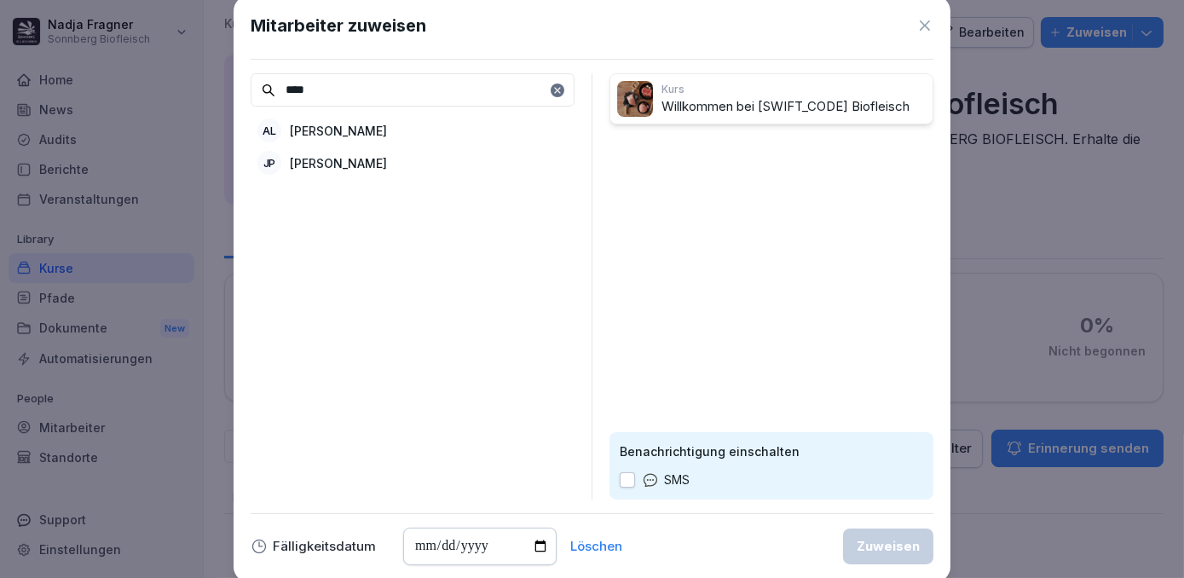
type input "****"
click at [387, 130] on p "[PERSON_NAME]" at bounding box center [338, 131] width 97 height 18
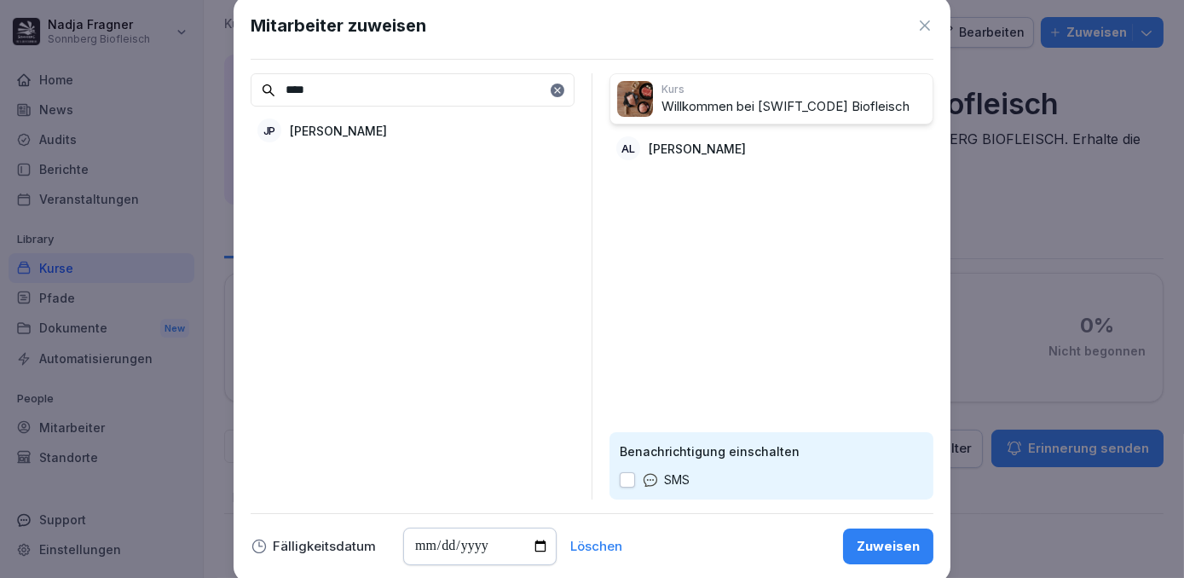
click at [882, 556] on button "Zuweisen" at bounding box center [888, 547] width 90 height 36
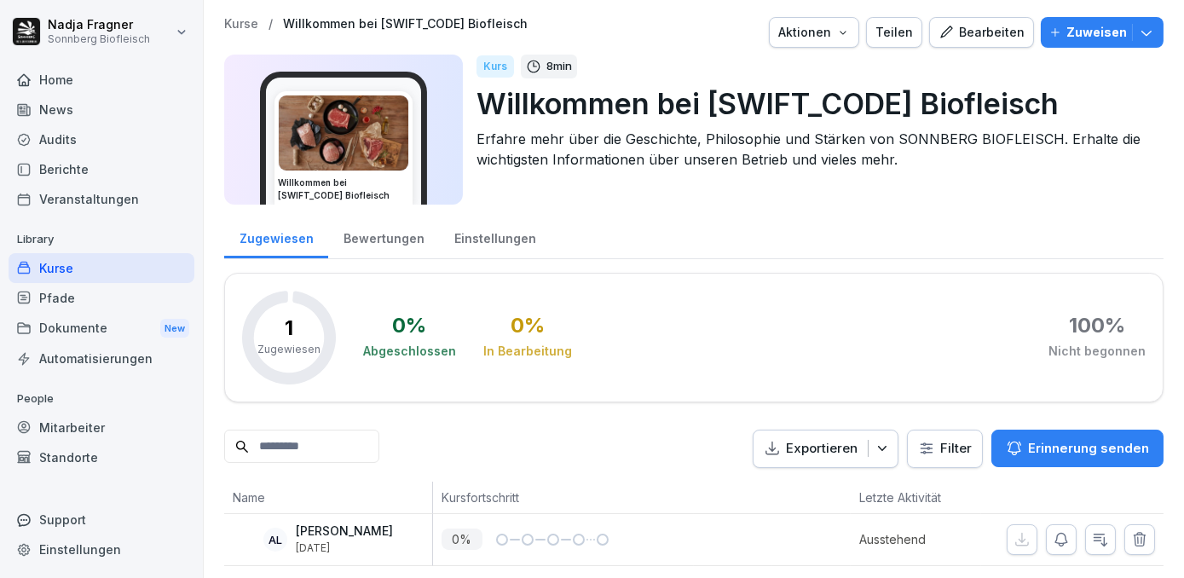
click at [55, 263] on div "Kurse" at bounding box center [102, 268] width 186 height 30
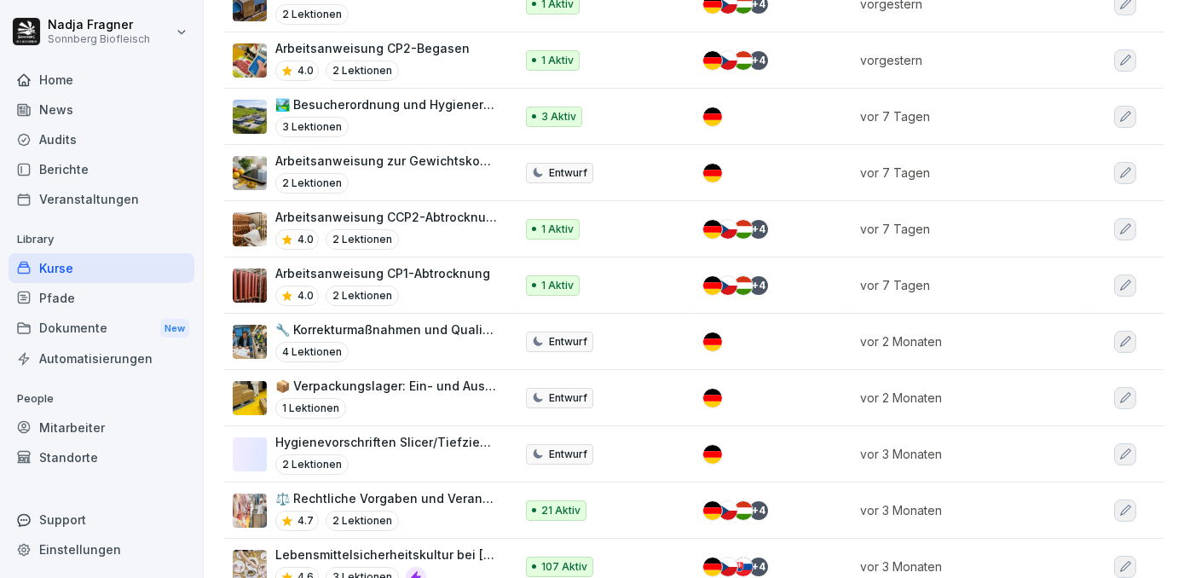
scroll to position [232, 0]
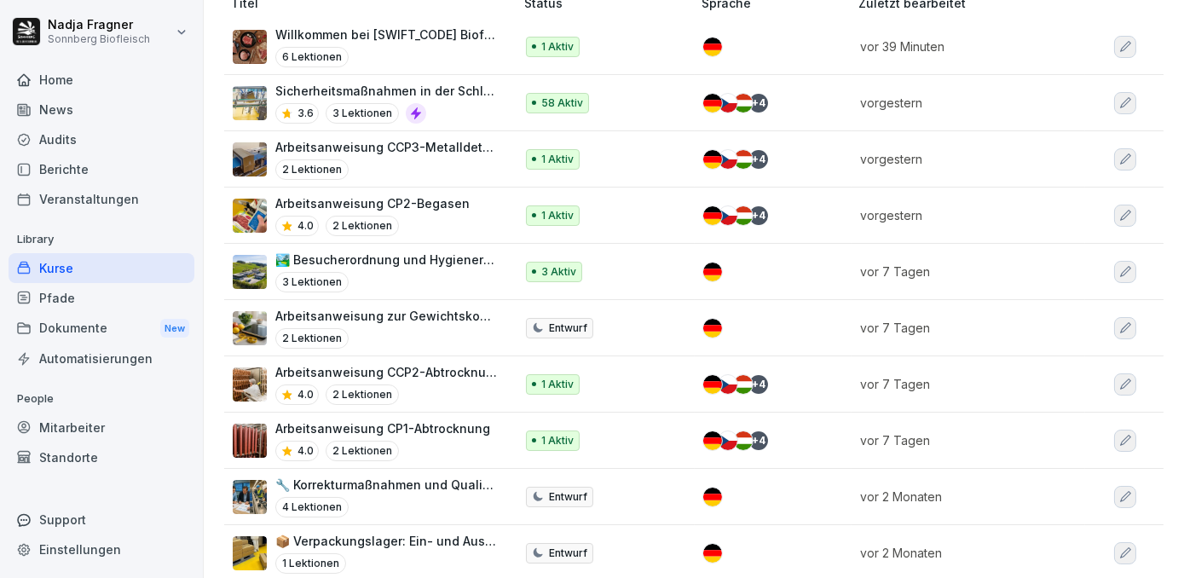
click at [420, 269] on p "🏞️ Besucherordnung und Hygienerichtlinien bei [GEOGRAPHIC_DATA]" at bounding box center [386, 260] width 222 height 18
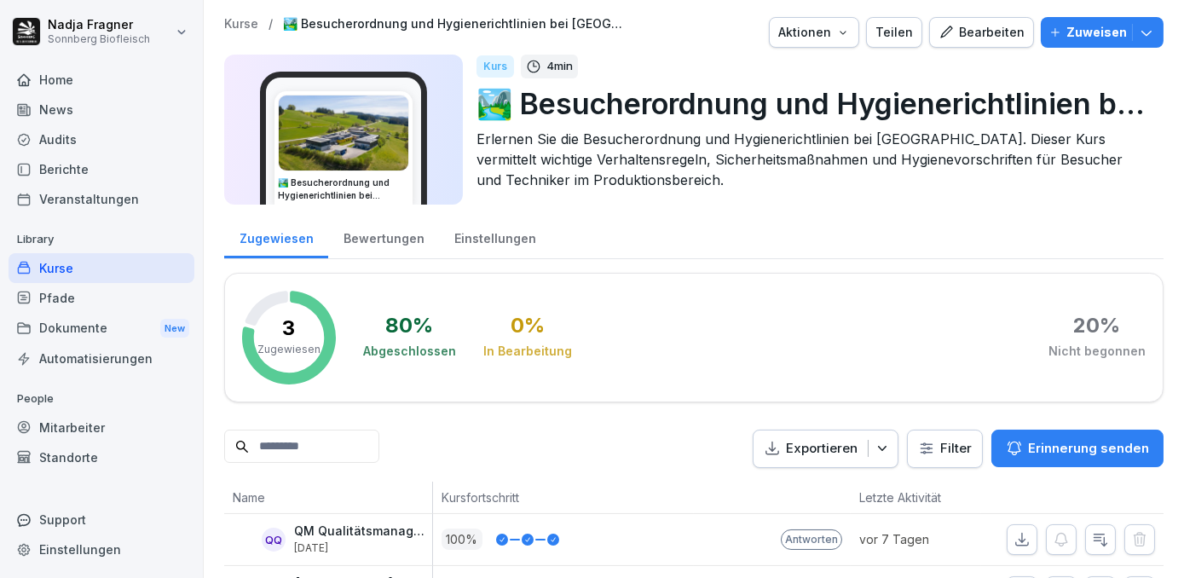
click at [95, 422] on div "Mitarbeiter" at bounding box center [102, 428] width 186 height 30
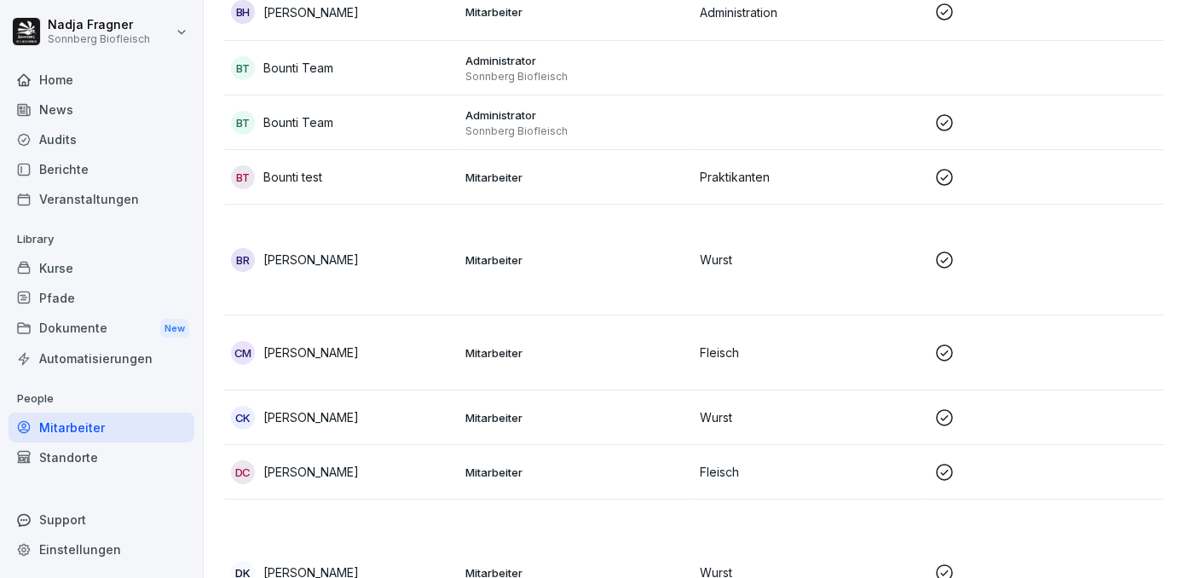
scroll to position [853, 0]
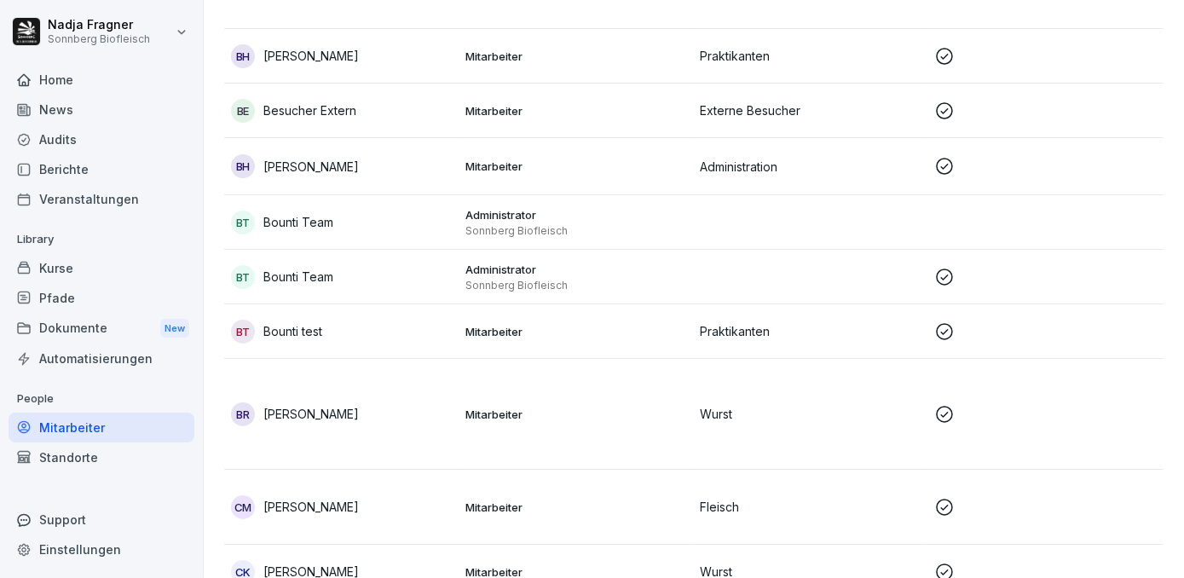
click at [610, 126] on td "Mitarbeiter" at bounding box center [576, 111] width 234 height 55
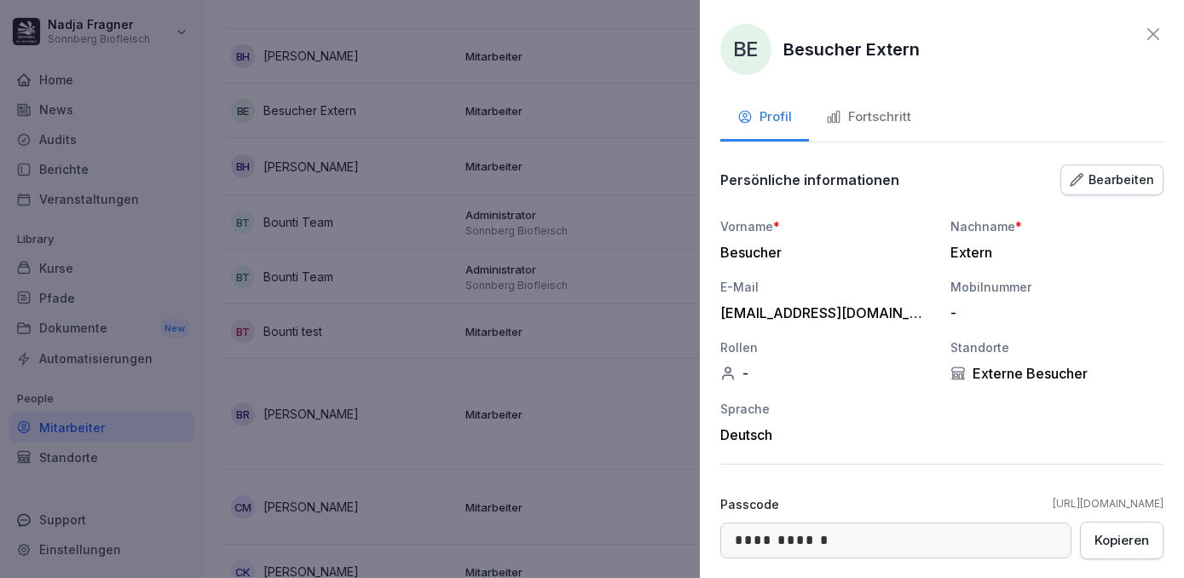
scroll to position [136, 0]
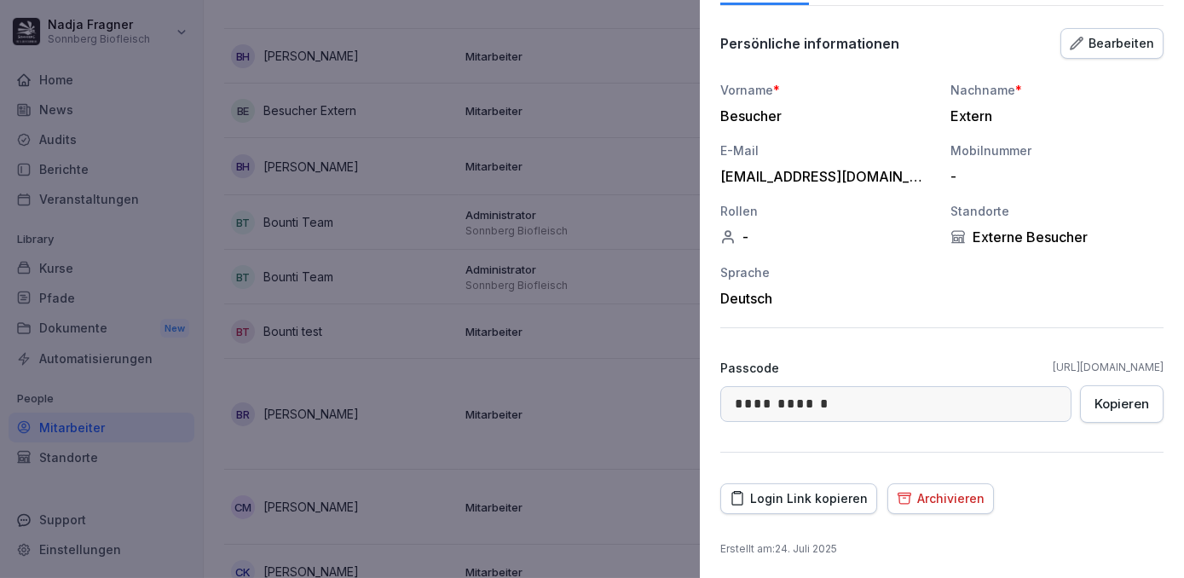
click at [824, 504] on div "Login Link kopieren" at bounding box center [799, 498] width 138 height 19
